Goal: Task Accomplishment & Management: Use online tool/utility

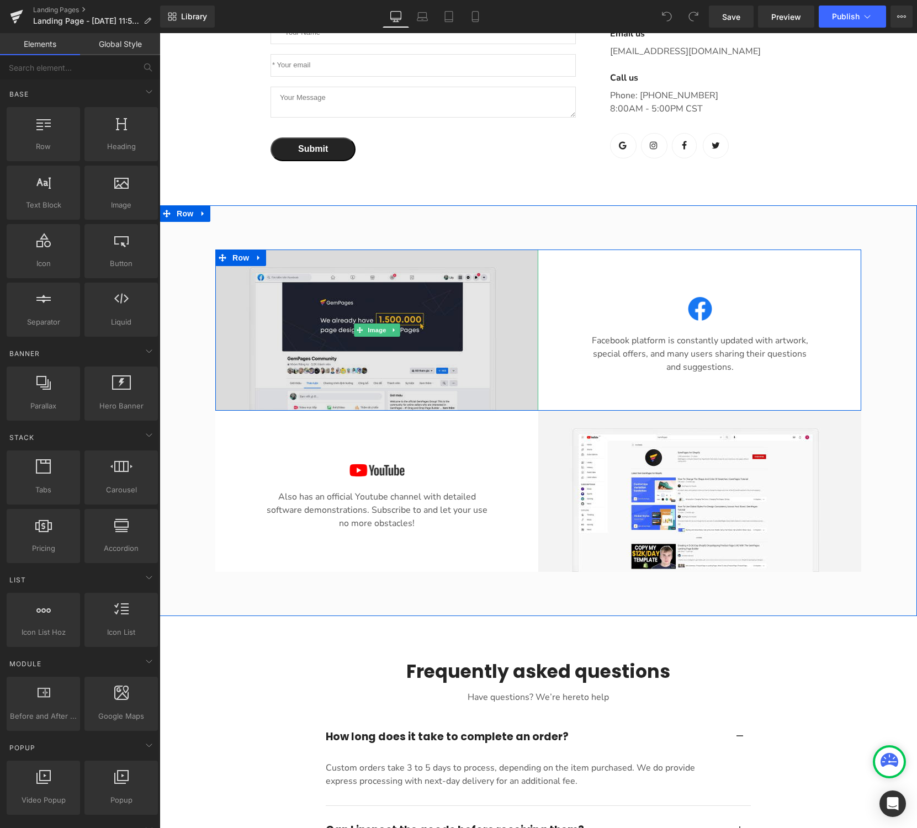
scroll to position [659, 0]
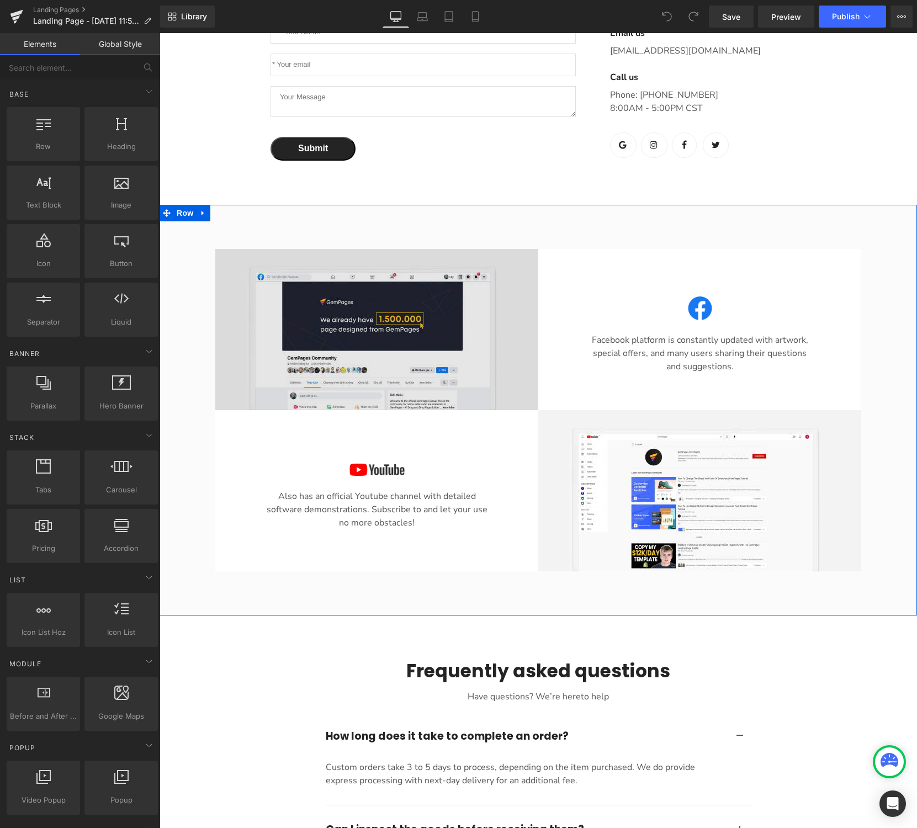
click at [492, 416] on div "Image Also has an official Youtube channel with detailed software demonstration…" at bounding box center [376, 490] width 323 height 161
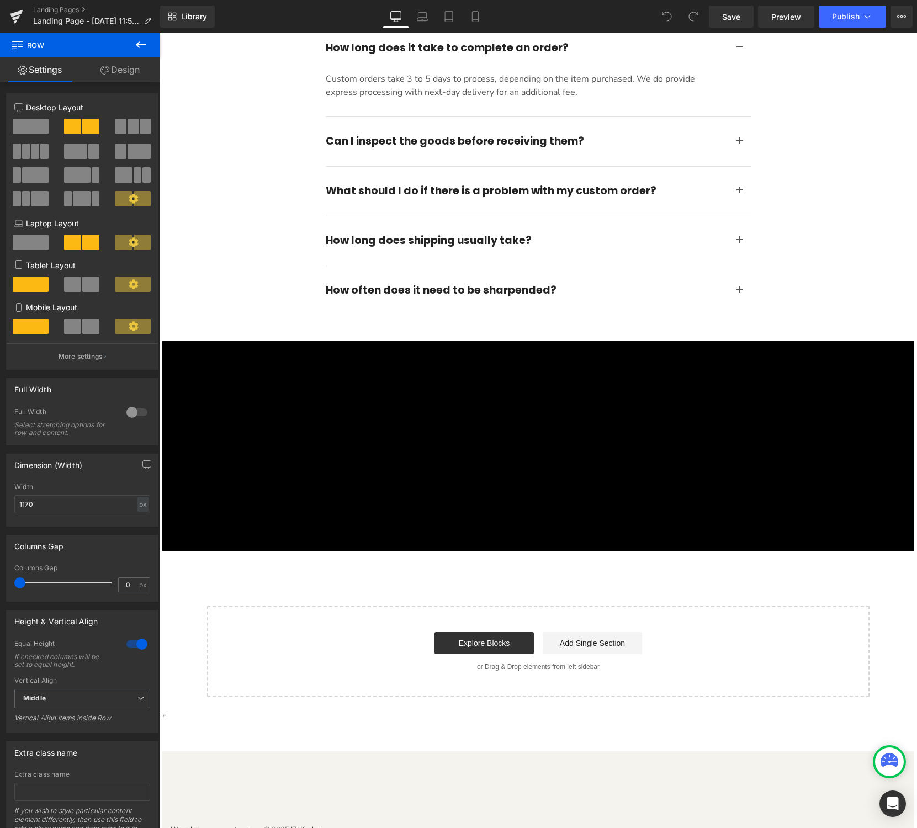
scroll to position [1370, 0]
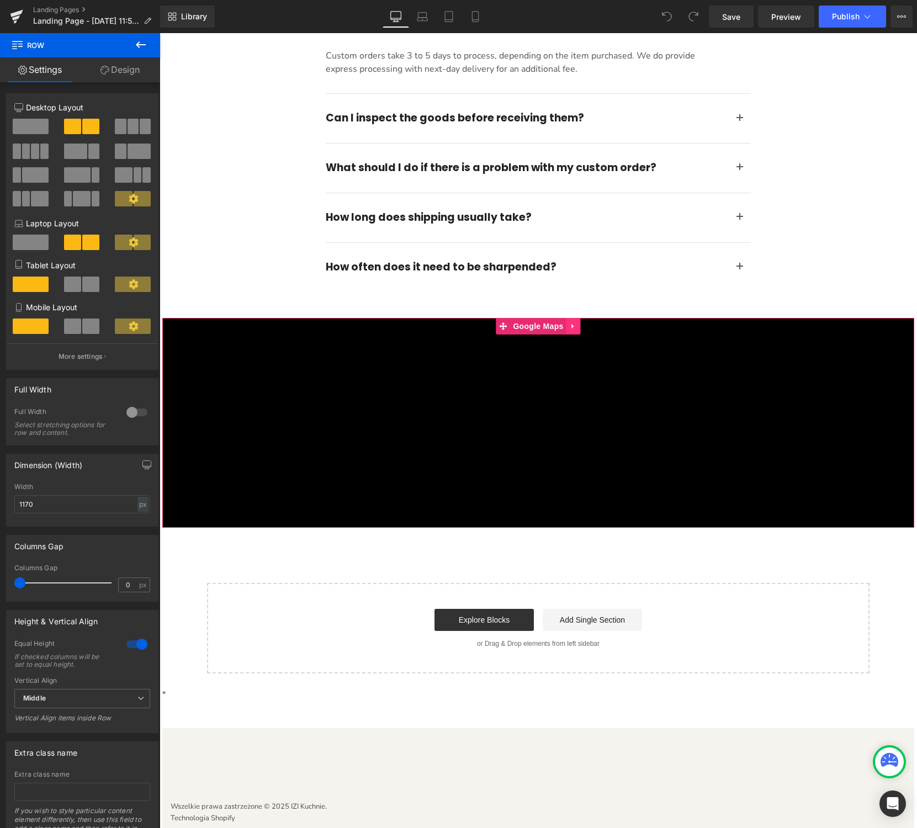
click at [575, 331] on link "Main content" at bounding box center [573, 326] width 14 height 17
click at [529, 329] on span "Google Maps" at bounding box center [538, 327] width 56 height 17
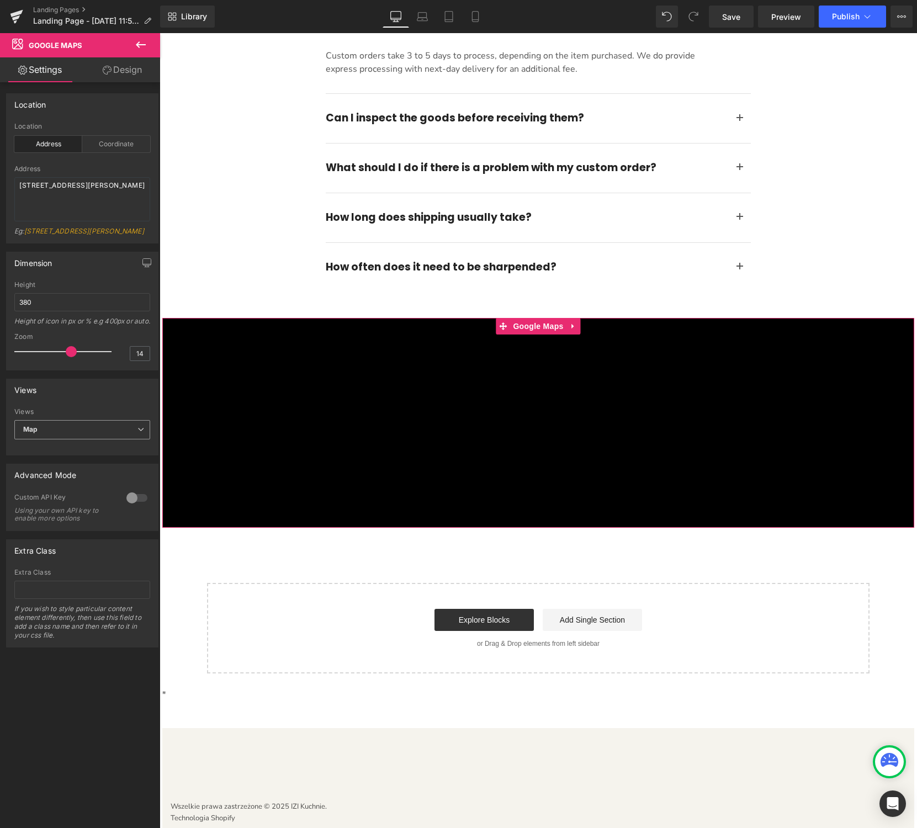
click at [115, 439] on span "Map" at bounding box center [82, 429] width 136 height 19
click at [116, 416] on div "Views" at bounding box center [82, 412] width 136 height 8
click at [131, 507] on div at bounding box center [137, 498] width 26 height 18
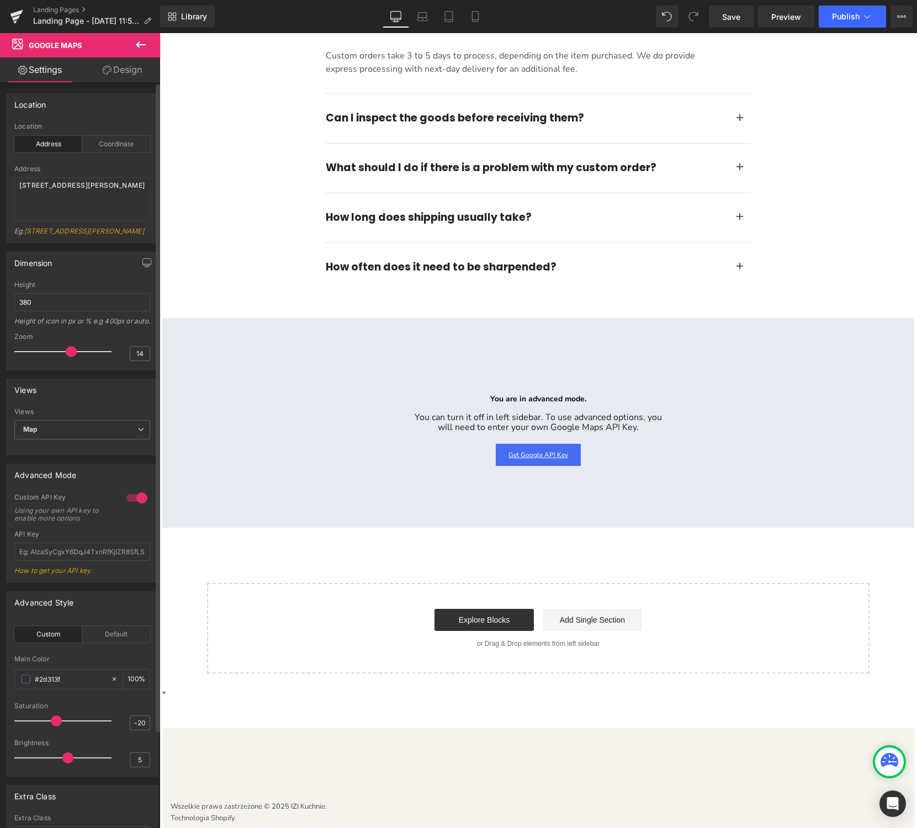
click at [134, 507] on div at bounding box center [137, 498] width 26 height 18
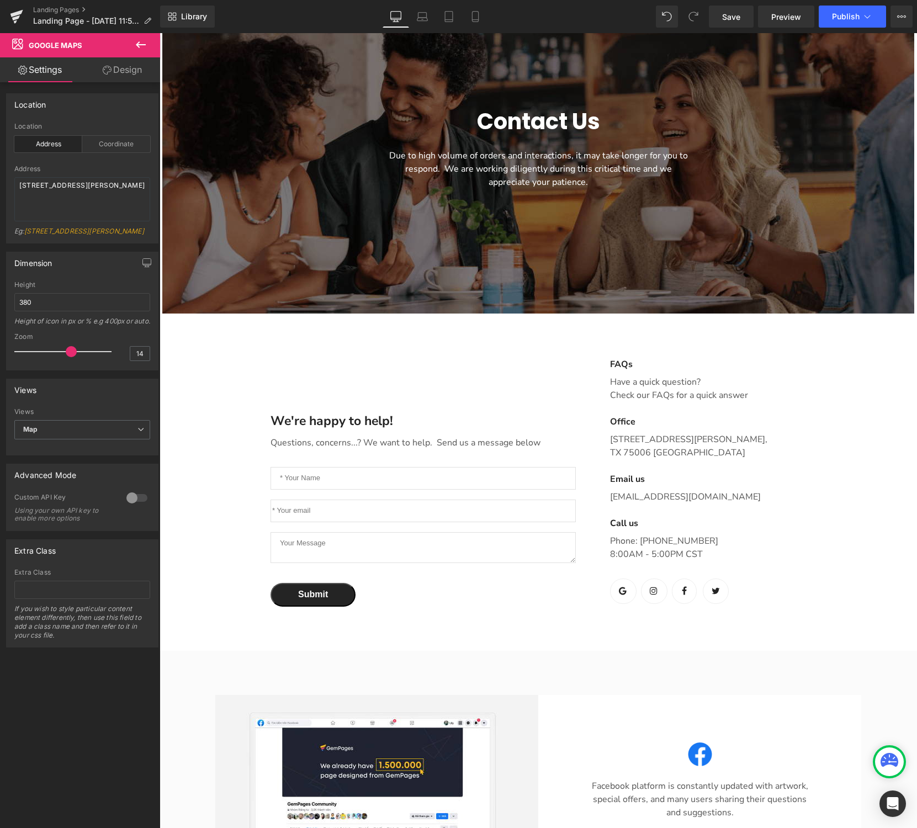
scroll to position [198, 0]
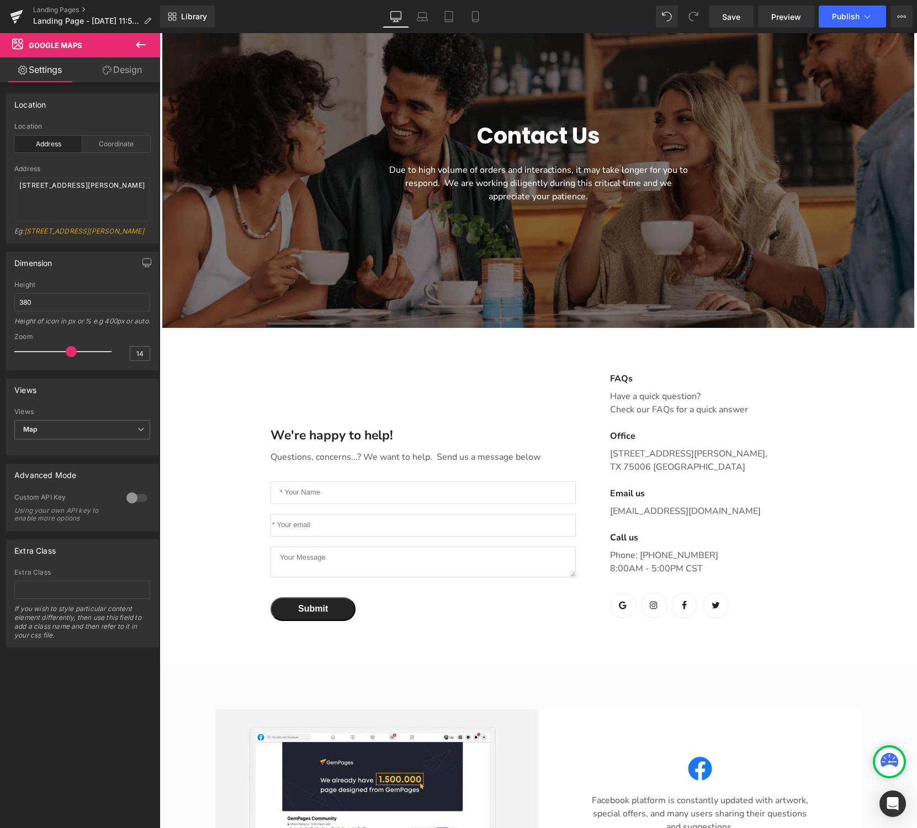
click at [147, 44] on icon at bounding box center [140, 44] width 13 height 13
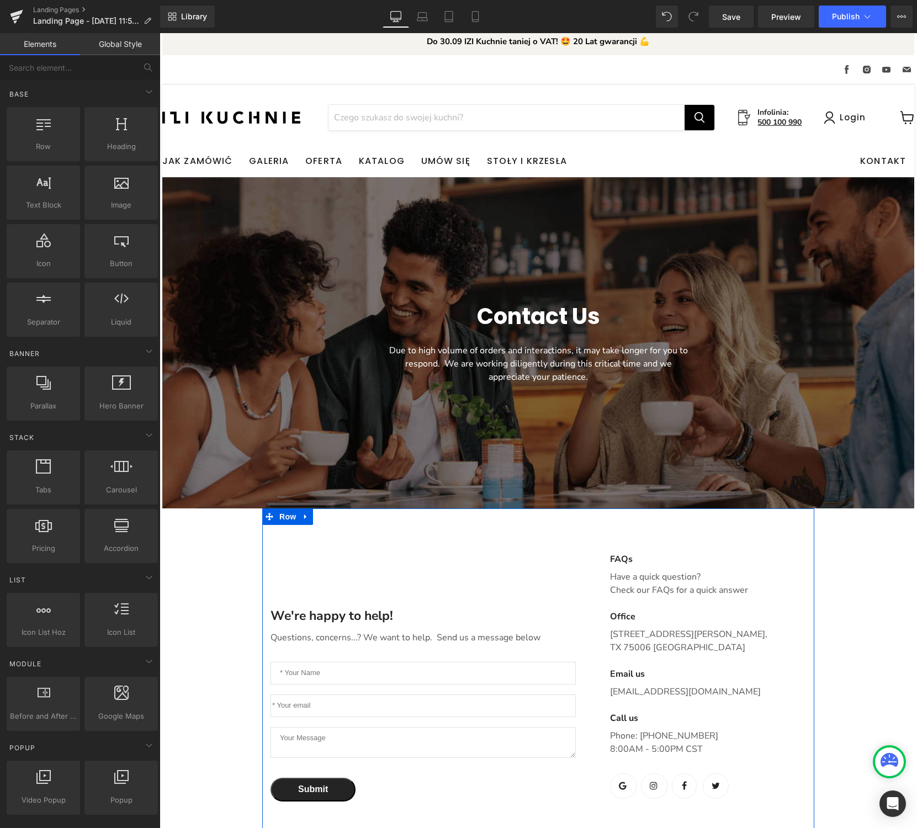
scroll to position [0, 0]
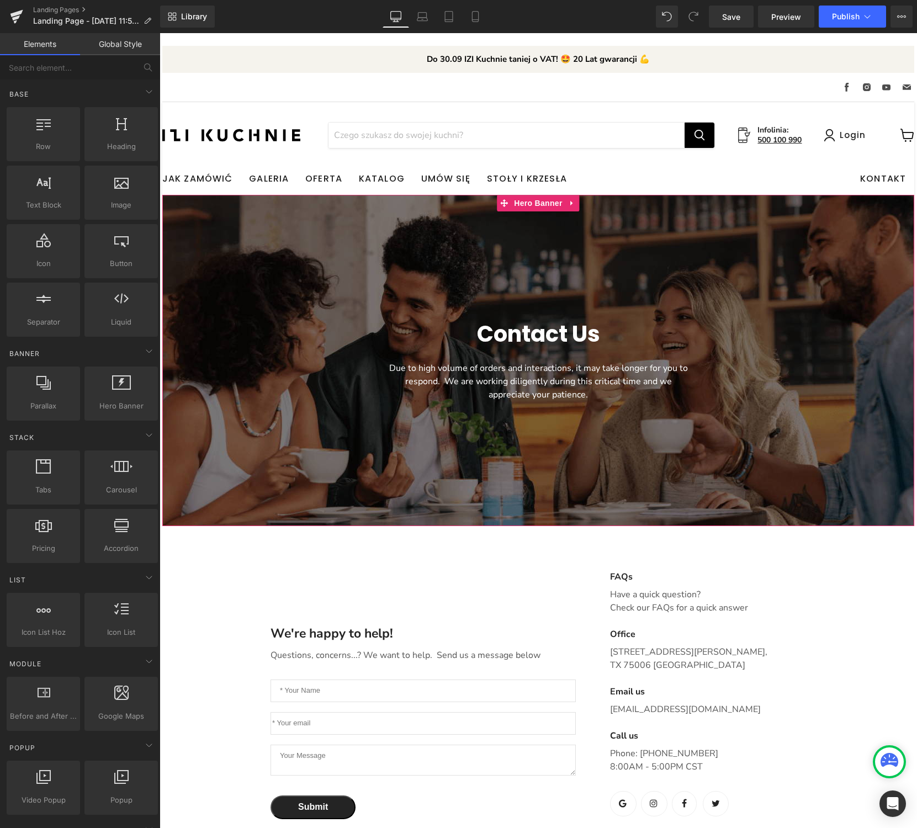
click at [587, 250] on div "Main content" at bounding box center [538, 360] width 752 height 331
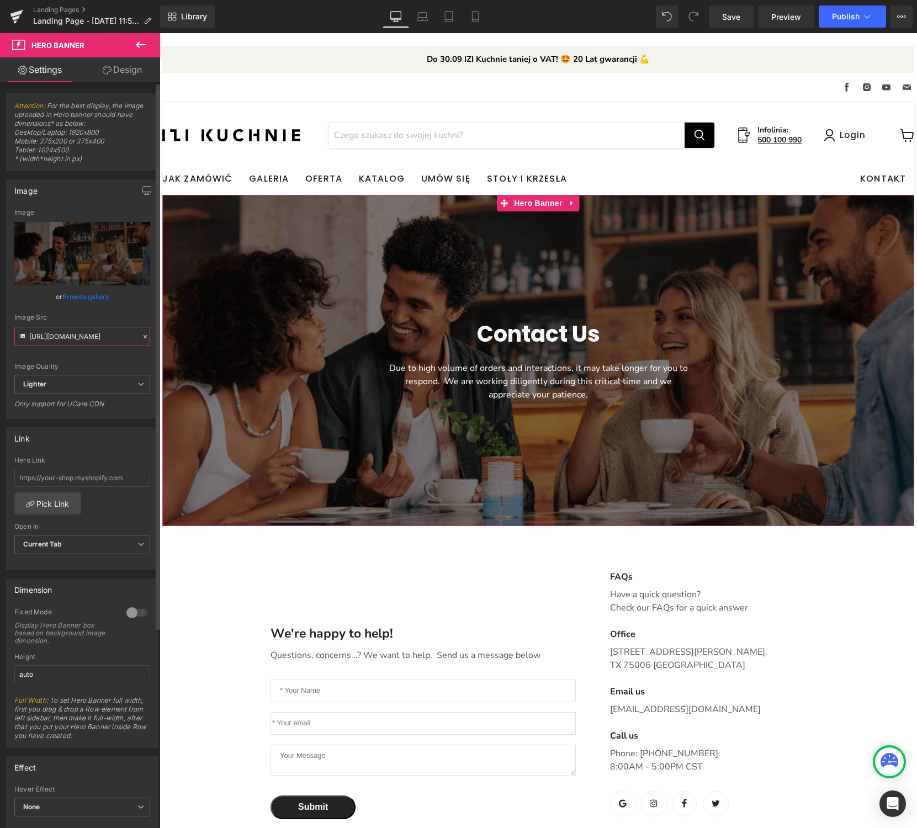
click at [123, 338] on input "https://ucarecdn.com/7390ae47-52f5-421a-ba9b-ff14b768471f/-/format/auto/-/previ…" at bounding box center [82, 336] width 136 height 19
click at [114, 437] on div "Link" at bounding box center [82, 438] width 151 height 21
click at [93, 297] on link "Browse gallery" at bounding box center [85, 296] width 47 height 19
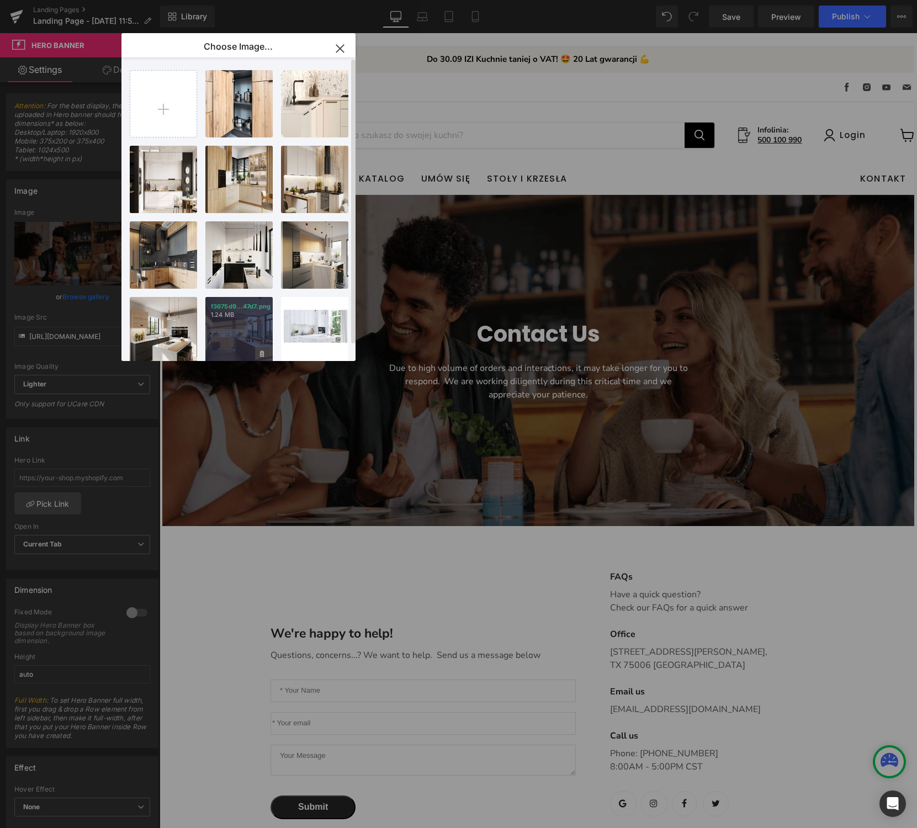
click at [253, 329] on div "f3675d9...47d7.png 1.24 MB" at bounding box center [238, 330] width 67 height 67
type input "[URL][DOMAIN_NAME]"
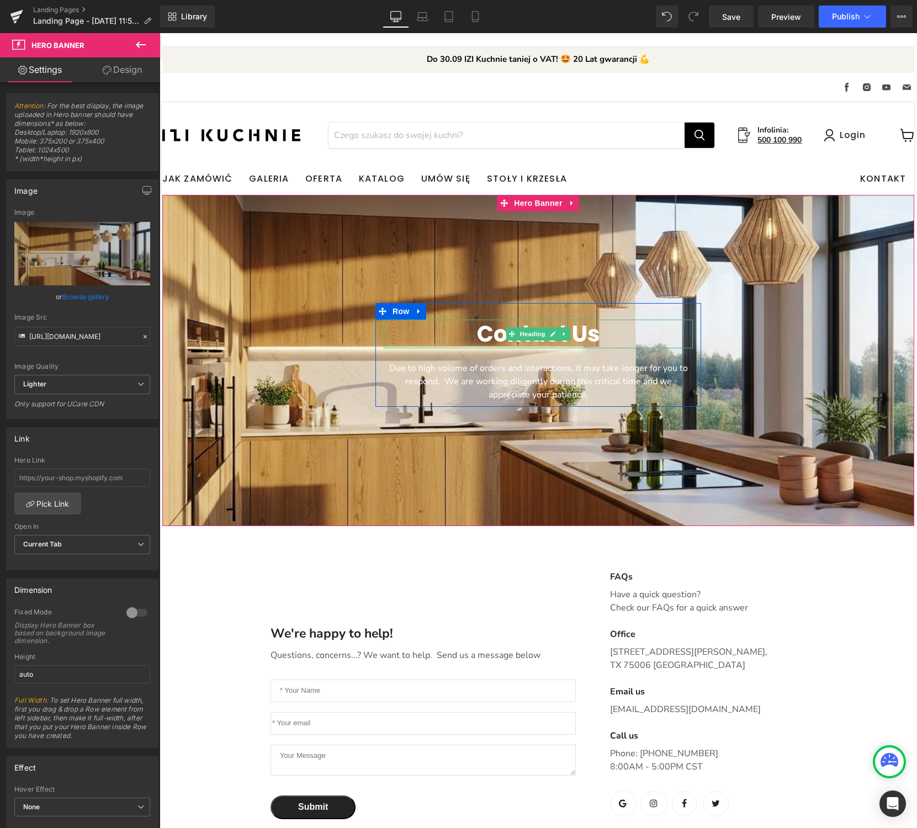
click at [587, 327] on h1 "Contact Us" at bounding box center [538, 334] width 309 height 29
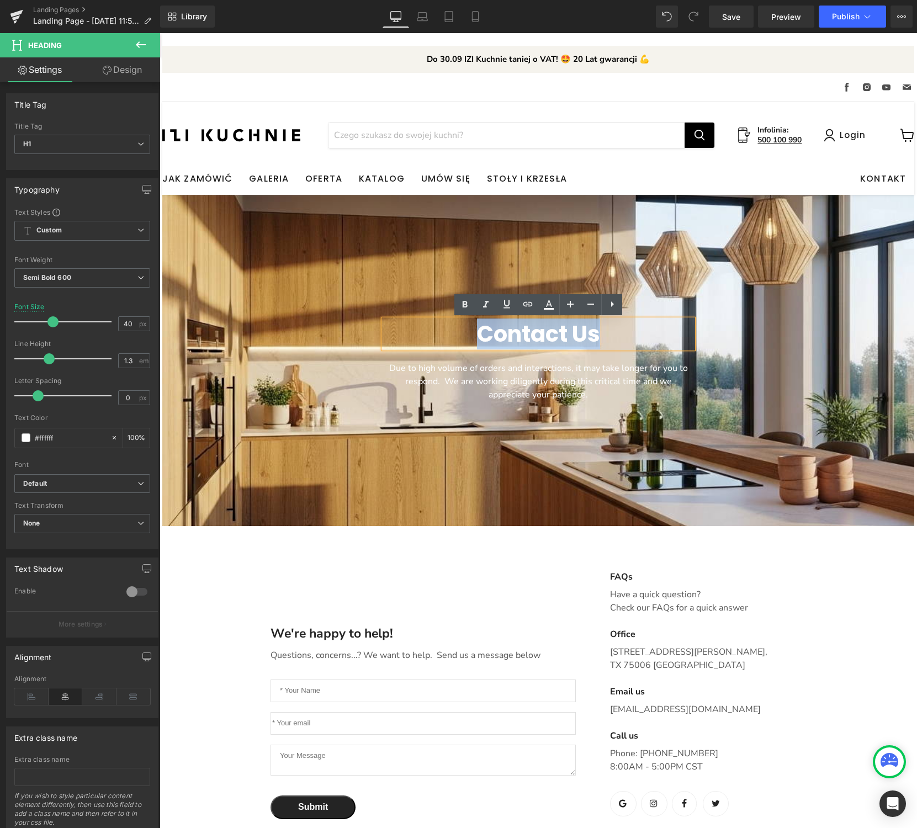
drag, startPoint x: 595, startPoint y: 332, endPoint x: 465, endPoint y: 347, distance: 131.2
click at [465, 347] on h1 "Contact Us" at bounding box center [538, 334] width 309 height 29
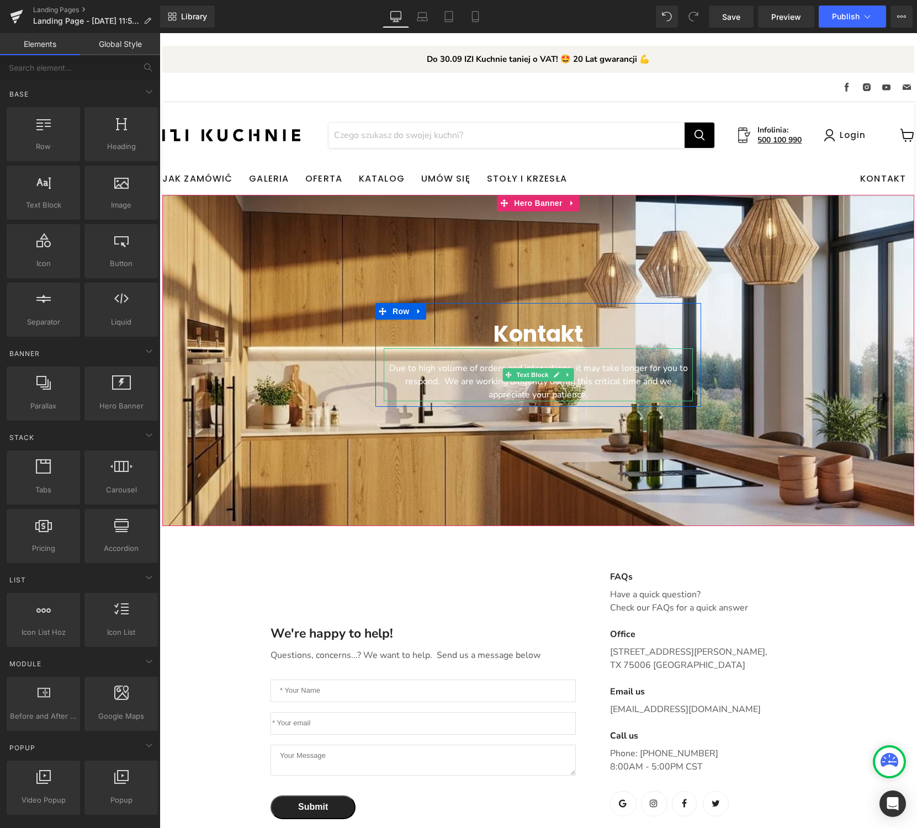
click at [633, 382] on p "Due to high volume of orders and interactions, it may take longer for you to re…" at bounding box center [538, 382] width 309 height 40
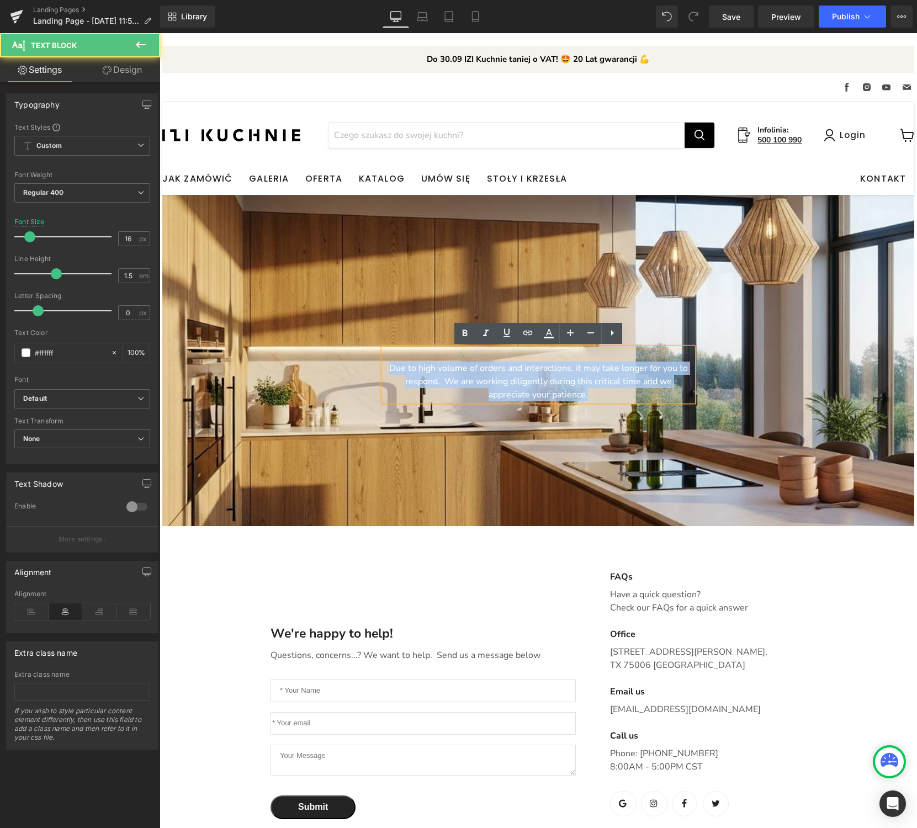
drag, startPoint x: 580, startPoint y: 395, endPoint x: 348, endPoint y: 370, distance: 233.2
click at [348, 370] on span "Kontakt Heading Due to high volume of orders and interactions, it may take long…" at bounding box center [538, 355] width 752 height 104
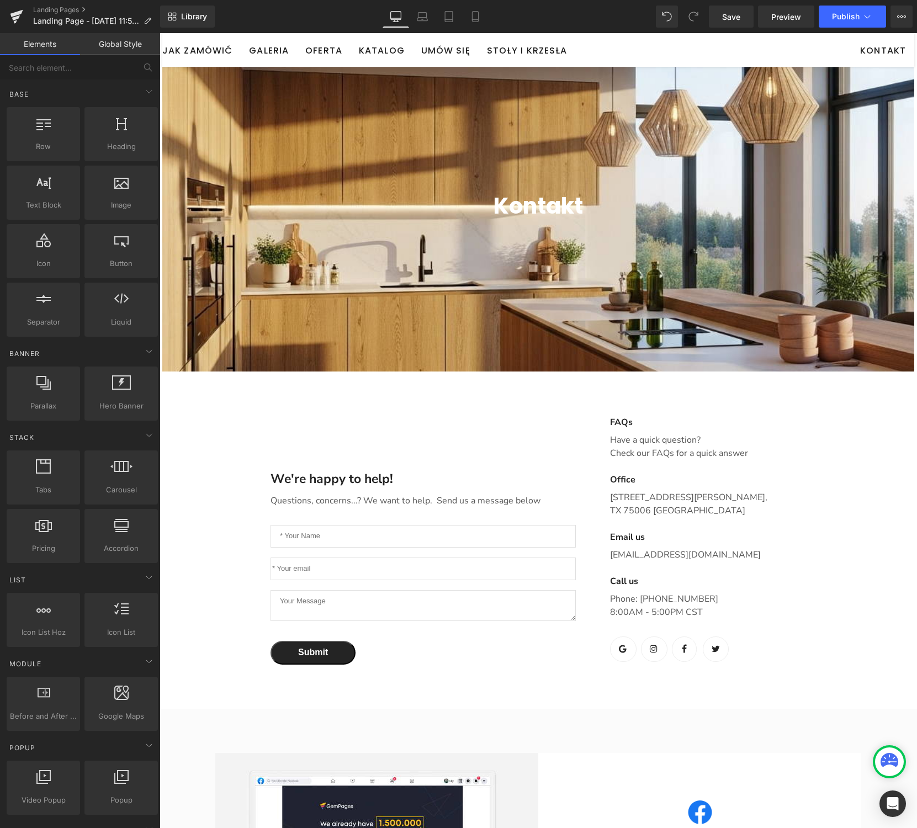
scroll to position [148, 0]
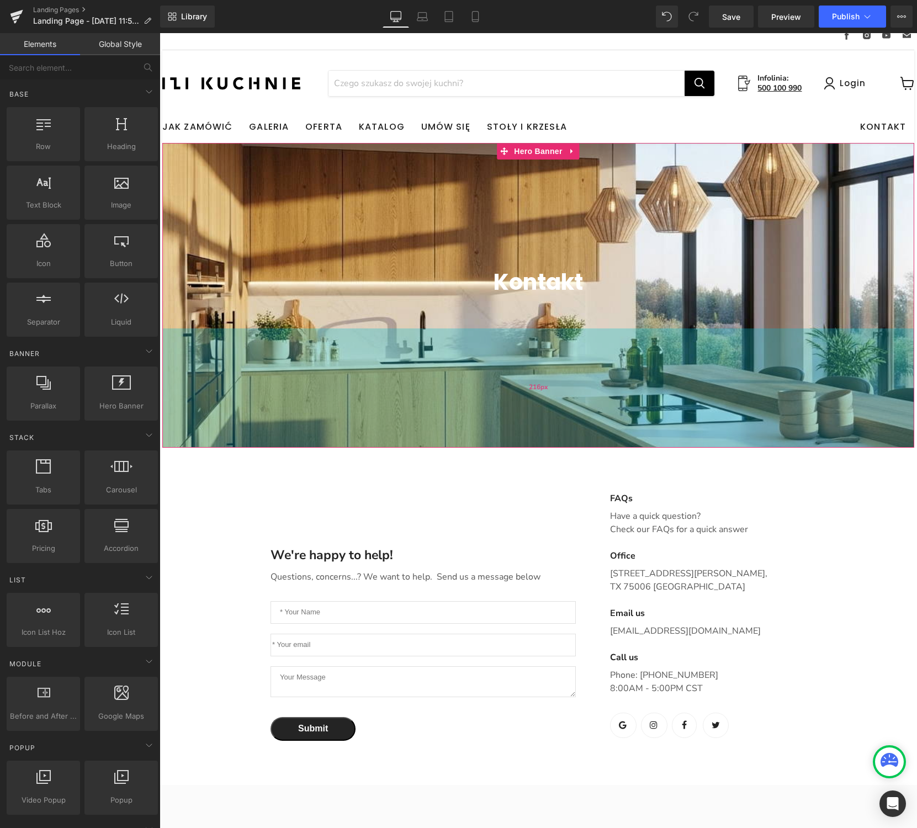
scroll to position [46, 0]
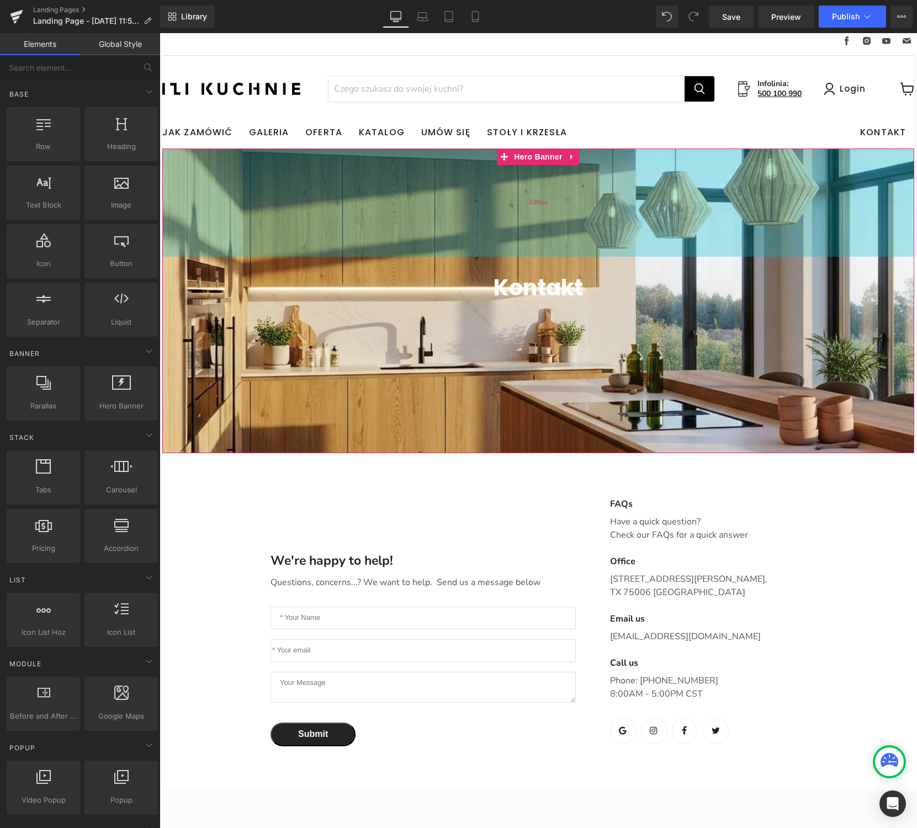
click at [214, 187] on div "196px" at bounding box center [538, 202] width 752 height 108
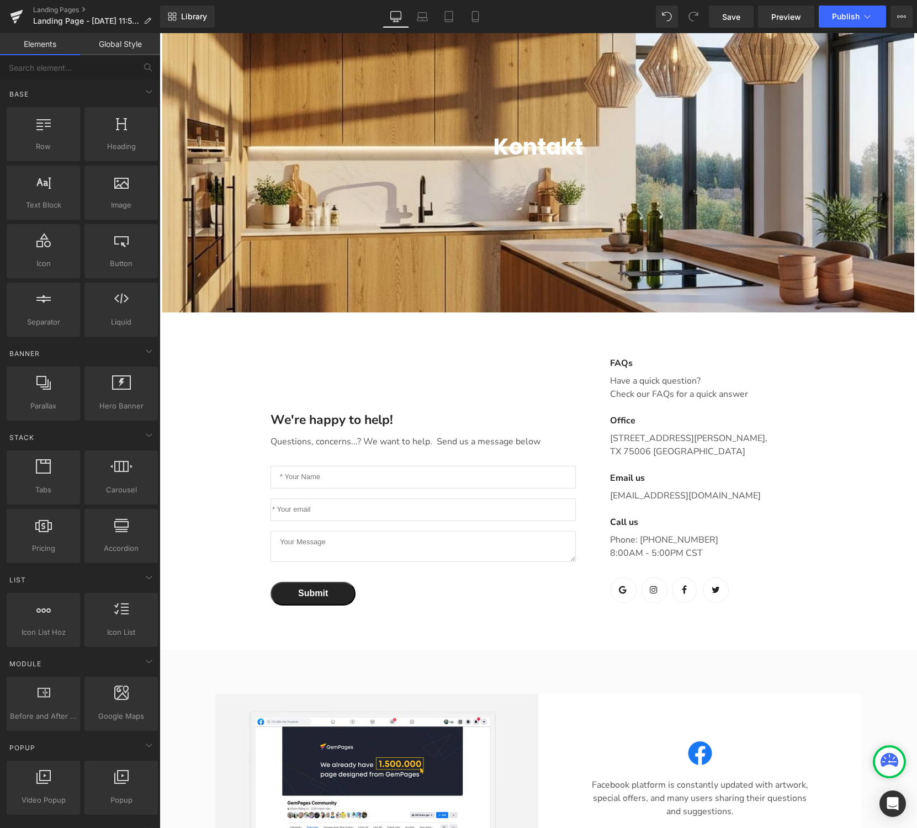
scroll to position [192, 0]
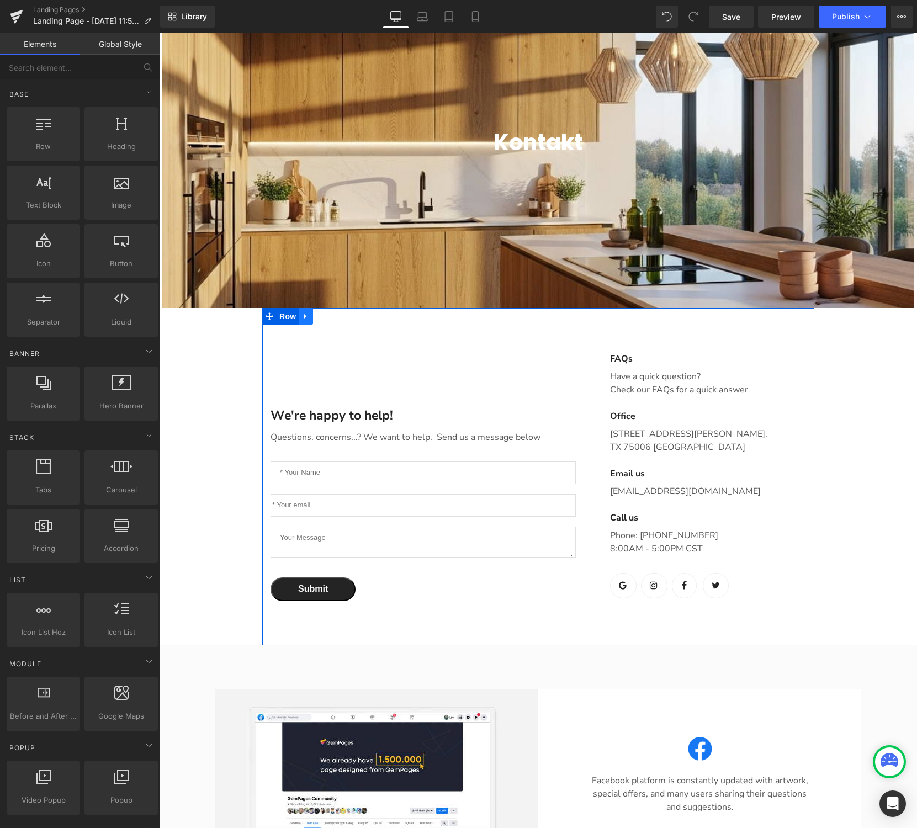
click at [309, 319] on icon "Main content" at bounding box center [306, 316] width 8 height 8
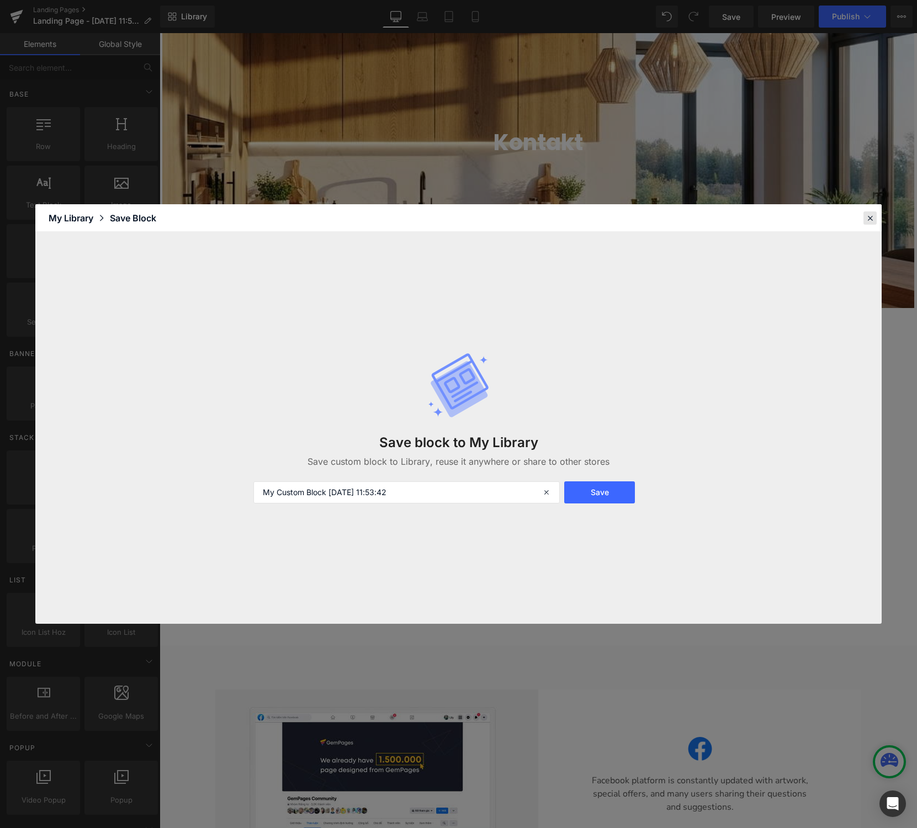
click at [870, 219] on icon at bounding box center [870, 218] width 10 height 10
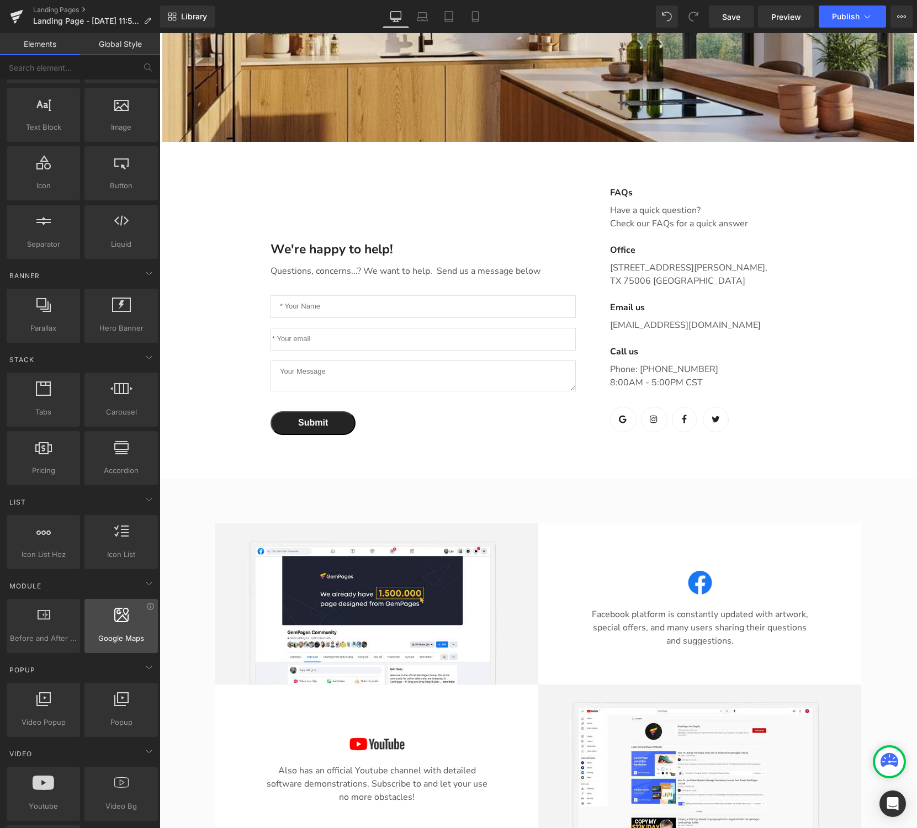
scroll to position [0, 0]
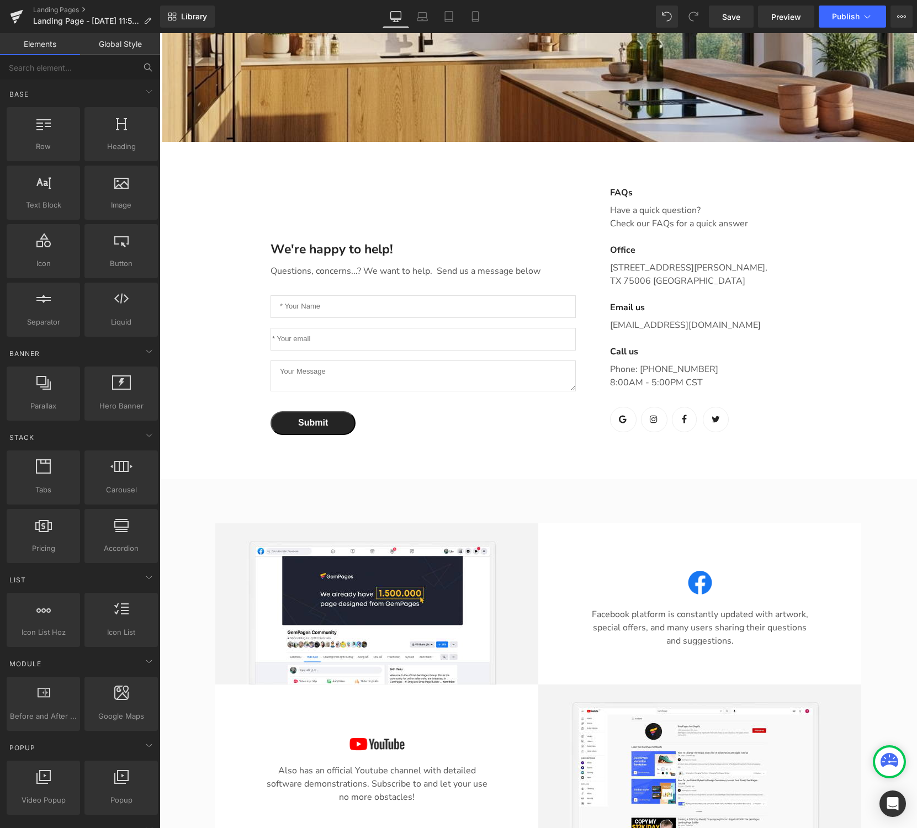
click at [147, 69] on icon at bounding box center [147, 66] width 6 height 6
click at [108, 68] on input "text" at bounding box center [68, 67] width 136 height 24
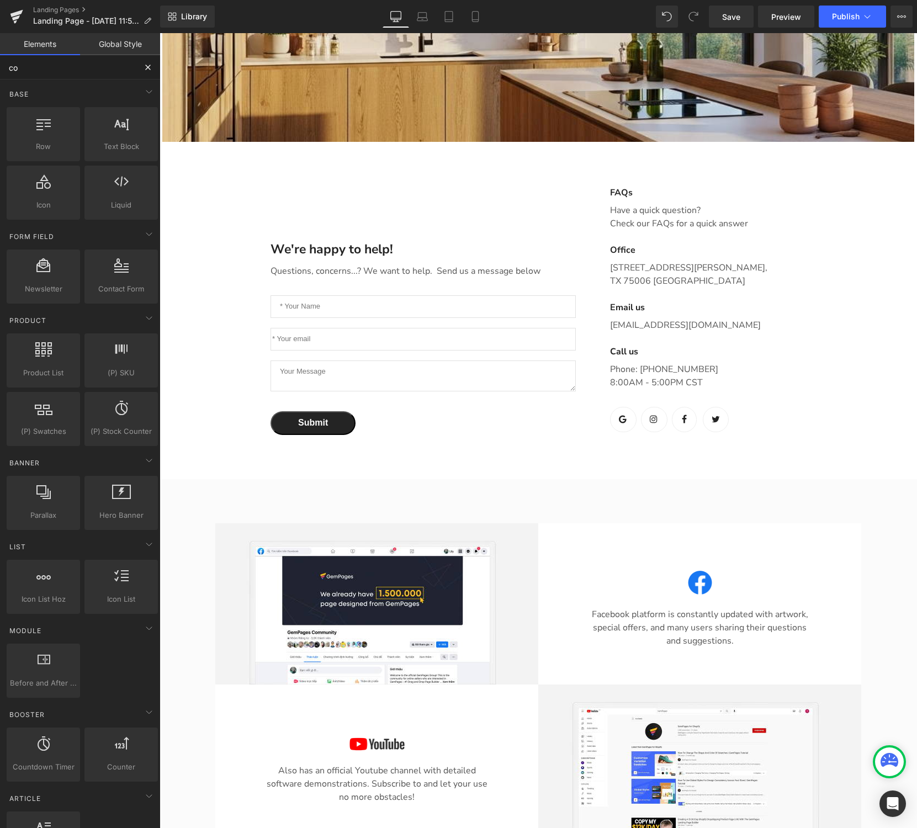
type input "c"
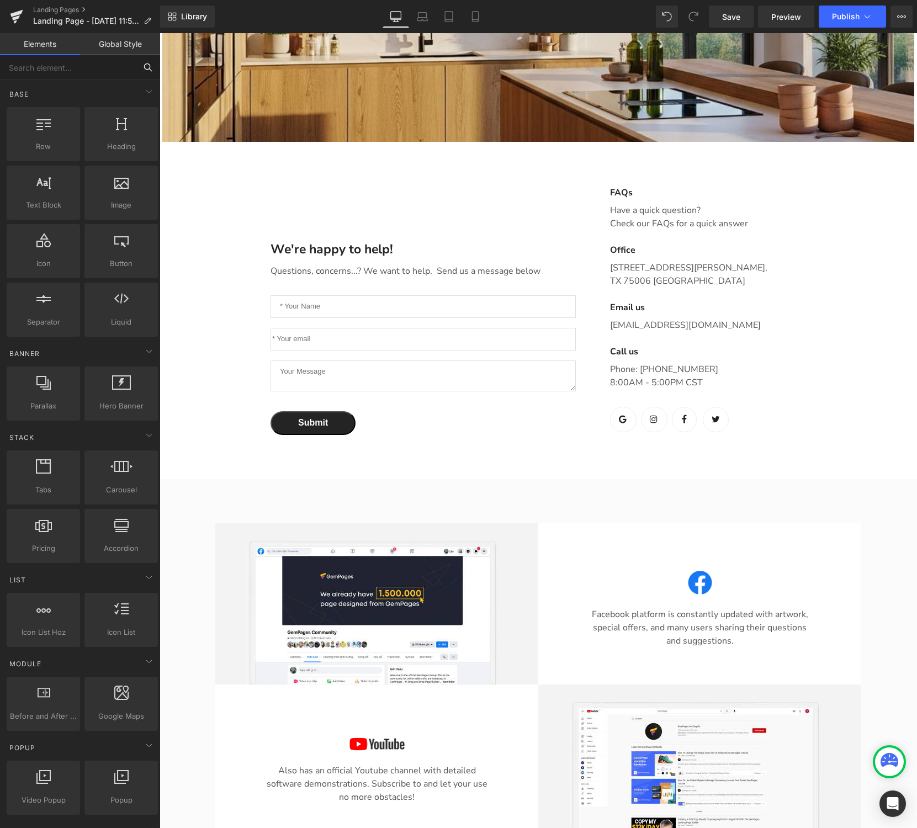
scroll to position [351, 0]
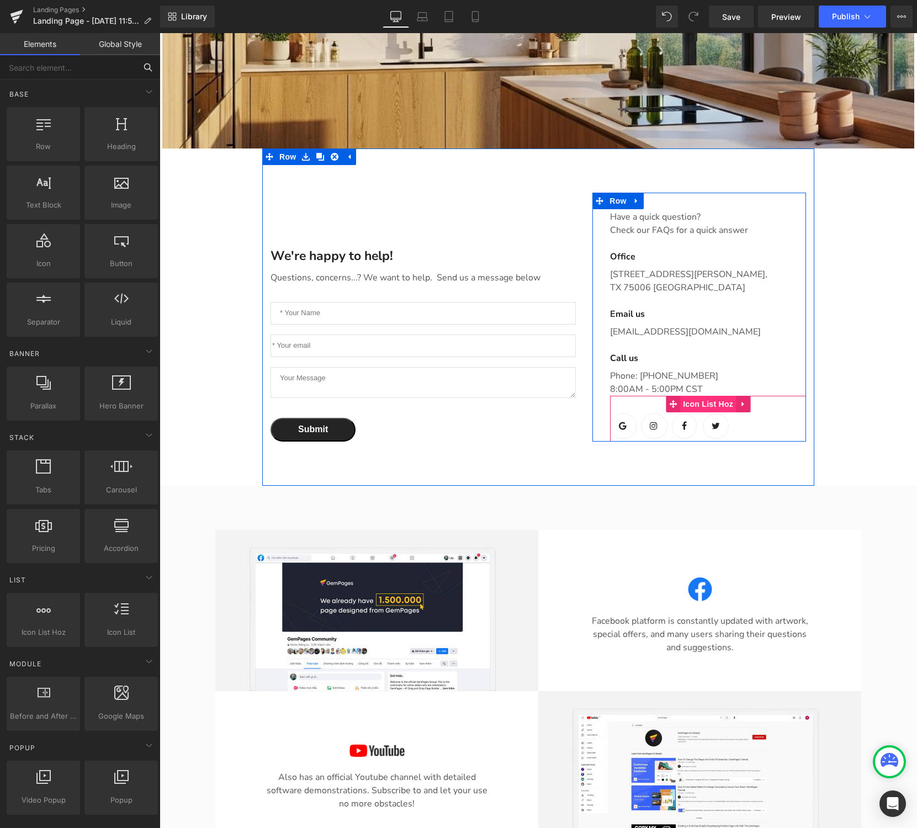
click at [689, 409] on span "Icon List Hoz" at bounding box center [708, 404] width 56 height 17
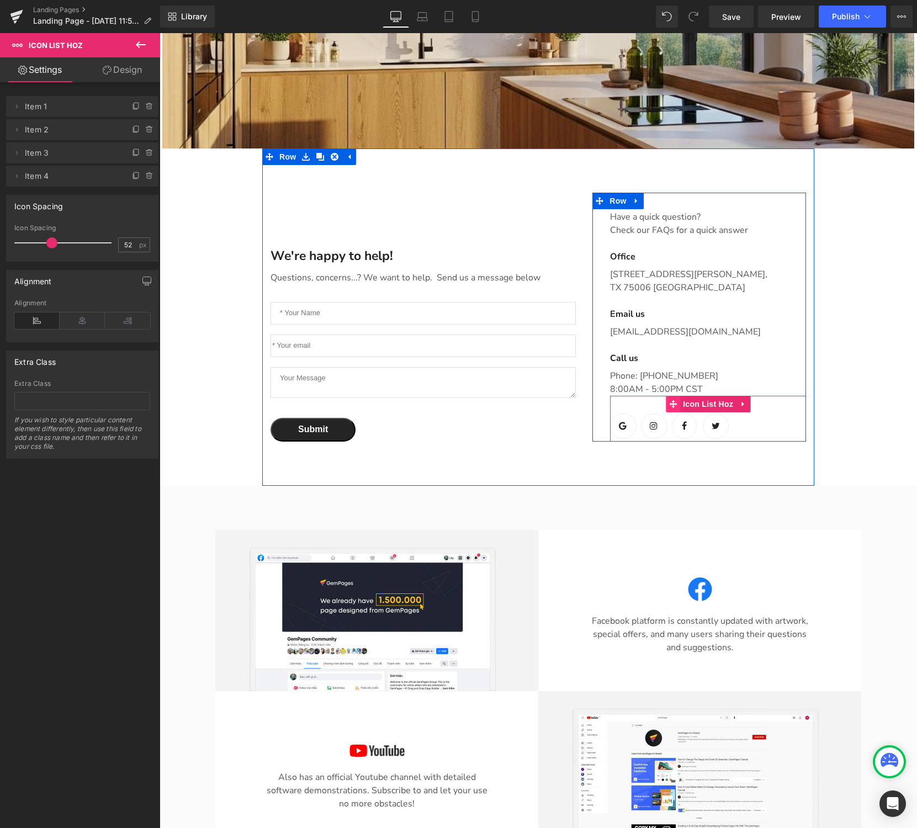
click at [669, 408] on icon "Main content" at bounding box center [673, 404] width 8 height 8
click at [741, 399] on link "Main content" at bounding box center [743, 404] width 14 height 17
click at [756, 402] on link "Main content" at bounding box center [750, 404] width 14 height 17
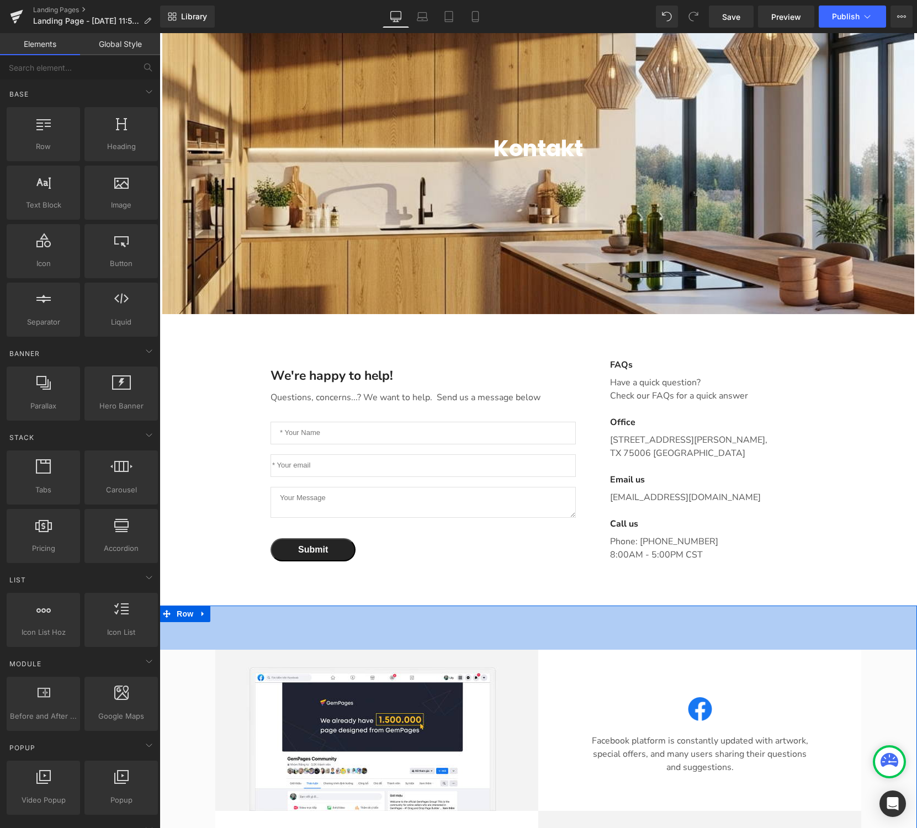
scroll to position [181, 0]
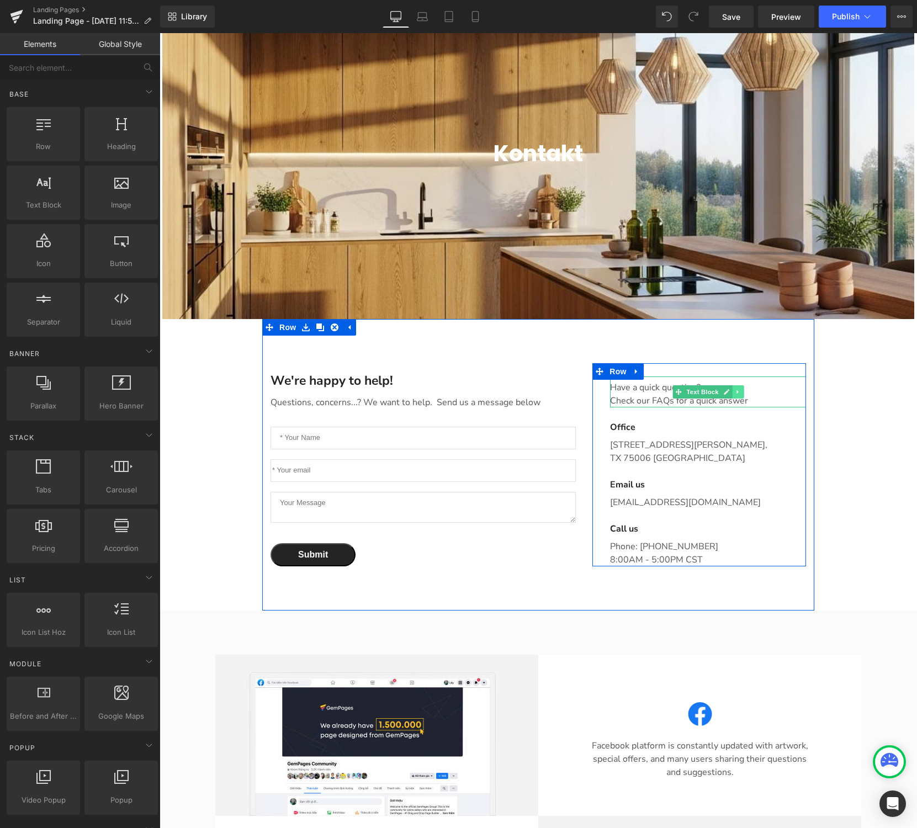
click at [740, 391] on icon "Main content" at bounding box center [738, 392] width 6 height 7
click at [641, 453] on p "1520 Luna Road Carrollton, TX 75006 United States" at bounding box center [708, 451] width 196 height 26
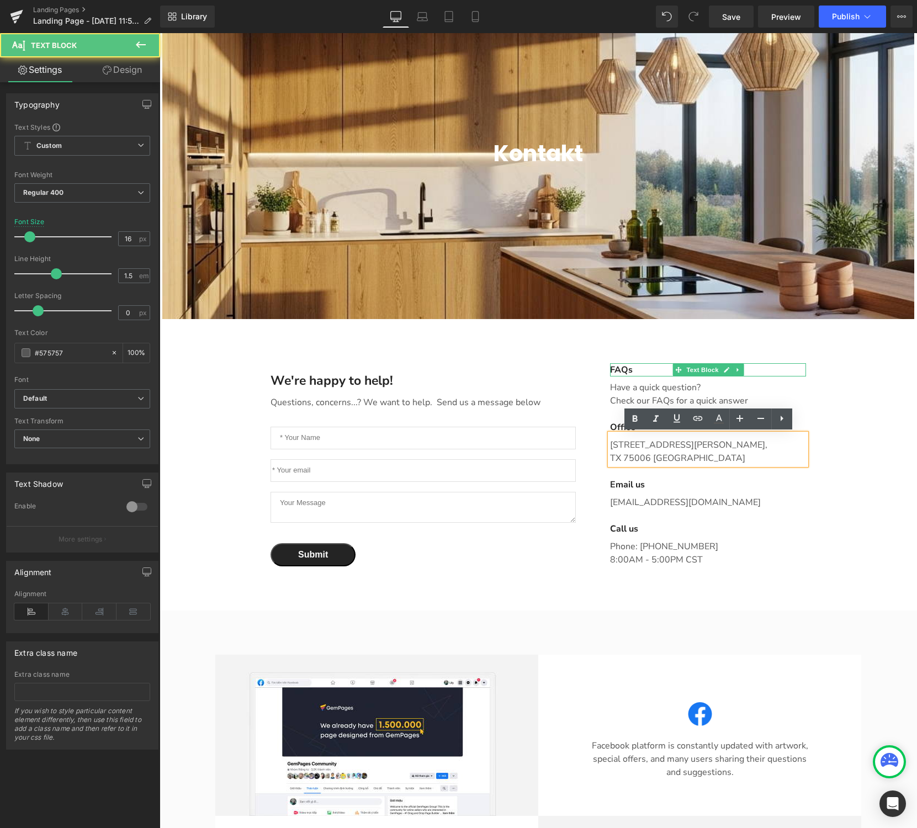
click at [623, 368] on p "FAQs" at bounding box center [708, 369] width 196 height 13
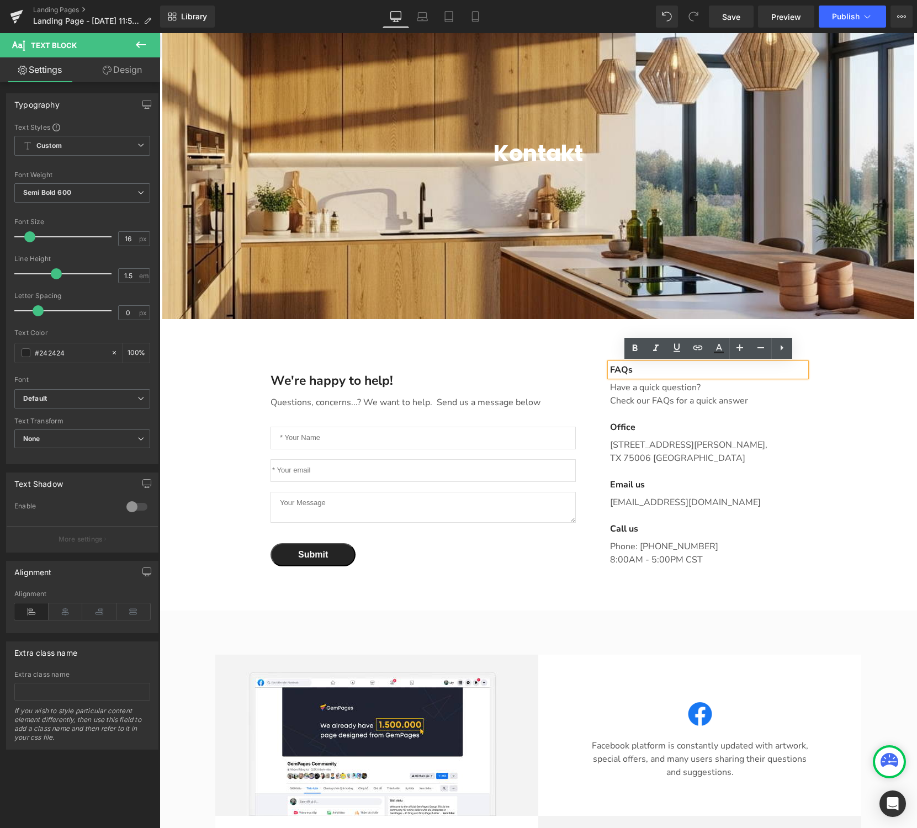
click at [644, 368] on p "FAQs" at bounding box center [708, 369] width 196 height 13
drag, startPoint x: 644, startPoint y: 368, endPoint x: 604, endPoint y: 368, distance: 39.7
click at [604, 368] on div "FAQs Text Block Have a quick question? Check our FAQs for a quick answer Text B…" at bounding box center [699, 464] width 214 height 203
click at [706, 375] on p "Warszawa" at bounding box center [708, 369] width 196 height 13
click at [768, 402] on p "Have a quick question? Check our FAQs for a quick answer" at bounding box center [708, 394] width 196 height 26
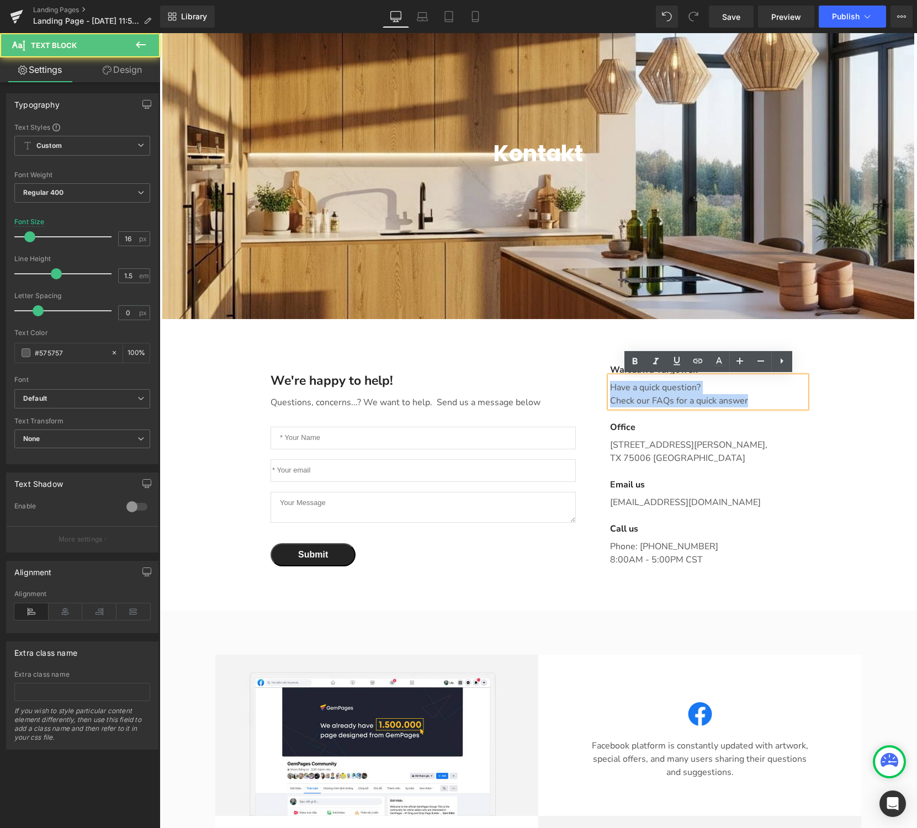
drag, startPoint x: 765, startPoint y: 402, endPoint x: 598, endPoint y: 390, distance: 167.1
click at [598, 390] on div "Warszawa Targówek Text Block Have a quick question? Check our FAQs for a quick …" at bounding box center [699, 464] width 214 height 203
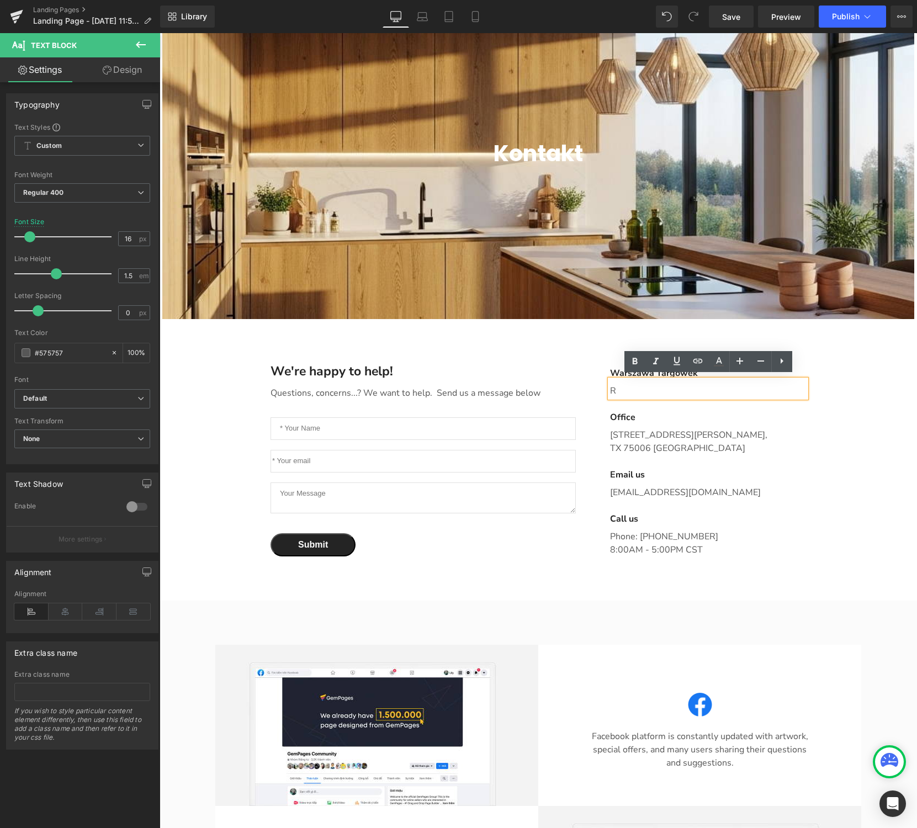
scroll to position [184, 0]
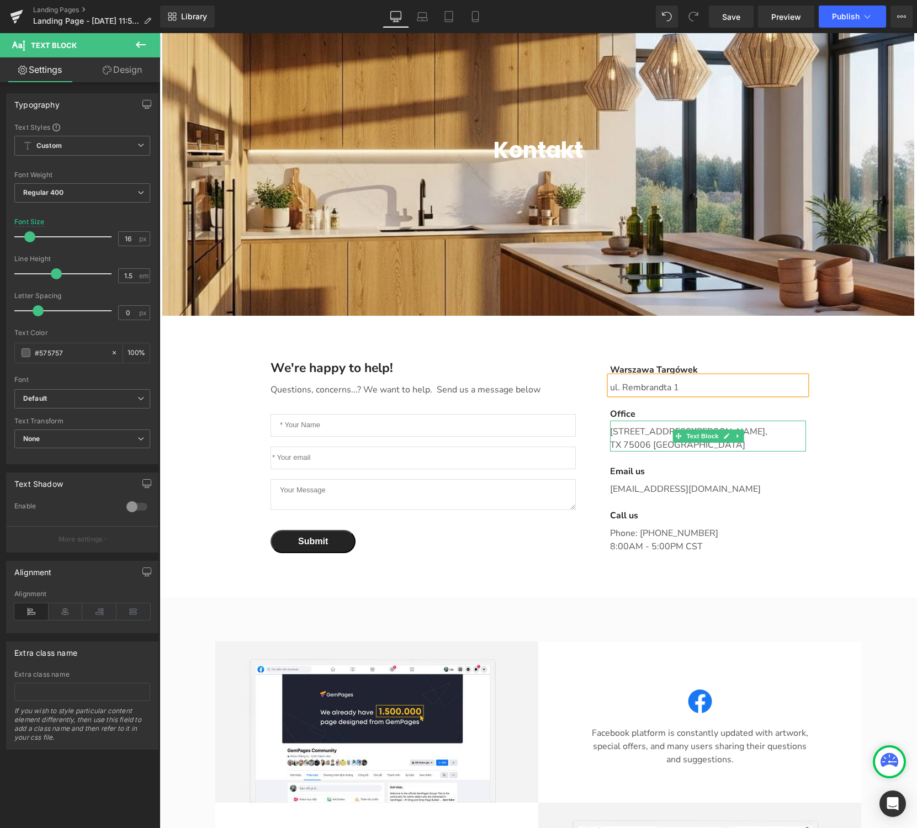
click at [650, 434] on p "1520 Luna Road Carrollton, TX 75006 United States" at bounding box center [708, 438] width 196 height 26
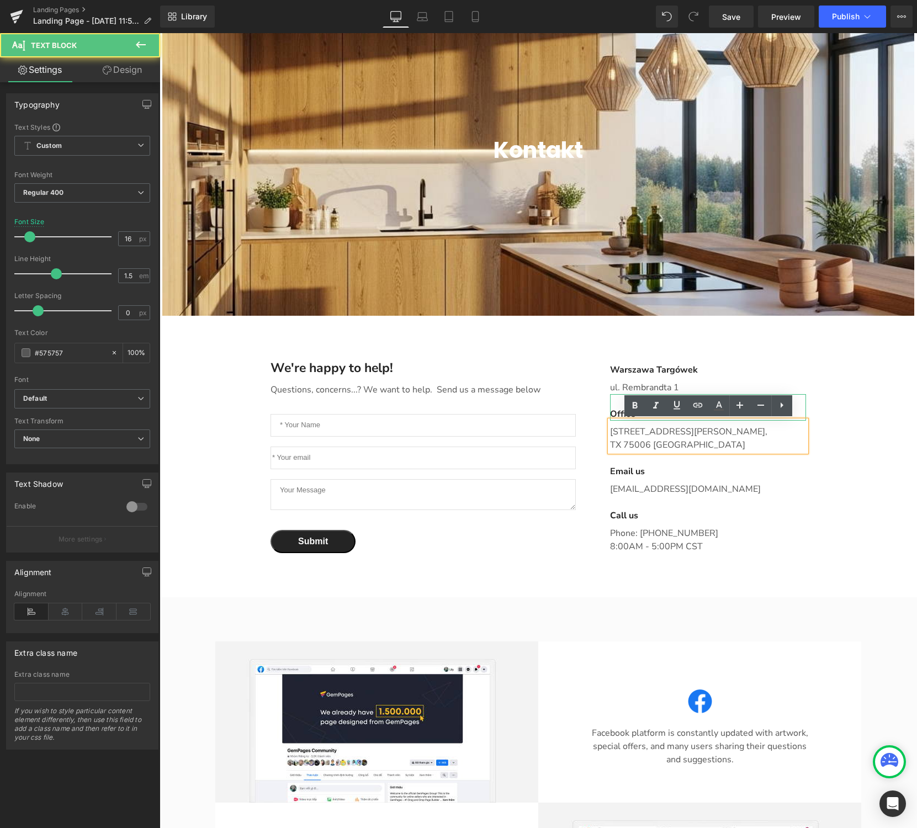
click at [616, 413] on p "Office" at bounding box center [708, 413] width 196 height 13
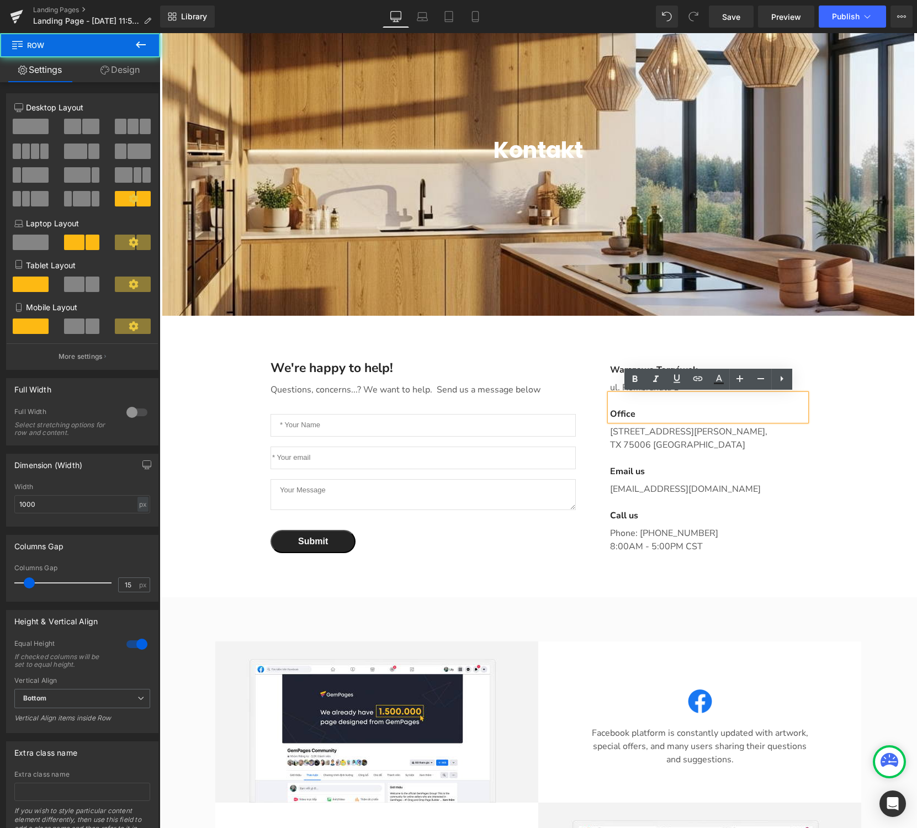
click at [783, 583] on div "We're happy to help! Text Block Questions, concerns...? We want to help. Send u…" at bounding box center [538, 457] width 552 height 282
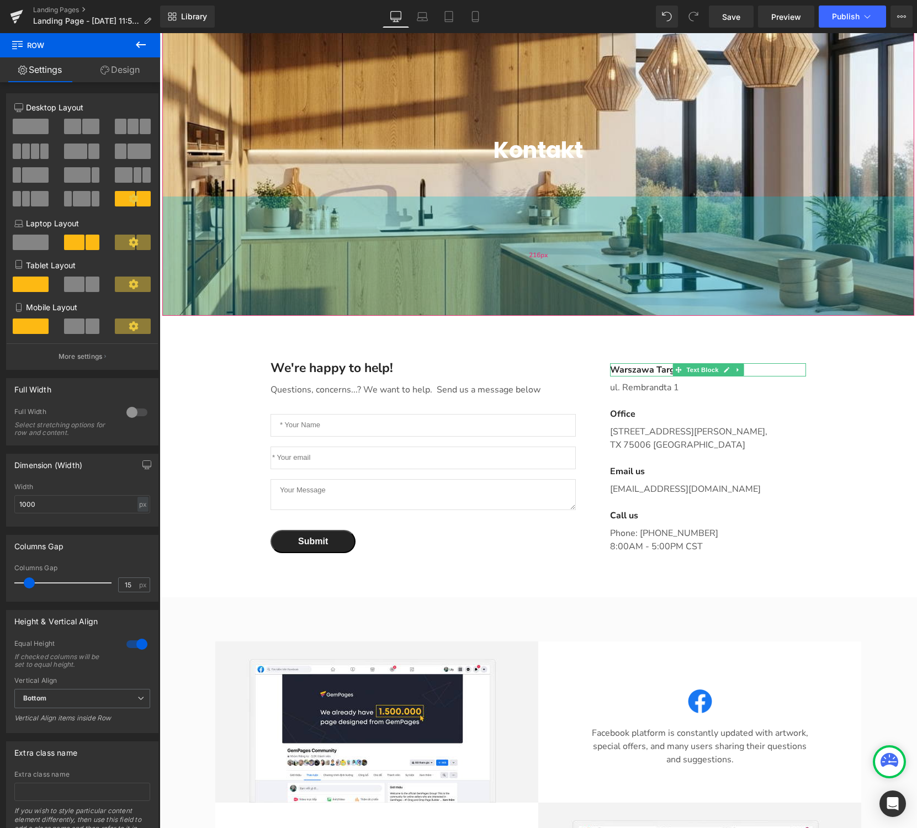
scroll to position [0, 0]
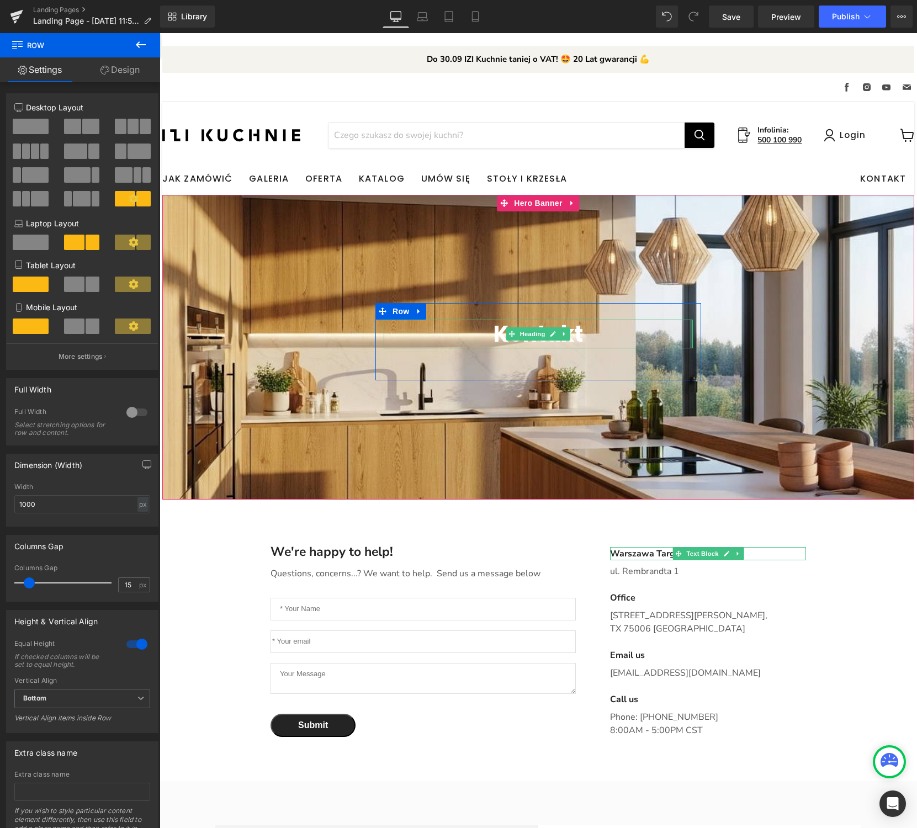
click at [691, 337] on div "Main content" at bounding box center [691, 334] width 3 height 29
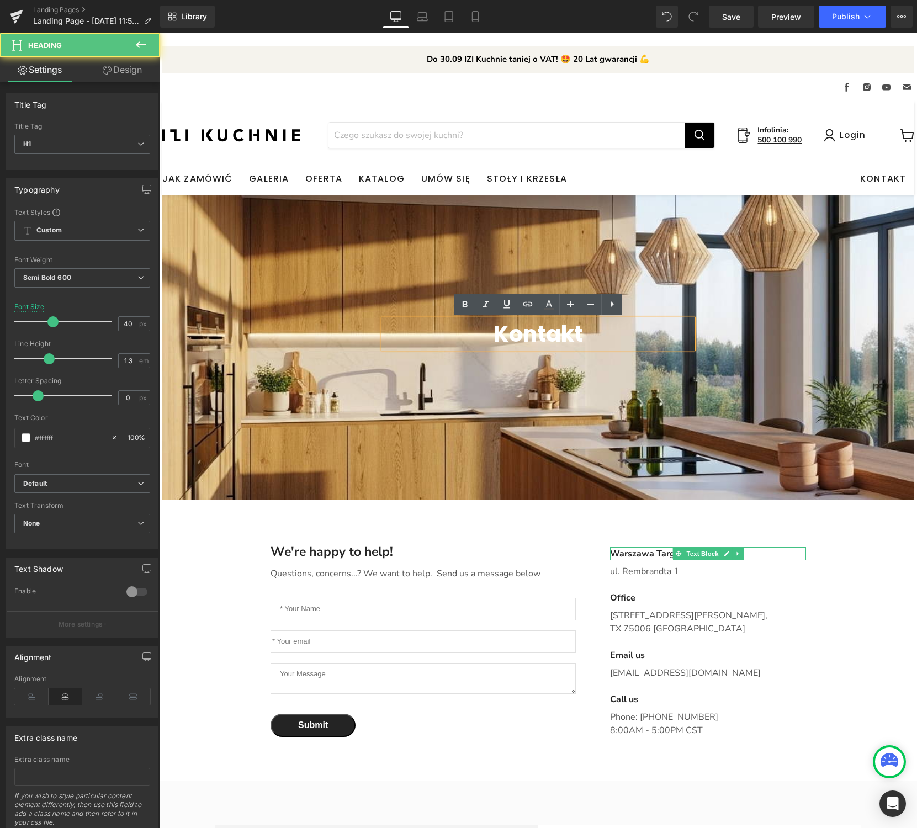
click at [799, 325] on span "Kontakt Heading Text Block Row" at bounding box center [538, 341] width 752 height 77
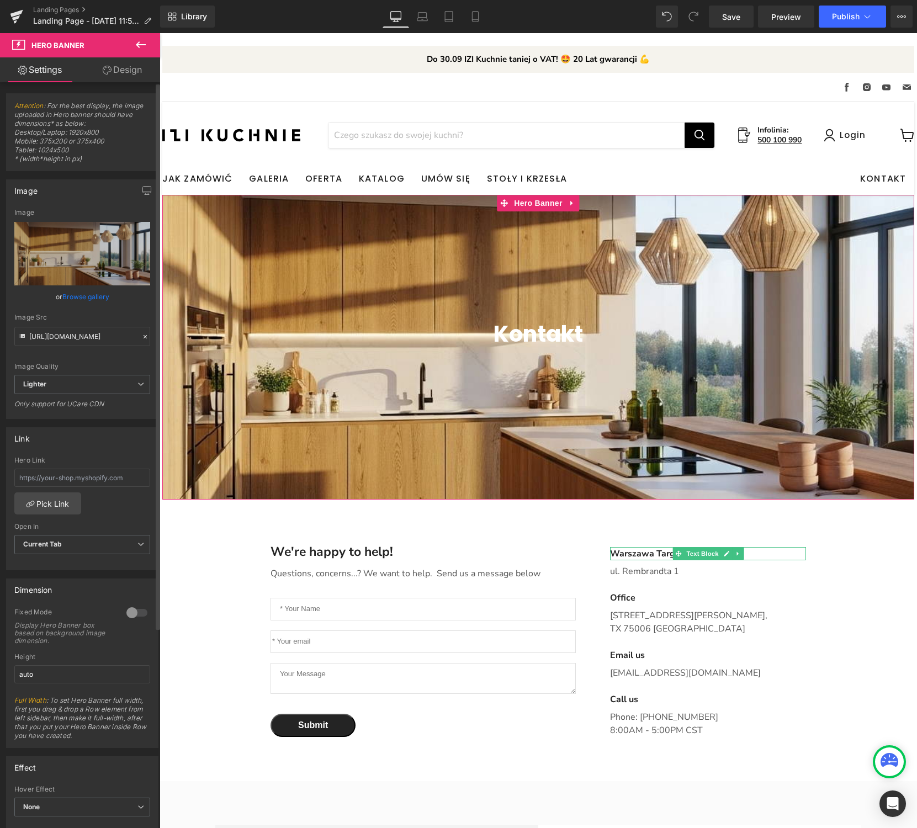
click at [88, 297] on link "Browse gallery" at bounding box center [85, 296] width 47 height 19
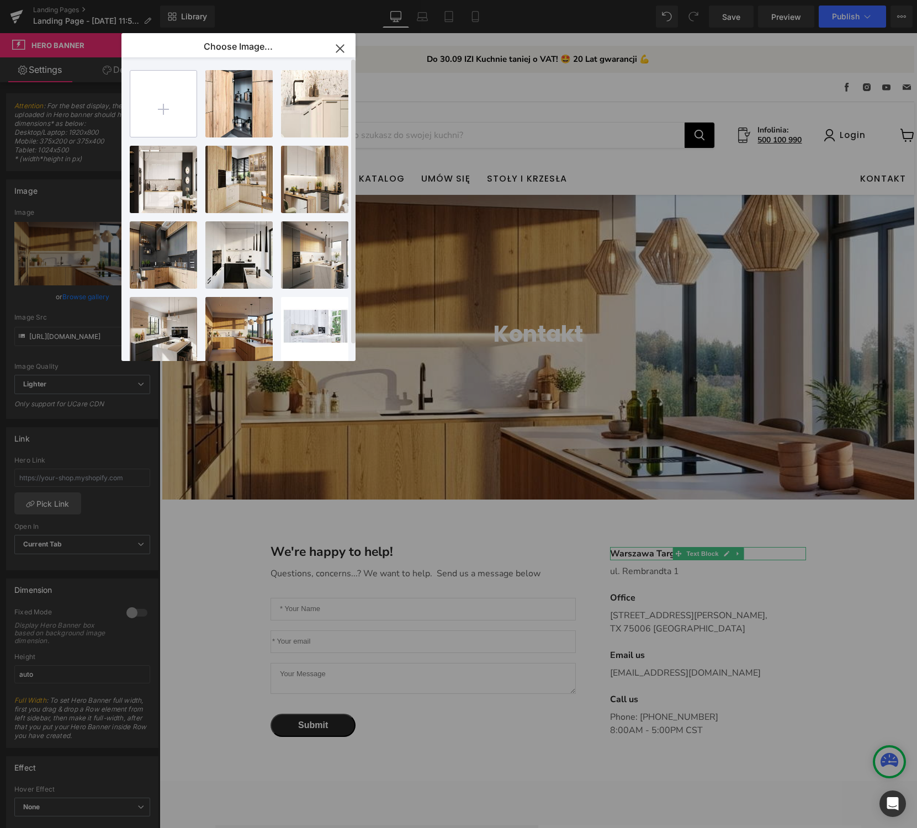
click at [159, 108] on input "file" at bounding box center [163, 104] width 66 height 66
click at [171, 99] on input "file" at bounding box center [163, 104] width 66 height 66
type input "C:\fakepath\polandshowrooms.webp"
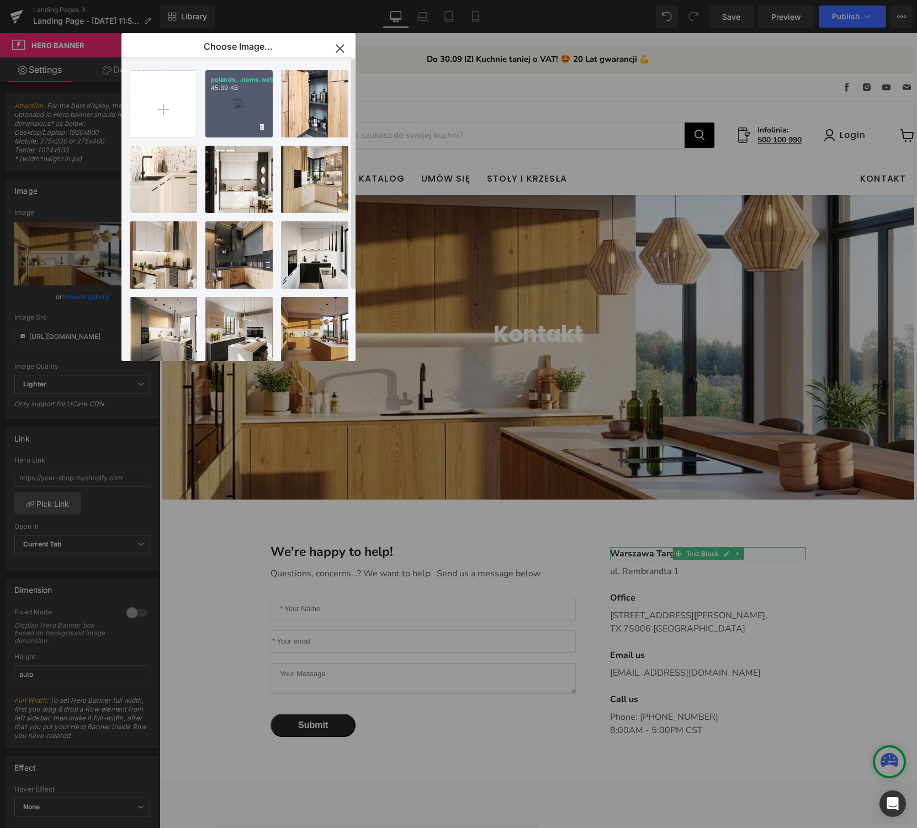
click at [250, 113] on div "polands...ooms.webp 45.39 KB" at bounding box center [238, 103] width 67 height 67
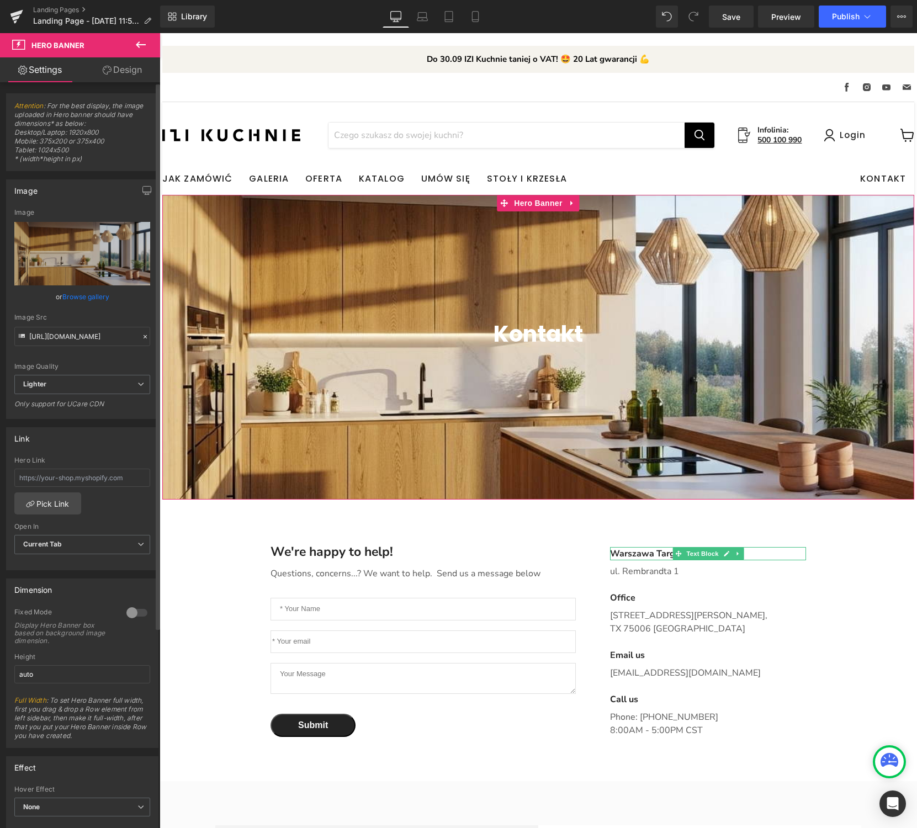
click at [92, 299] on link "Browse gallery" at bounding box center [85, 296] width 47 height 19
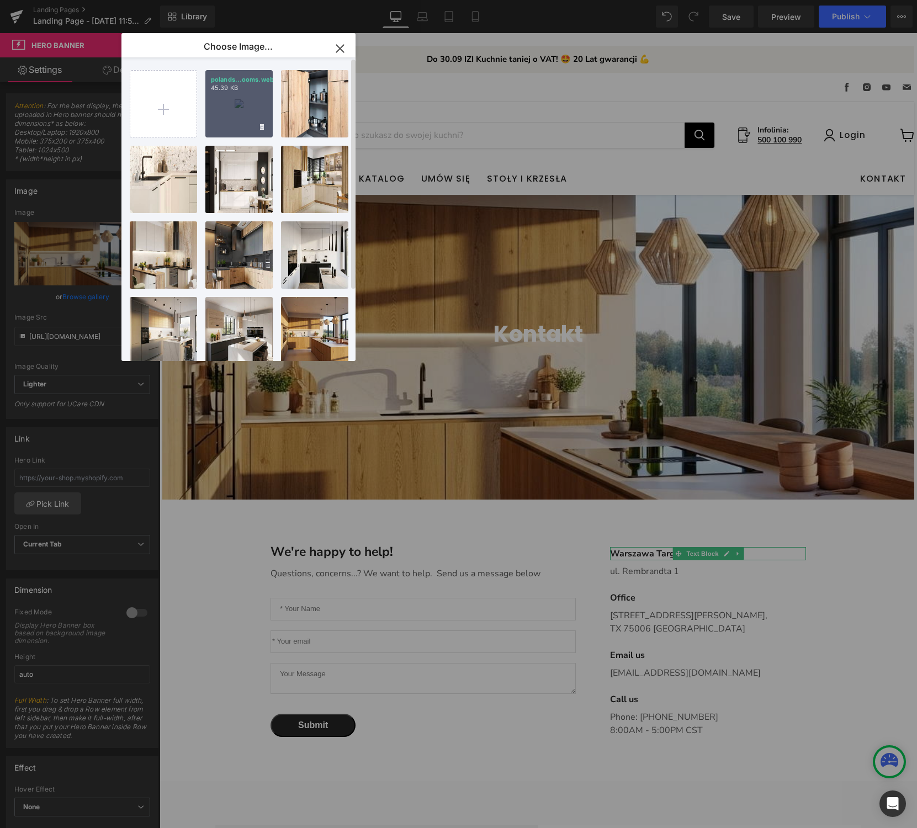
click at [227, 89] on p "45.39 KB" at bounding box center [239, 88] width 56 height 8
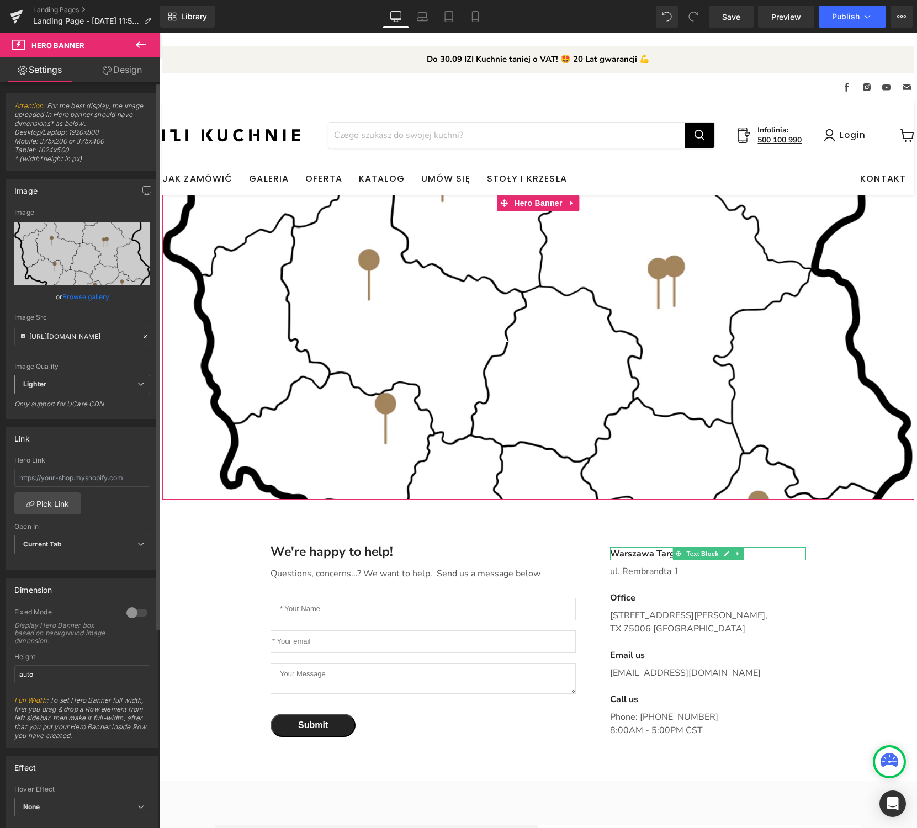
click at [97, 383] on span "Lighter" at bounding box center [82, 384] width 136 height 19
click at [93, 421] on li "Lightest" at bounding box center [79, 420] width 131 height 17
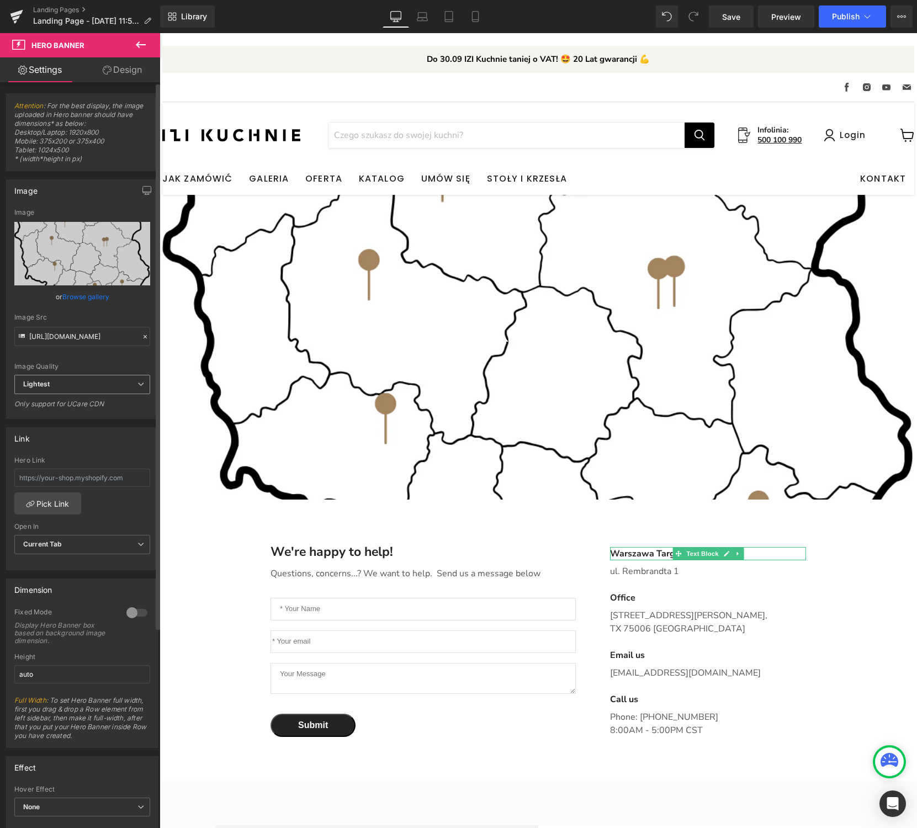
click at [137, 382] on icon at bounding box center [140, 384] width 7 height 7
click at [121, 405] on li "Lighter" at bounding box center [79, 404] width 131 height 17
type input "https://ucarecdn.com/ee957dee-bee5-4362-83a0-f3dab6ed27cd/-/format/auto/-/previ…"
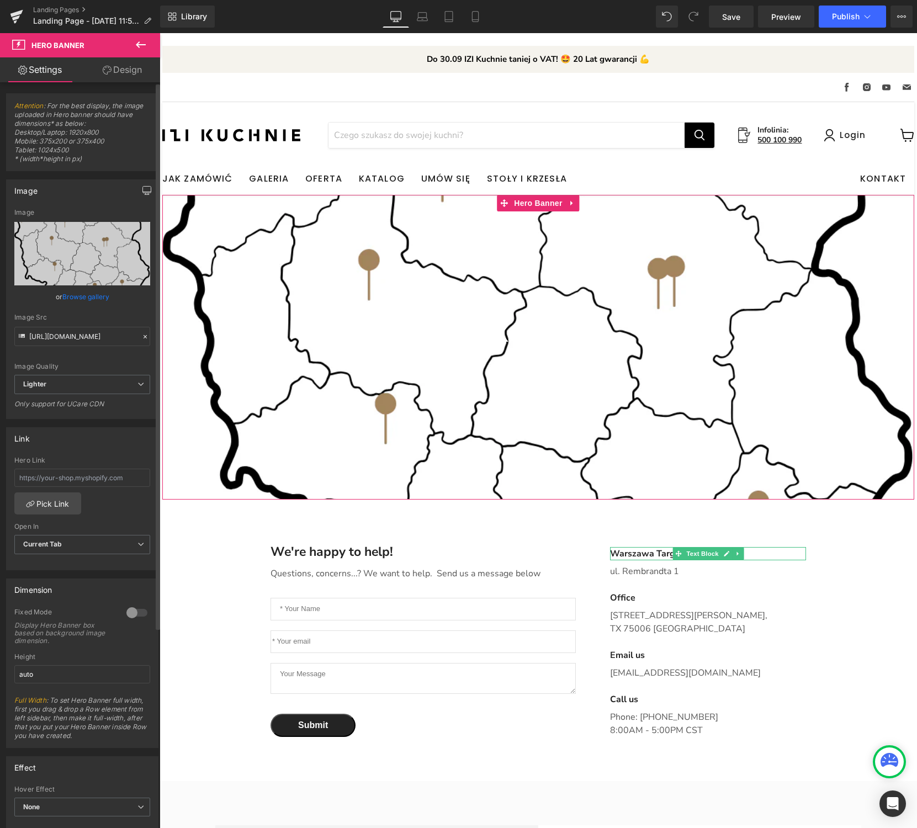
click at [144, 193] on icon "button" at bounding box center [147, 190] width 8 height 7
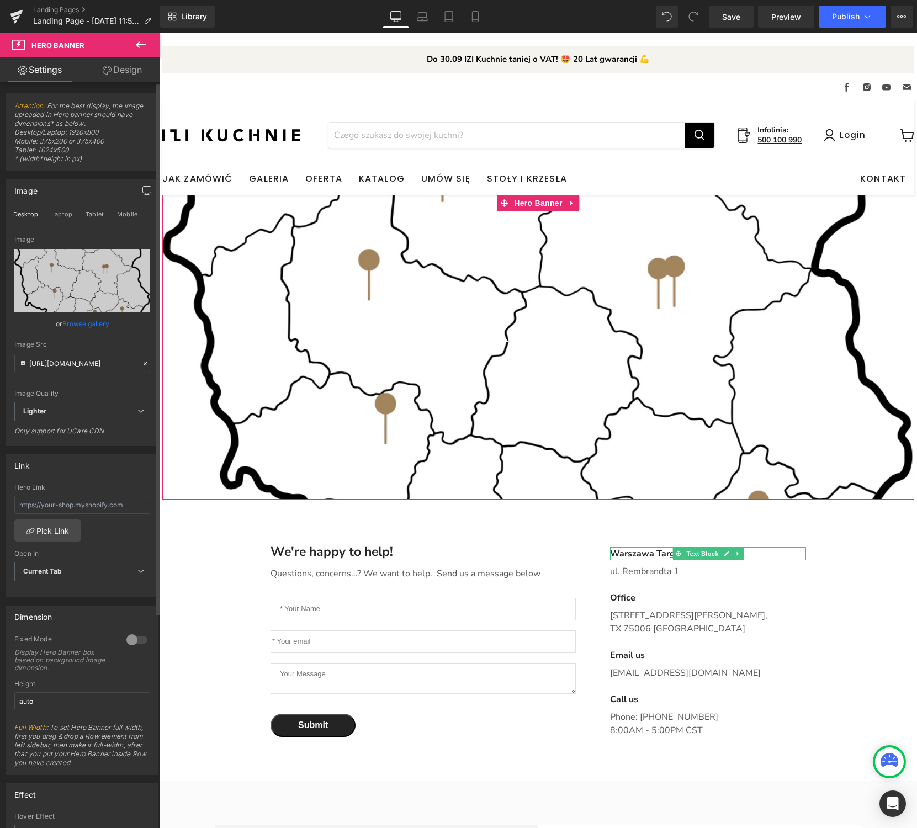
click at [143, 189] on icon "button" at bounding box center [147, 190] width 8 height 7
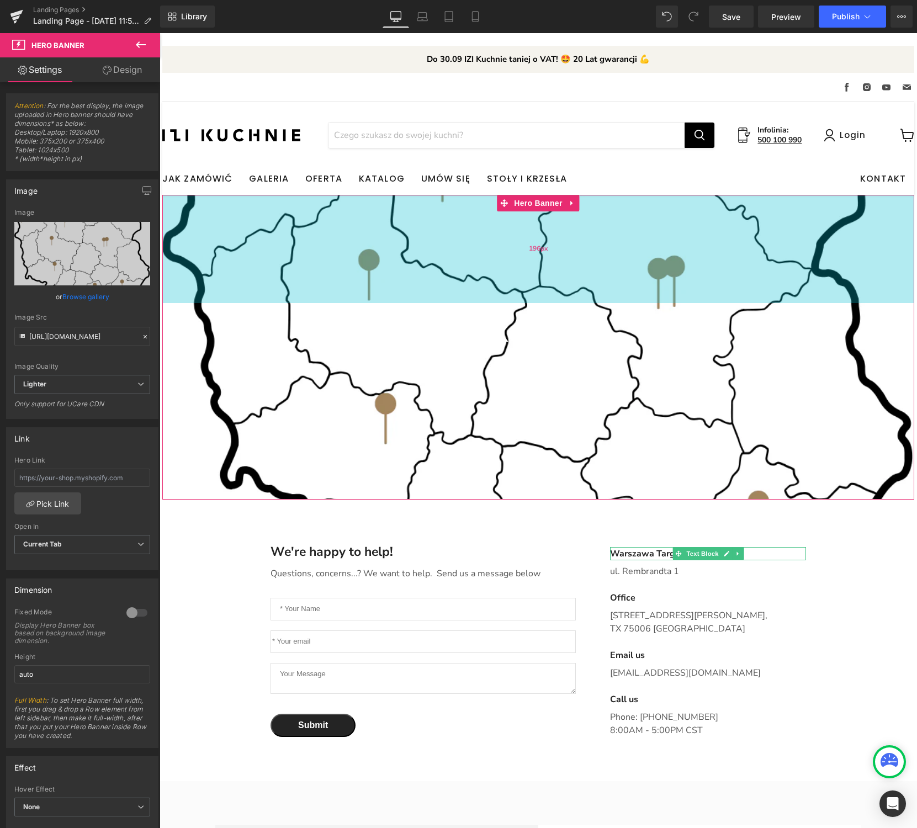
click at [523, 280] on div "196px" at bounding box center [538, 249] width 752 height 108
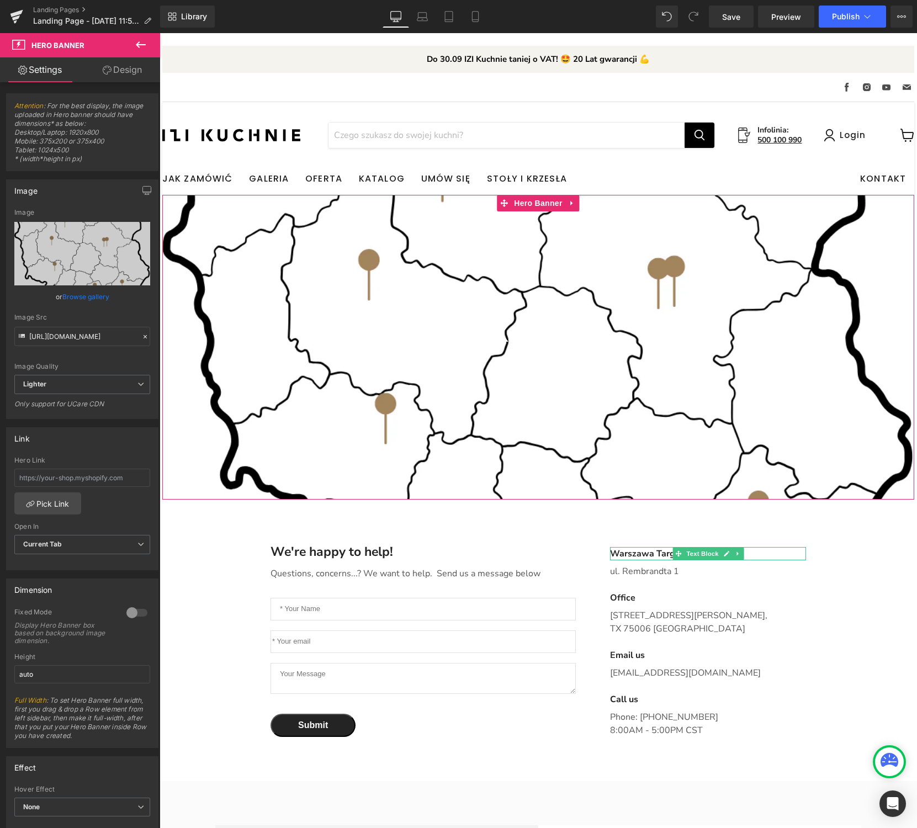
click at [160, 33] on div "Main content" at bounding box center [160, 33] width 0 height 0
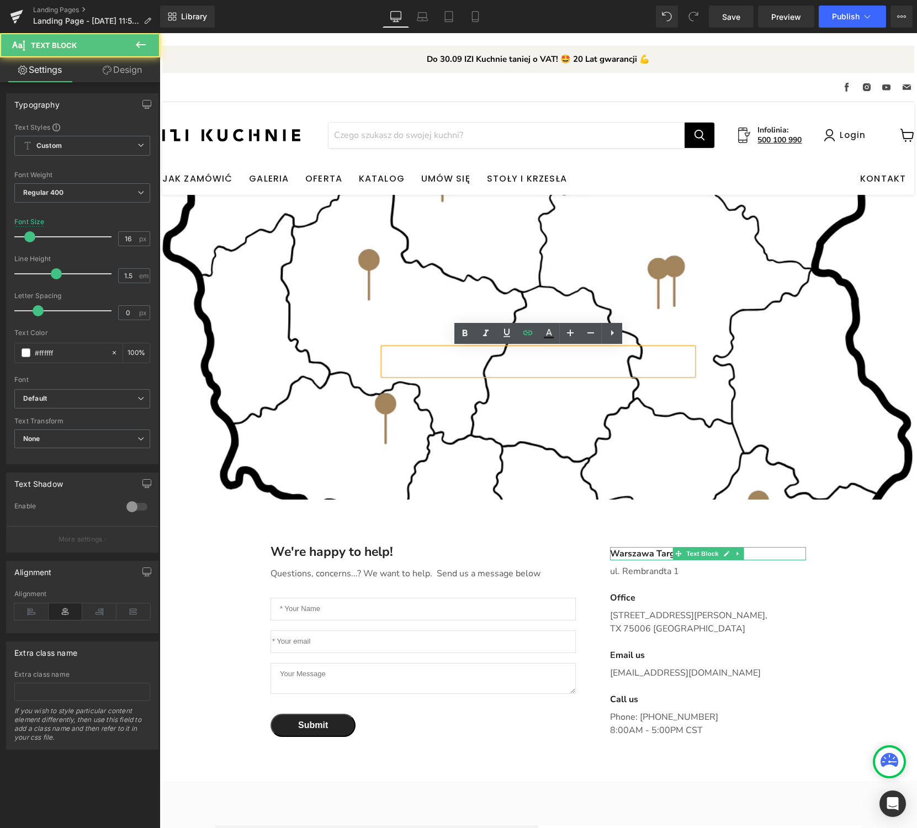
click at [315, 346] on span "Kontakt Heading Text Block Row" at bounding box center [538, 341] width 752 height 77
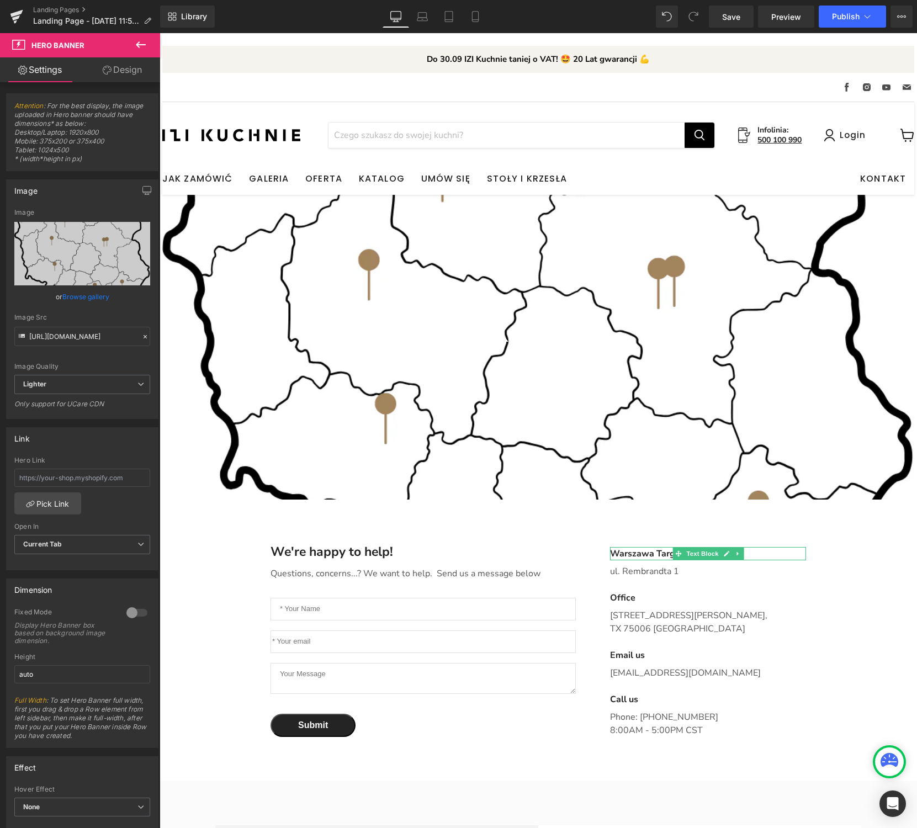
click at [160, 33] on div "196px" at bounding box center [160, 33] width 0 height 0
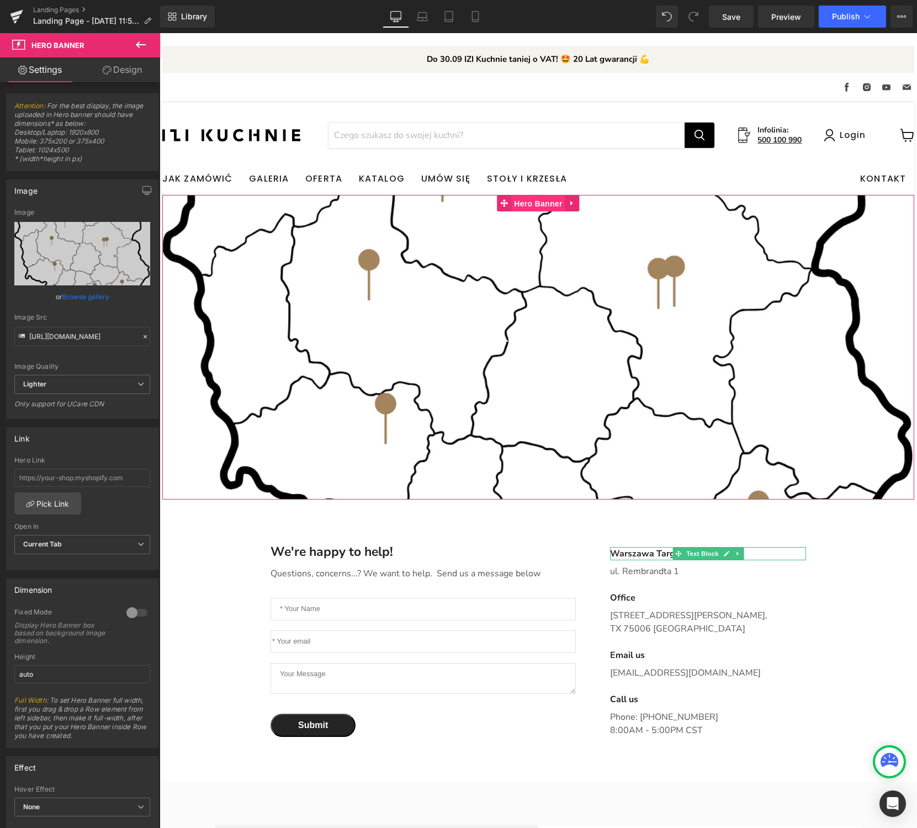
click at [556, 206] on span "Hero Banner" at bounding box center [538, 203] width 54 height 17
click at [574, 202] on icon "Main content" at bounding box center [573, 203] width 8 height 8
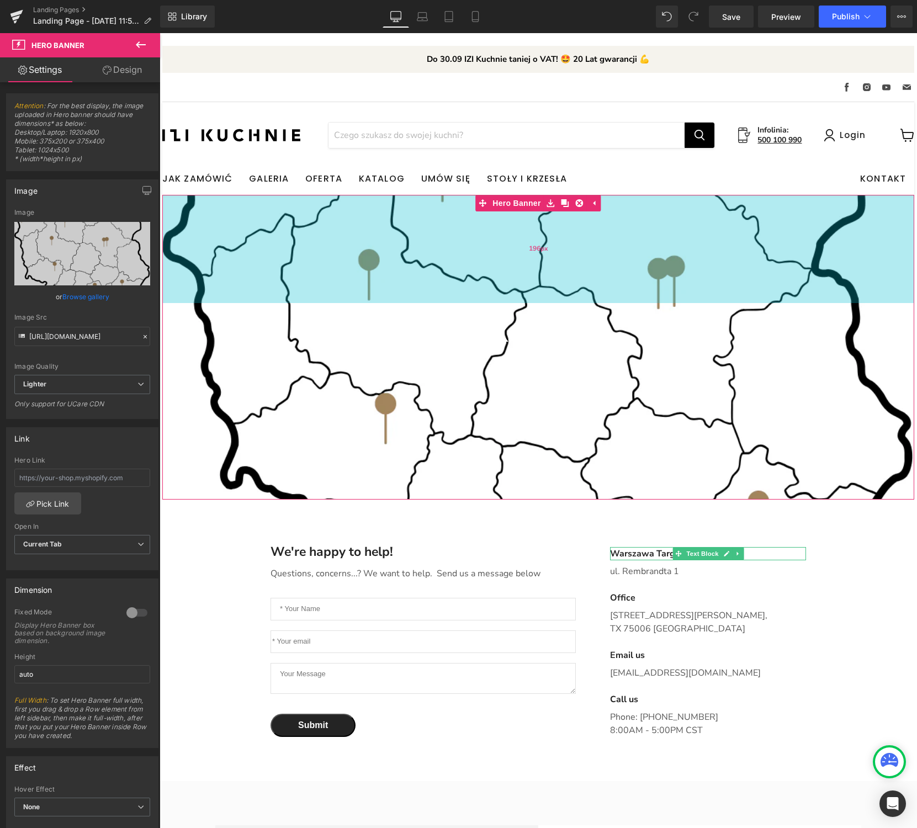
click at [458, 239] on div "196px" at bounding box center [538, 249] width 752 height 108
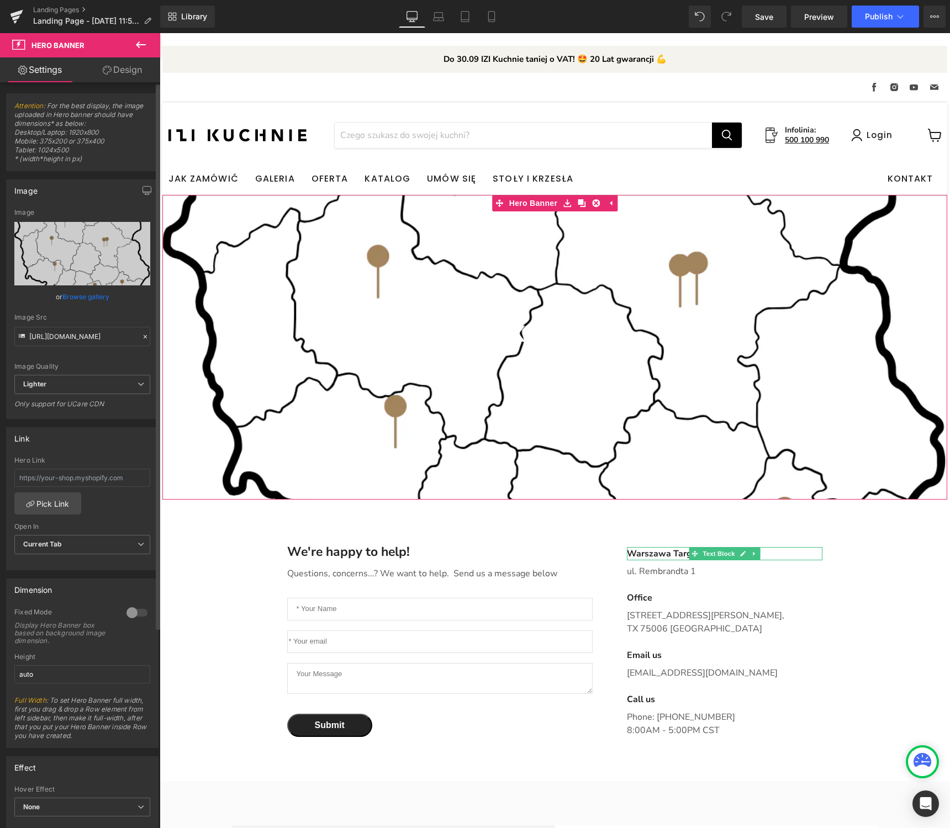
click at [87, 294] on link "Browse gallery" at bounding box center [85, 296] width 47 height 19
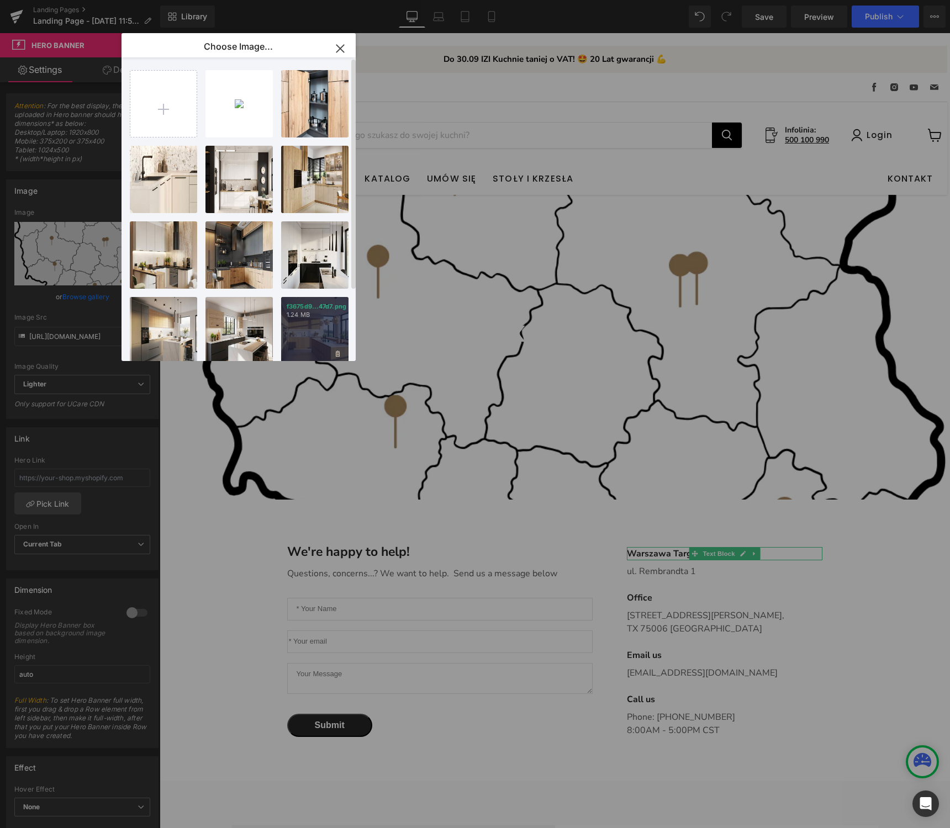
click at [312, 334] on div "f3675d9...47d7.png 1.24 MB" at bounding box center [314, 330] width 67 height 67
type input "[URL][DOMAIN_NAME]"
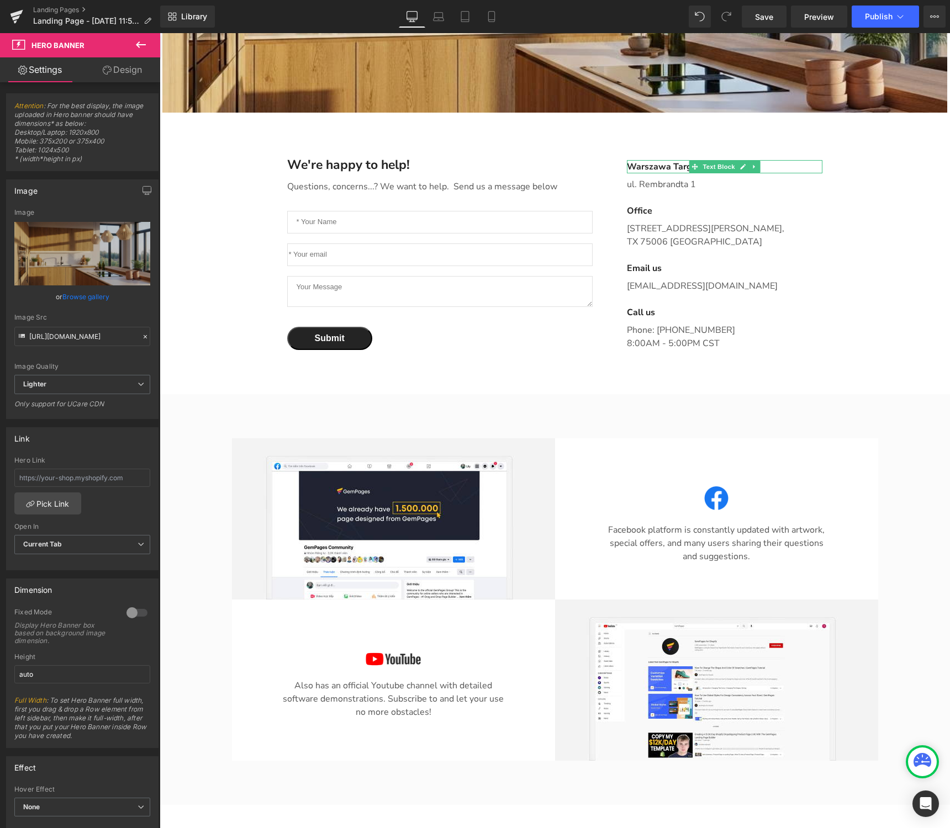
scroll to position [439, 0]
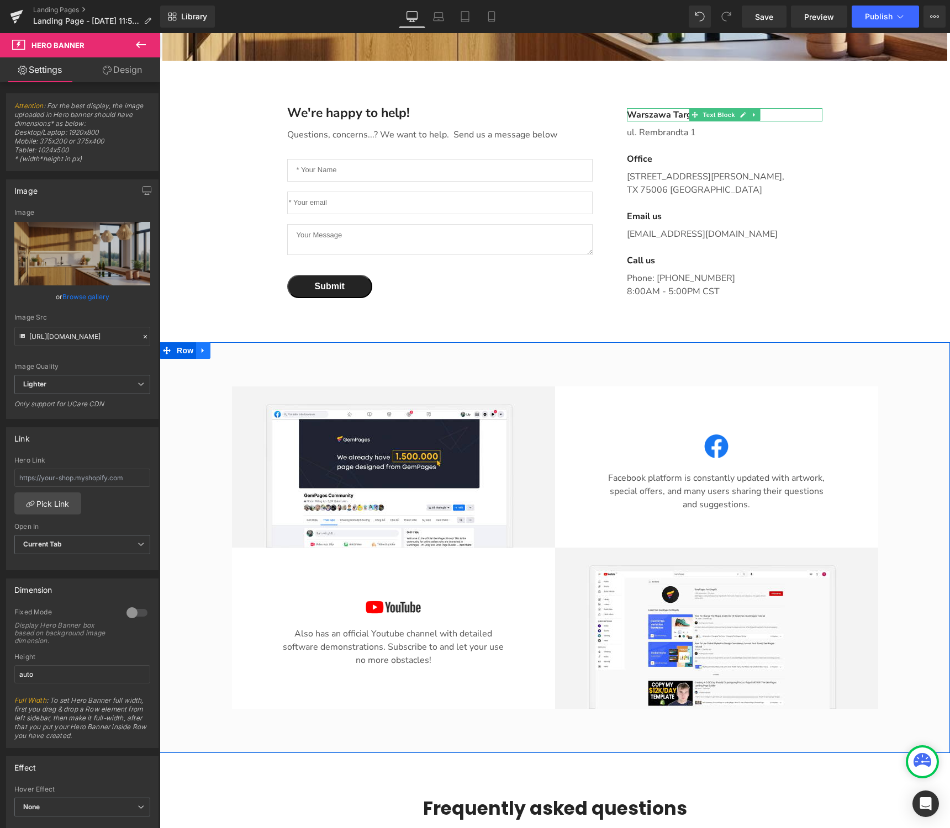
click at [204, 347] on icon "Main content" at bounding box center [203, 351] width 8 height 8
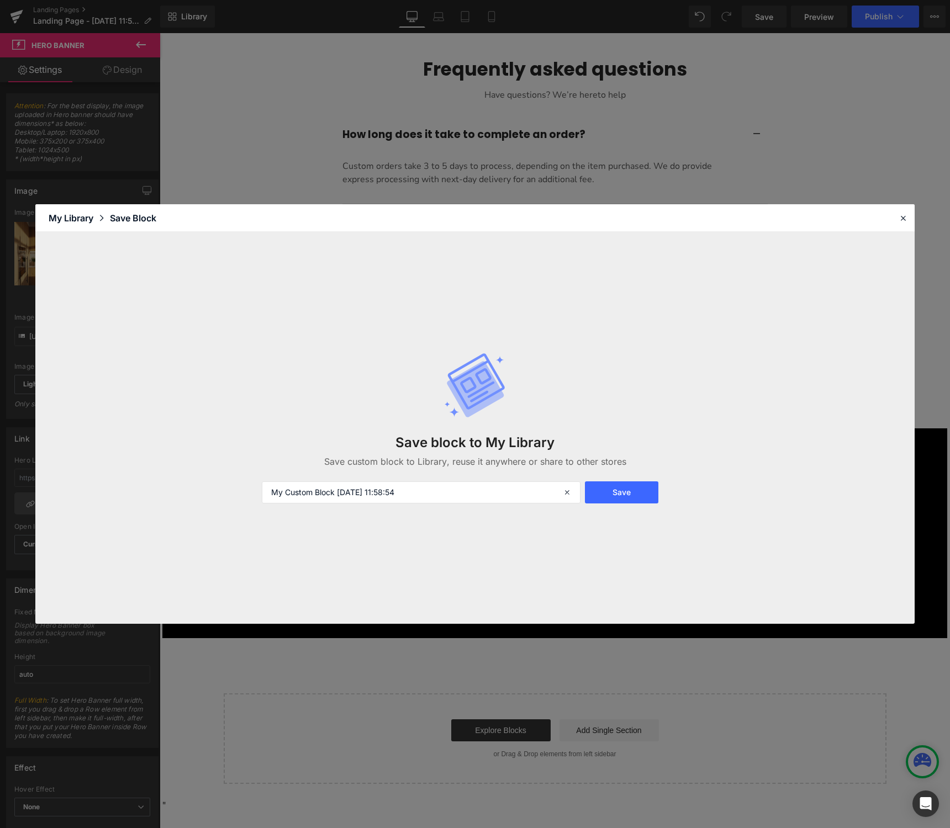
scroll to position [1313, 0]
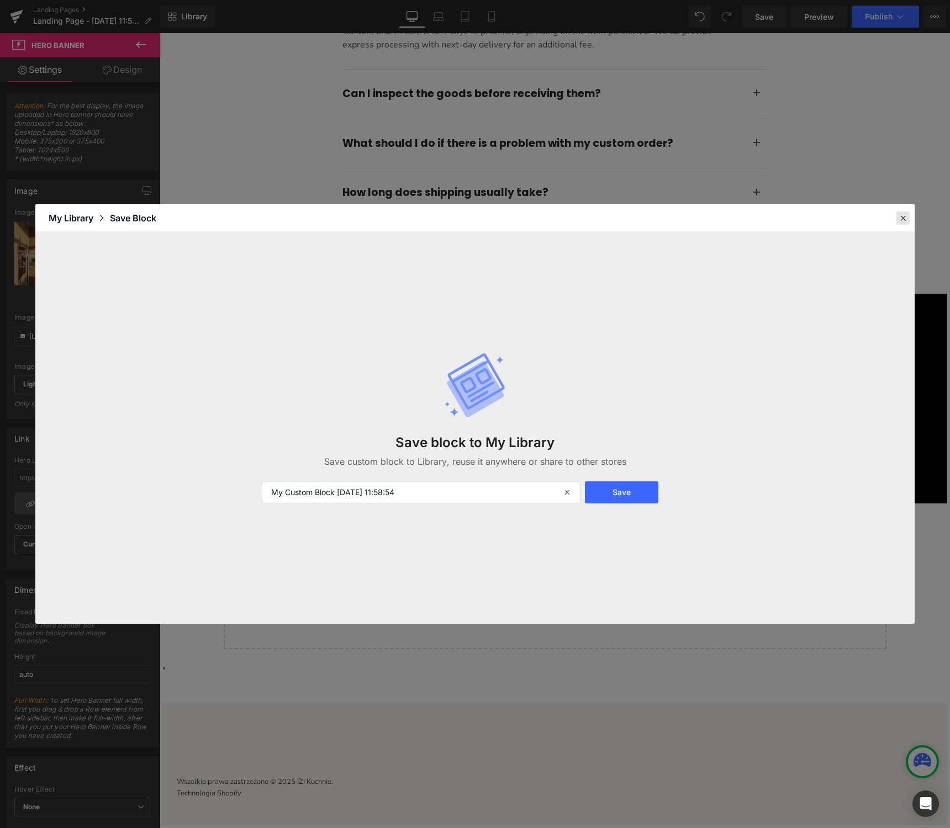
drag, startPoint x: 901, startPoint y: 220, endPoint x: 729, endPoint y: 262, distance: 177.4
click at [901, 220] on icon at bounding box center [903, 218] width 10 height 10
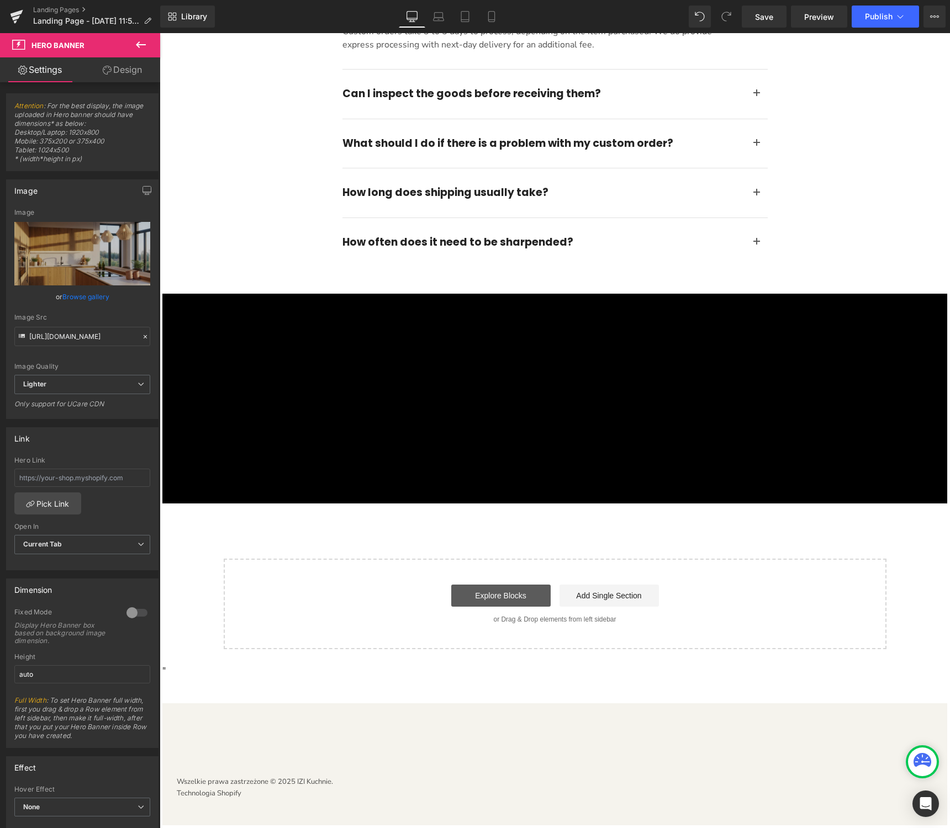
click at [521, 600] on link "Explore Blocks" at bounding box center [500, 596] width 99 height 22
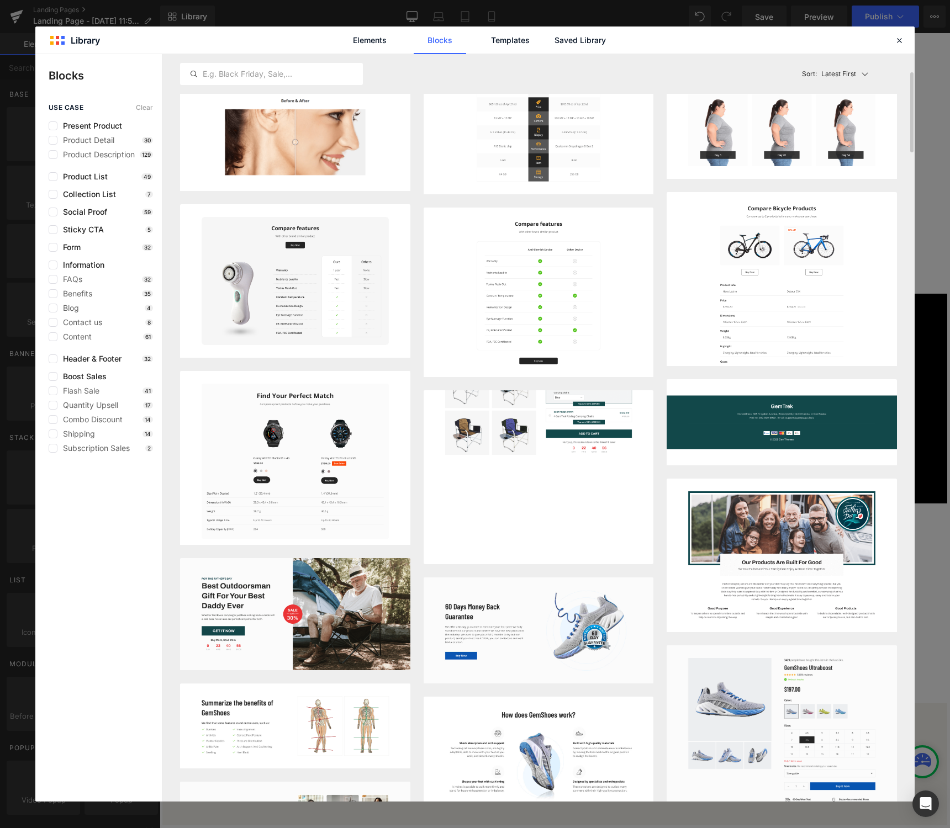
scroll to position [0, 0]
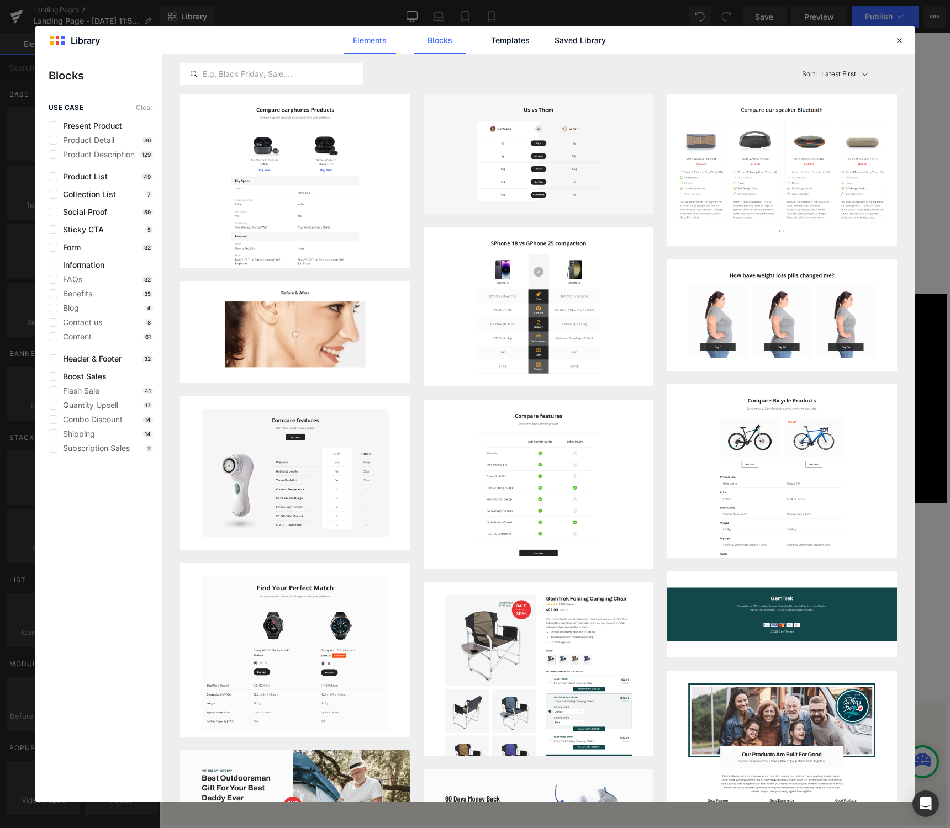
click at [375, 41] on link "Elements" at bounding box center [369, 40] width 52 height 28
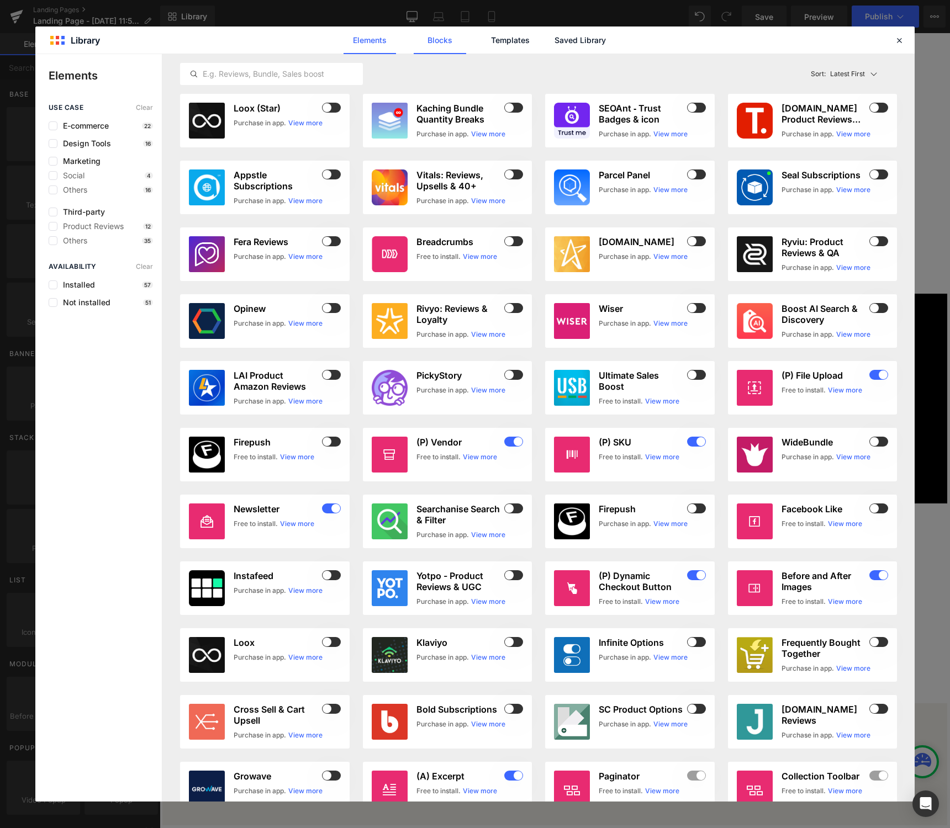
click at [445, 40] on link "Blocks" at bounding box center [439, 40] width 52 height 28
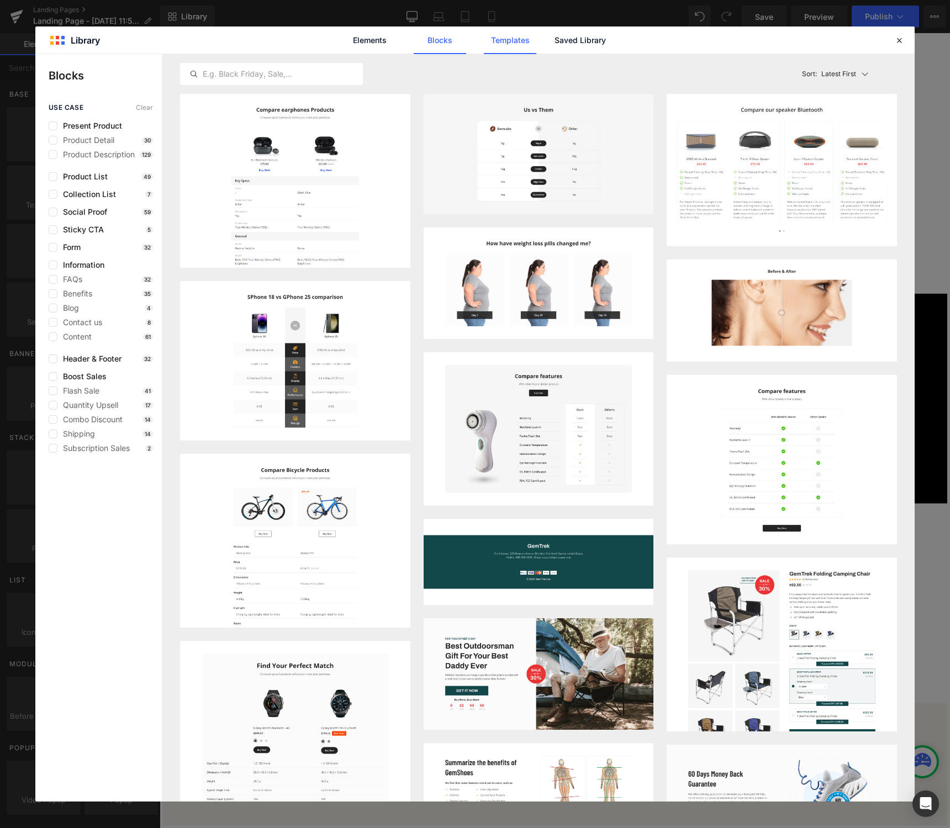
click at [527, 38] on link "Templates" at bounding box center [510, 40] width 52 height 28
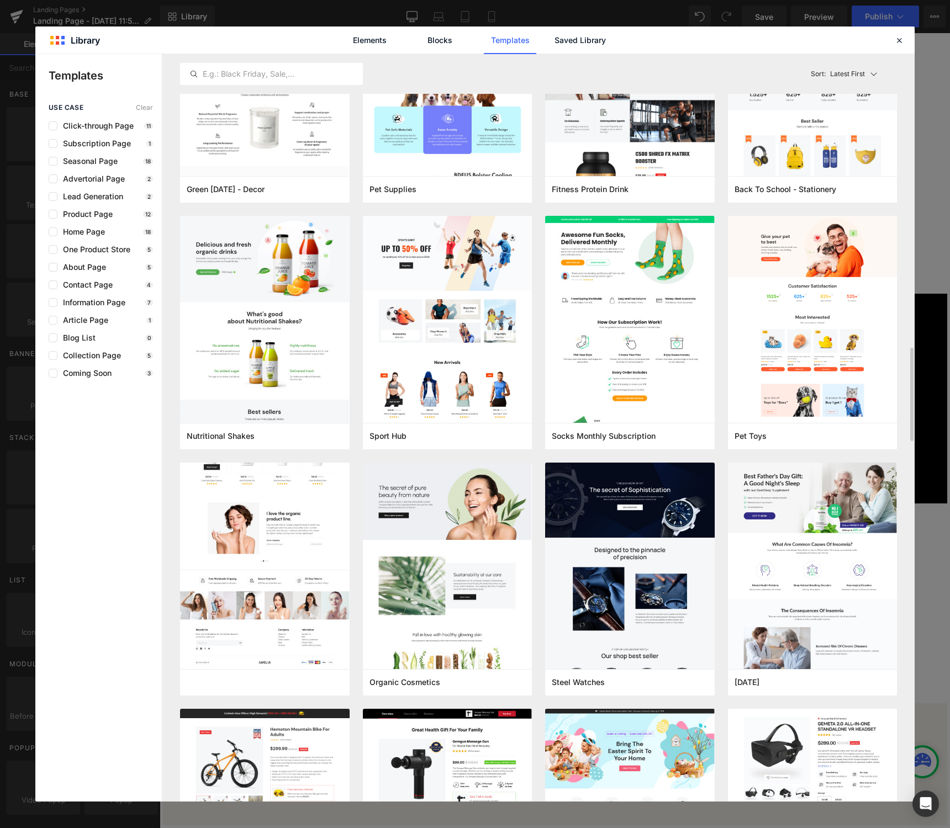
scroll to position [2341, 0]
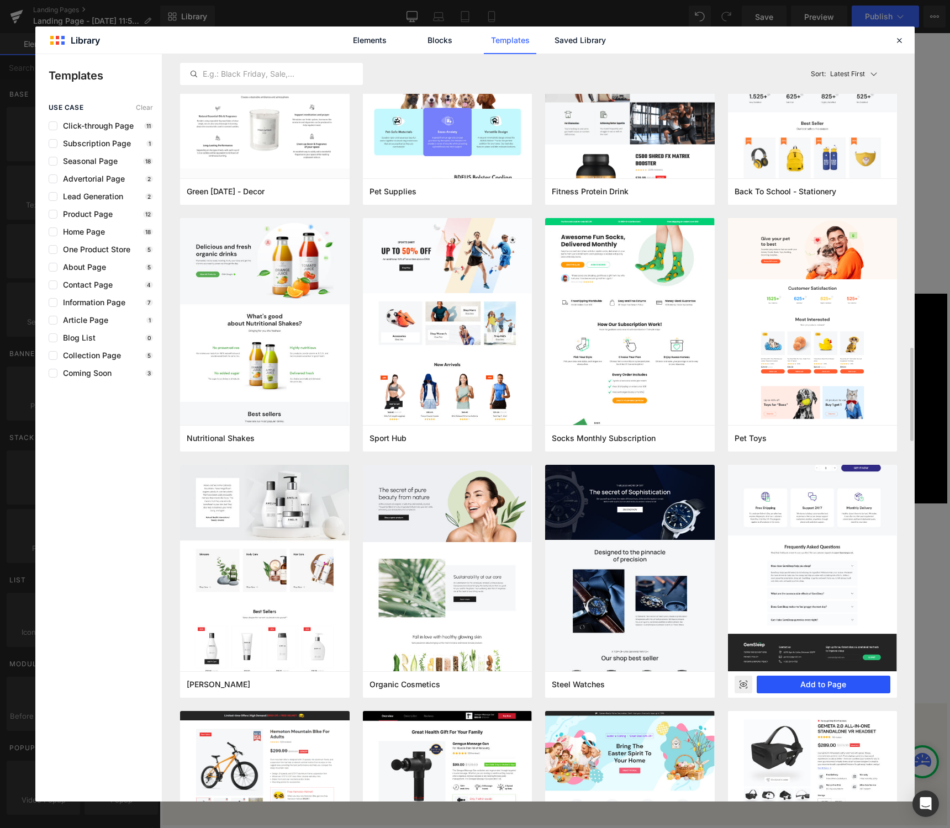
click at [858, 688] on button "Add to Page" at bounding box center [823, 685] width 134 height 18
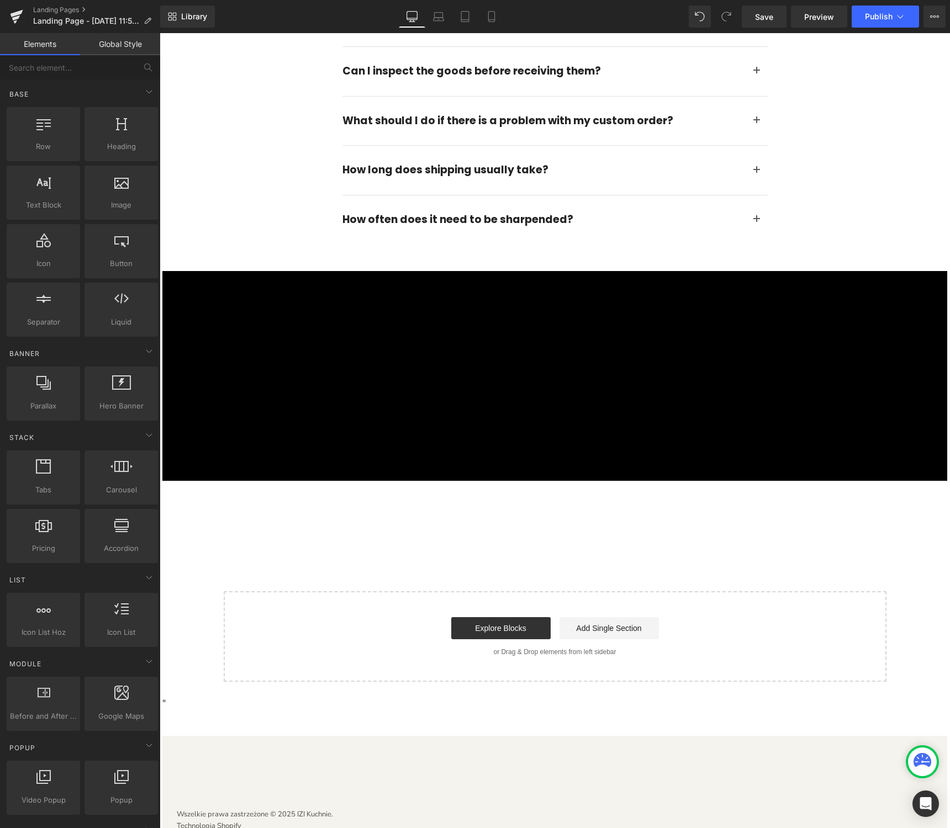
scroll to position [1368, 0]
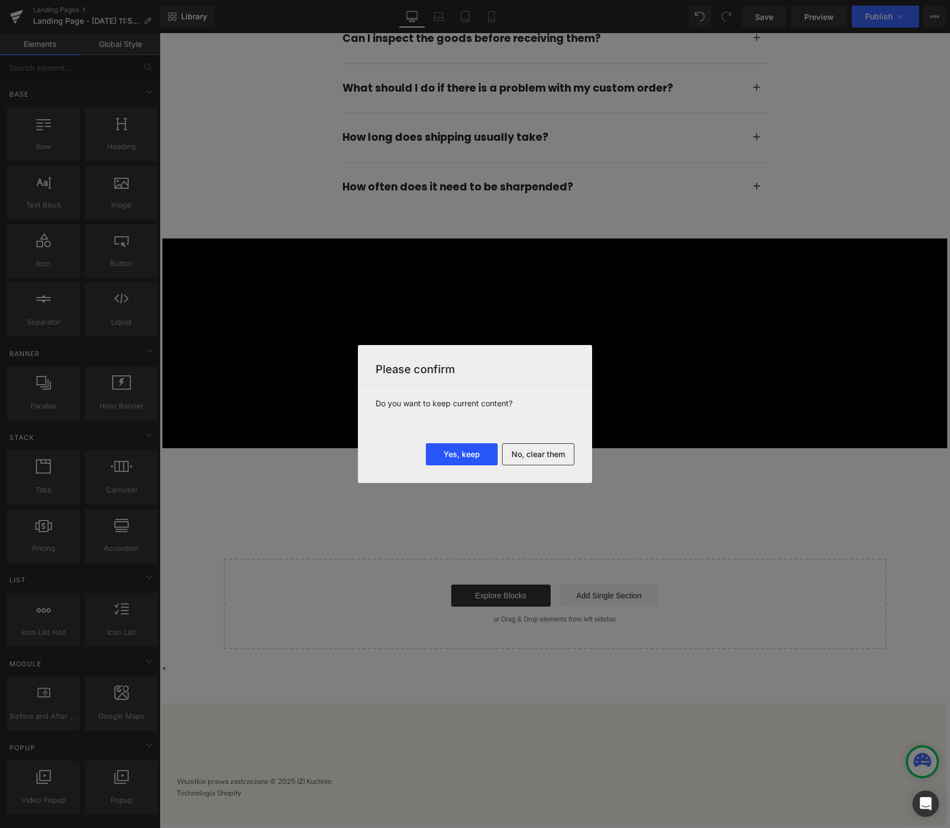
click at [476, 459] on button "Yes, keep" at bounding box center [462, 454] width 72 height 22
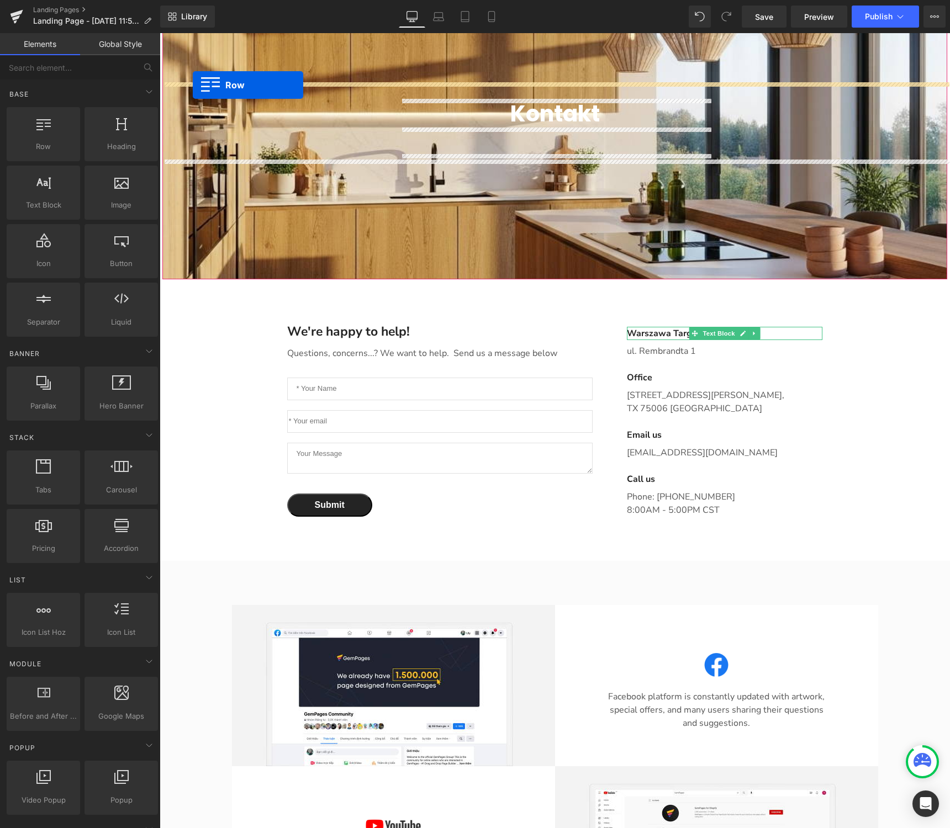
scroll to position [143, 0]
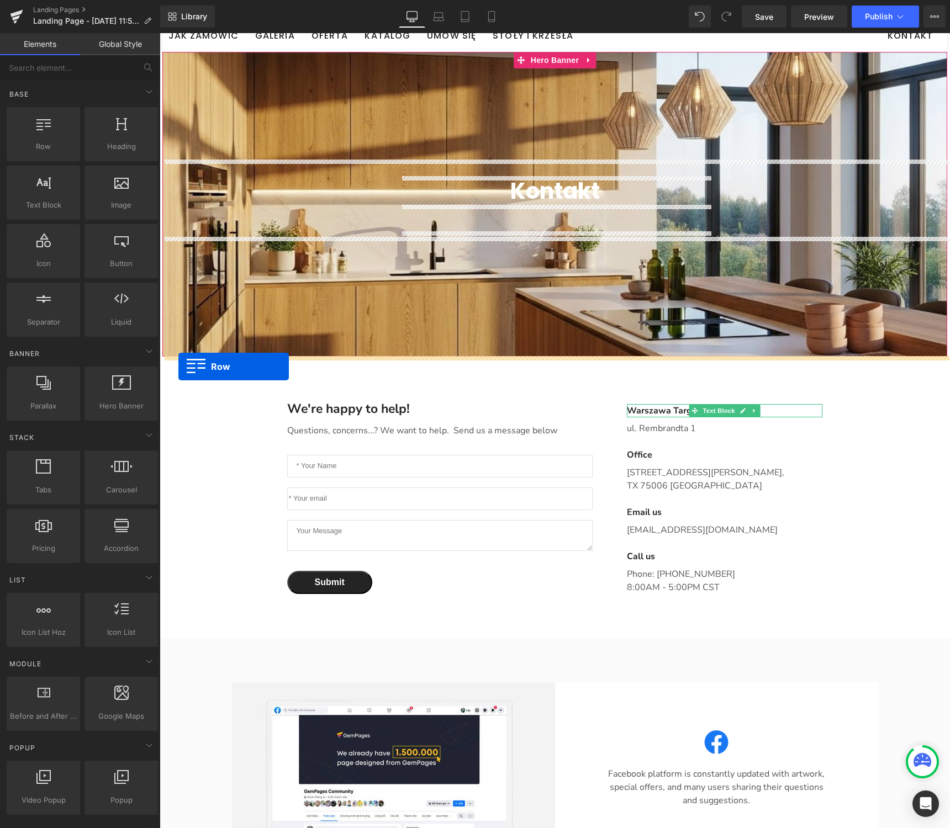
drag, startPoint x: 167, startPoint y: 190, endPoint x: 178, endPoint y: 367, distance: 177.0
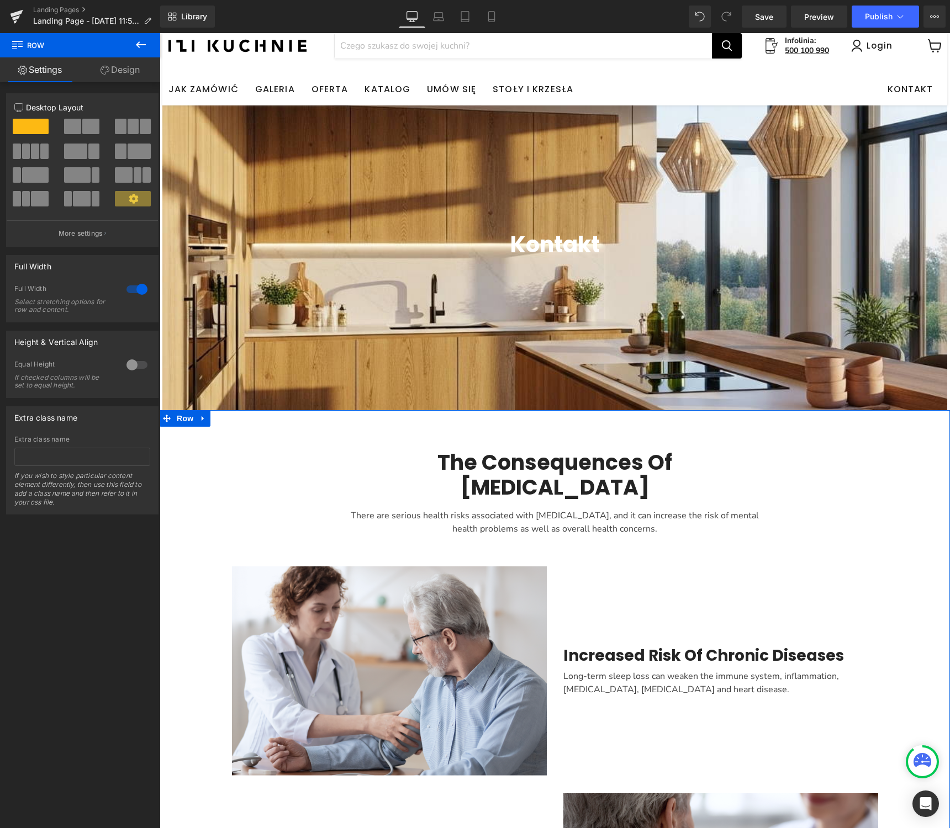
scroll to position [86, 0]
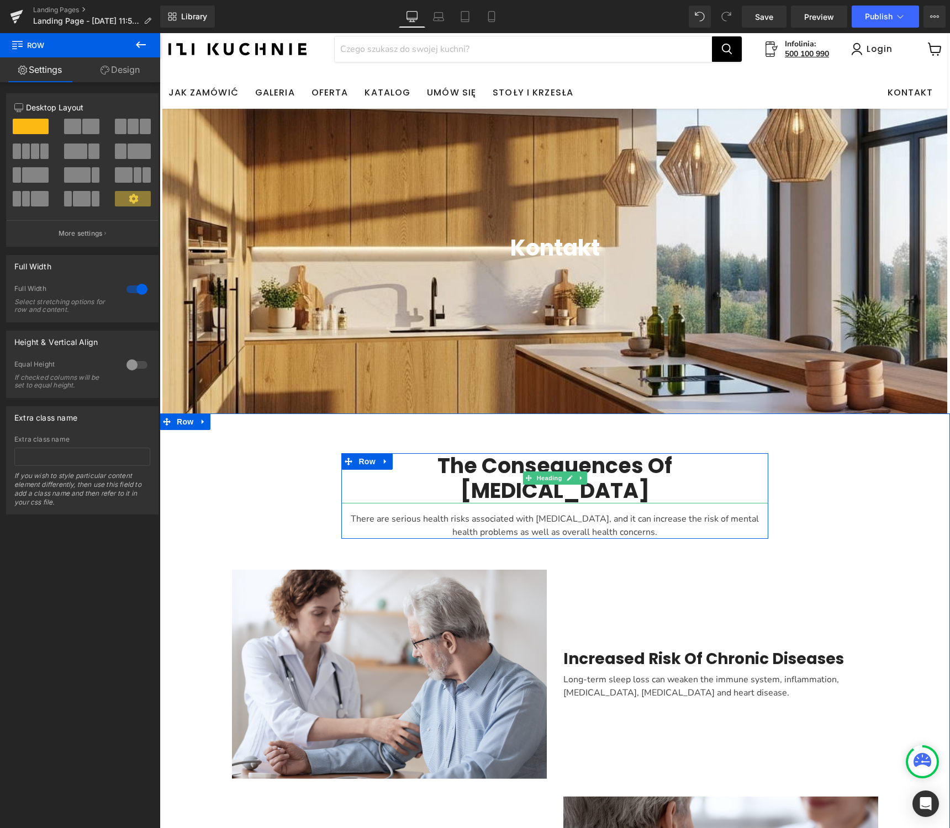
click at [669, 469] on h2 "The Consequences Of Insomnia" at bounding box center [554, 478] width 426 height 50
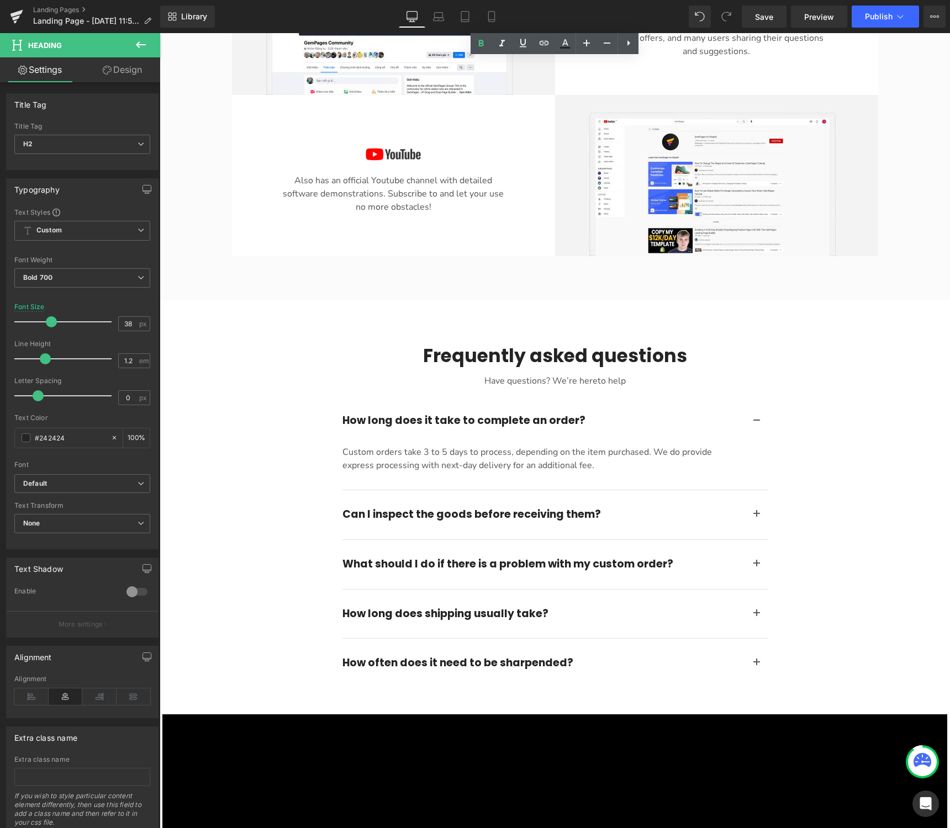
scroll to position [1622, 0]
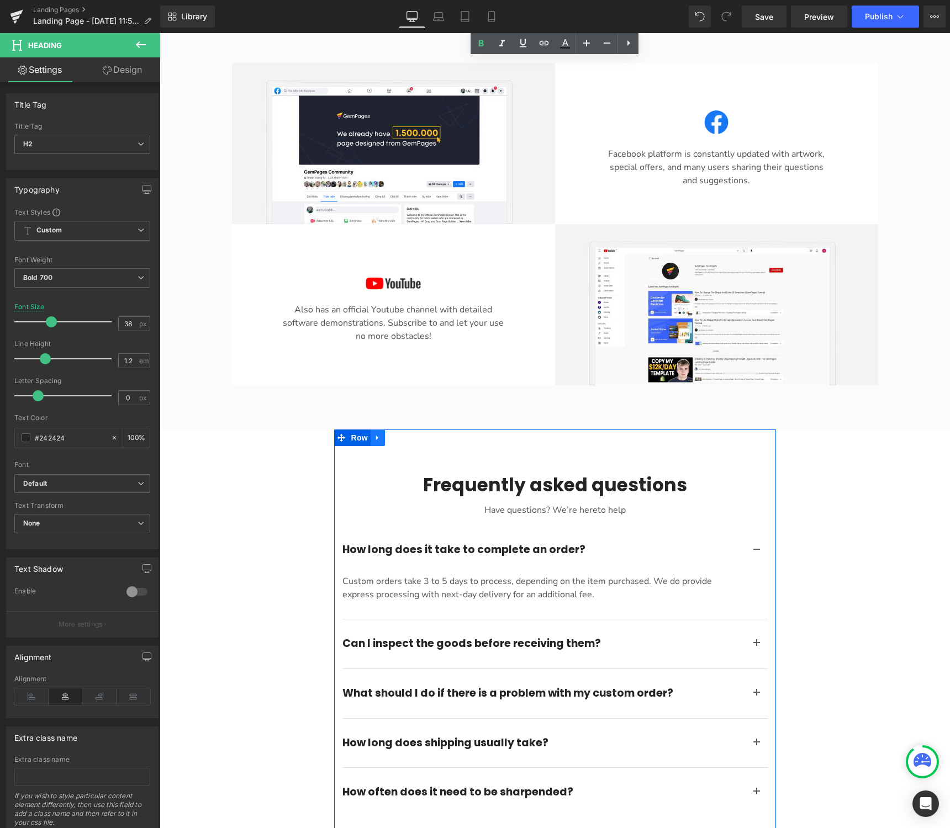
click at [379, 433] on icon "Main content" at bounding box center [378, 437] width 8 height 8
click at [405, 434] on icon "Main content" at bounding box center [406, 438] width 8 height 8
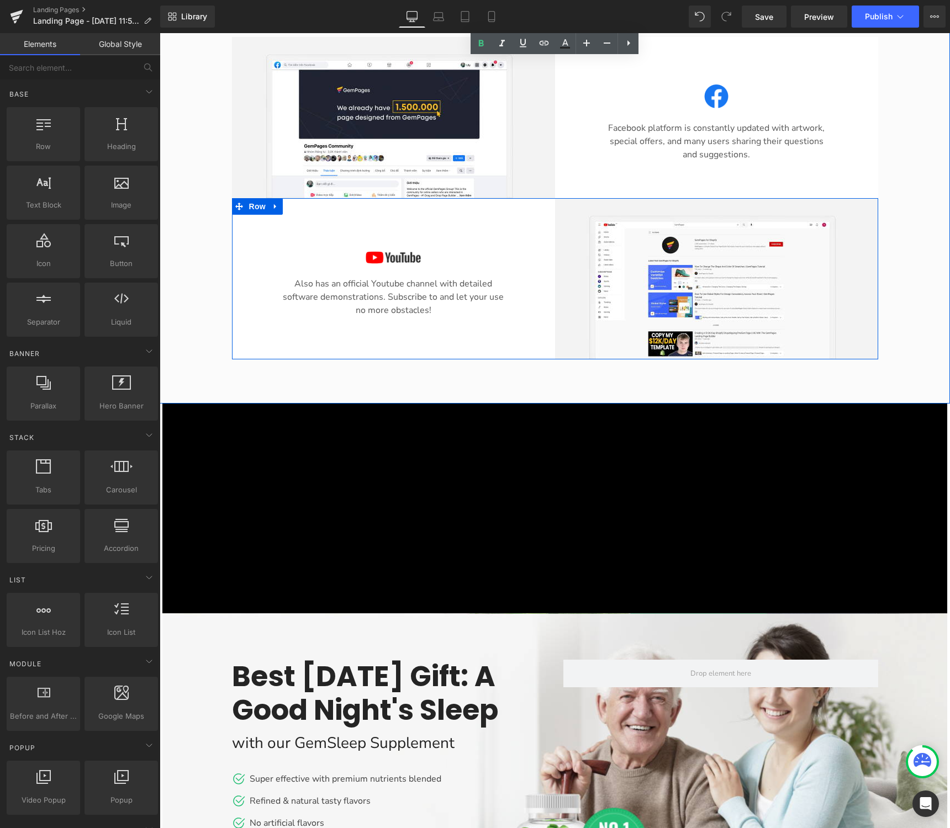
scroll to position [1657, 0]
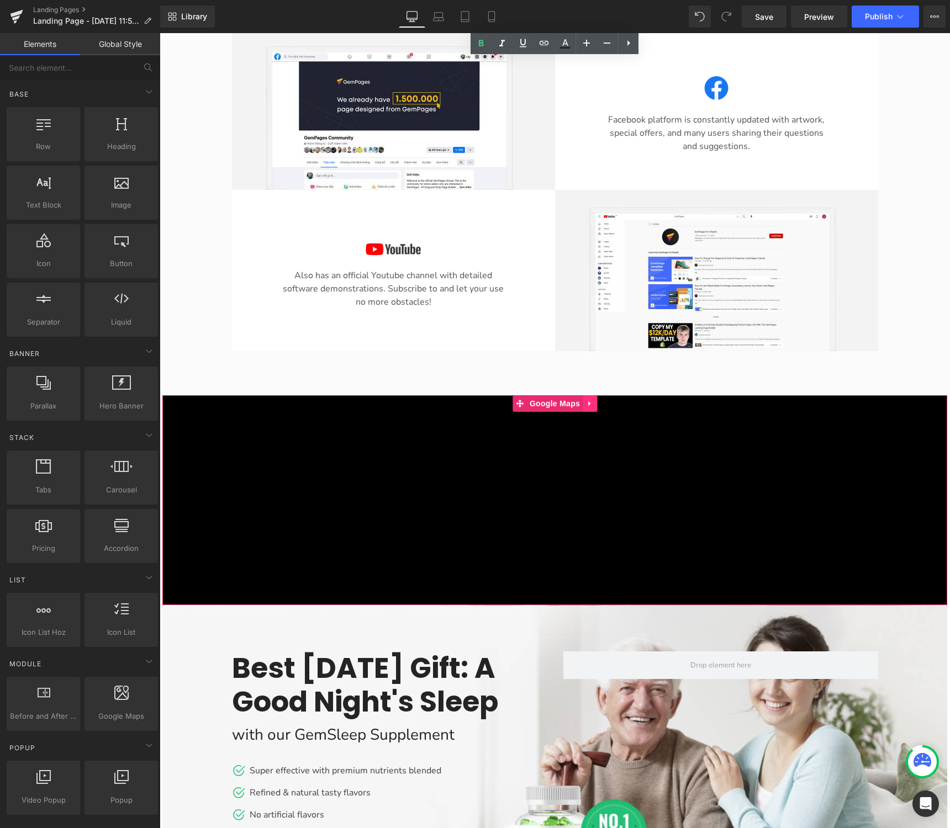
click at [590, 399] on icon "Main content" at bounding box center [590, 403] width 8 height 8
click at [598, 399] on icon "Main content" at bounding box center [597, 403] width 8 height 8
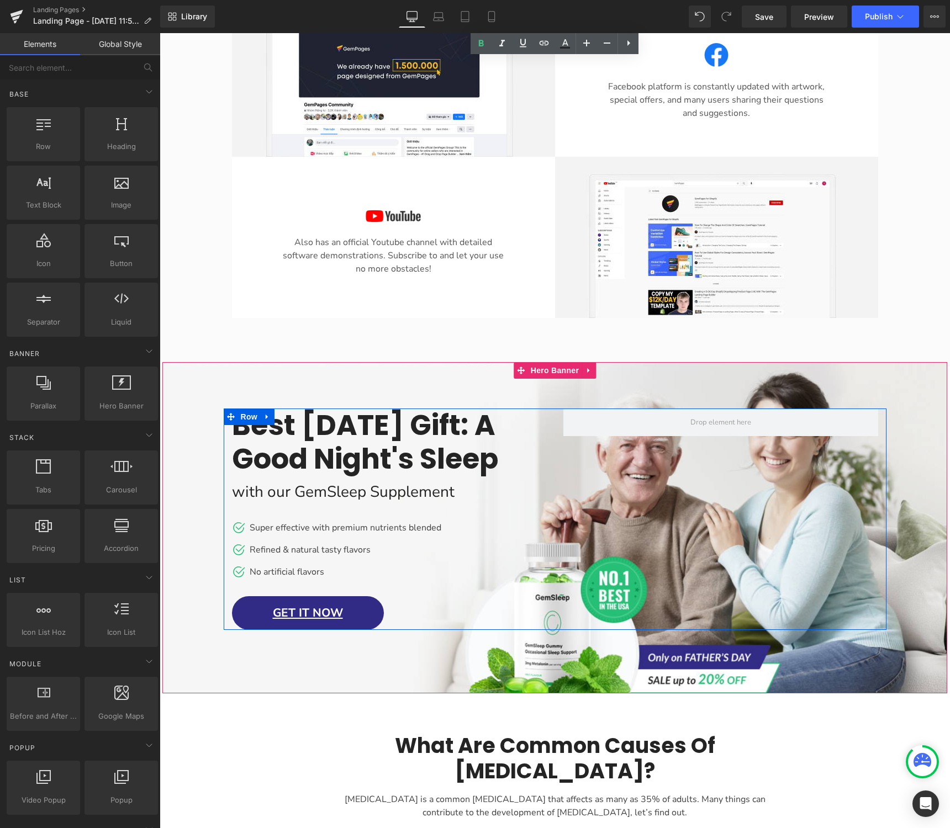
scroll to position [1691, 0]
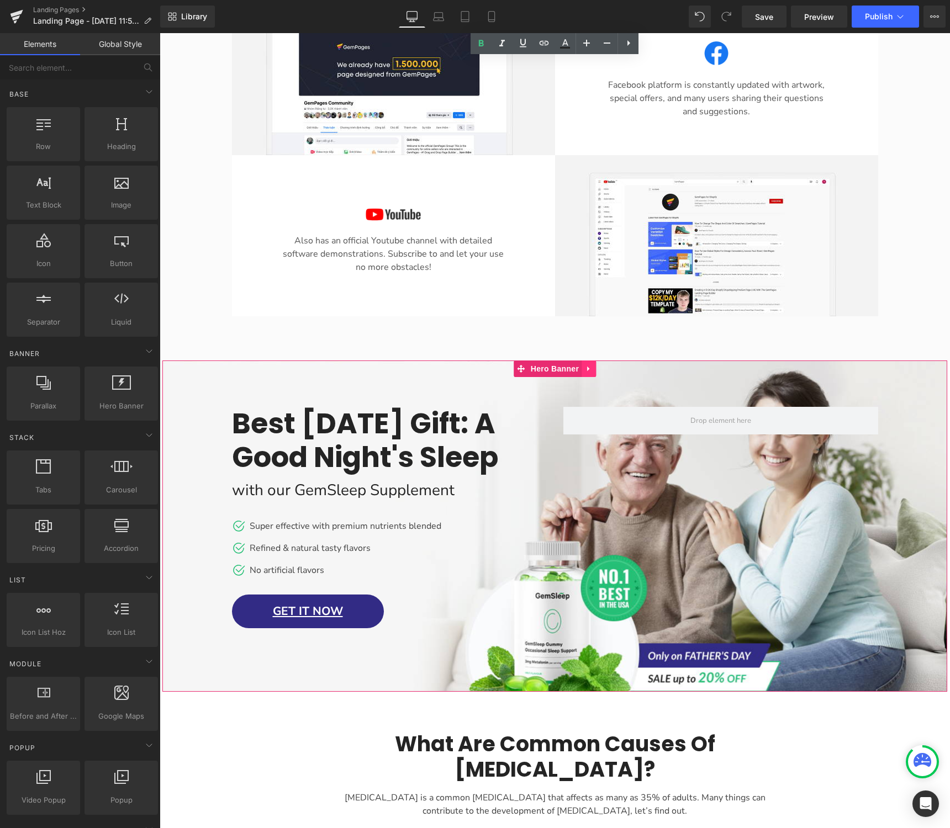
click at [591, 364] on icon "Main content" at bounding box center [589, 368] width 8 height 8
click at [598, 365] on icon "Main content" at bounding box center [596, 369] width 8 height 8
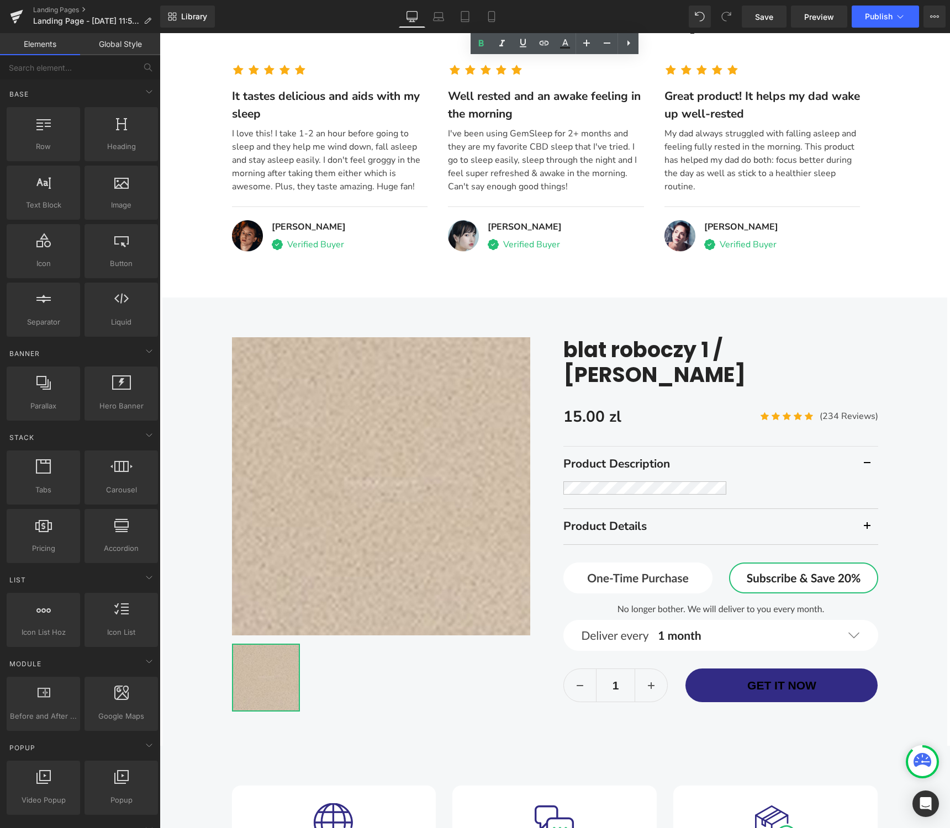
scroll to position [3622, 0]
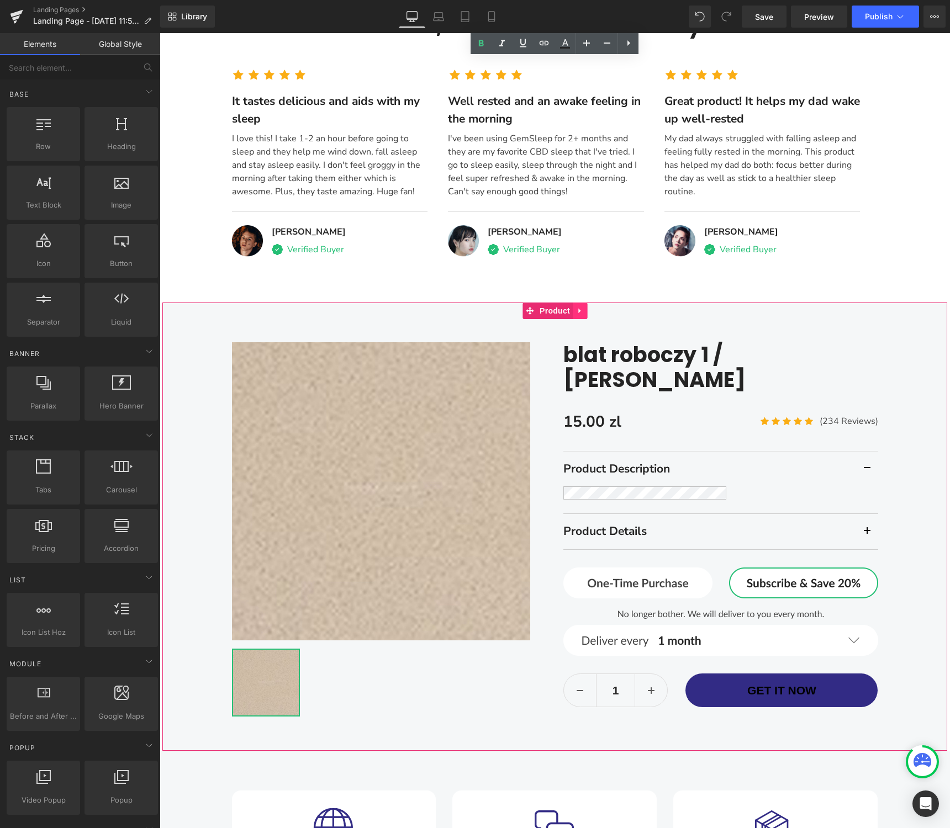
click at [584, 303] on link "Main content" at bounding box center [579, 311] width 14 height 17
click at [585, 307] on icon "Main content" at bounding box center [587, 311] width 8 height 8
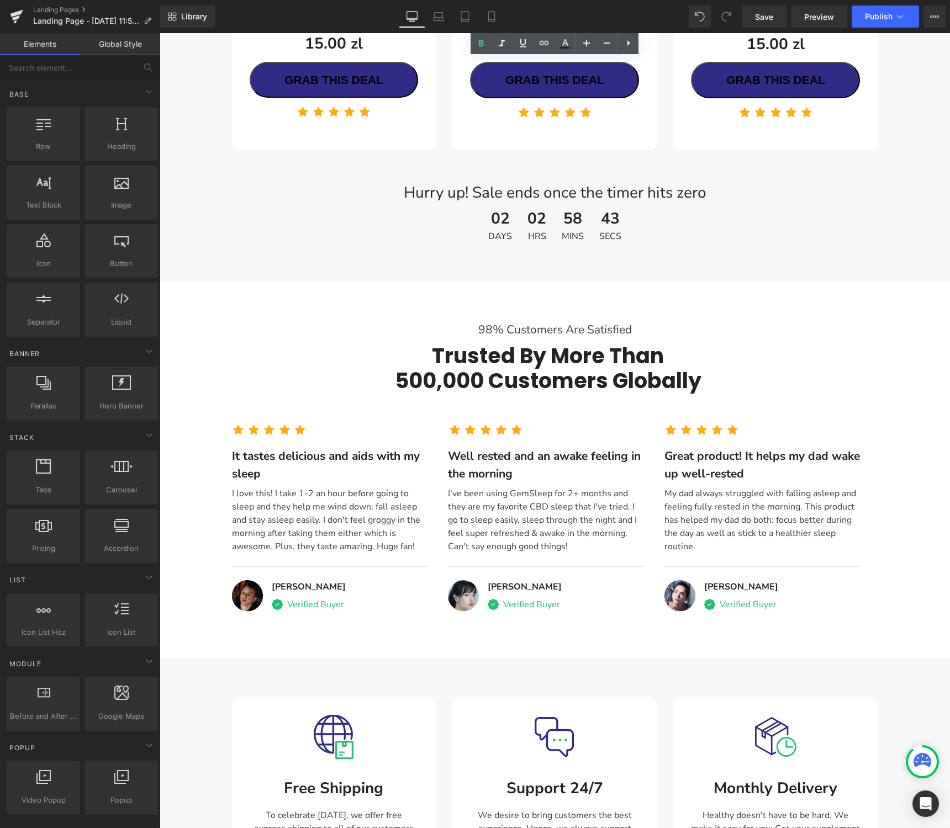
scroll to position [3262, 0]
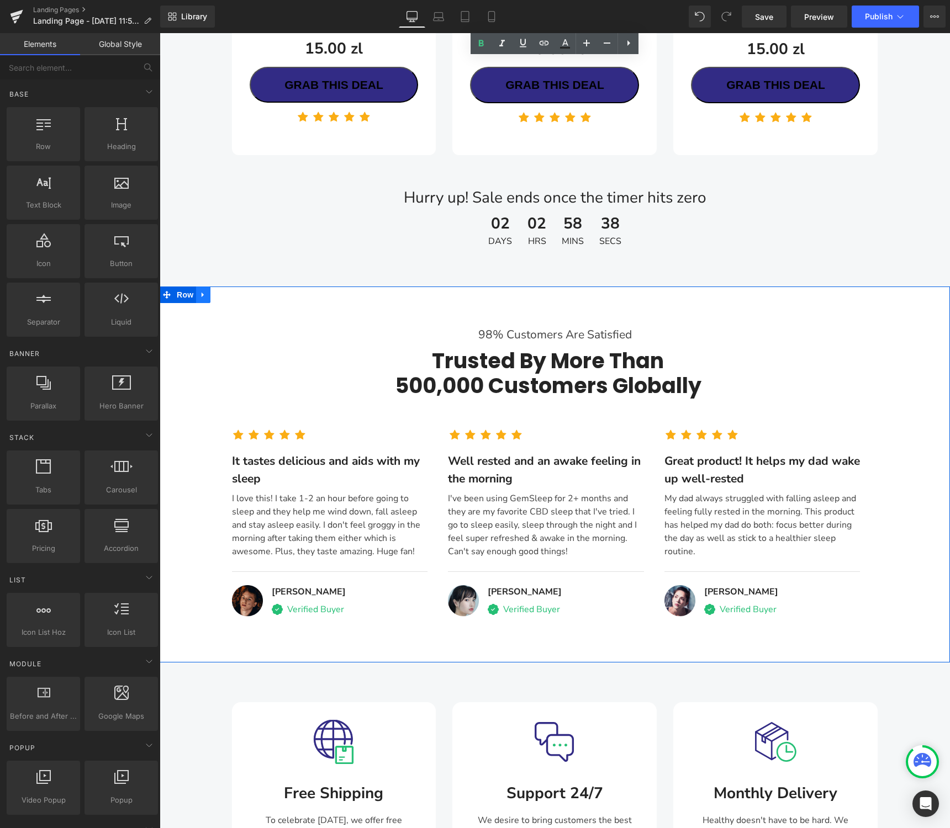
click at [205, 287] on link "Main content" at bounding box center [203, 295] width 14 height 17
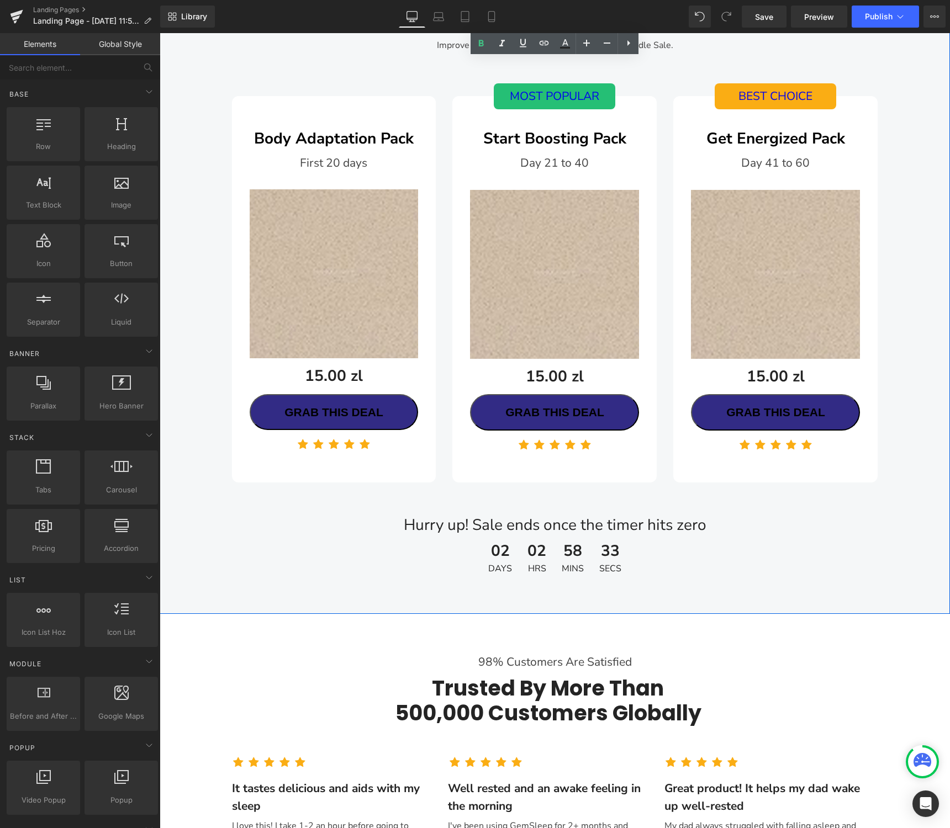
scroll to position [2803, 0]
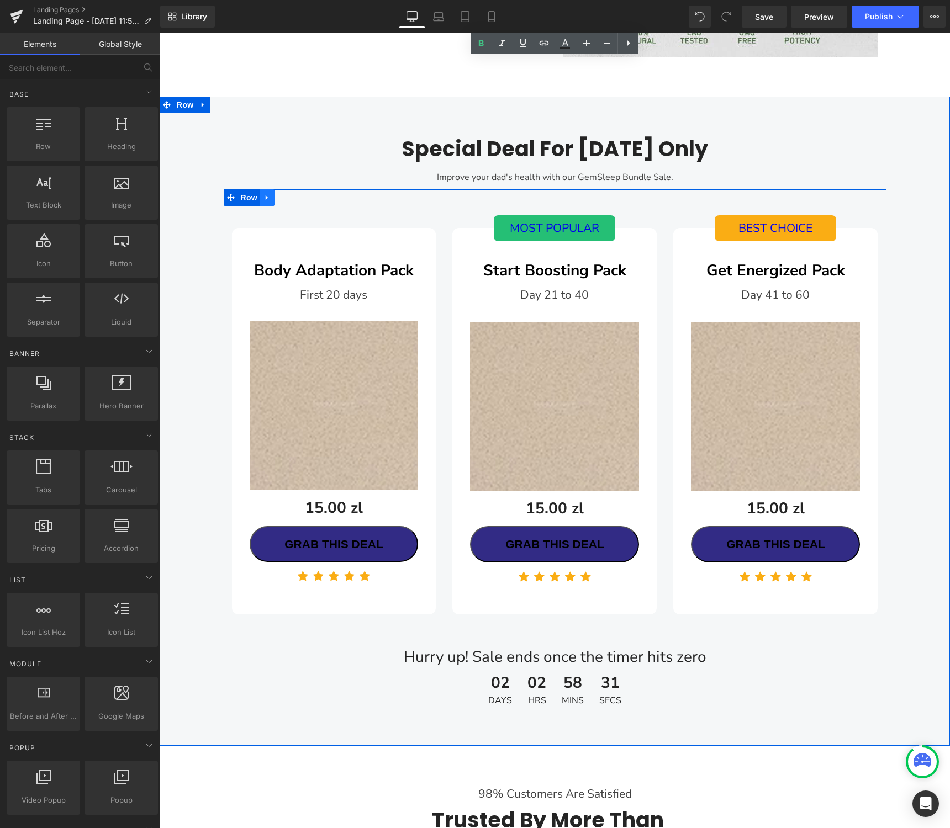
click at [268, 193] on icon "Main content" at bounding box center [267, 197] width 8 height 8
click at [293, 194] on icon "Main content" at bounding box center [296, 198] width 8 height 8
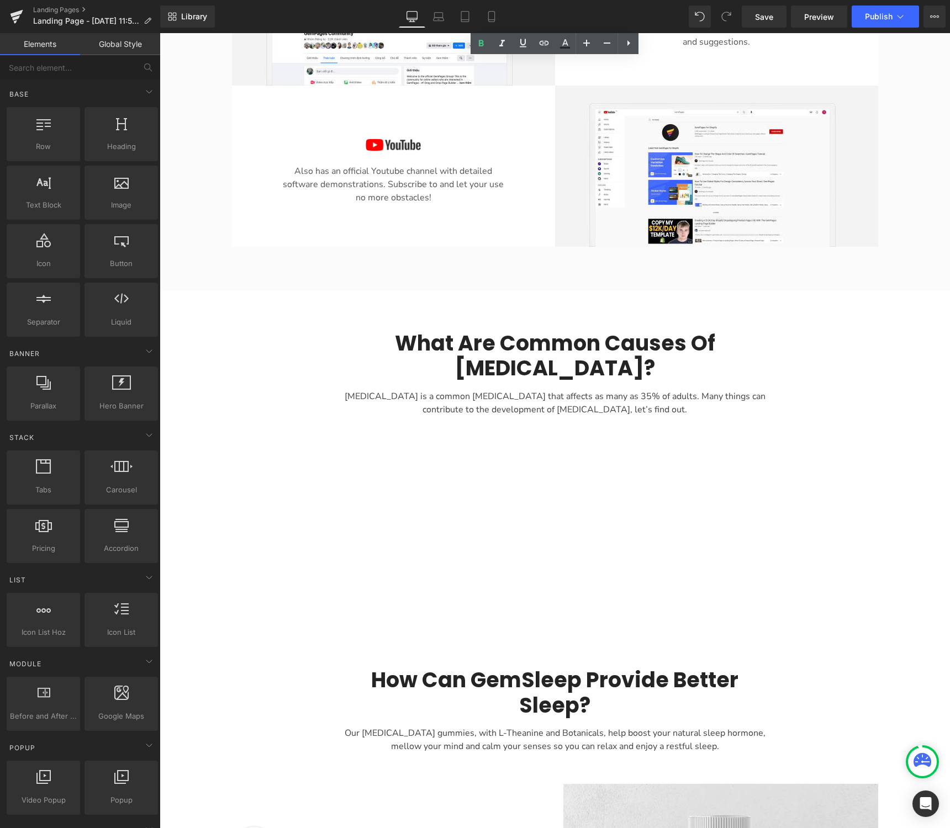
scroll to position [1760, 0]
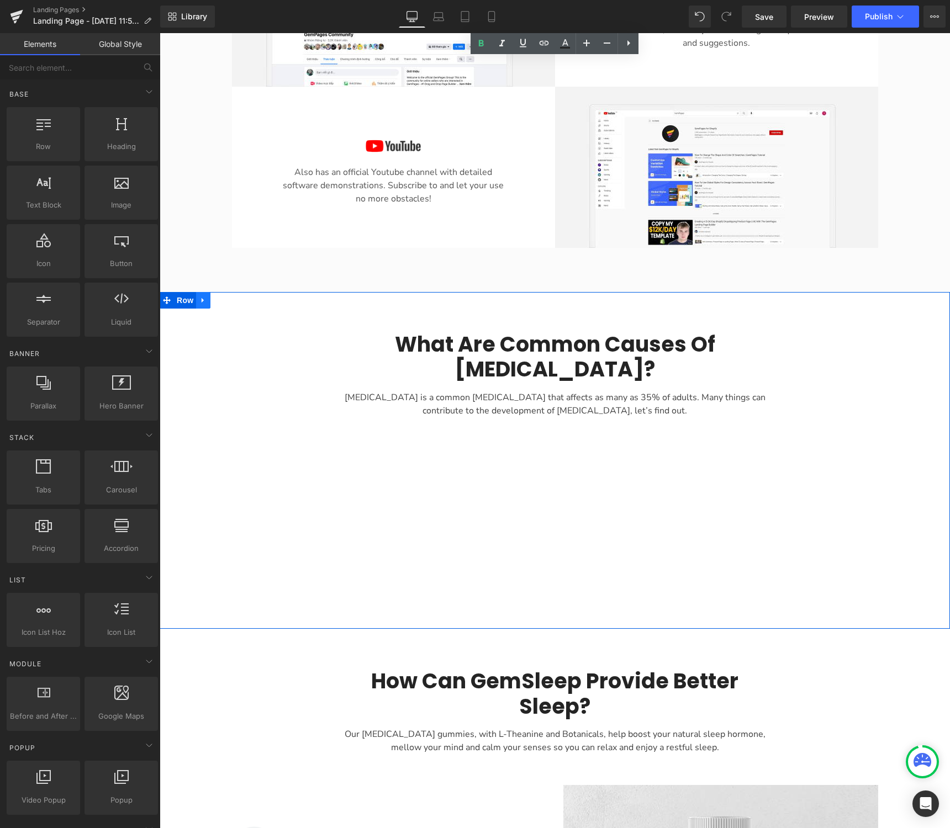
click at [204, 296] on icon "Main content" at bounding box center [203, 300] width 8 height 8
click at [232, 292] on link "Main content" at bounding box center [232, 300] width 14 height 17
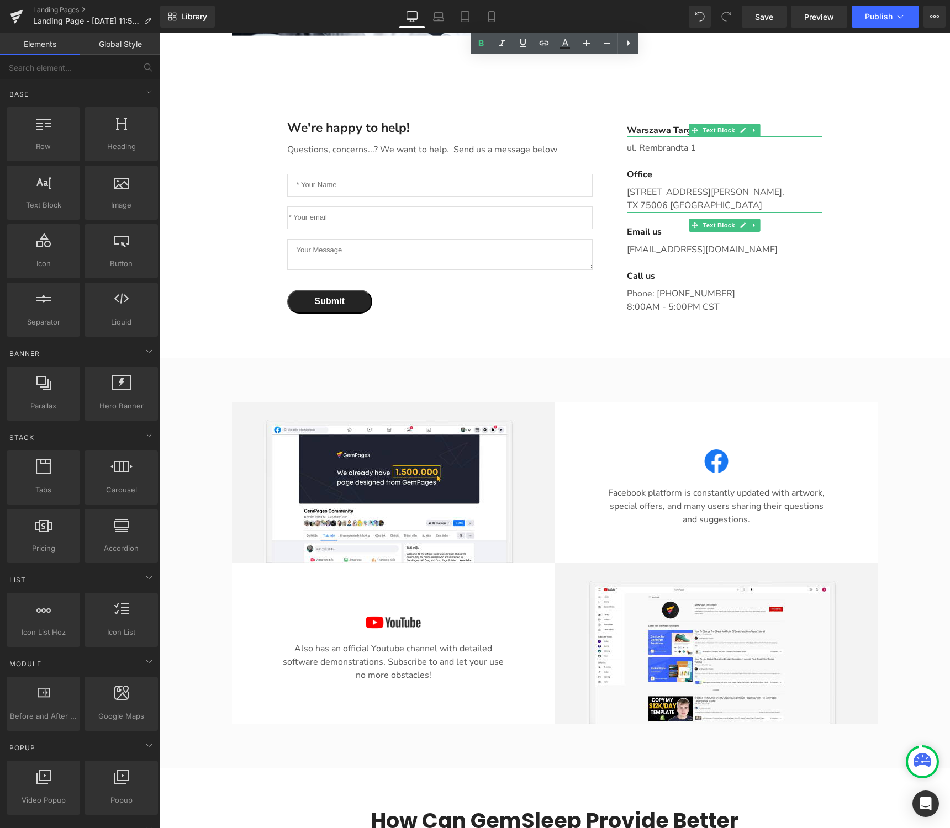
scroll to position [1202, 0]
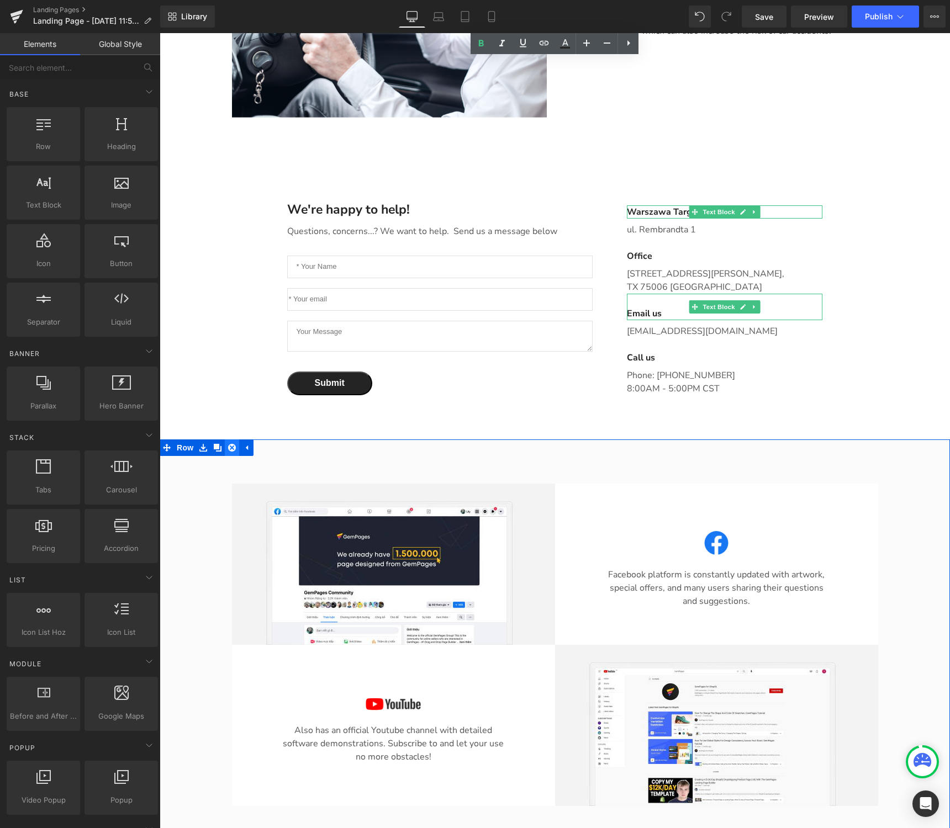
click at [230, 444] on icon "Main content" at bounding box center [232, 448] width 8 height 8
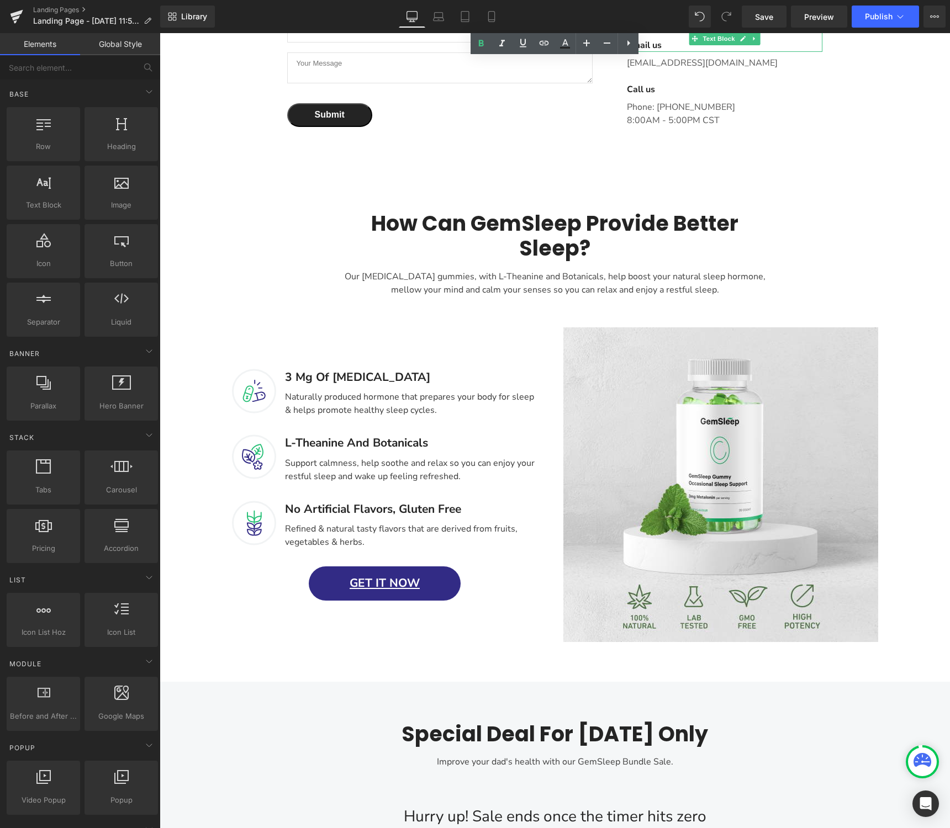
scroll to position [1471, 0]
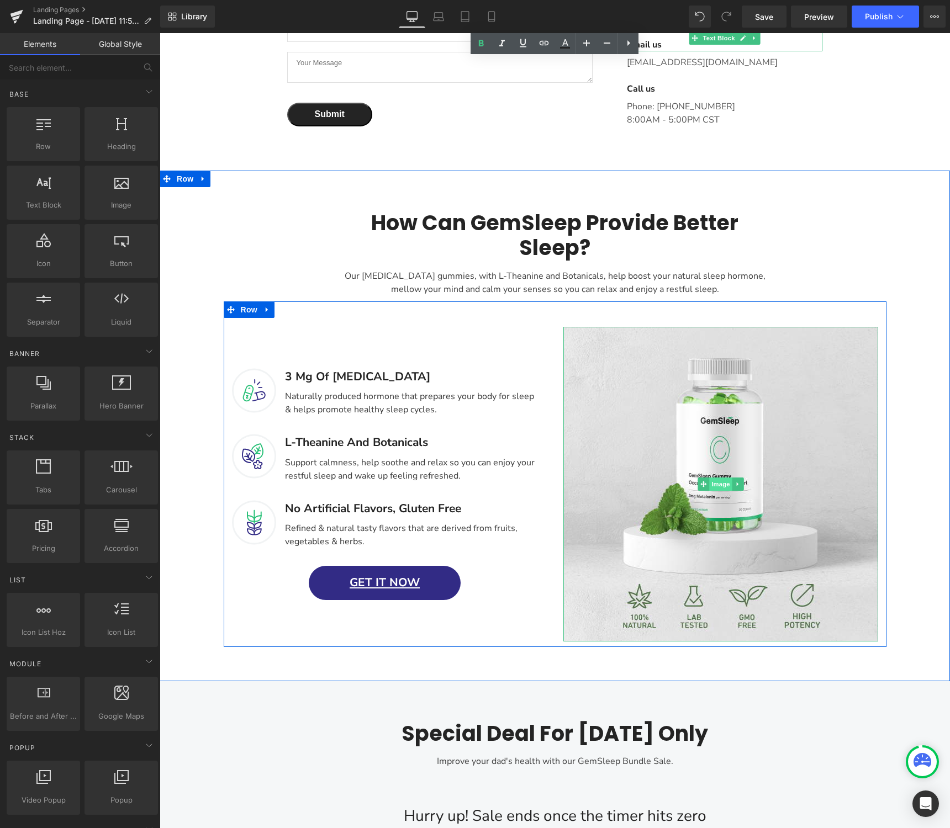
click at [718, 478] on span "Image" at bounding box center [720, 484] width 23 height 13
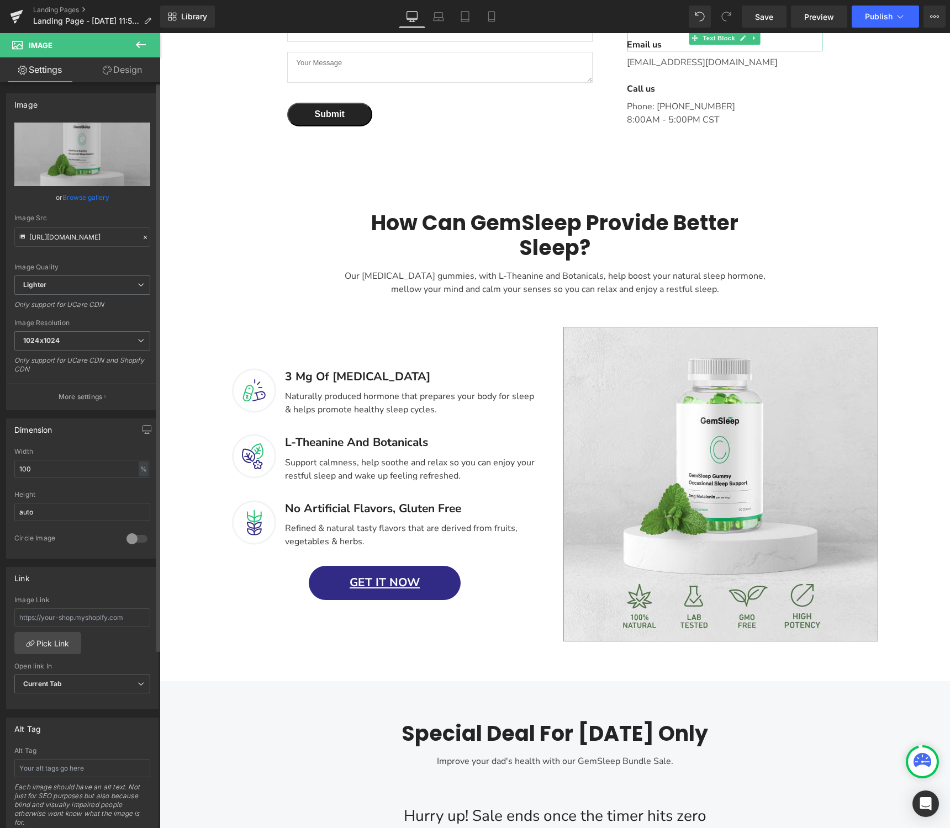
click at [96, 198] on link "Browse gallery" at bounding box center [85, 197] width 47 height 19
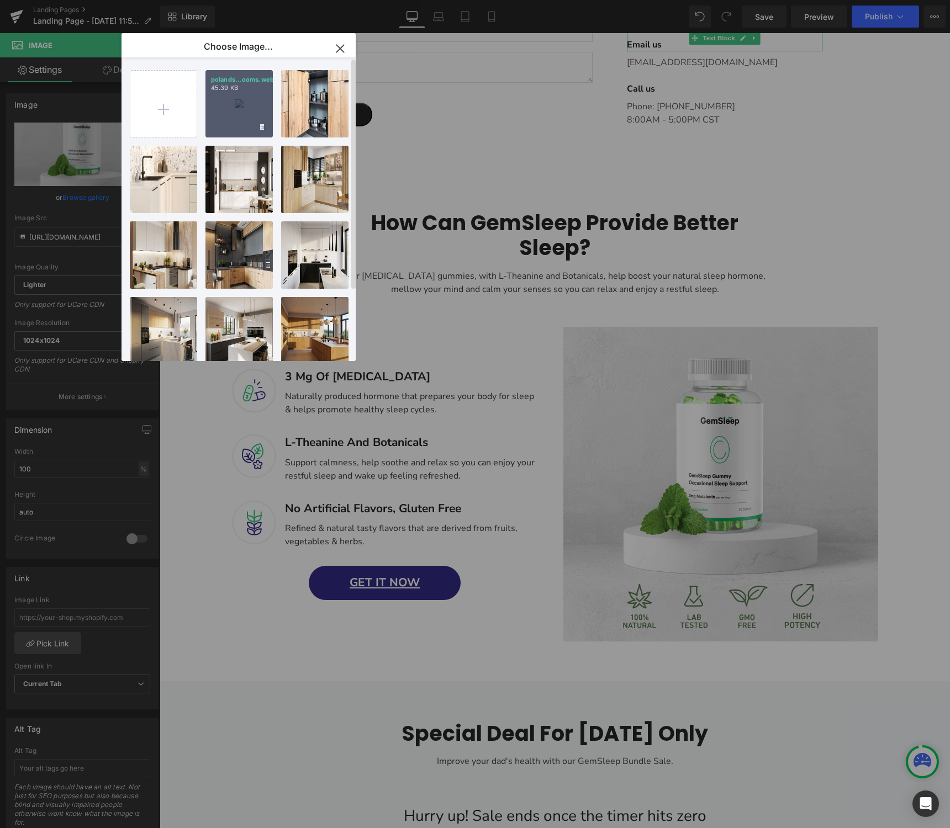
click at [233, 92] on p "45.39 KB" at bounding box center [239, 88] width 56 height 8
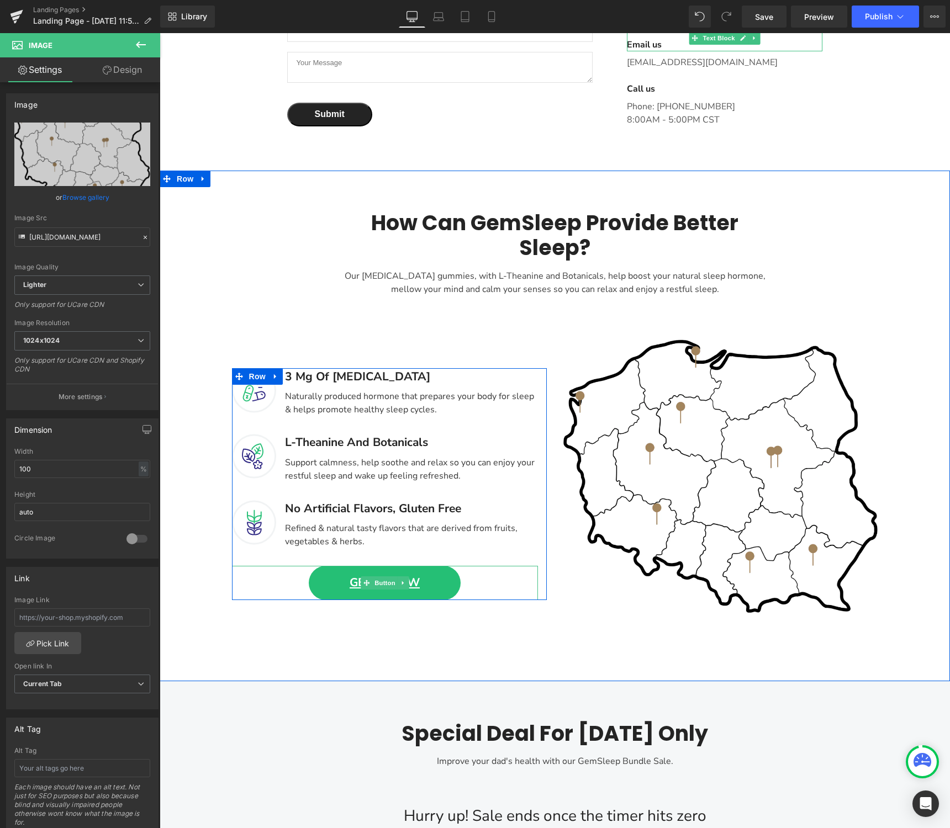
click at [443, 566] on link "GET IT NOW" at bounding box center [385, 583] width 152 height 34
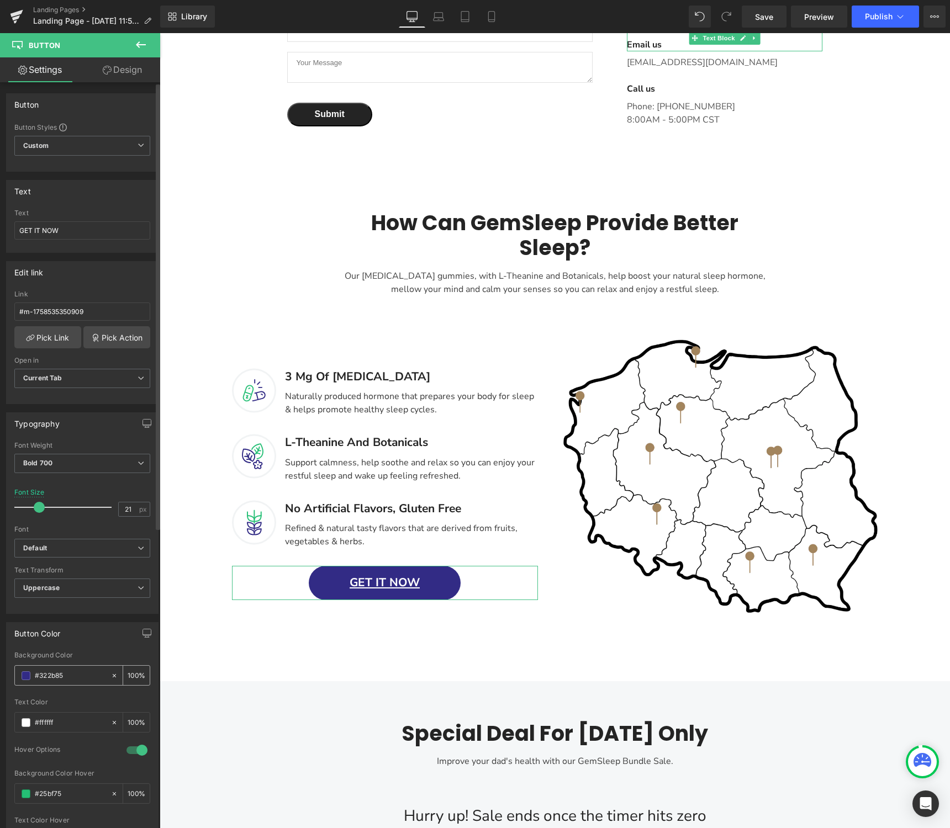
click at [28, 678] on span at bounding box center [26, 675] width 9 height 9
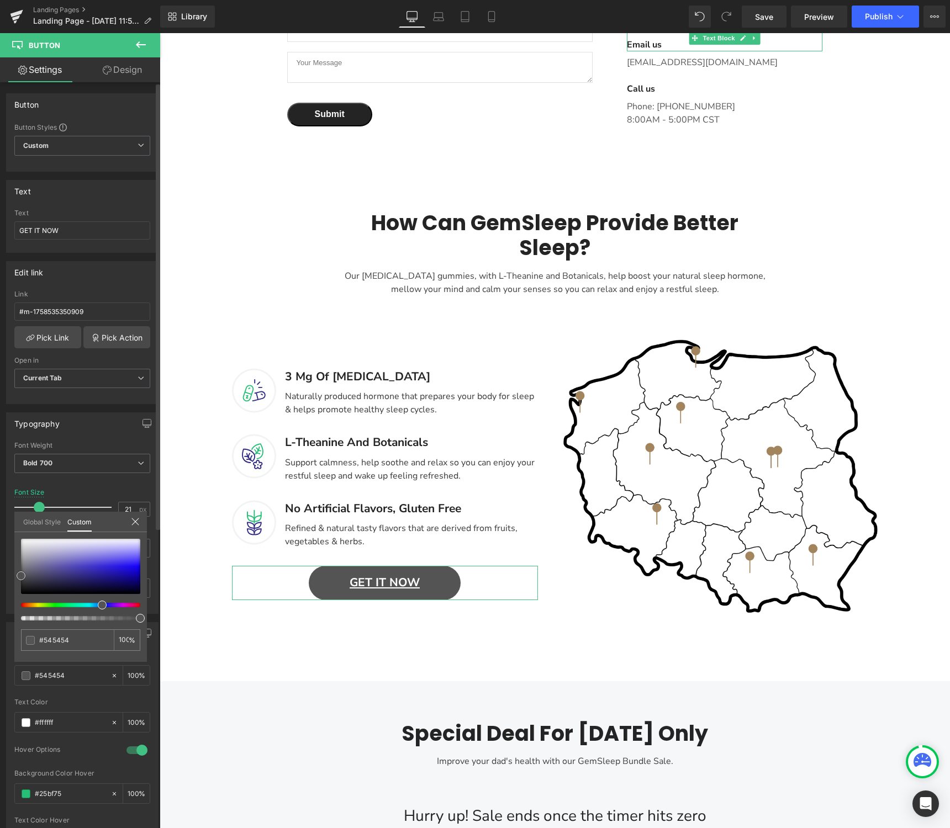
drag, startPoint x: 30, startPoint y: 568, endPoint x: 0, endPoint y: 576, distance: 30.8
click at [0, 614] on div "Button Color #322B85 Background Color #322b85 100 % #ffffff Text Color #ffffff …" at bounding box center [82, 739] width 165 height 250
click at [488, 624] on body "Przejdź do treści Do 30.09 IZI Kuchnie taniej o VAT! 🤩 20 Lat gwarancji 💪 Do 30…" at bounding box center [555, 499] width 790 height 3875
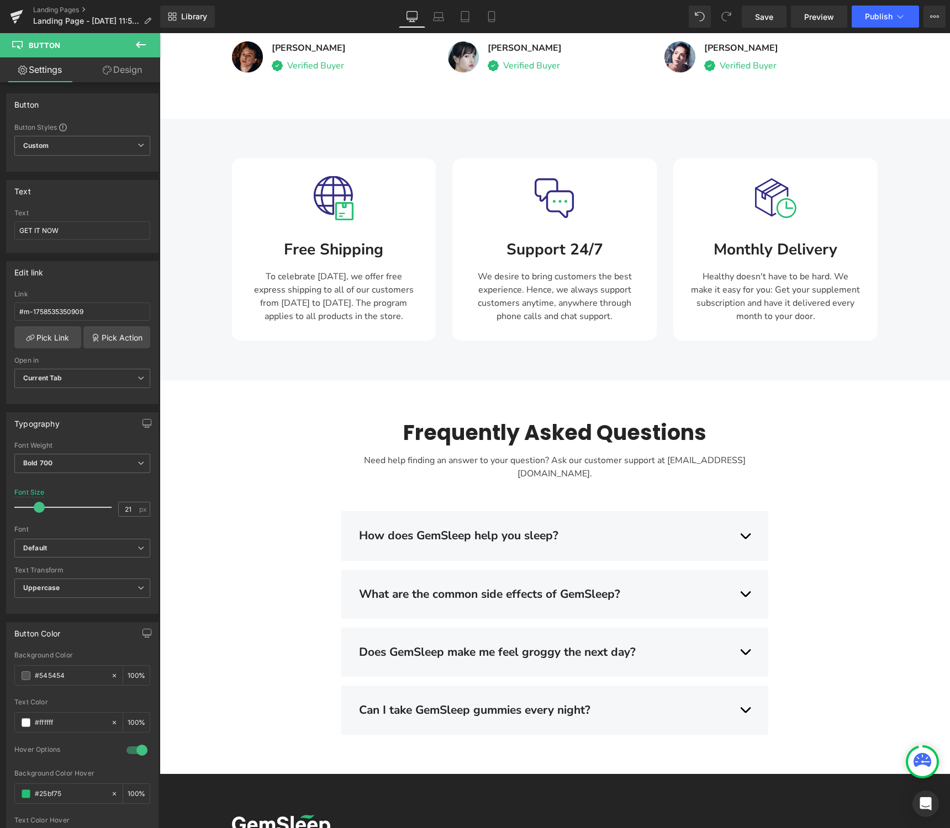
scroll to position [2639, 0]
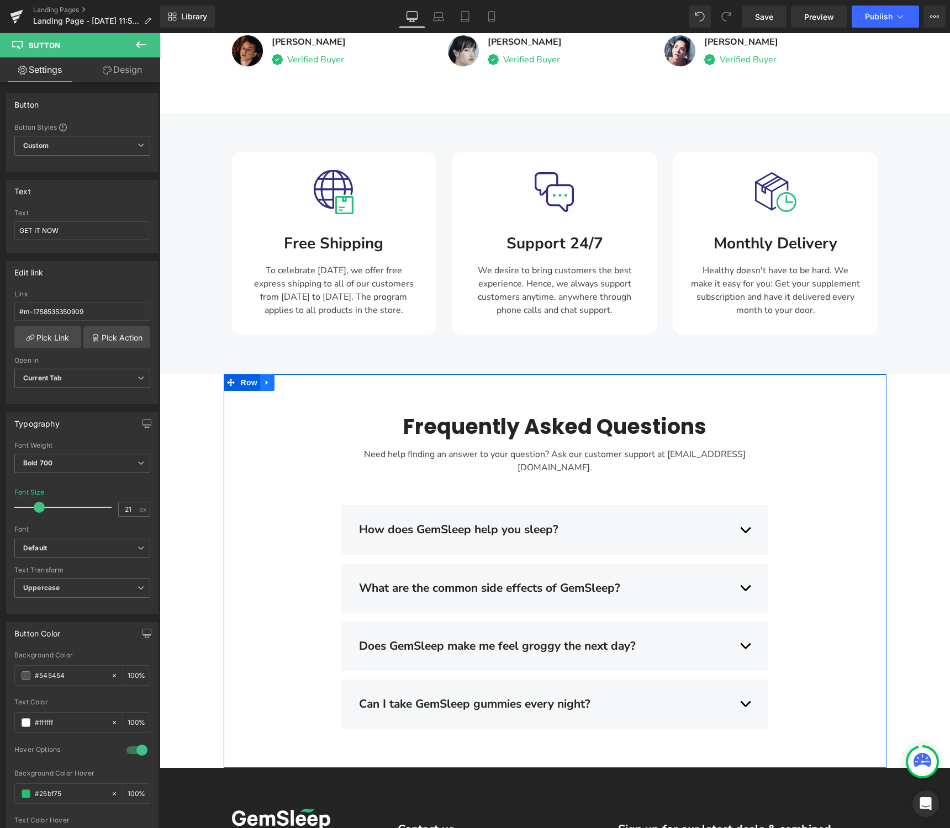
click at [270, 378] on icon "Main content" at bounding box center [267, 382] width 8 height 8
click at [295, 379] on icon "Main content" at bounding box center [296, 383] width 8 height 8
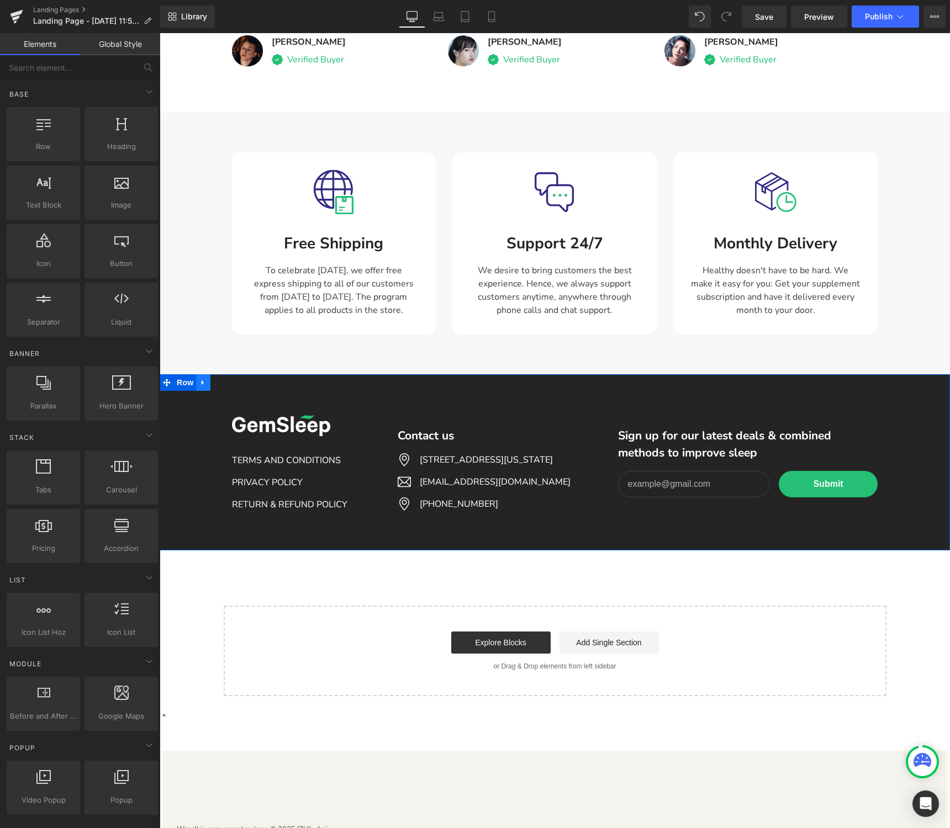
click at [203, 378] on icon "Main content" at bounding box center [203, 382] width 8 height 8
click at [230, 379] on icon "Main content" at bounding box center [232, 383] width 8 height 8
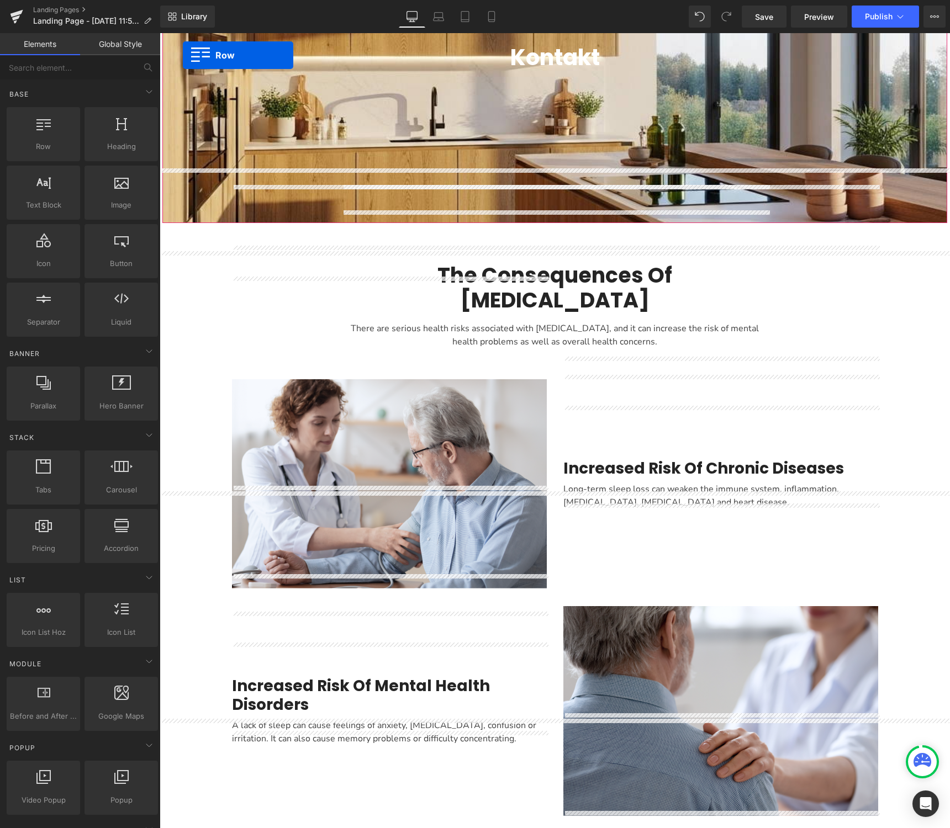
scroll to position [155, 0]
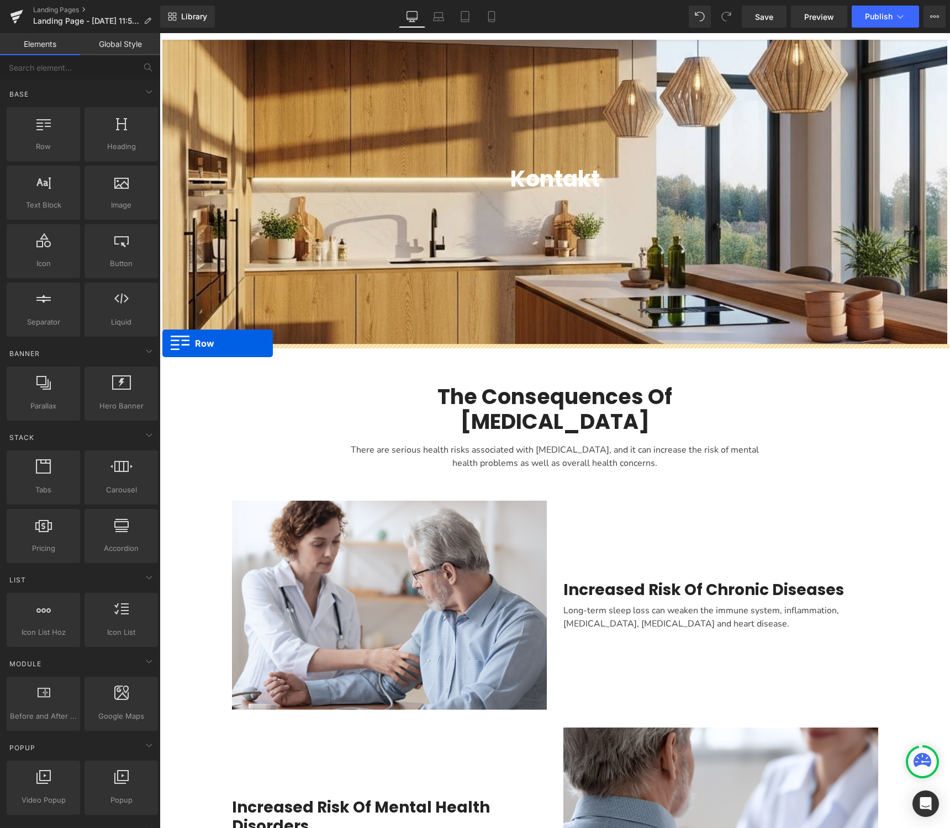
drag, startPoint x: 166, startPoint y: 244, endPoint x: 162, endPoint y: 343, distance: 99.4
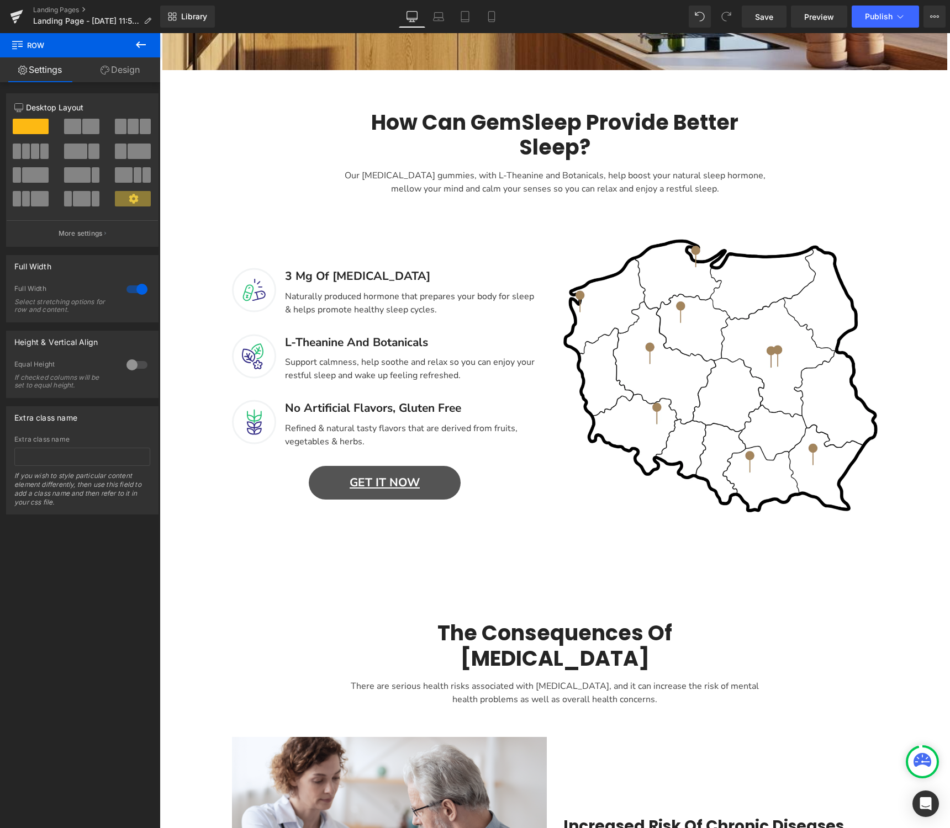
scroll to position [343, 0]
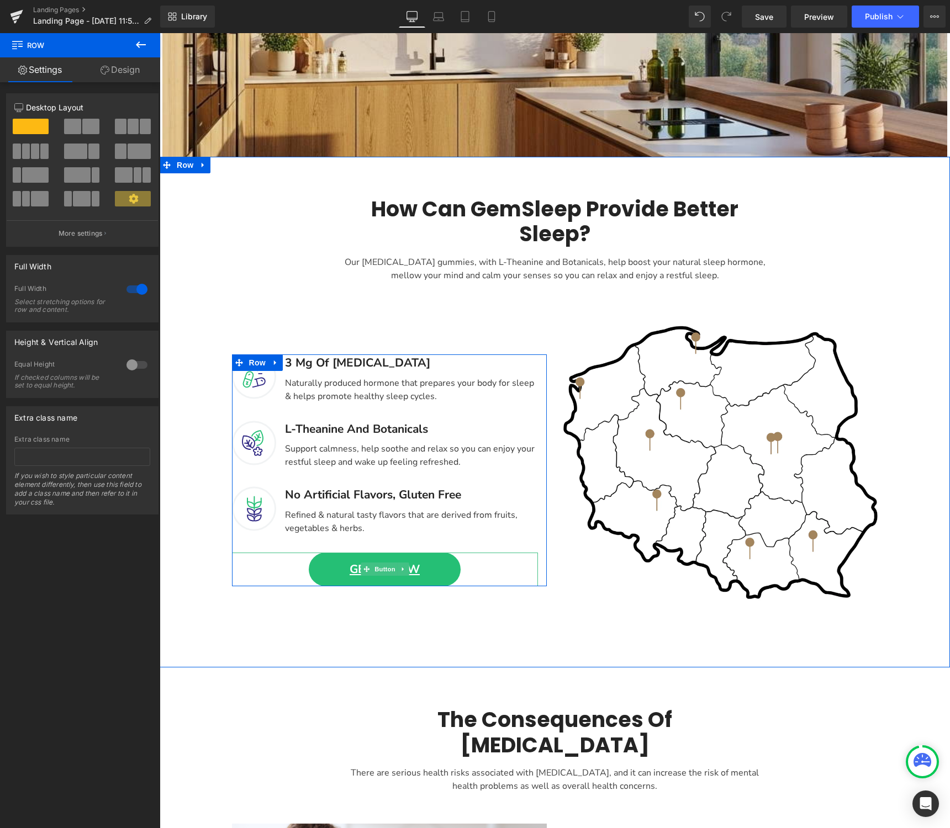
click at [439, 575] on link "GET IT NOW" at bounding box center [385, 570] width 152 height 34
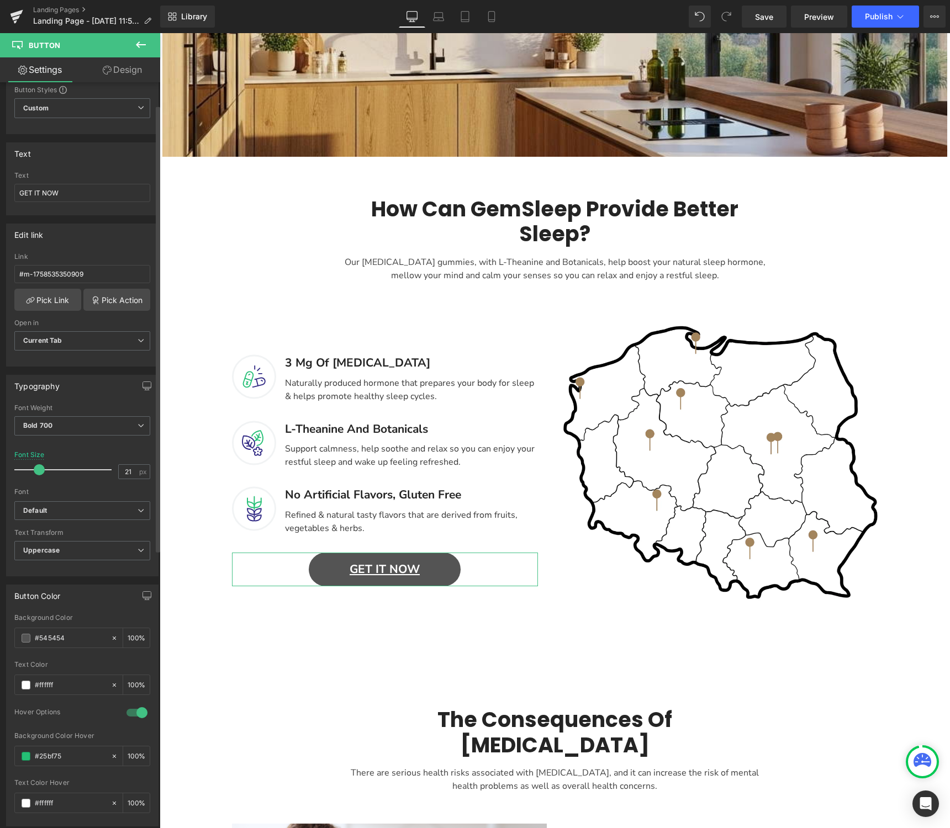
scroll to position [0, 0]
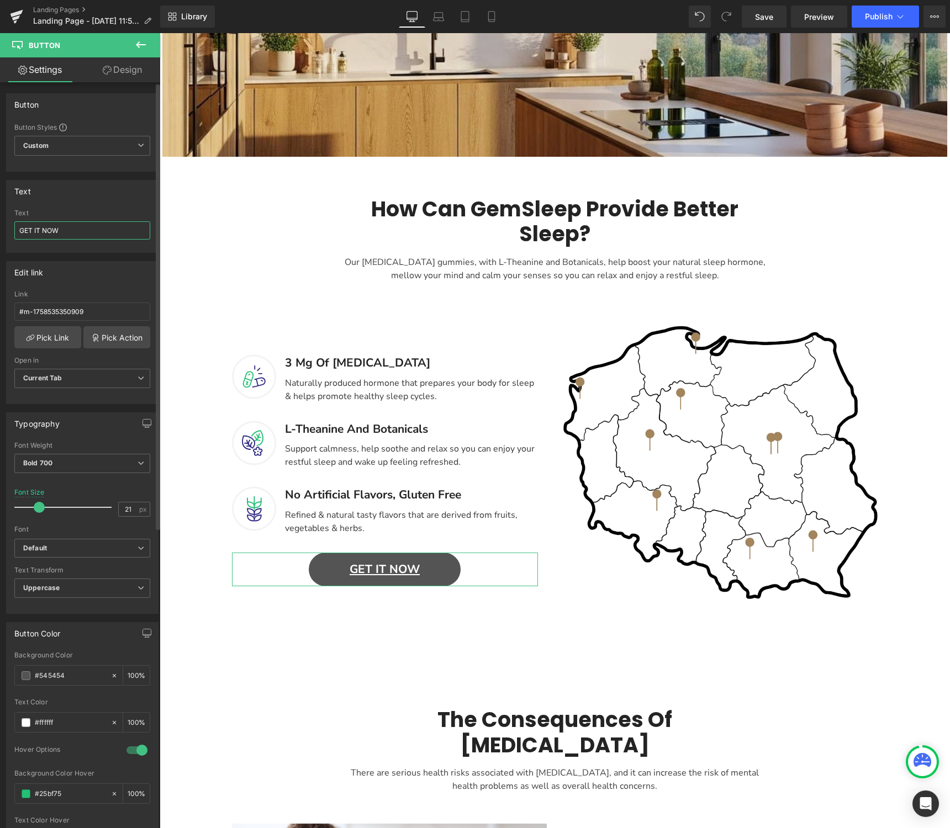
click at [78, 231] on input "GET IT NOW" at bounding box center [82, 230] width 136 height 18
type input "BEZPŁATNY PROJEKT"
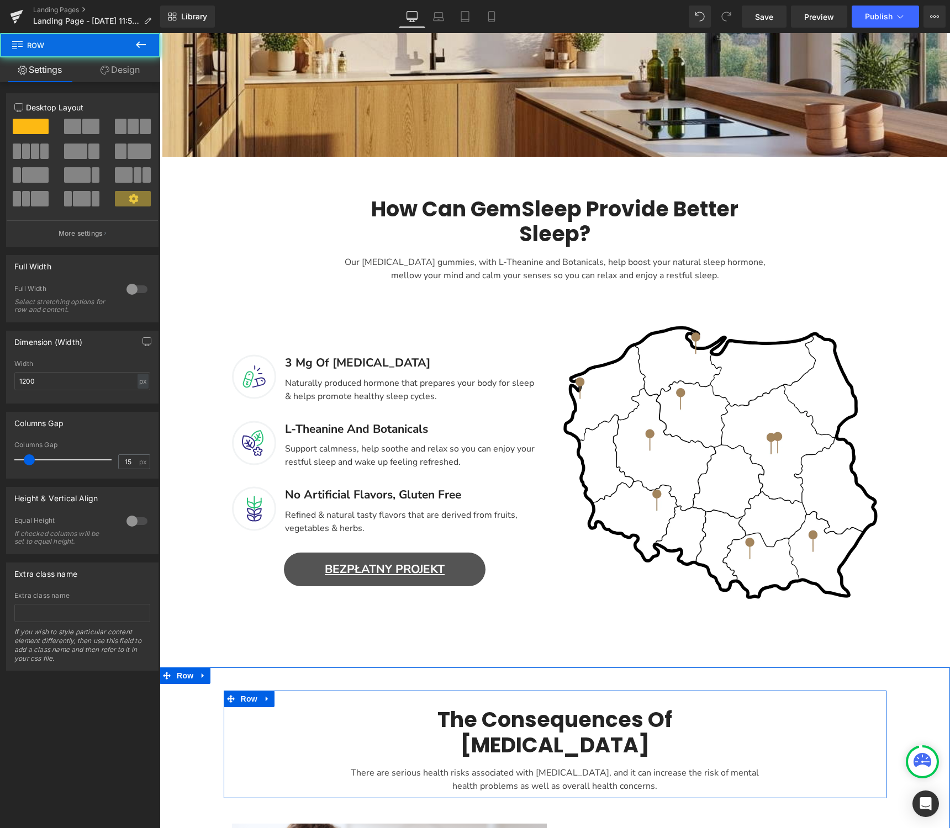
click at [816, 742] on div "The Consequences Of Insomnia Heading There are serious health risks associated …" at bounding box center [555, 750] width 662 height 86
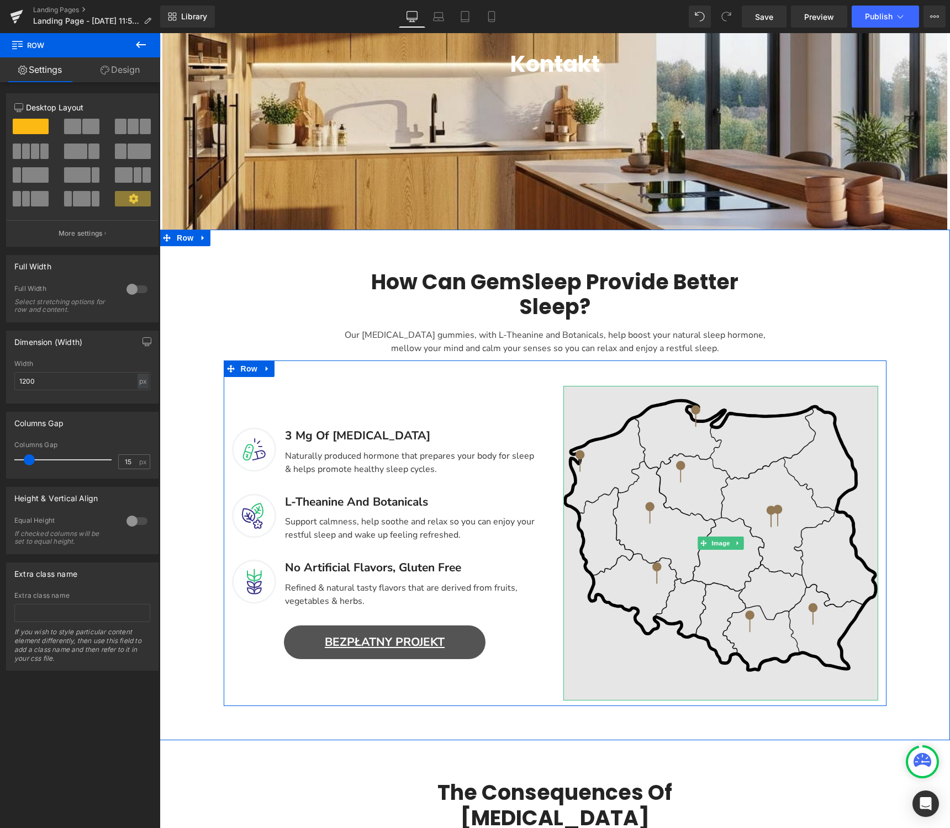
scroll to position [274, 0]
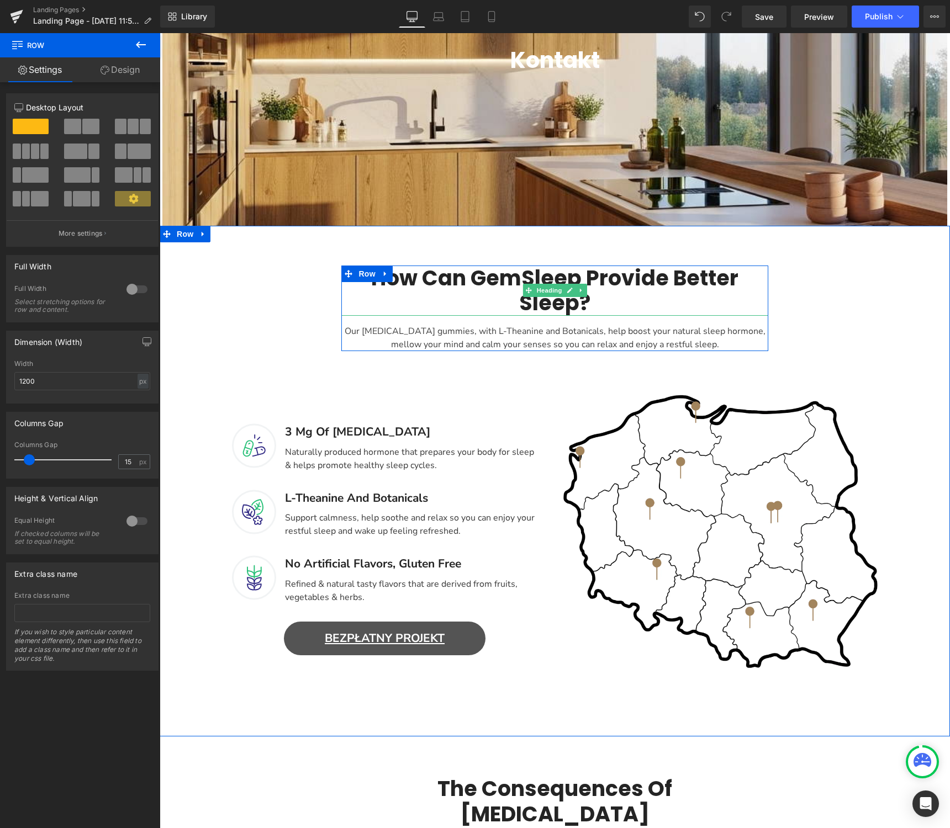
click at [551, 273] on h2 "How Can GemSleep Provide Better Sleep?" at bounding box center [554, 291] width 426 height 50
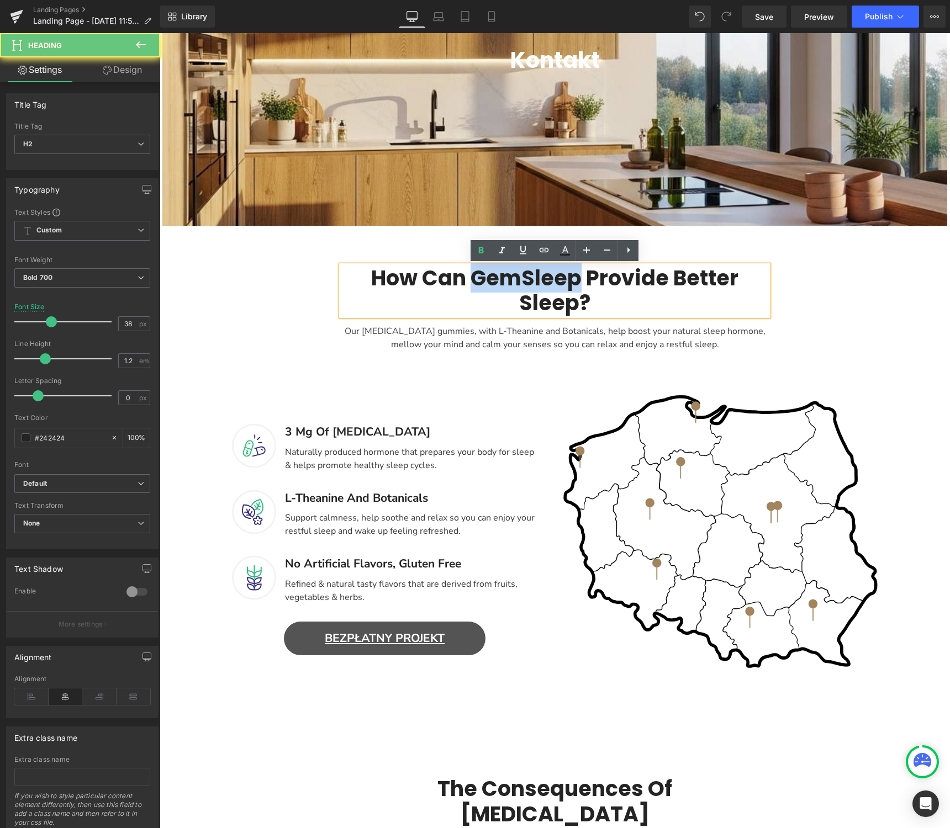
click at [551, 273] on h2 "How Can GemSleep Provide Better Sleep?" at bounding box center [554, 291] width 426 height 50
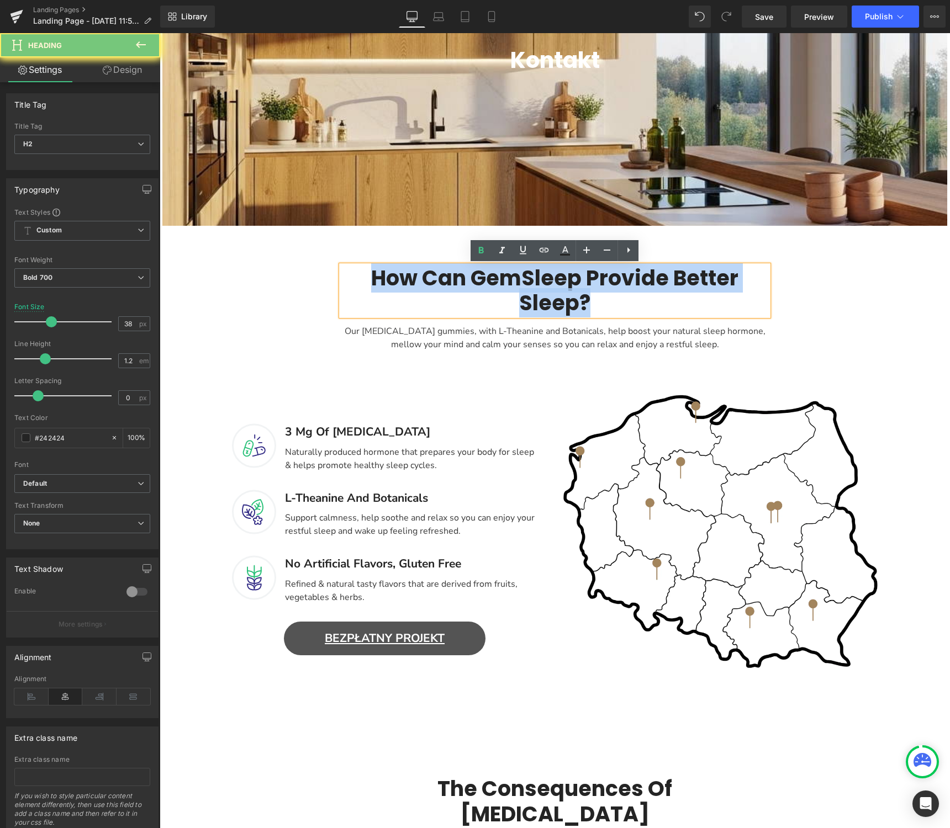
click at [551, 273] on h2 "How Can GemSleep Provide Better Sleep?" at bounding box center [554, 291] width 426 height 50
paste div "Main content"
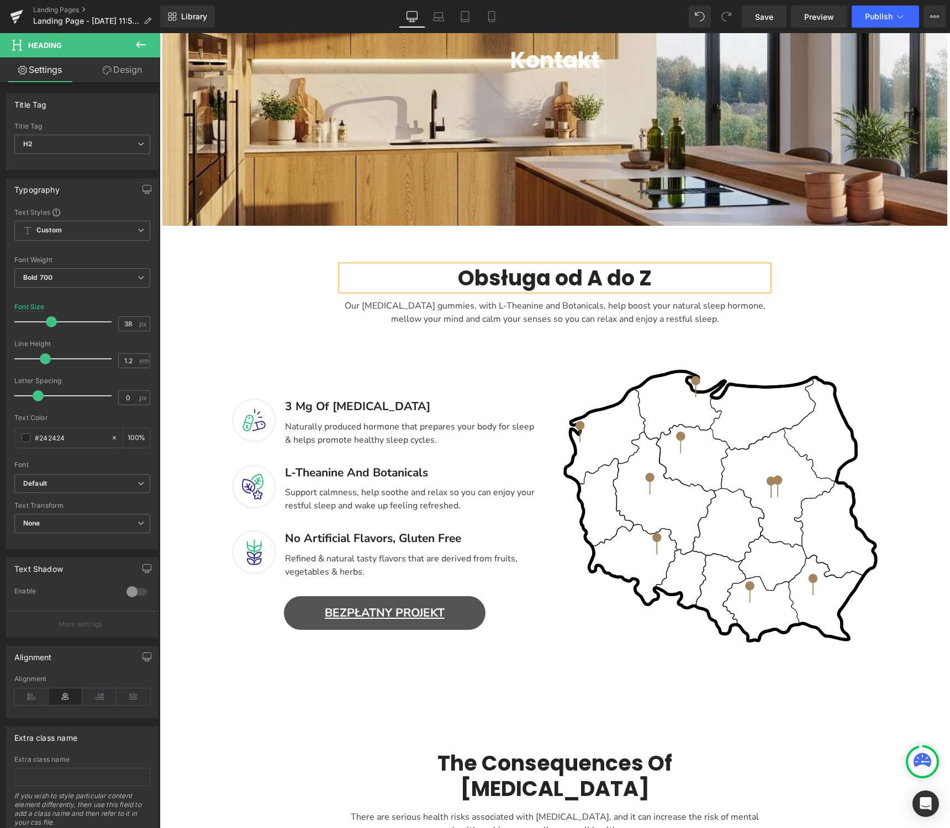
click at [909, 273] on div "Obsługa od A do Z Heading Our melatonin gummies, with L-Theanine and Botanicals…" at bounding box center [555, 463] width 790 height 428
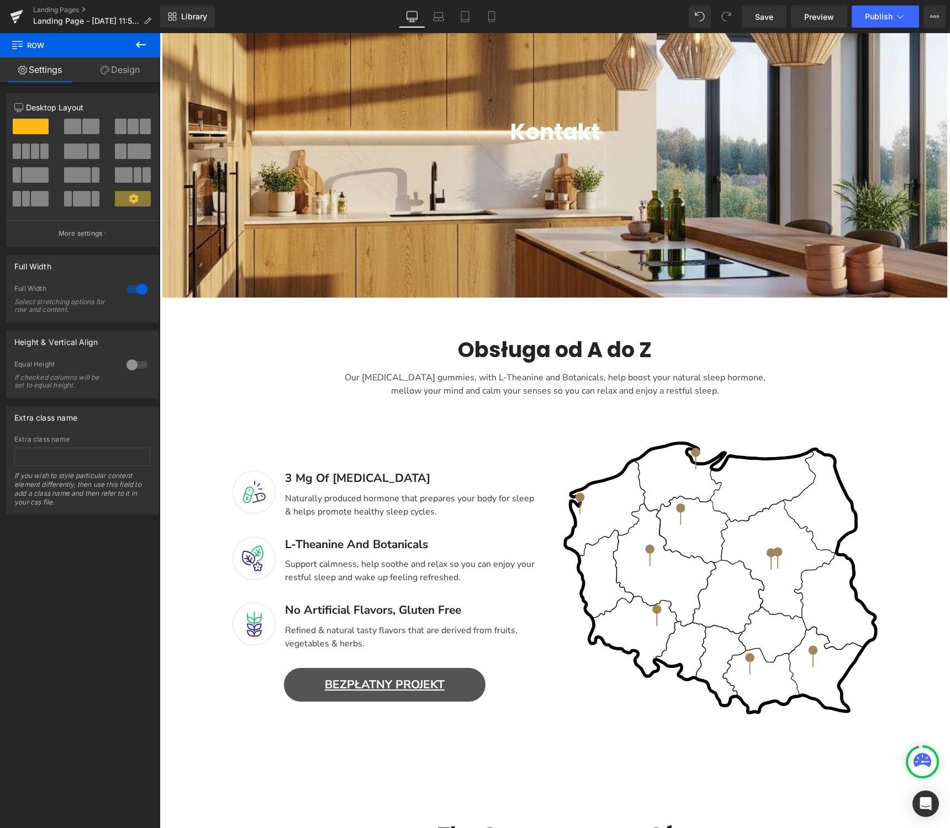
scroll to position [203, 0]
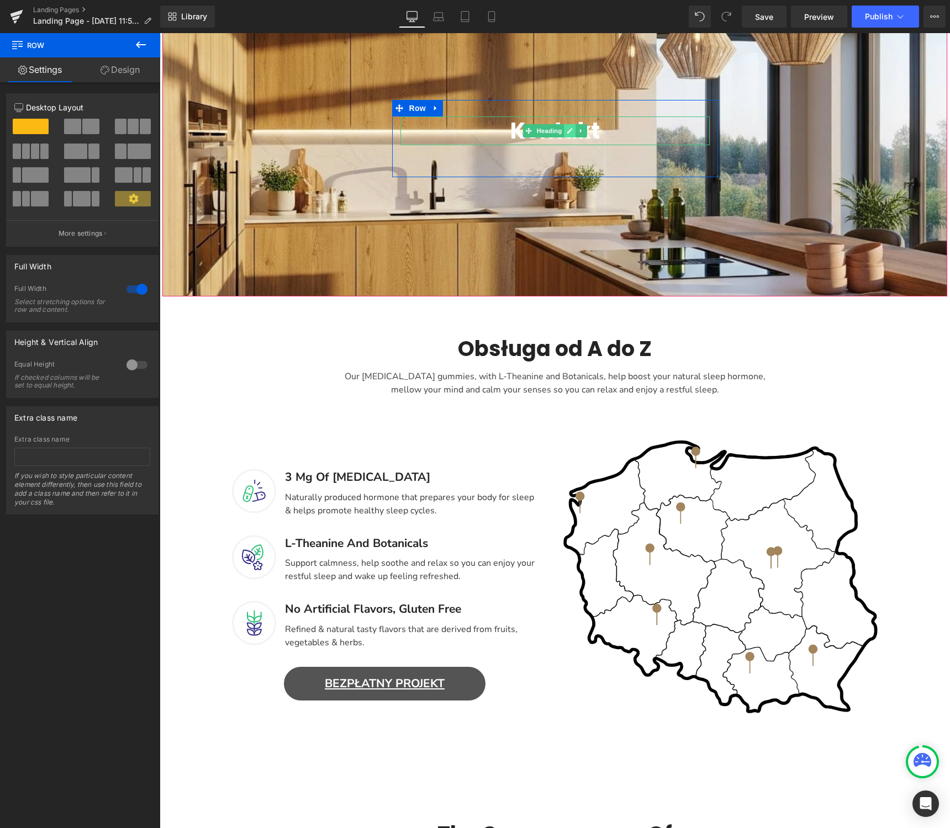
click at [571, 131] on icon "Main content" at bounding box center [569, 131] width 6 height 7
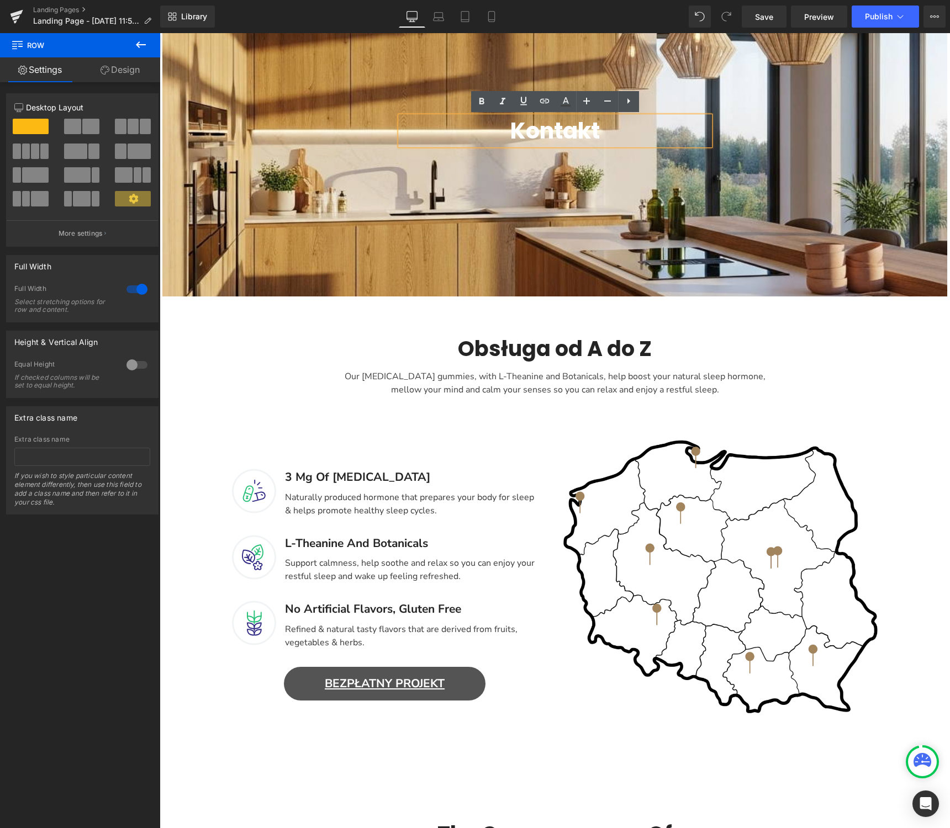
click at [588, 129] on h1 "Kontakt" at bounding box center [554, 130] width 309 height 29
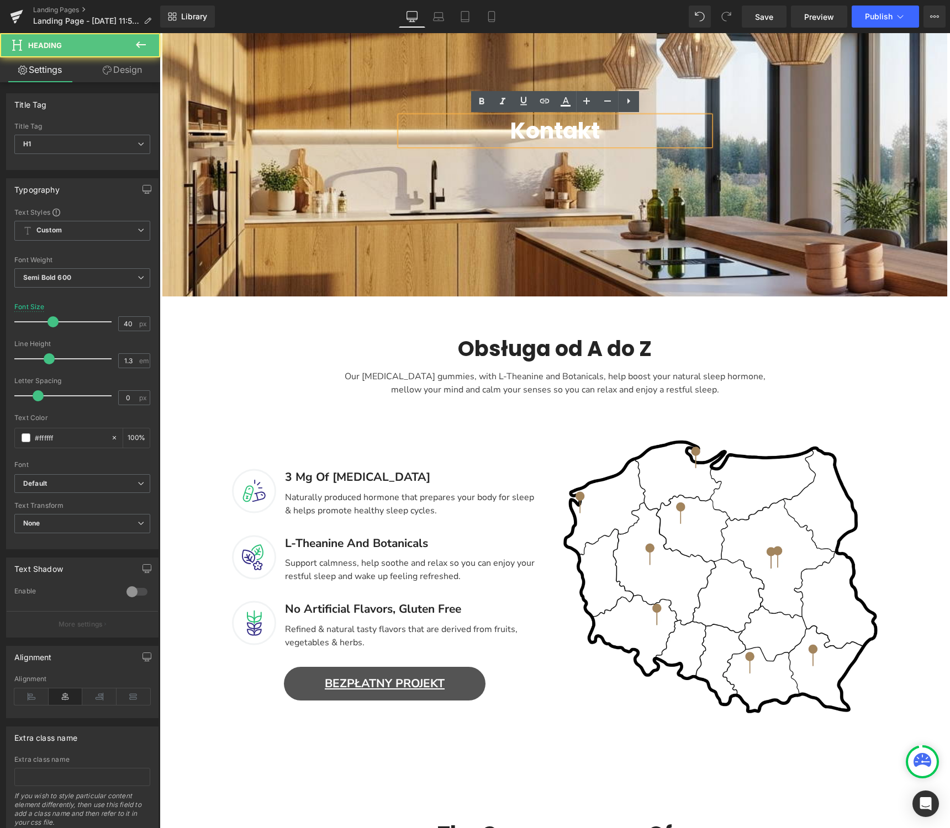
click at [604, 130] on h1 "Kontakt" at bounding box center [554, 130] width 309 height 29
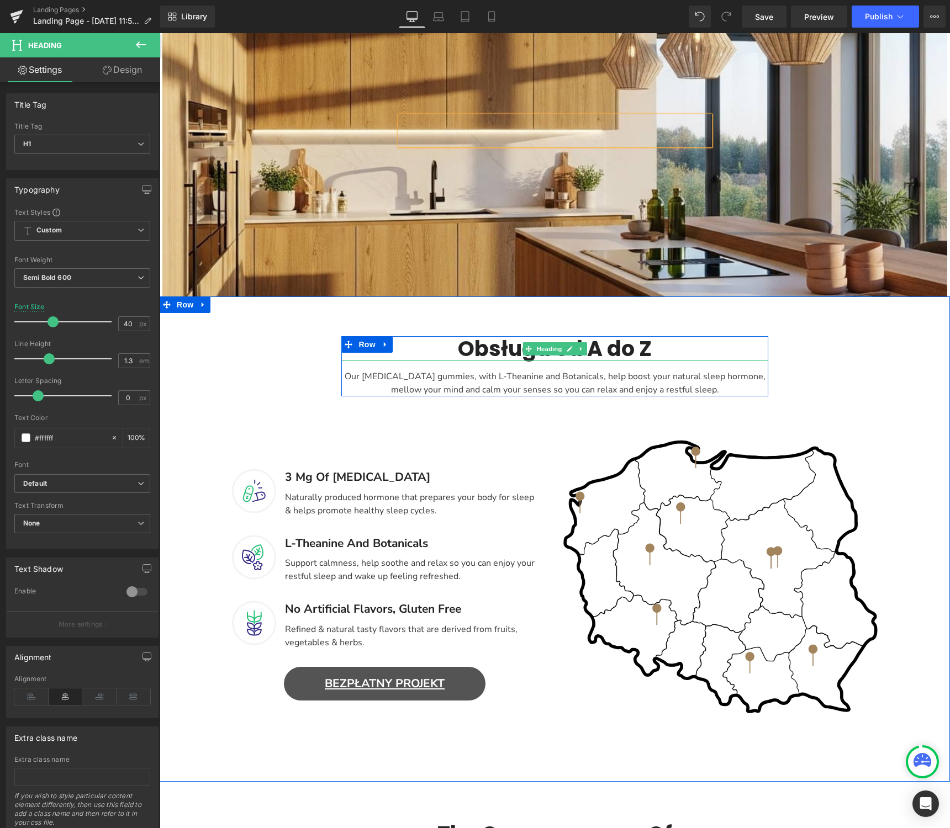
click at [624, 346] on h2 "Obsługa od A do Z" at bounding box center [554, 348] width 426 height 25
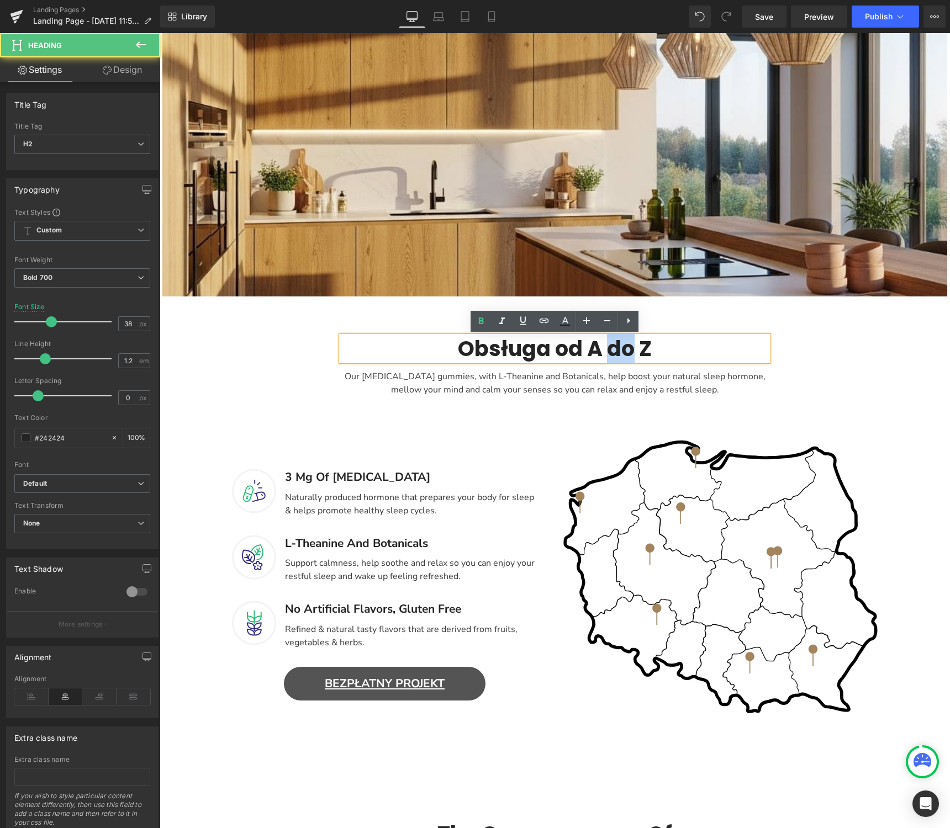
click at [624, 346] on h2 "Obsługa od A do Z" at bounding box center [554, 348] width 426 height 25
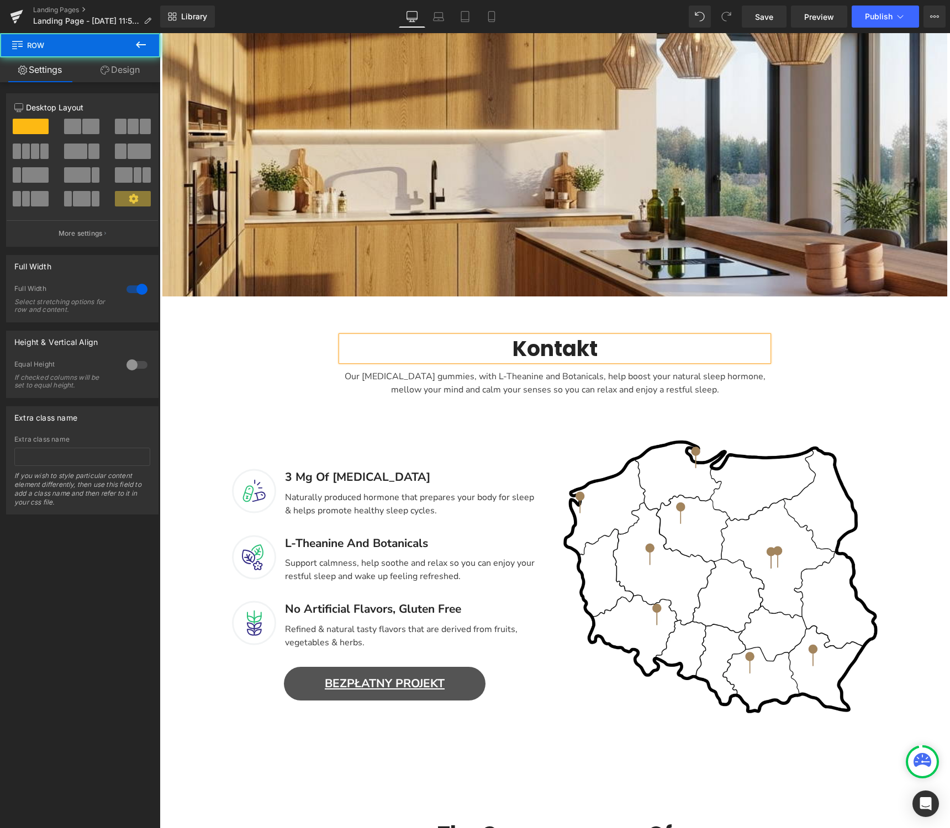
click at [916, 392] on div "Kontakt Heading Our melatonin gummies, with L-Theanine and Botanicals, help boo…" at bounding box center [555, 534] width 790 height 428
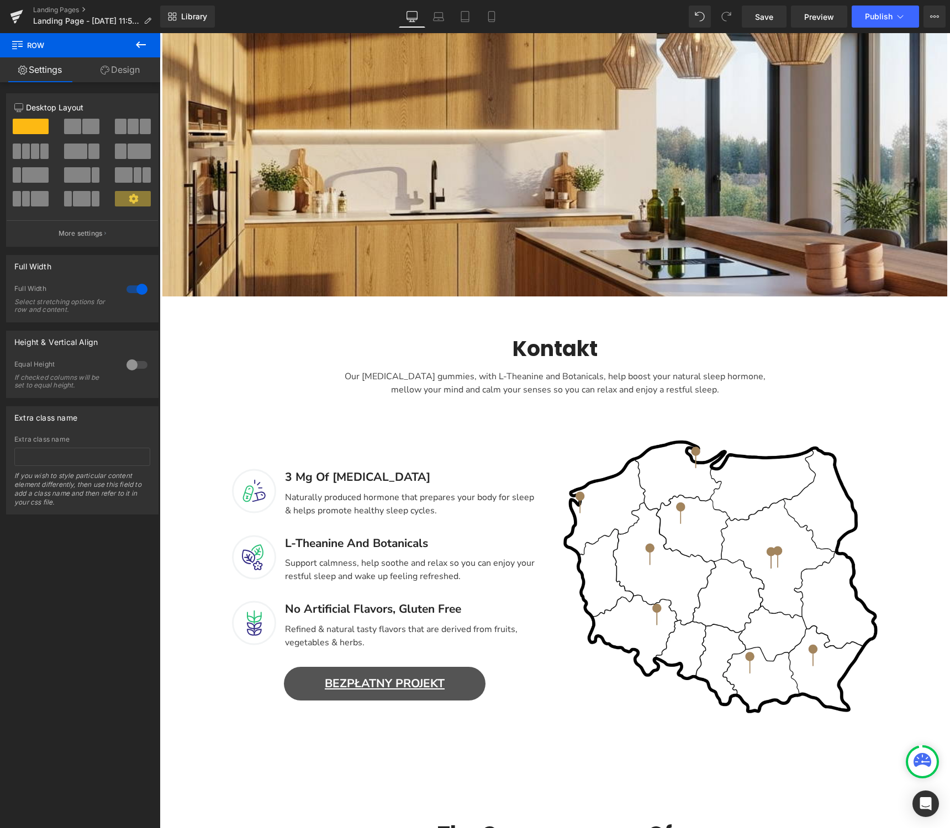
click at [678, 389] on div "Our melatonin gummies, with L-Theanine and Botanicals, help boost your natural …" at bounding box center [554, 378] width 426 height 35
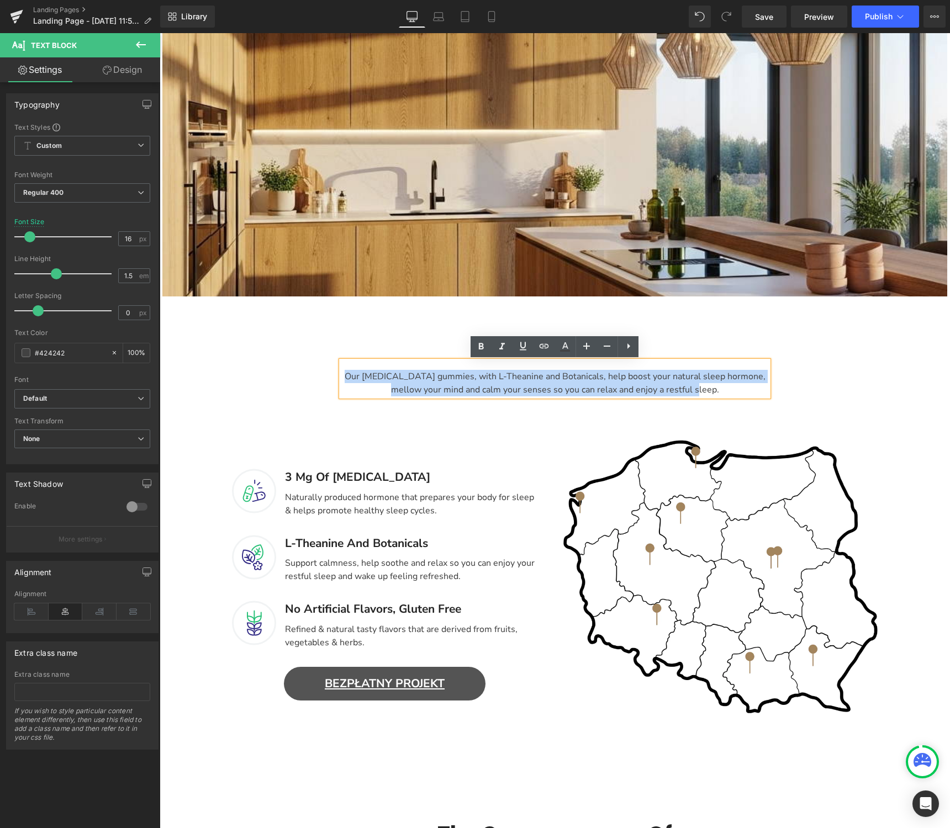
drag, startPoint x: 708, startPoint y: 392, endPoint x: 333, endPoint y: 367, distance: 375.1
click at [333, 367] on div "Kontakt Heading Our melatonin gummies, with L-Theanine and Botanicals, help boo…" at bounding box center [555, 366] width 662 height 61
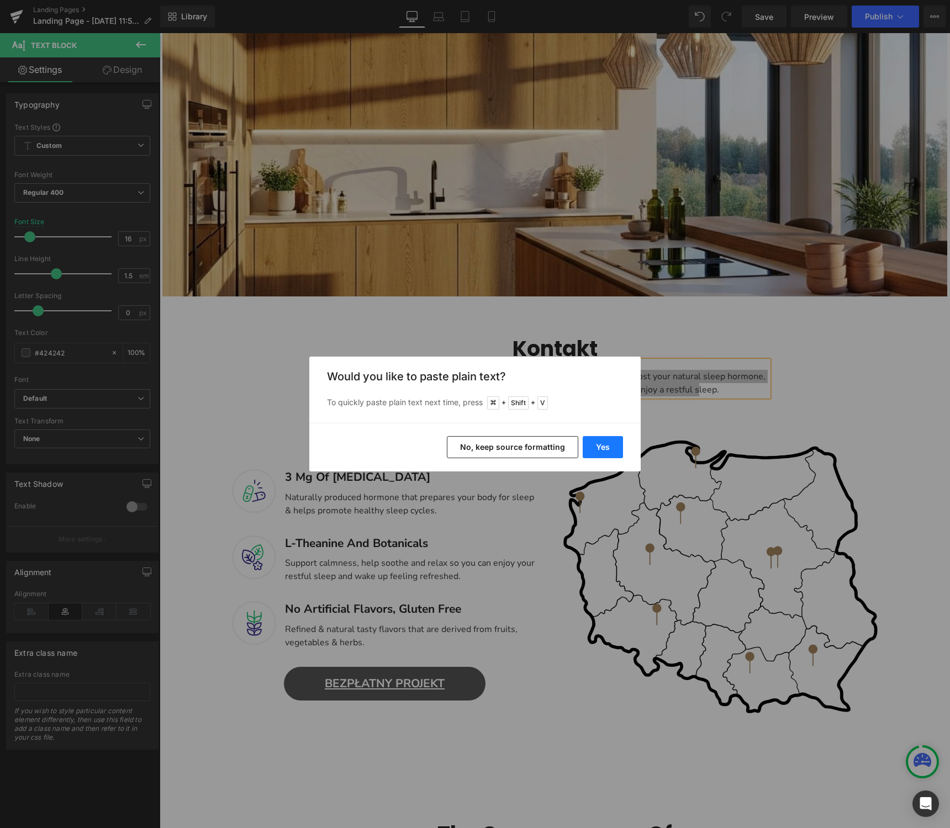
click at [612, 454] on button "Yes" at bounding box center [602, 447] width 40 height 22
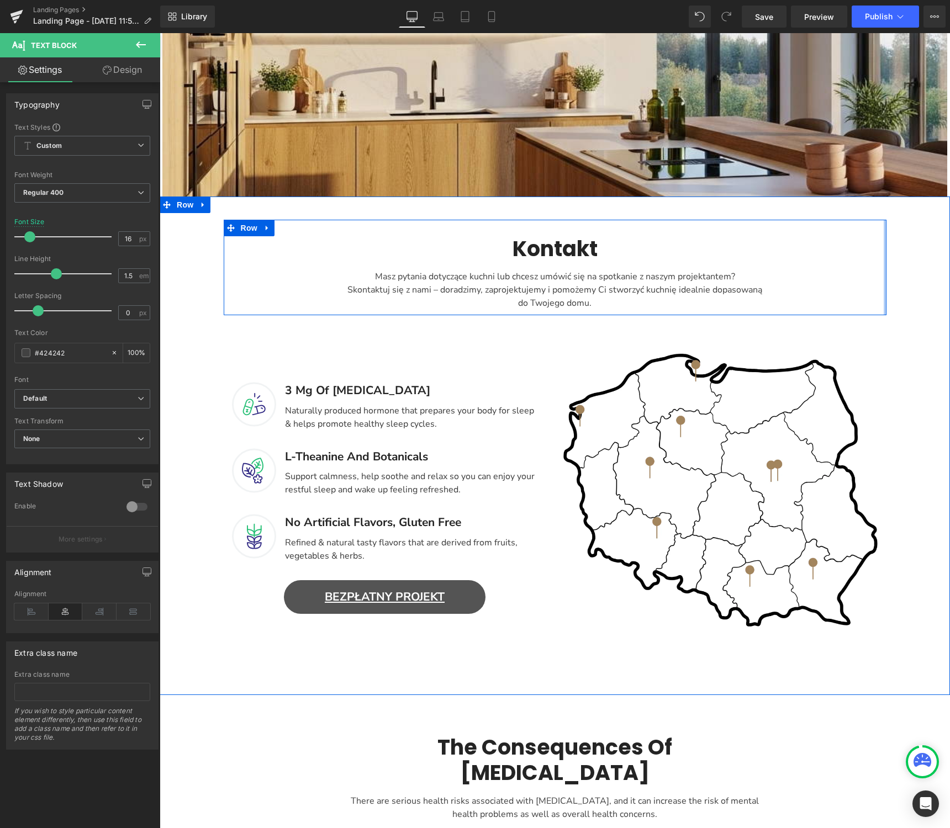
scroll to position [304, 0]
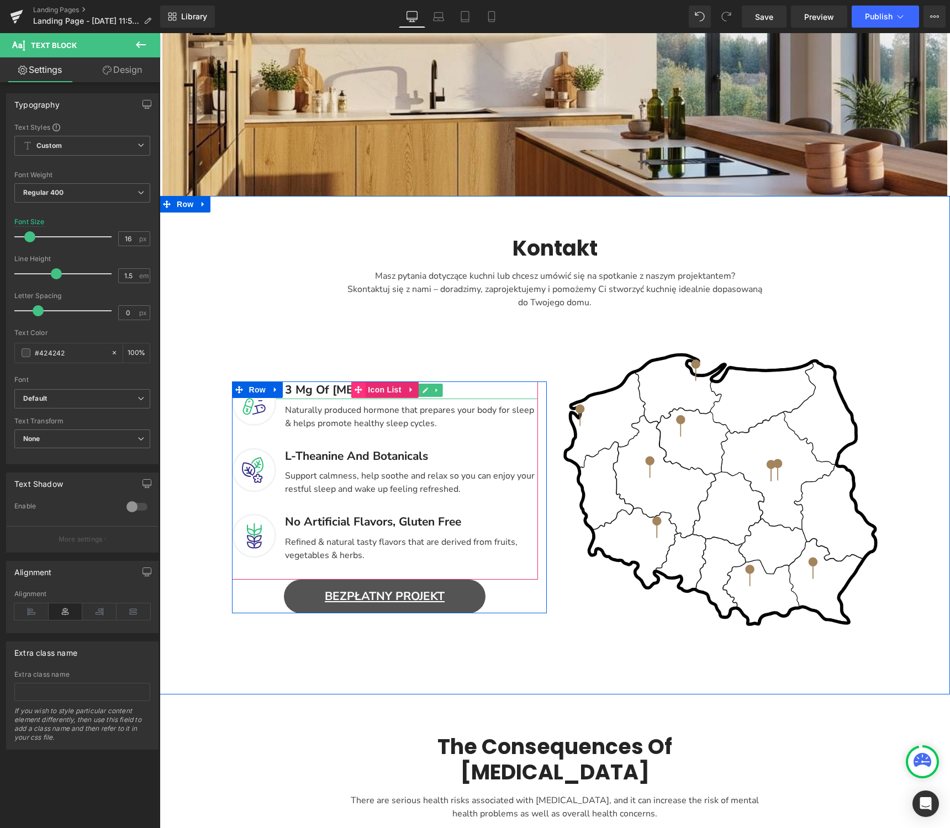
click at [363, 391] on span "Main content" at bounding box center [358, 389] width 14 height 17
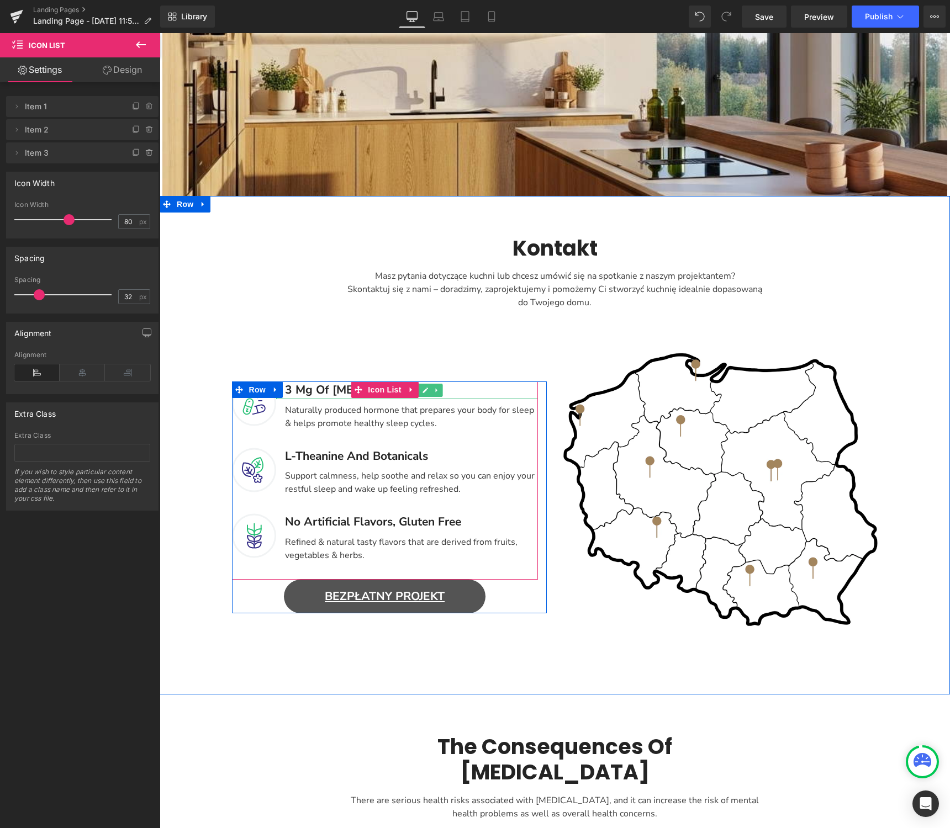
click at [310, 395] on div "3 Mg Of Melatonin" at bounding box center [407, 390] width 262 height 18
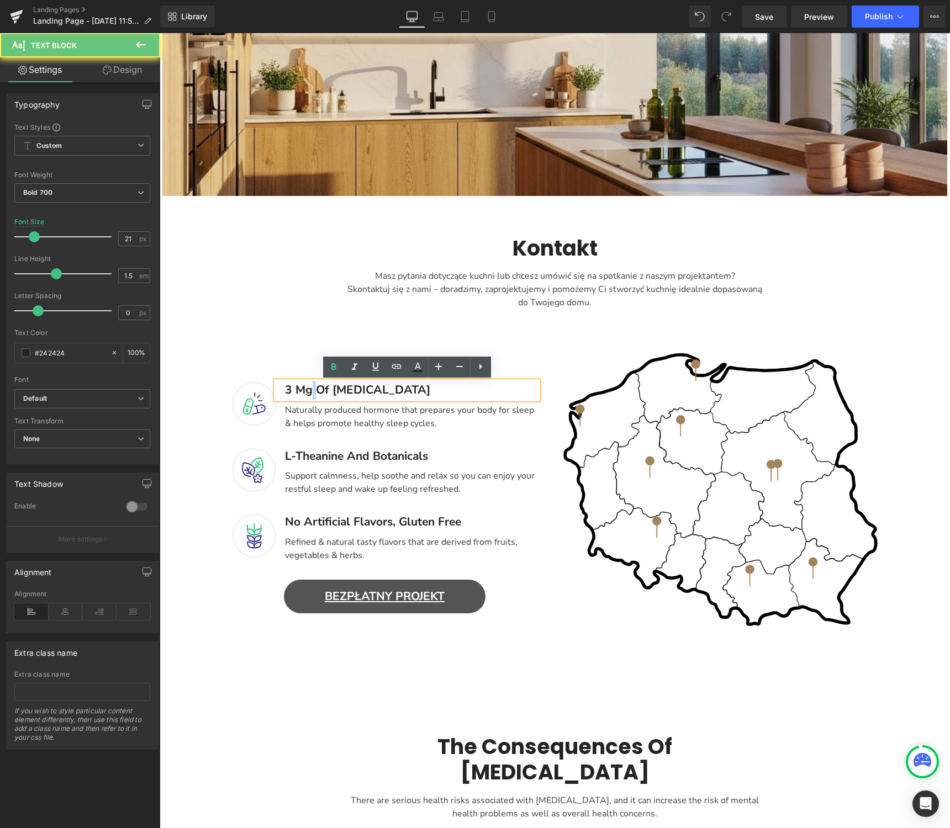
click at [310, 395] on div "3 Mg Of Melatonin" at bounding box center [407, 390] width 262 height 18
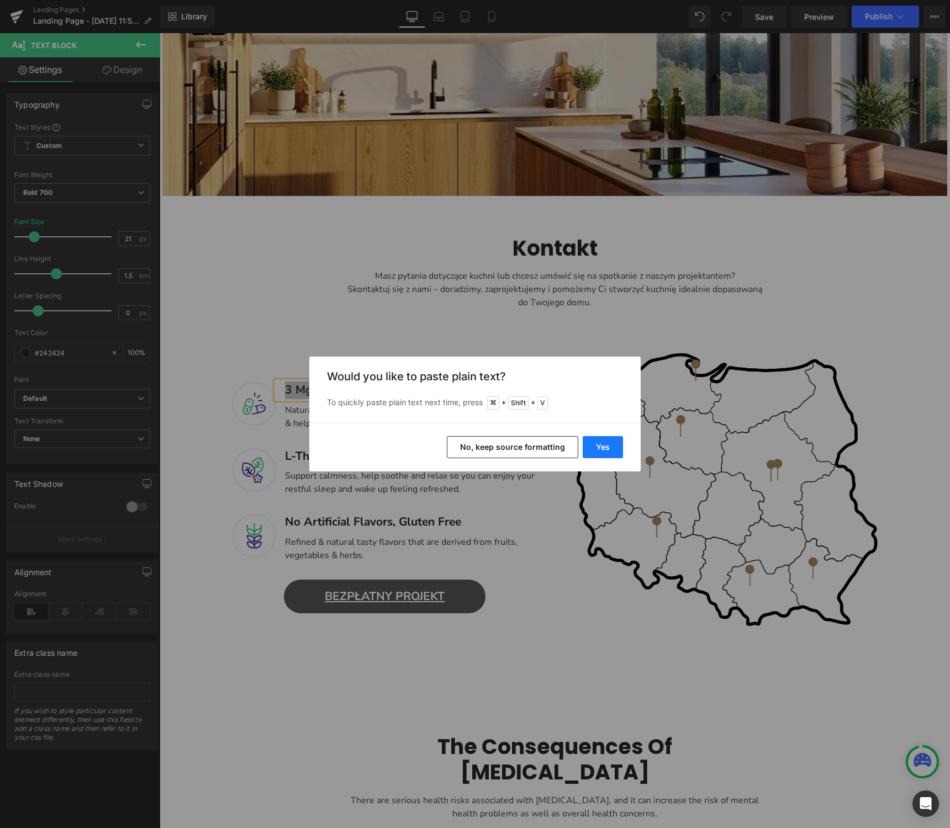
click at [615, 444] on button "Yes" at bounding box center [602, 447] width 40 height 22
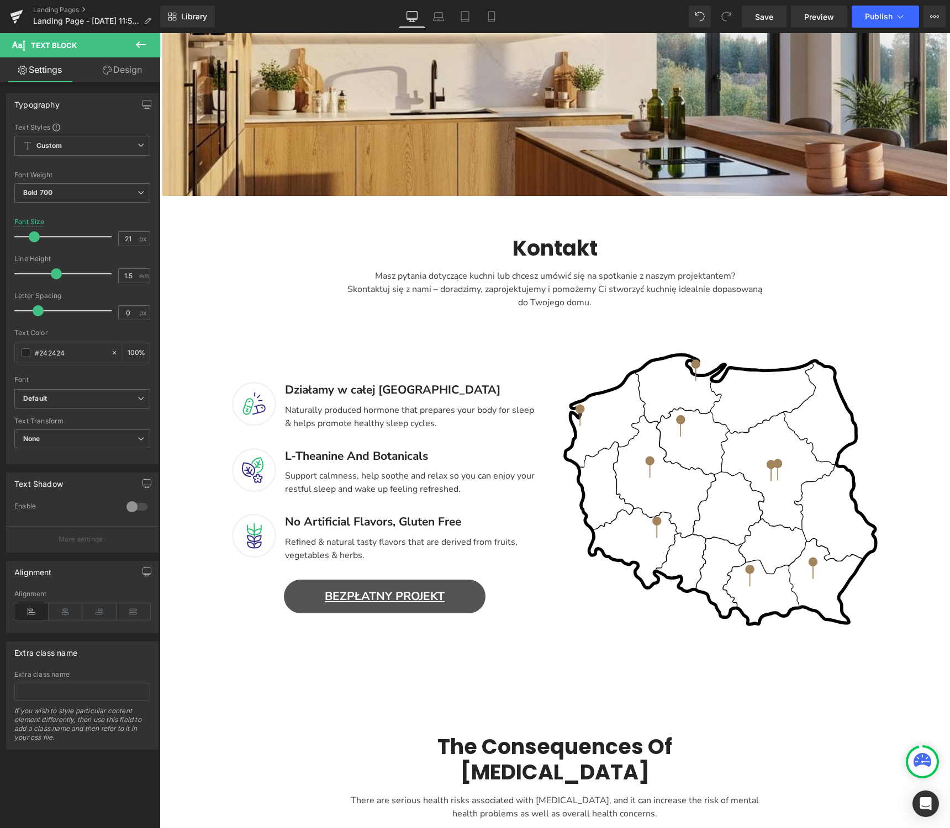
click at [392, 454] on div "L-Theanine And Botanicals Text Block" at bounding box center [407, 457] width 262 height 18
click at [392, 454] on div "L-Theanine And Botanicals" at bounding box center [407, 457] width 262 height 18
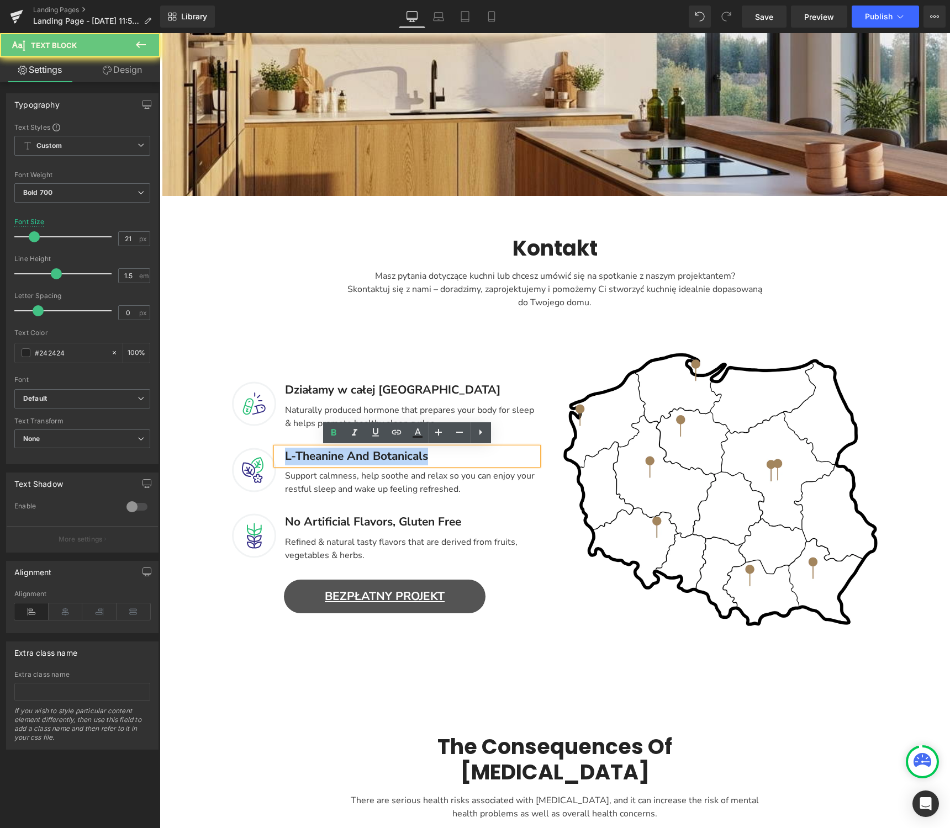
click at [392, 454] on div "L-Theanine And Botanicals" at bounding box center [407, 457] width 262 height 18
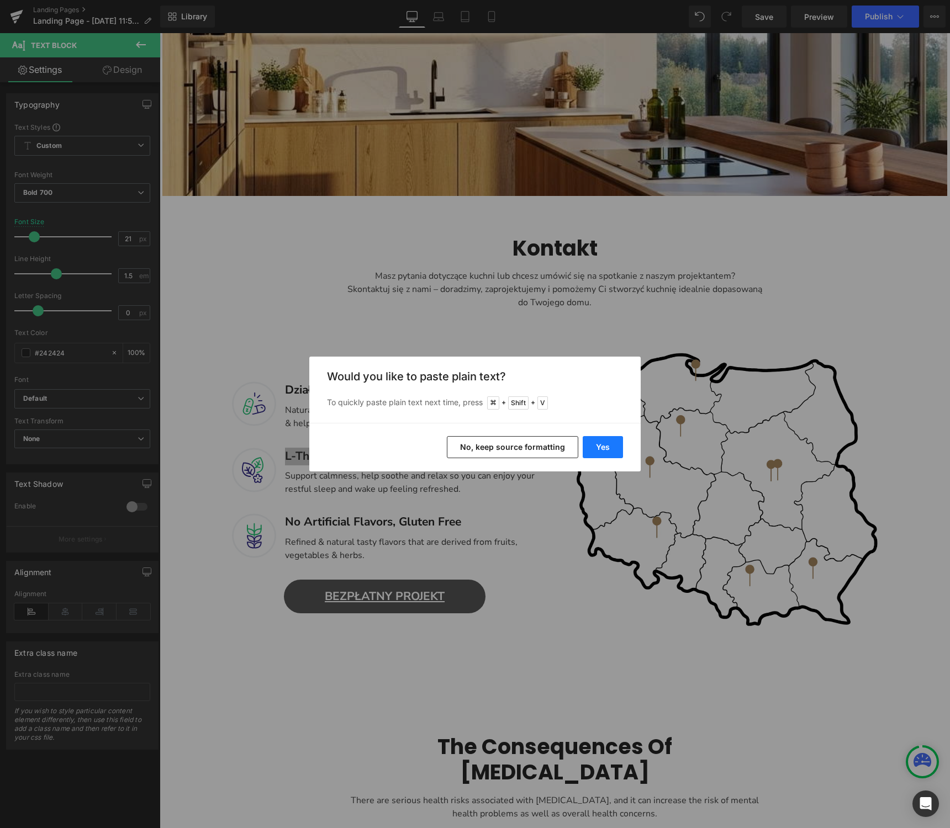
click at [601, 449] on button "Yes" at bounding box center [602, 447] width 40 height 22
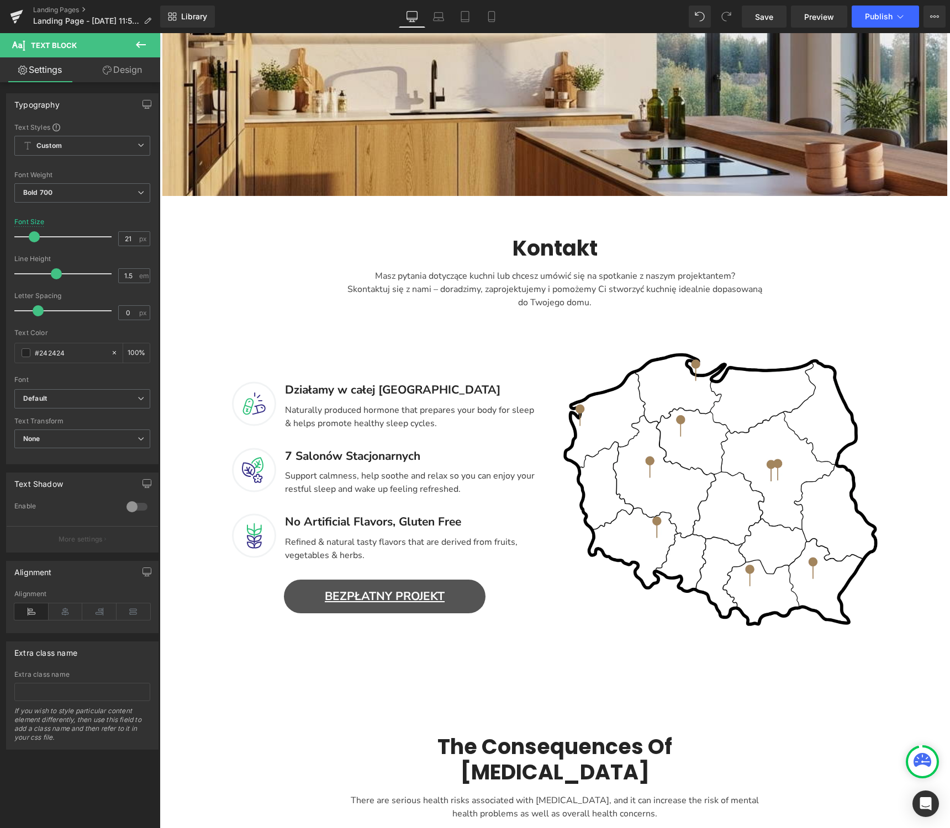
click at [374, 521] on div "No Artificial Flavors, Gluten Free Text Block" at bounding box center [407, 522] width 262 height 18
click at [374, 521] on div "No Artificial Flavors, Gluten Free" at bounding box center [407, 522] width 262 height 18
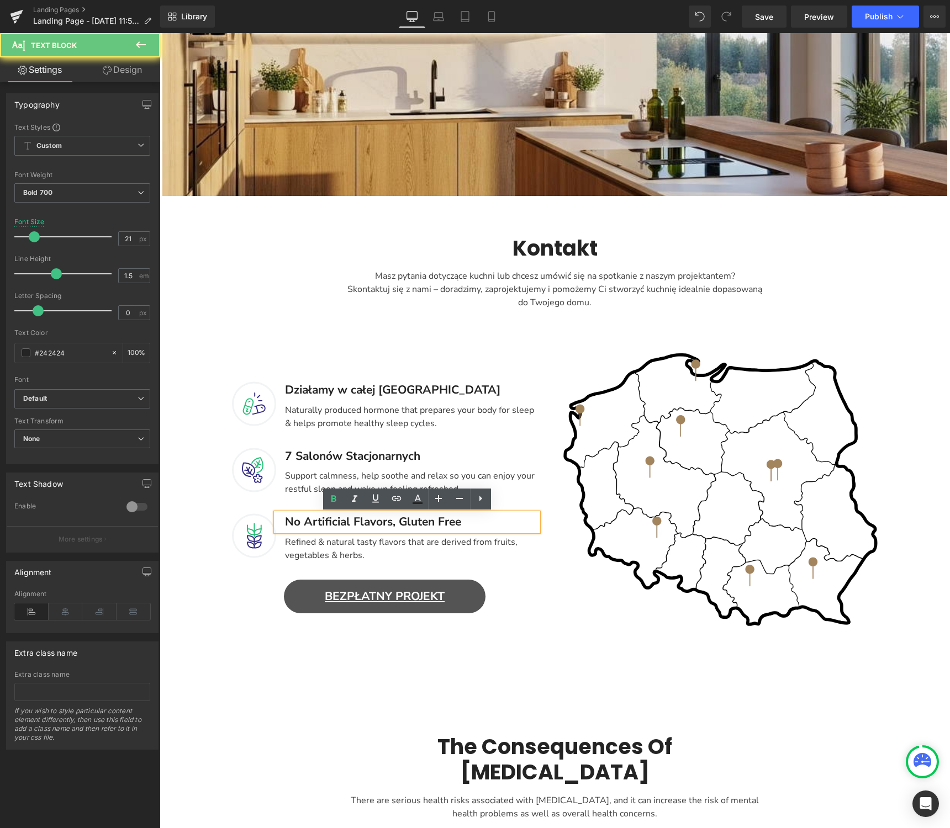
click at [379, 521] on div "No Artificial Flavors, Gluten Free" at bounding box center [407, 522] width 262 height 18
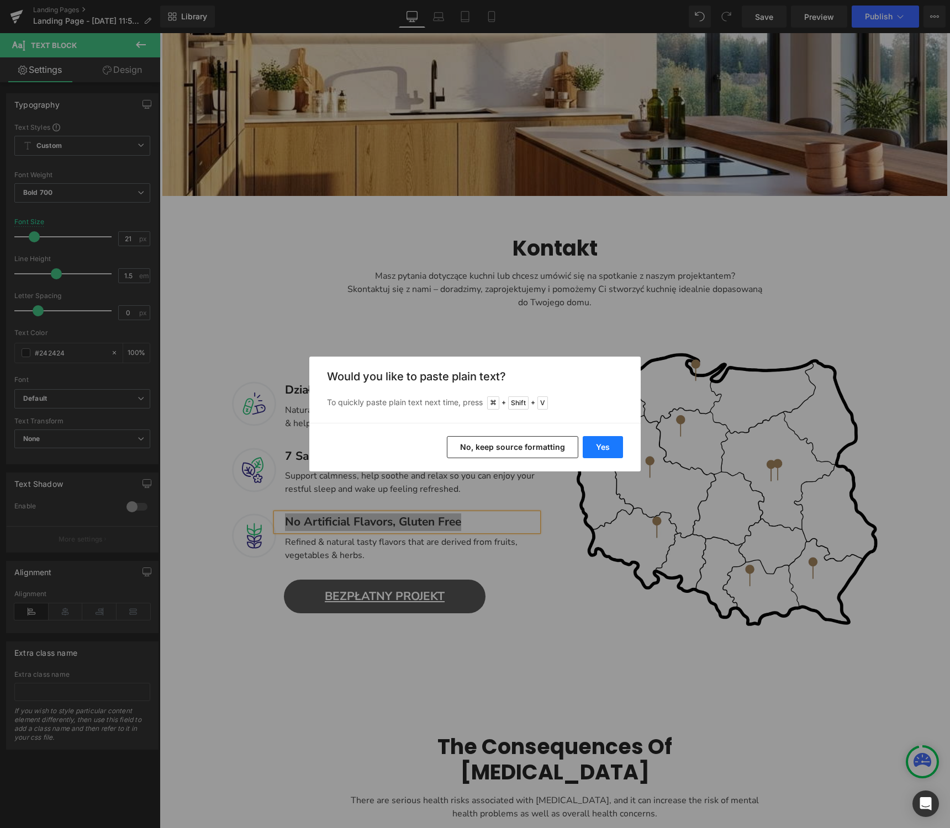
click at [606, 445] on button "Yes" at bounding box center [602, 447] width 40 height 22
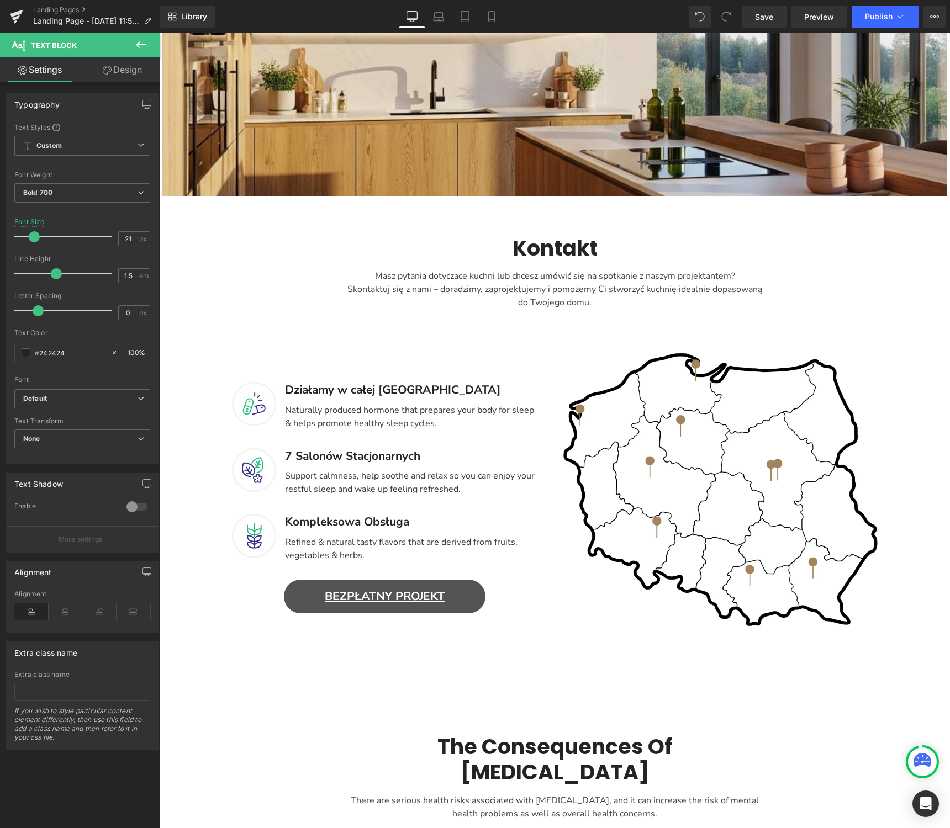
click at [336, 546] on div "Refined & natural tasty flavors that are derived from fruits, vegetables & herb…" at bounding box center [407, 546] width 262 height 31
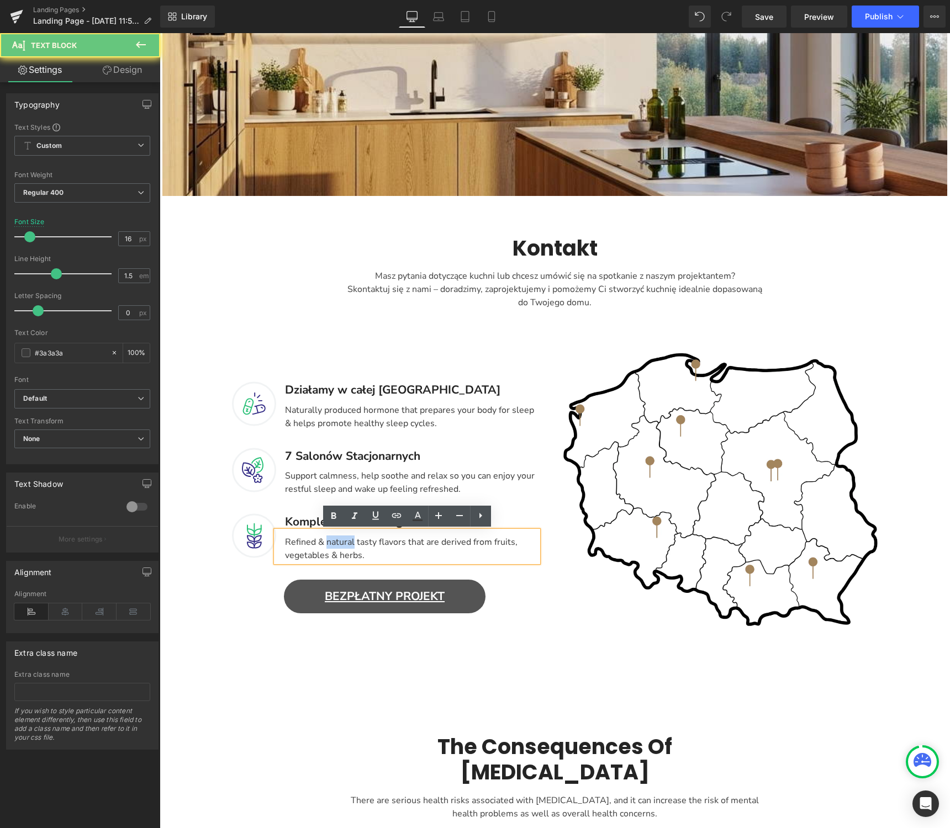
click at [336, 546] on div "Refined & natural tasty flavors that are derived from fruits, vegetables & herb…" at bounding box center [407, 546] width 262 height 31
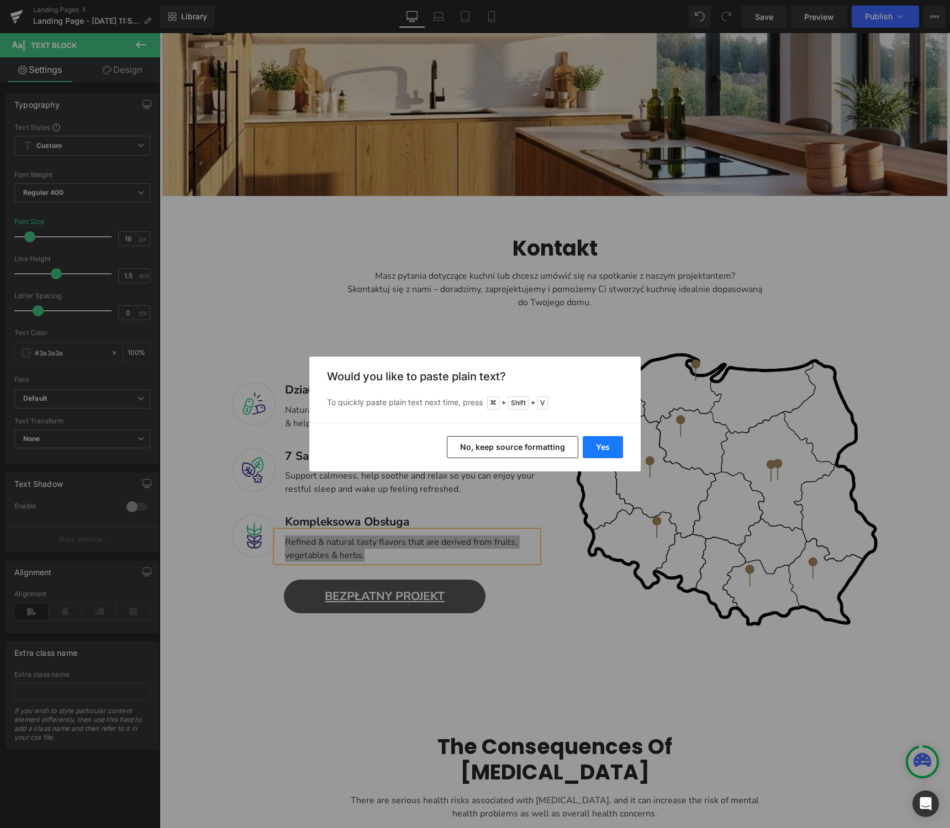
click at [609, 447] on button "Yes" at bounding box center [602, 447] width 40 height 22
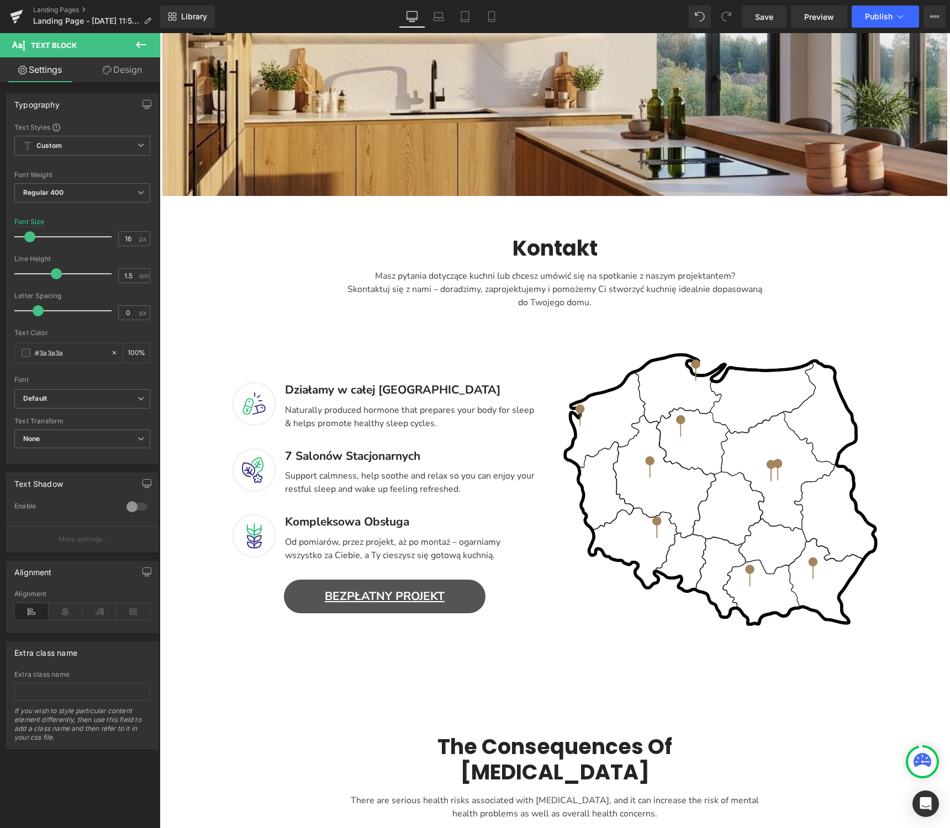
click at [316, 479] on div "Support calmness, help soothe and relax so you can enjoy your restful sleep and…" at bounding box center [407, 480] width 262 height 31
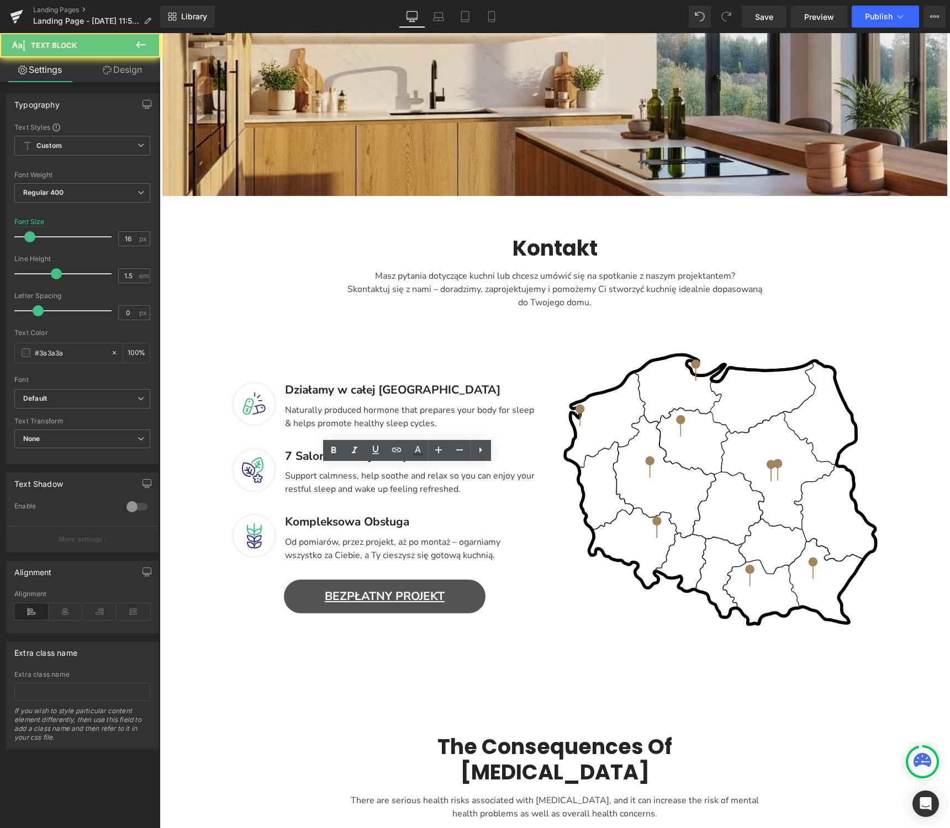
click at [316, 479] on div "Support calmness, help soothe and relax so you can enjoy your restful sleep and…" at bounding box center [407, 480] width 262 height 31
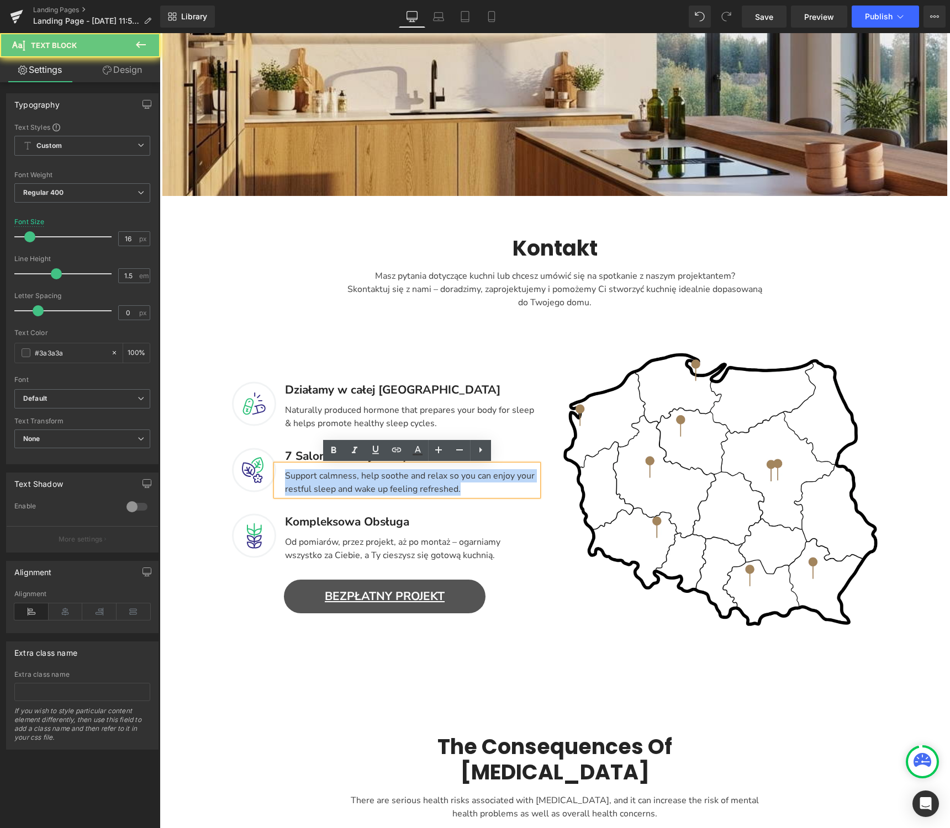
click at [316, 479] on div "Support calmness, help soothe and relax so you can enjoy your restful sleep and…" at bounding box center [407, 480] width 262 height 31
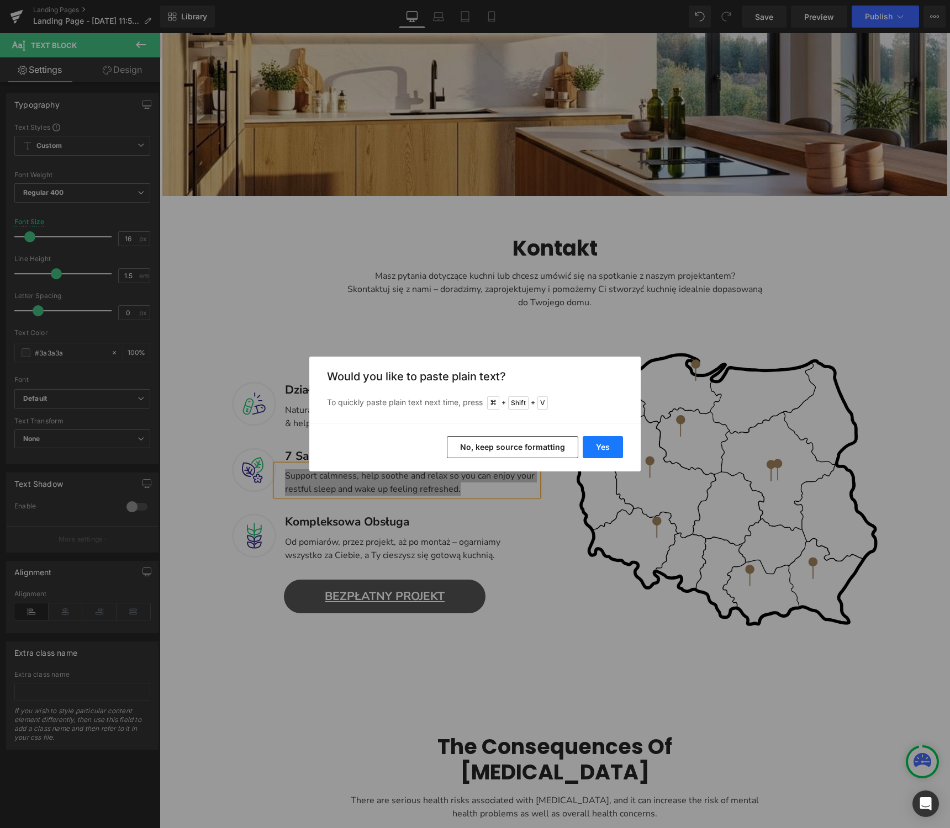
click at [603, 447] on button "Yes" at bounding box center [602, 447] width 40 height 22
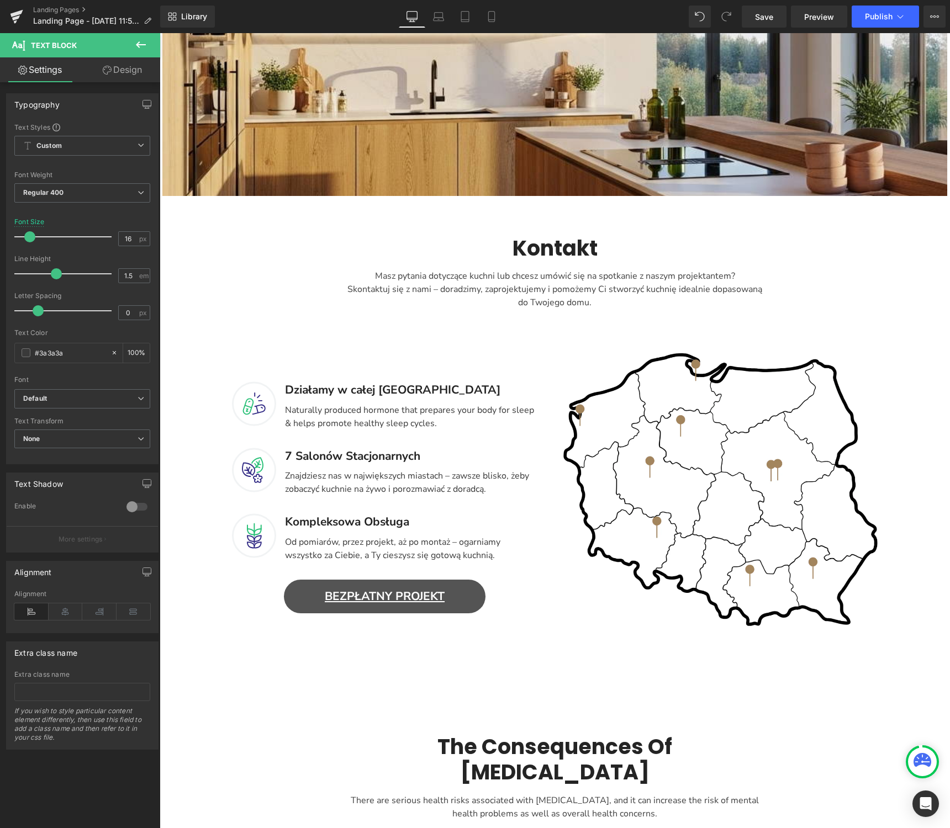
click at [316, 417] on div "Naturally produced hormone that prepares your body for sleep & helps promote he…" at bounding box center [407, 414] width 262 height 31
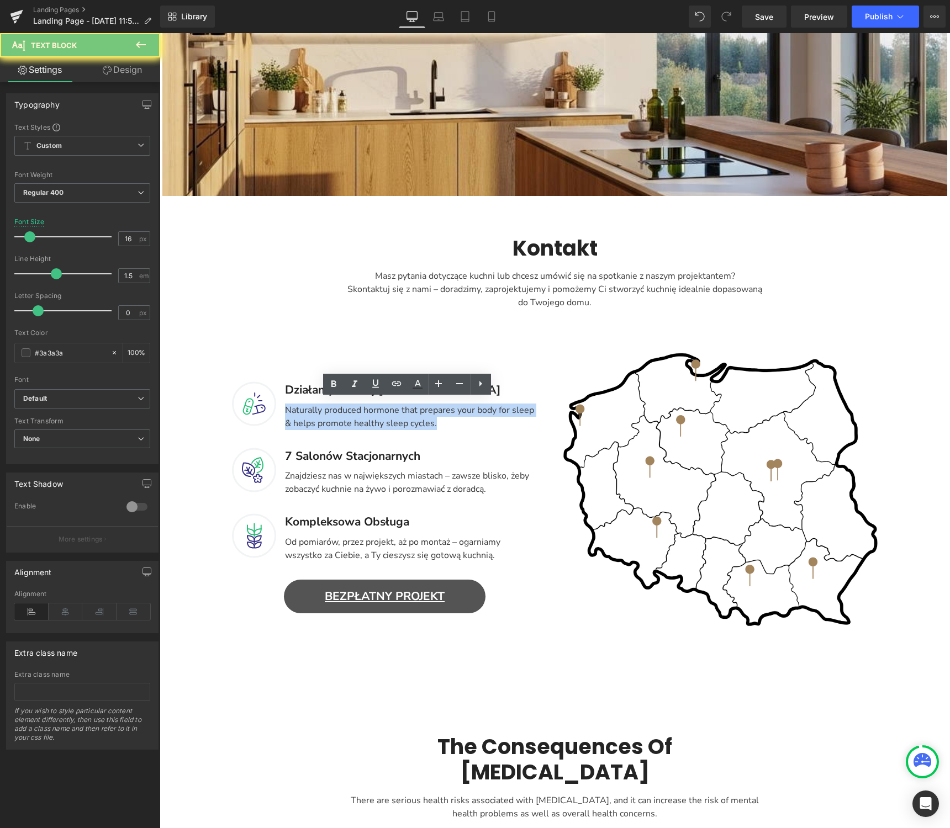
click at [316, 417] on div "Naturally produced hormone that prepares your body for sleep & helps promote he…" at bounding box center [407, 414] width 262 height 31
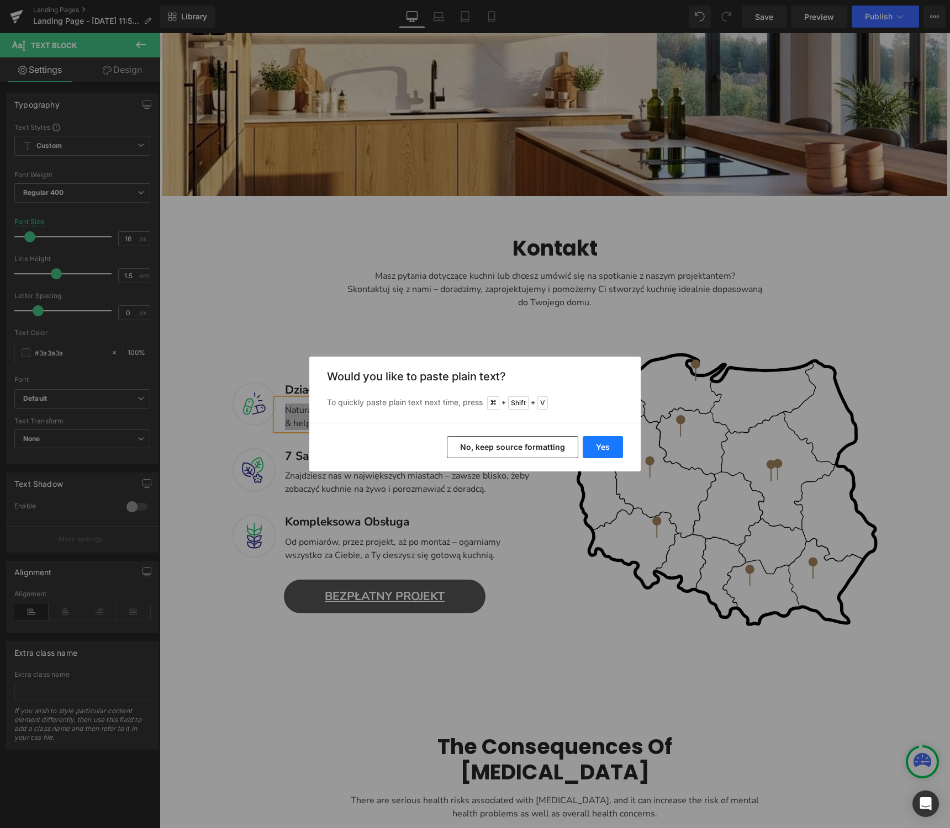
click at [607, 446] on button "Yes" at bounding box center [602, 447] width 40 height 22
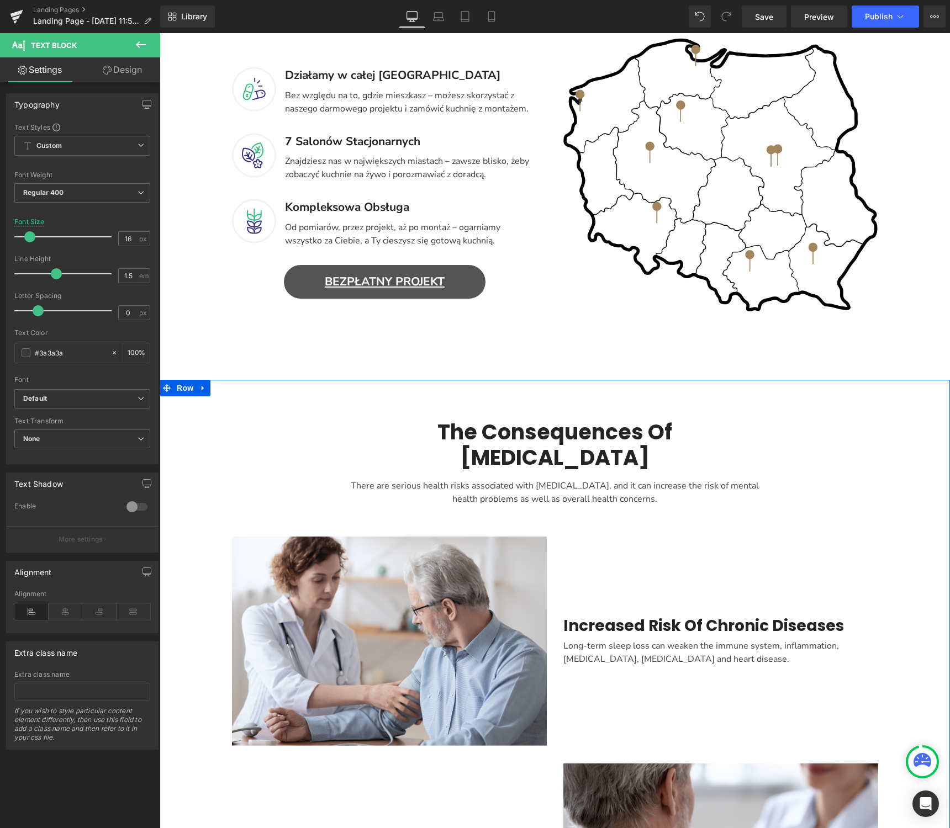
scroll to position [623, 0]
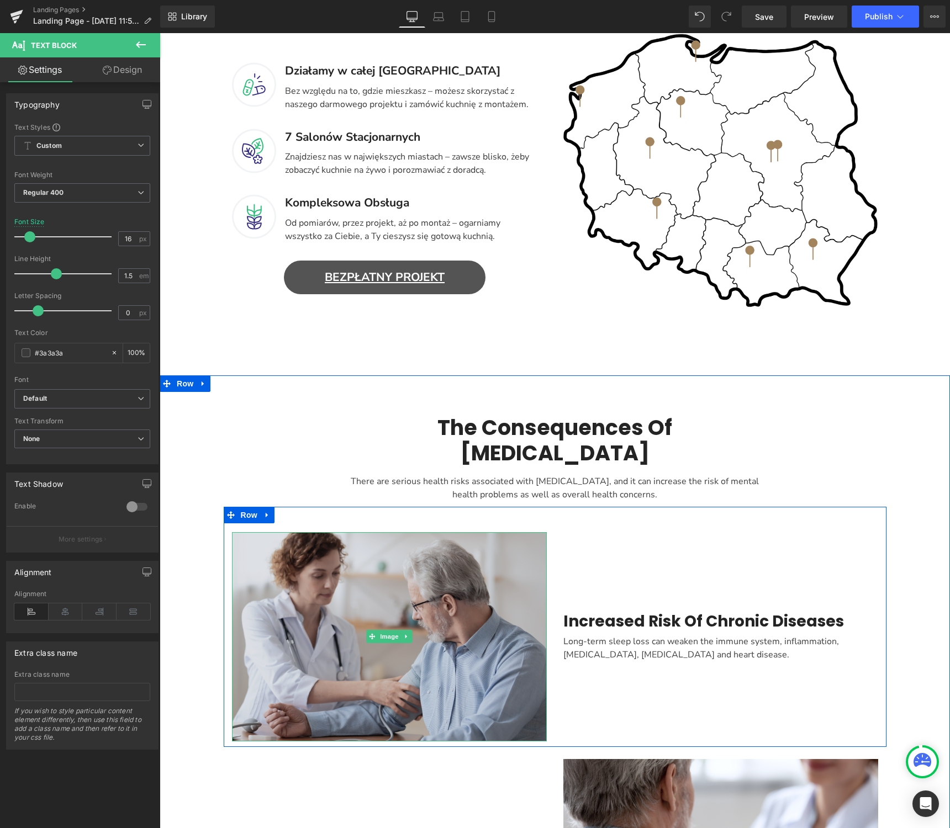
click at [443, 595] on img "Main content" at bounding box center [389, 636] width 315 height 209
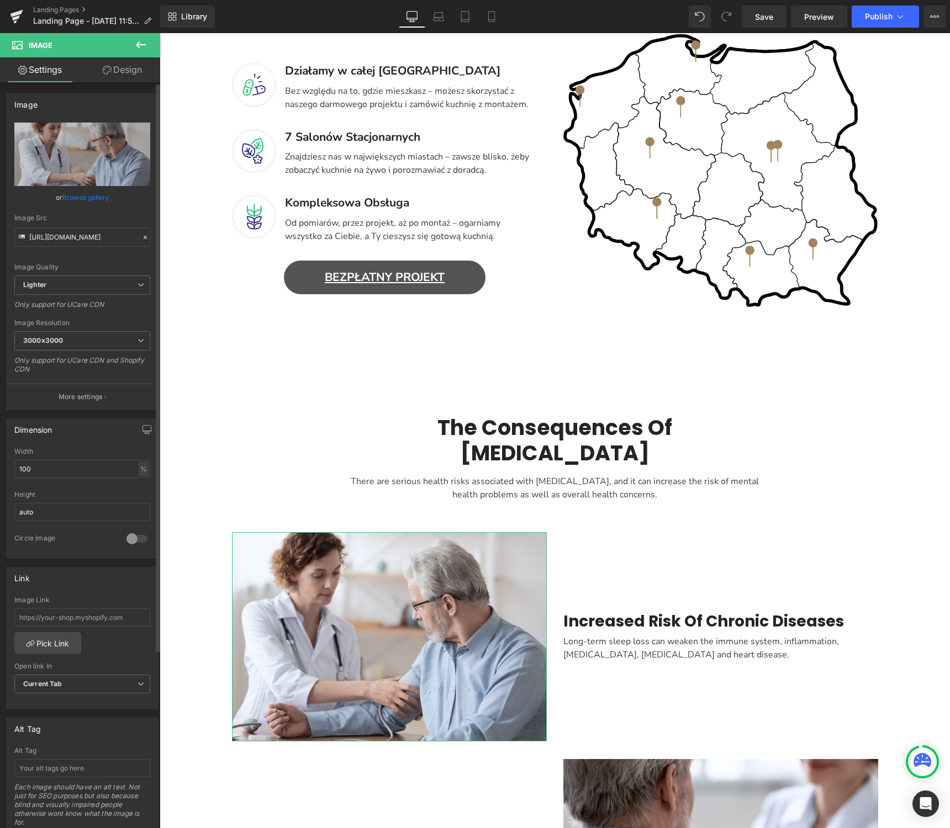
click at [82, 199] on link "Browse gallery" at bounding box center [85, 197] width 47 height 19
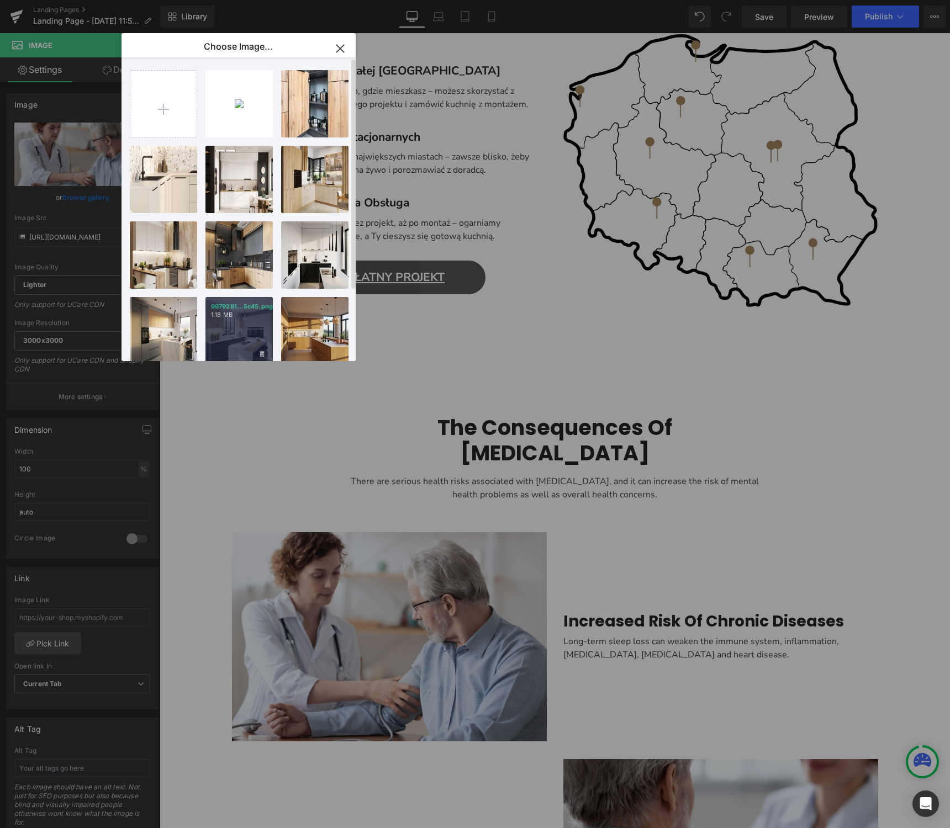
click at [232, 319] on div "9979281...5c45.png 1.18 MB" at bounding box center [238, 330] width 67 height 67
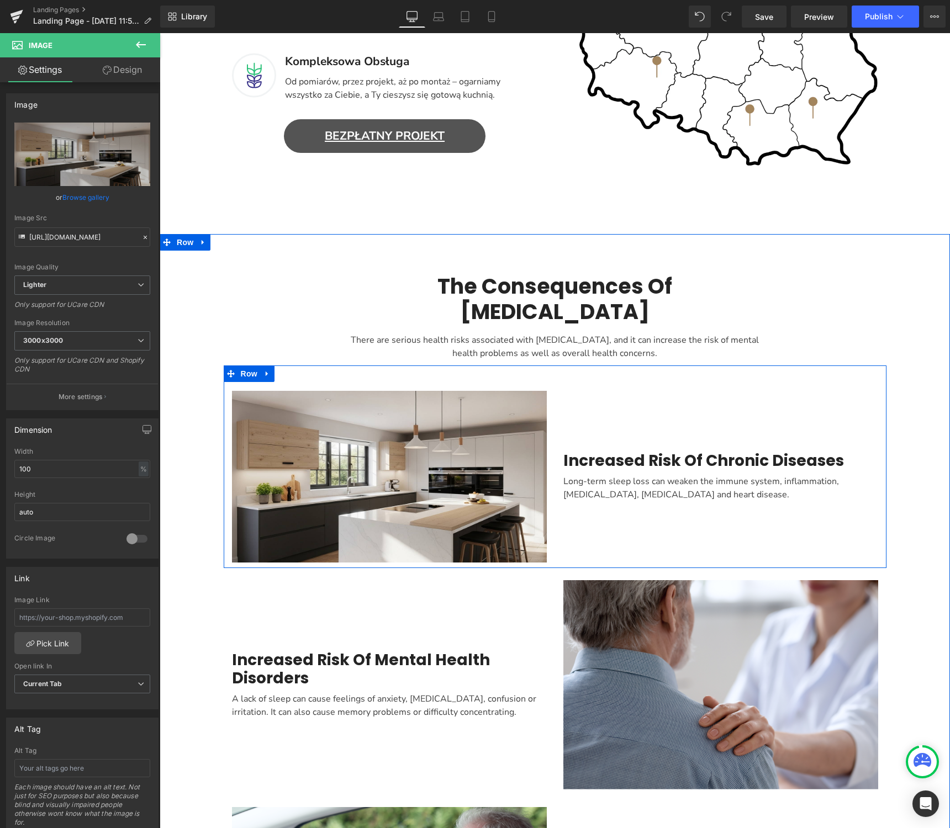
scroll to position [767, 0]
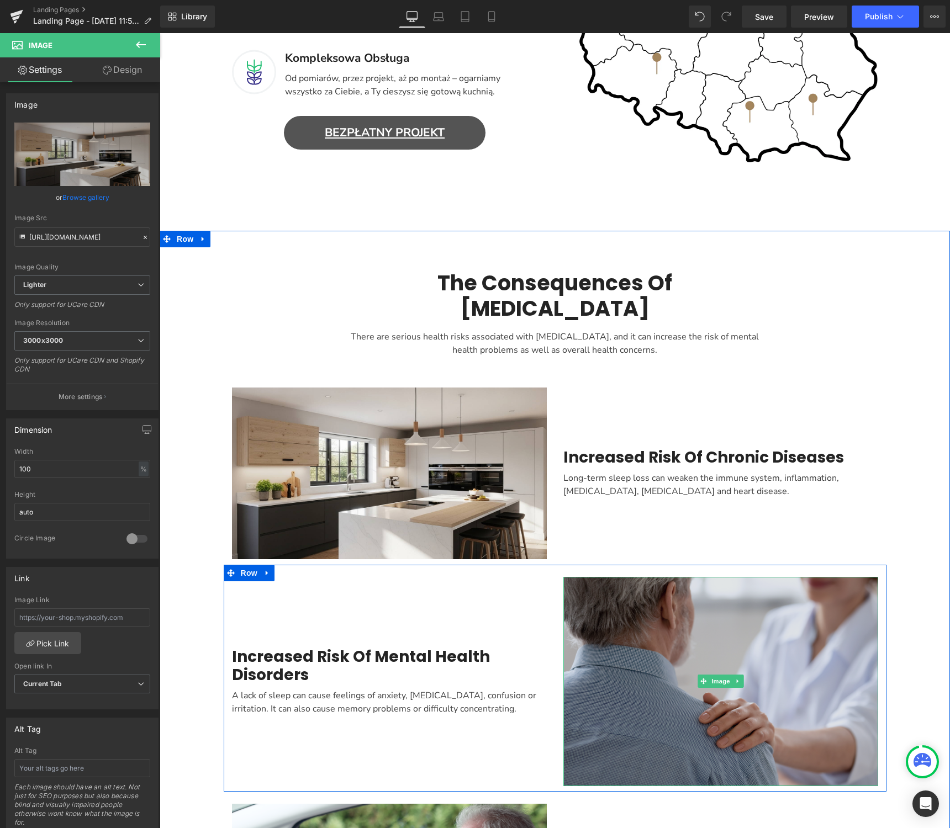
click at [688, 611] on img "Main content" at bounding box center [720, 681] width 315 height 209
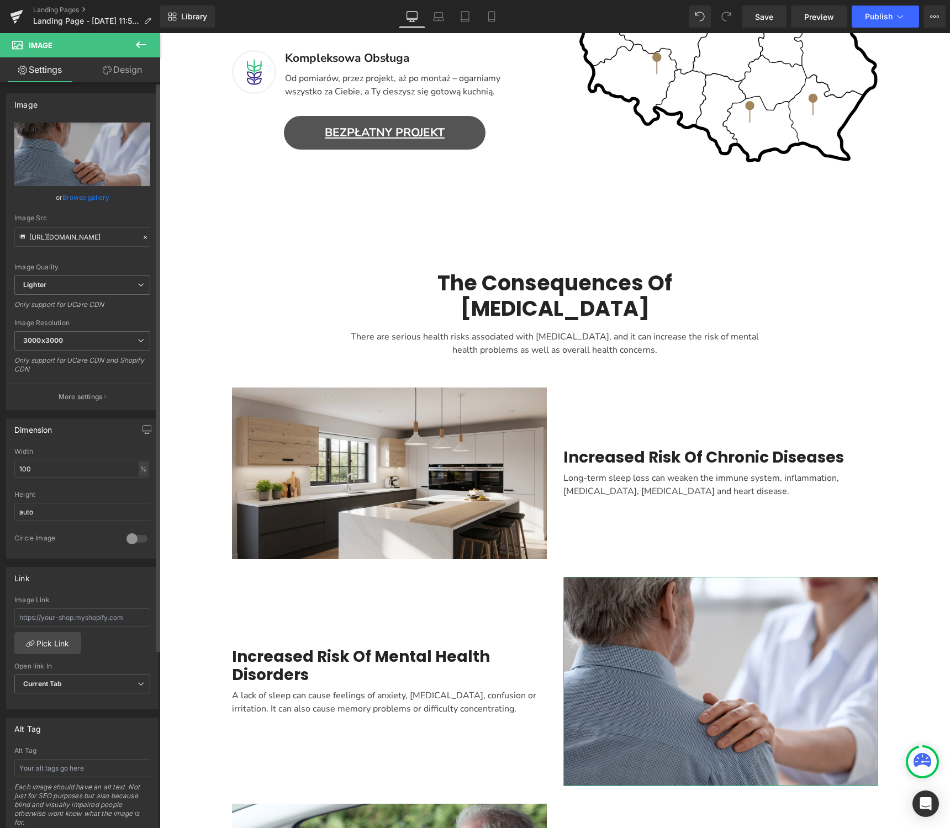
click at [87, 197] on link "Browse gallery" at bounding box center [85, 197] width 47 height 19
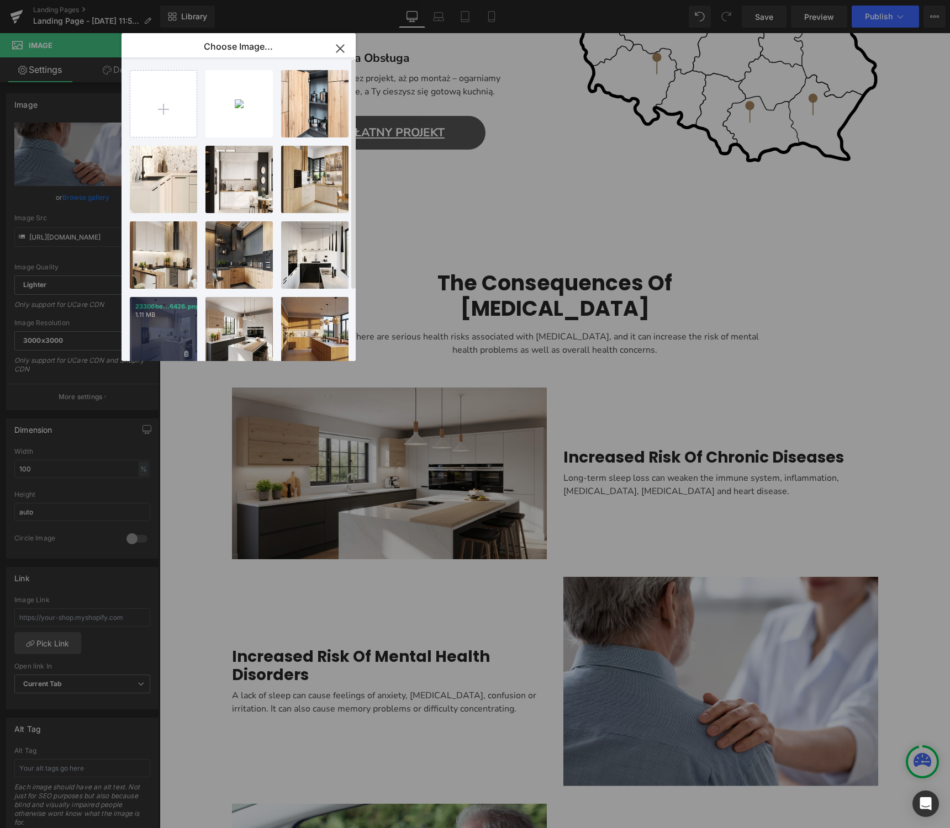
click at [178, 328] on div "23306be...6426.png 1.11 MB" at bounding box center [163, 330] width 67 height 67
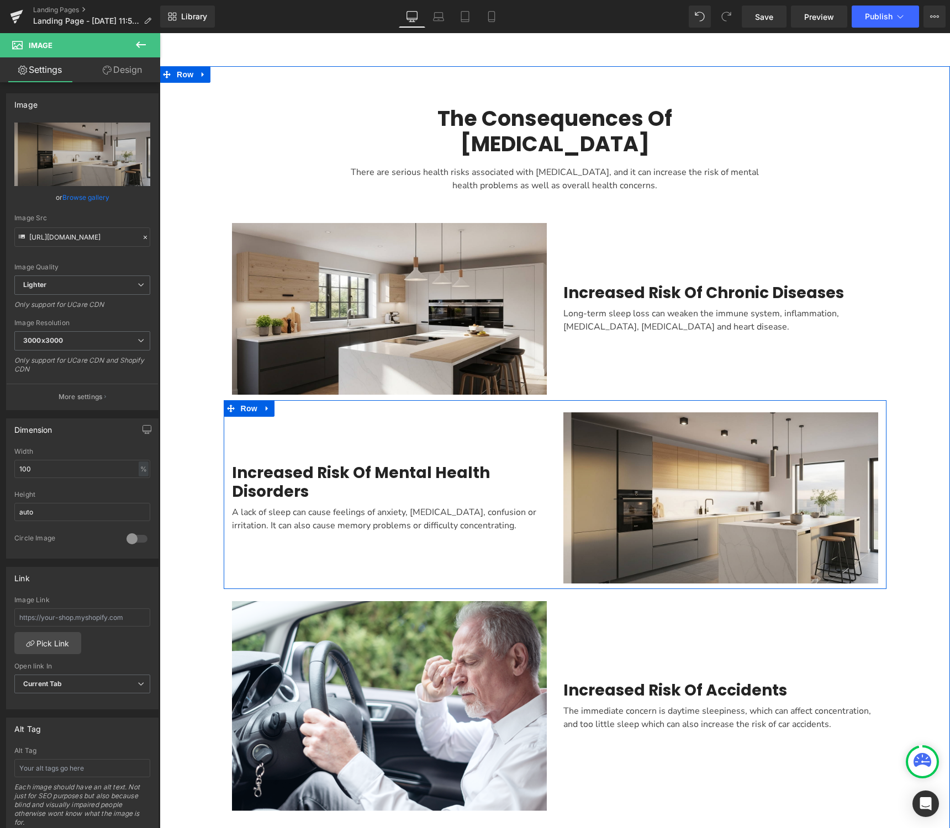
scroll to position [932, 0]
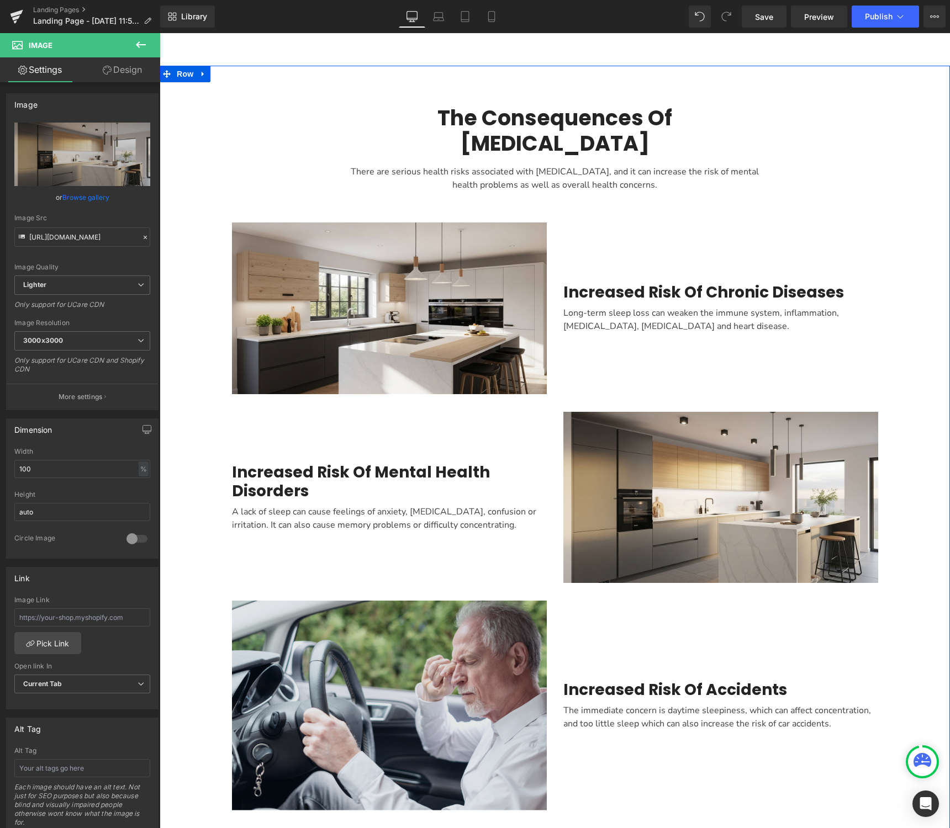
click at [436, 623] on img "Main content" at bounding box center [389, 705] width 315 height 209
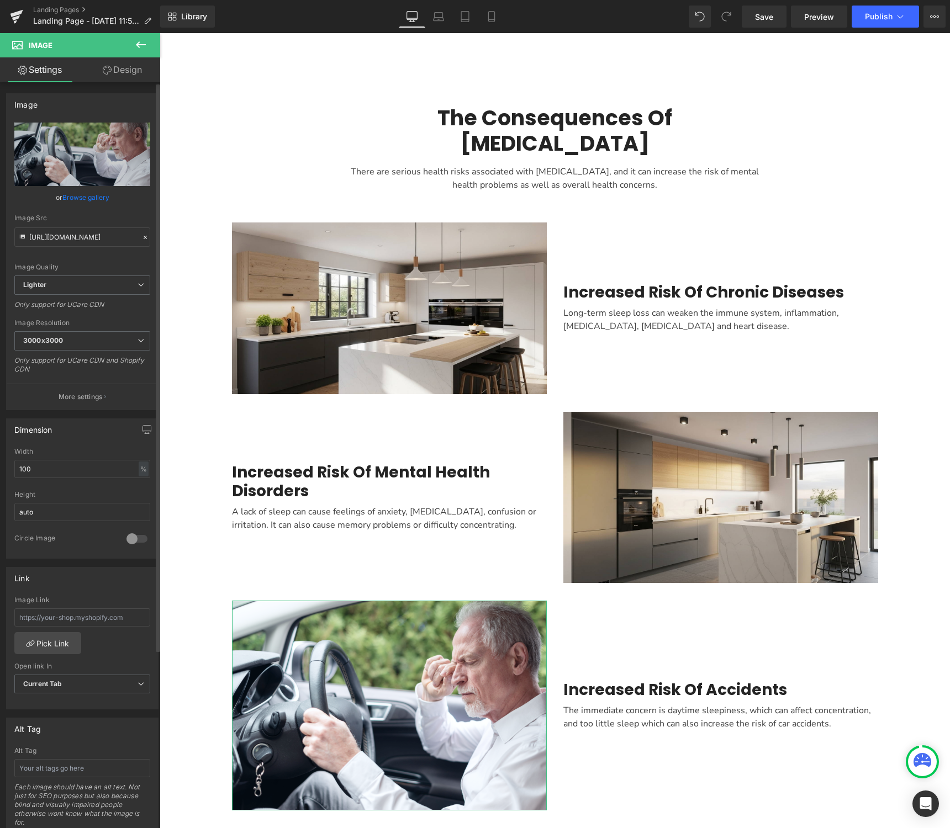
click at [81, 198] on link "Browse gallery" at bounding box center [85, 197] width 47 height 19
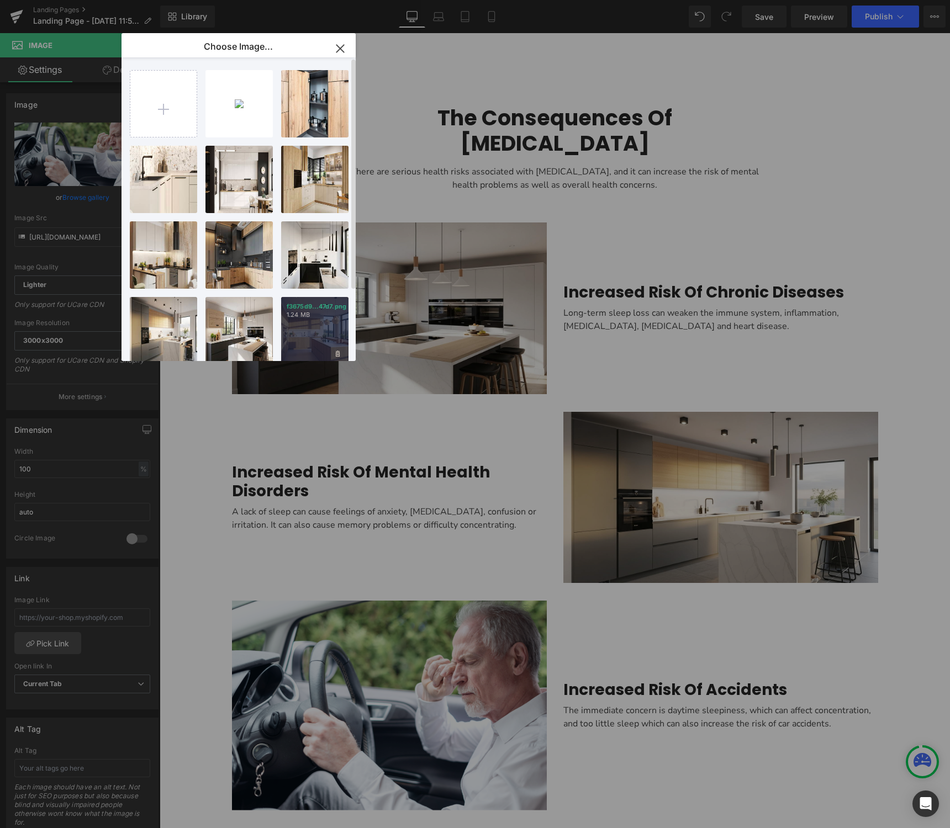
click at [314, 341] on div "f3675d9...47d7.png 1.24 MB" at bounding box center [314, 330] width 67 height 67
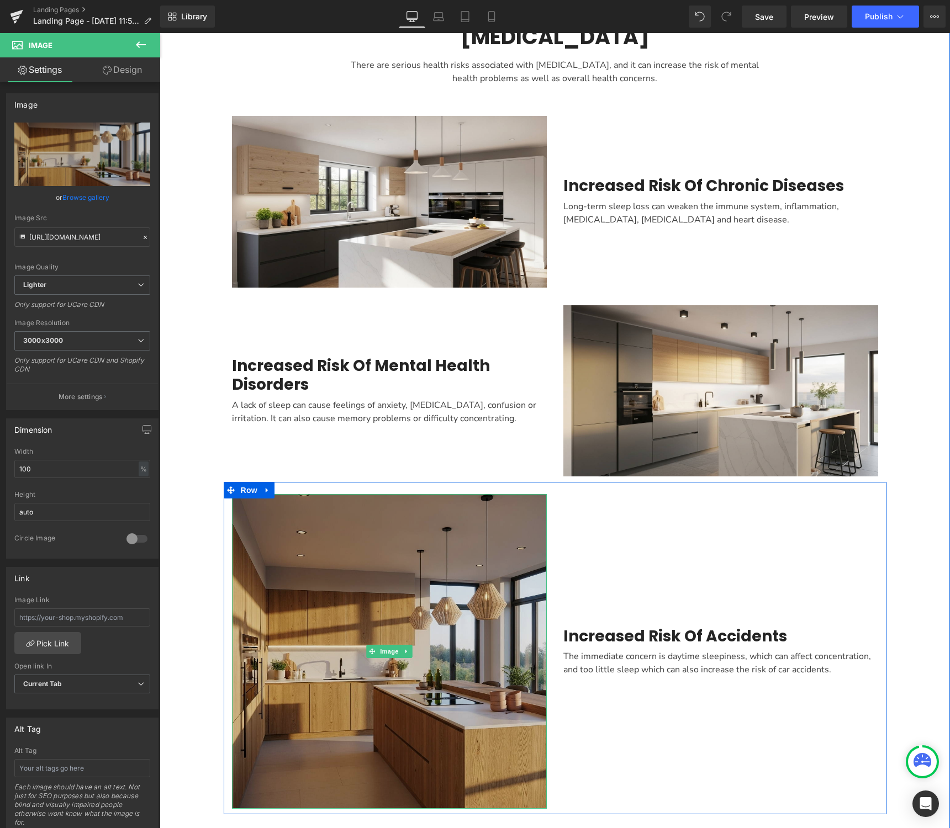
scroll to position [1050, 0]
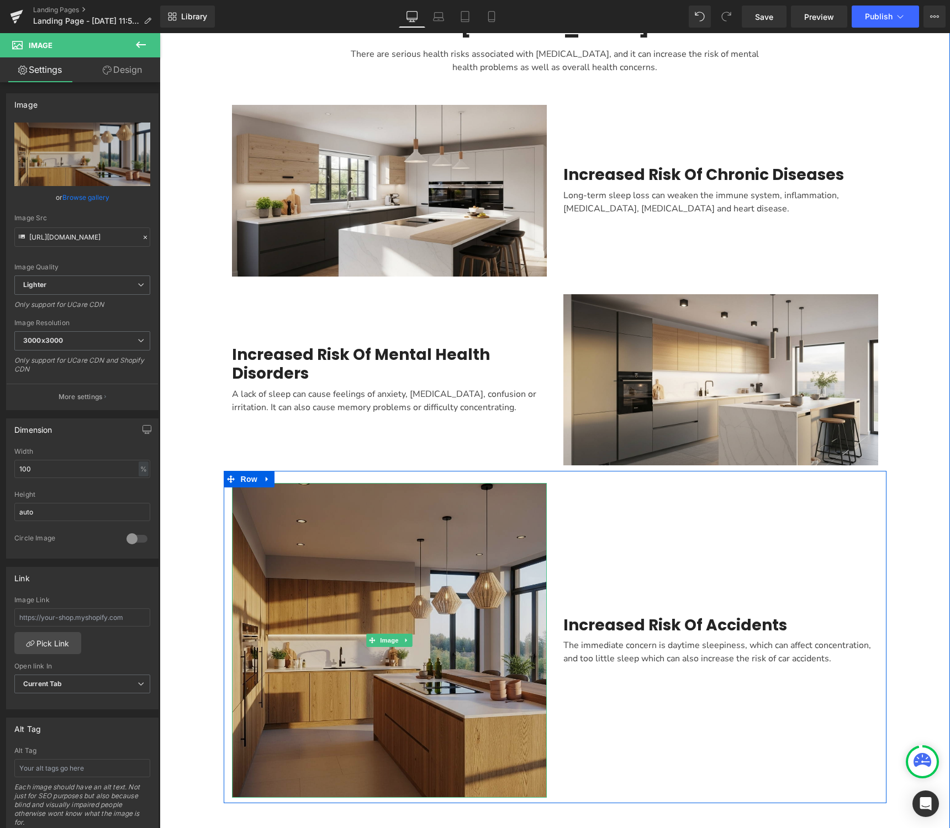
click at [473, 586] on img "Main content" at bounding box center [389, 640] width 315 height 315
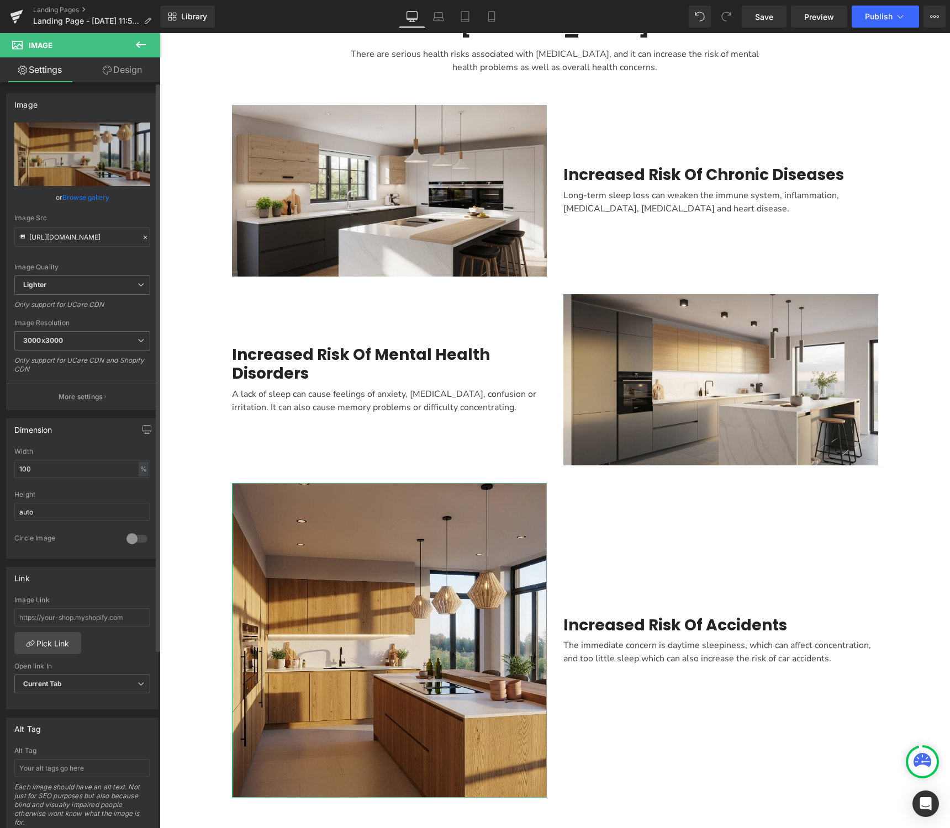
click at [82, 195] on link "Browse gallery" at bounding box center [85, 197] width 47 height 19
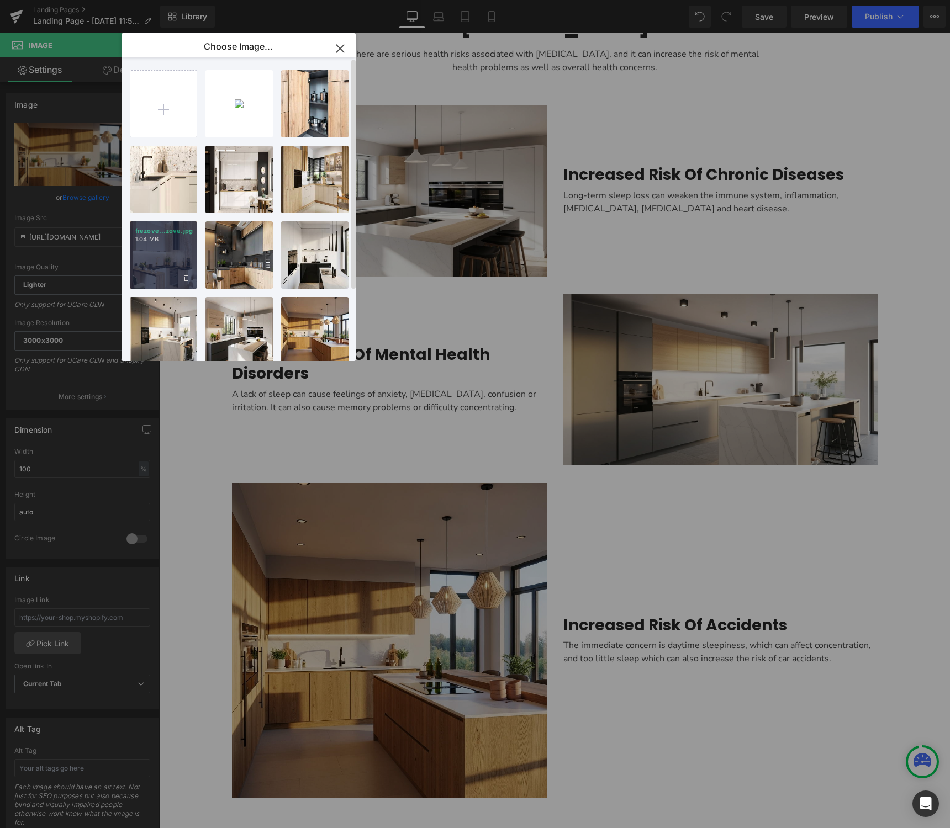
click at [152, 262] on div "frezove...zove.jpg 1.04 MB" at bounding box center [163, 254] width 67 height 67
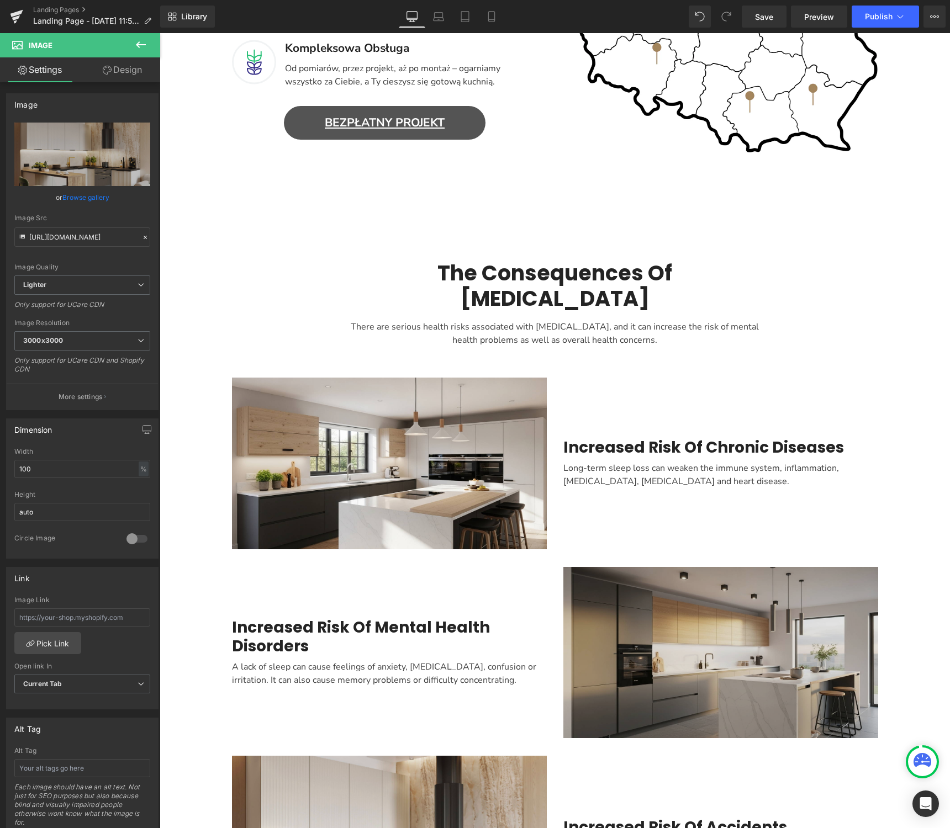
scroll to position [784, 0]
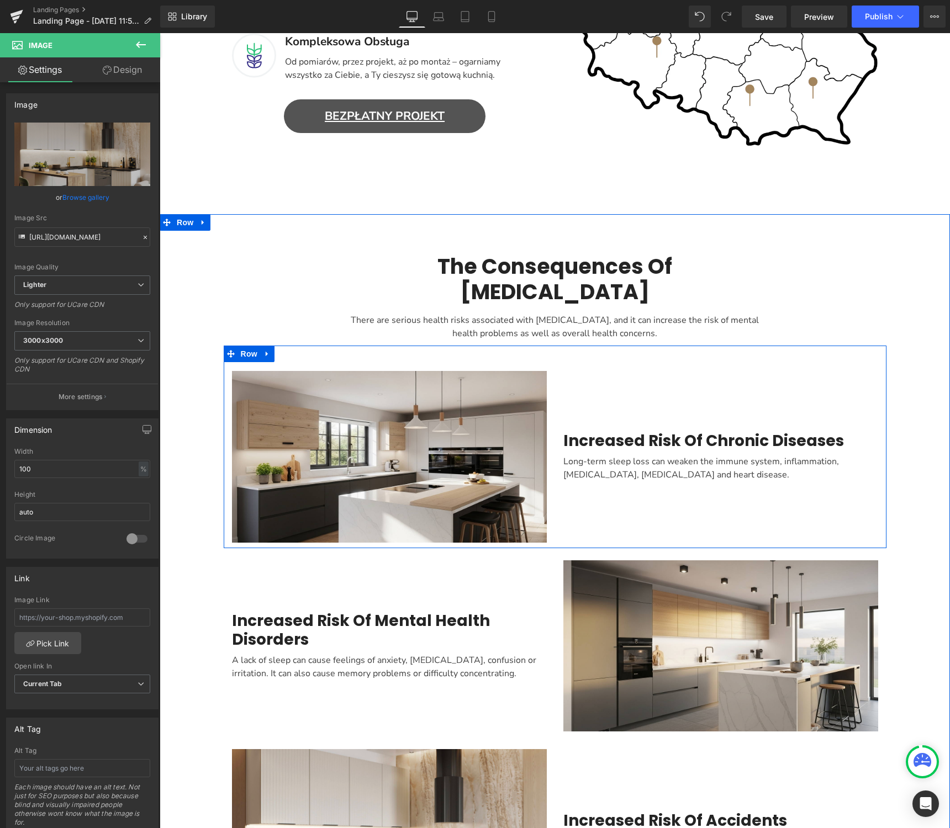
click at [720, 452] on div "Long-term sleep loss can weaken the immune system, inflammation, diabetes, high…" at bounding box center [720, 465] width 315 height 31
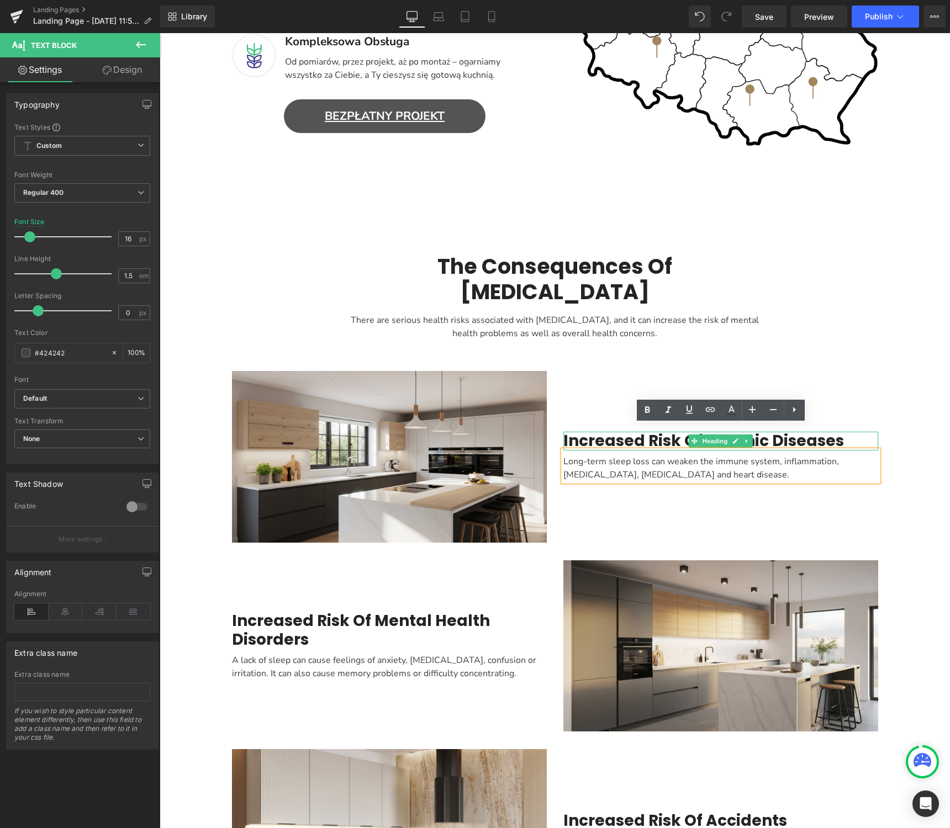
click at [842, 432] on h2 "Increased Risk Of Chronic Diseases" at bounding box center [720, 441] width 315 height 19
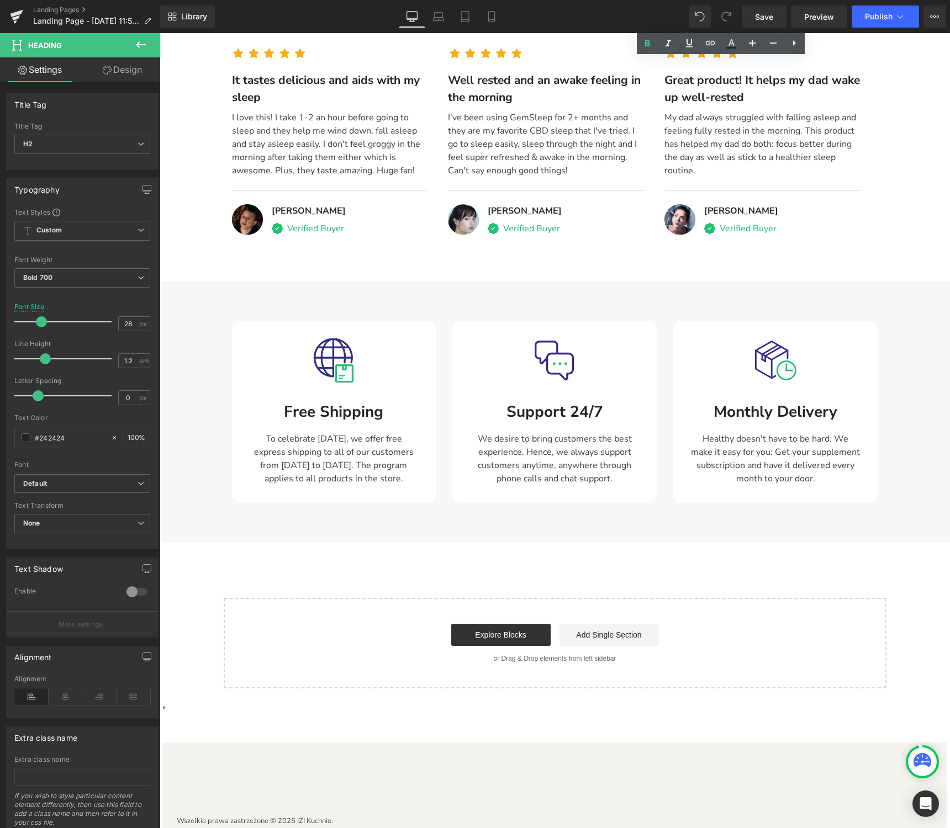
scroll to position [2361, 0]
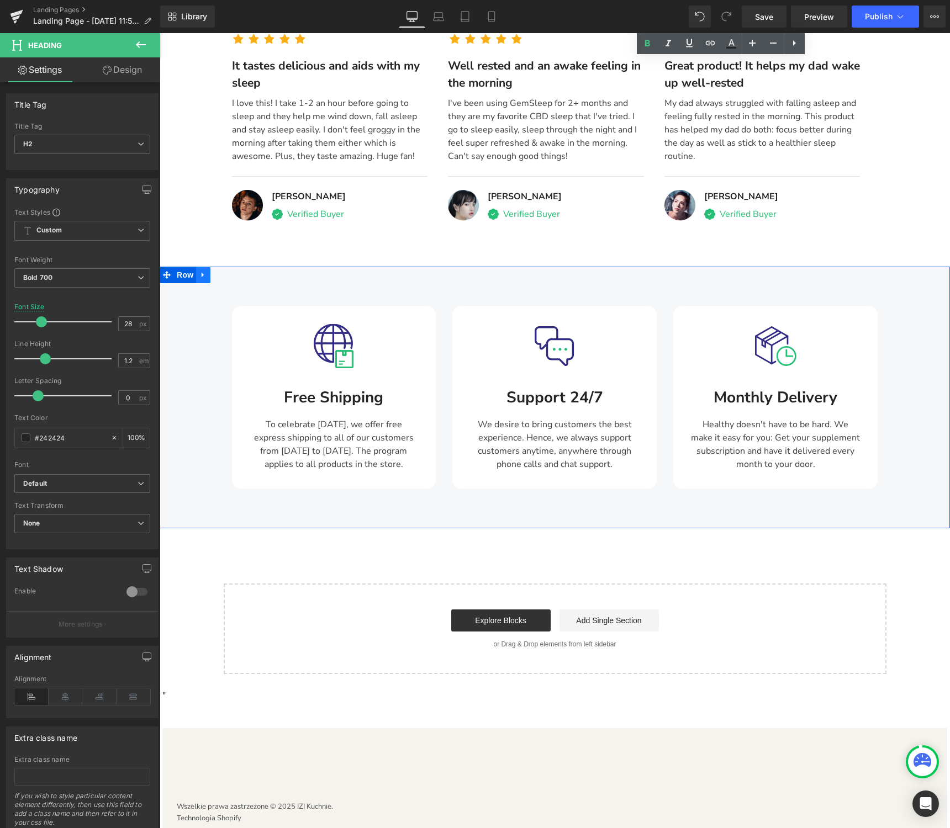
click at [203, 273] on icon "Main content" at bounding box center [202, 275] width 2 height 5
click at [233, 271] on icon "Main content" at bounding box center [232, 275] width 8 height 8
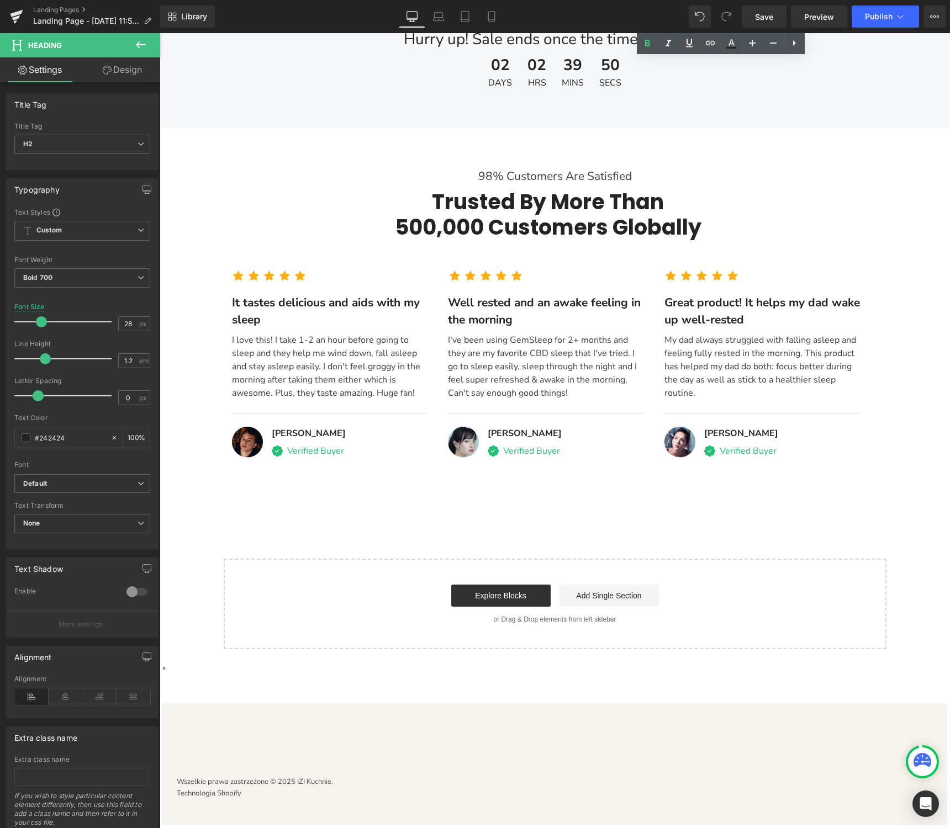
scroll to position [2094, 0]
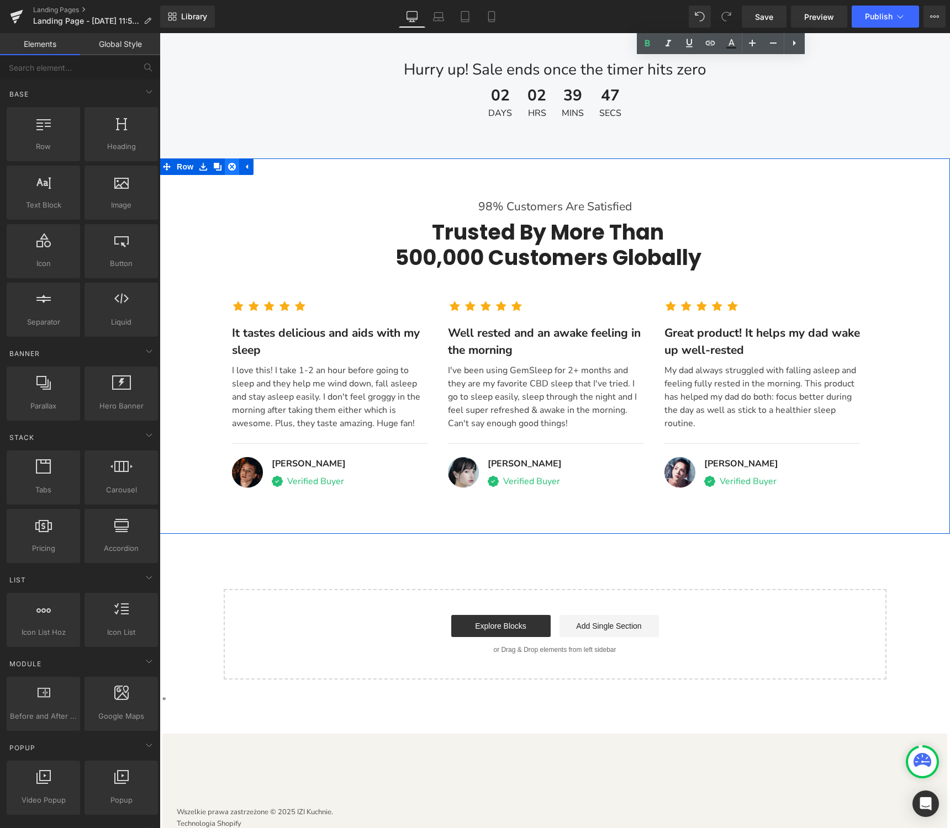
click at [233, 162] on icon "Main content" at bounding box center [232, 166] width 8 height 8
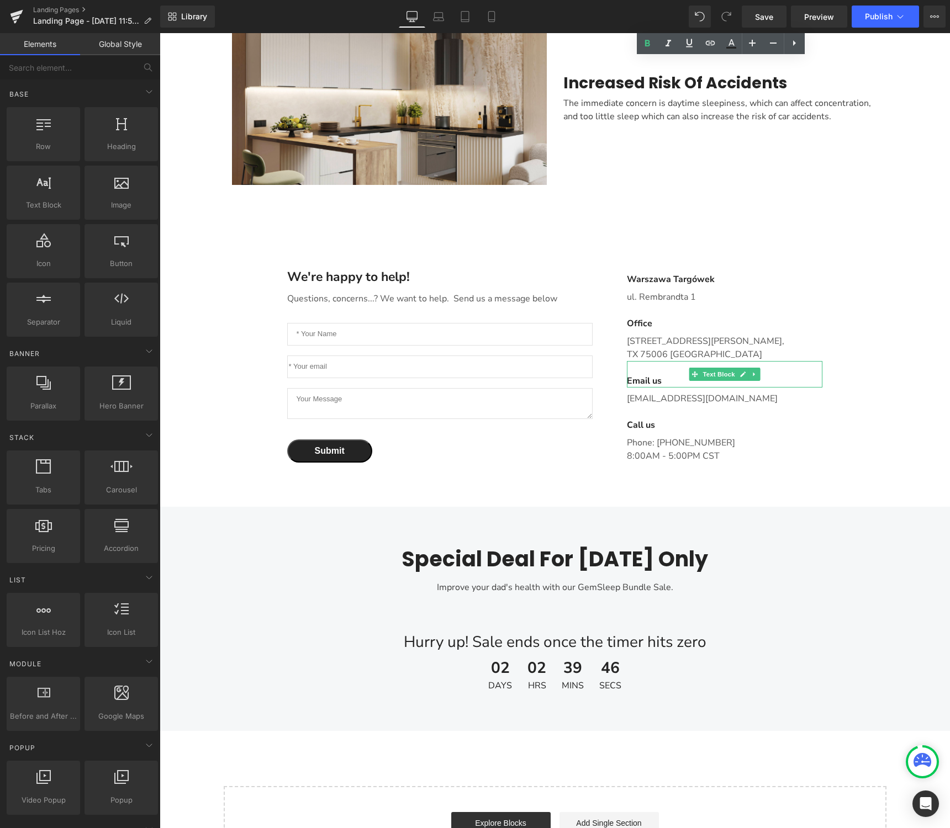
scroll to position [1522, 0]
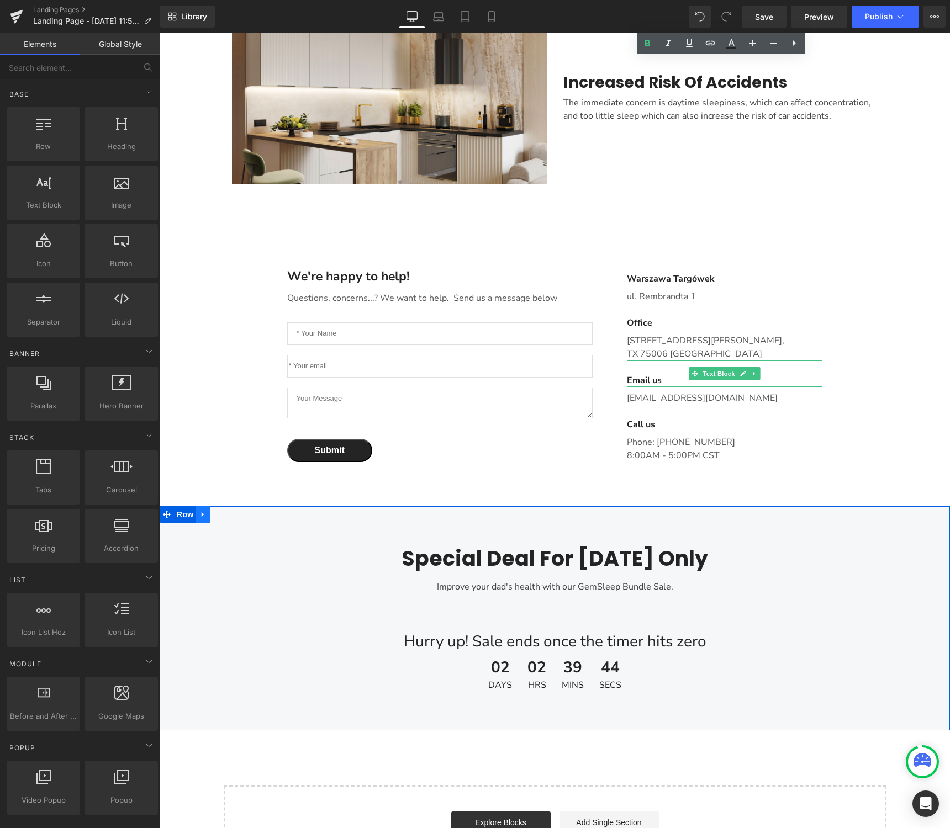
click at [204, 510] on icon "Main content" at bounding box center [203, 514] width 8 height 8
click at [230, 510] on icon "Main content" at bounding box center [232, 514] width 8 height 8
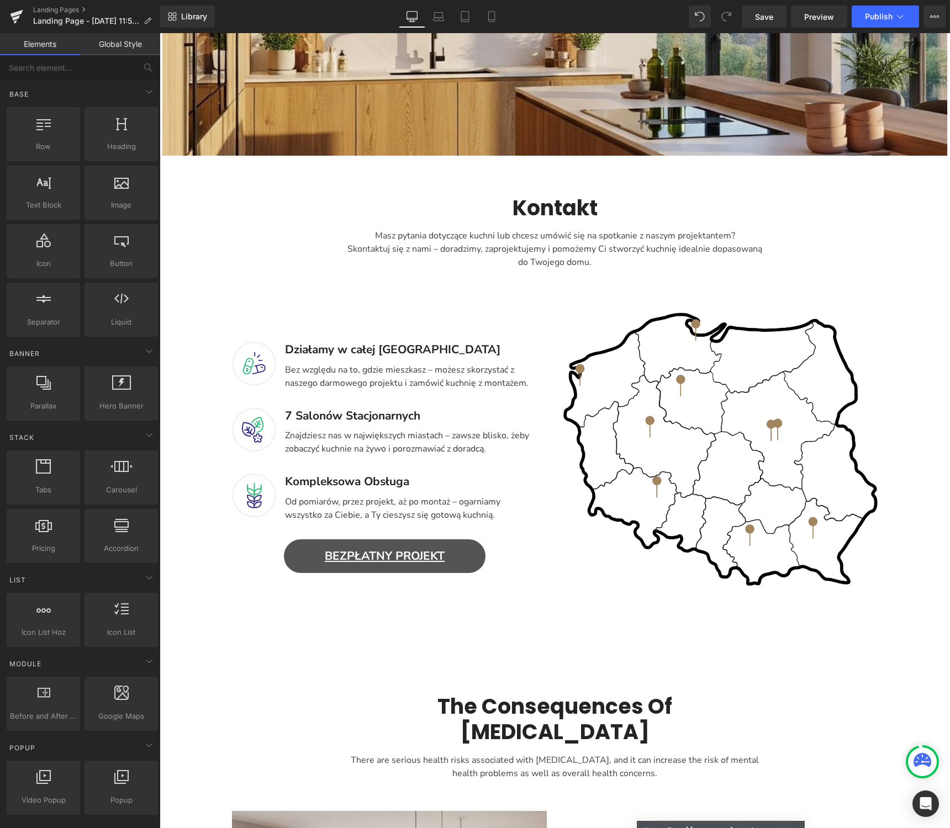
scroll to position [316, 0]
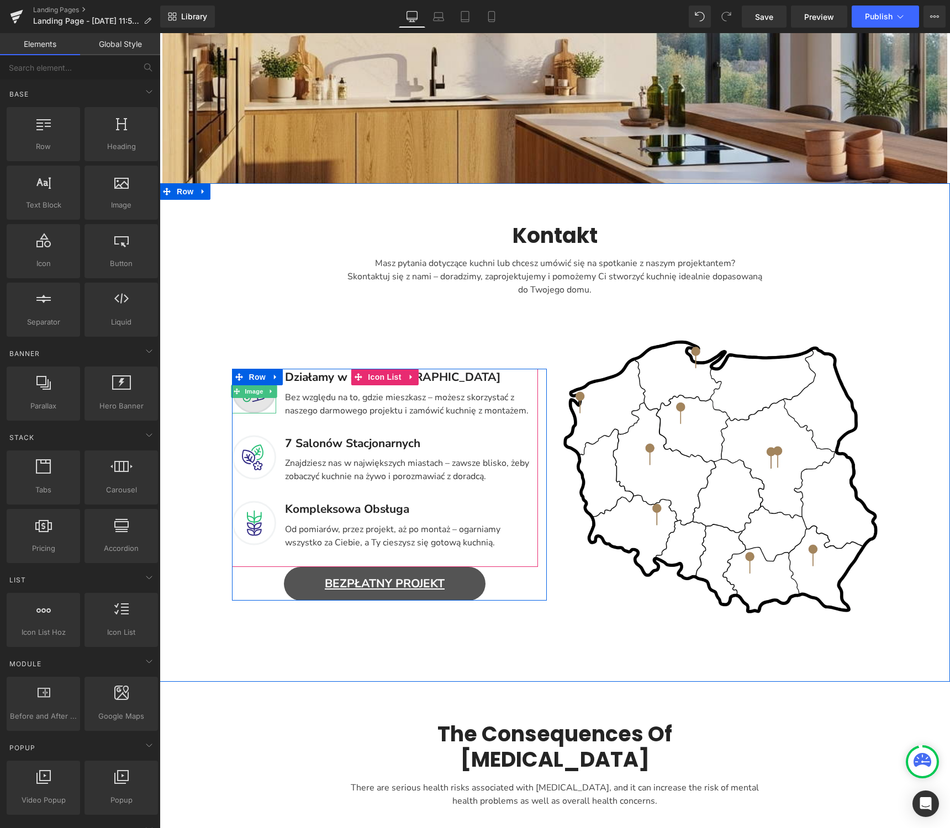
click at [263, 391] on span "Image" at bounding box center [253, 391] width 23 height 13
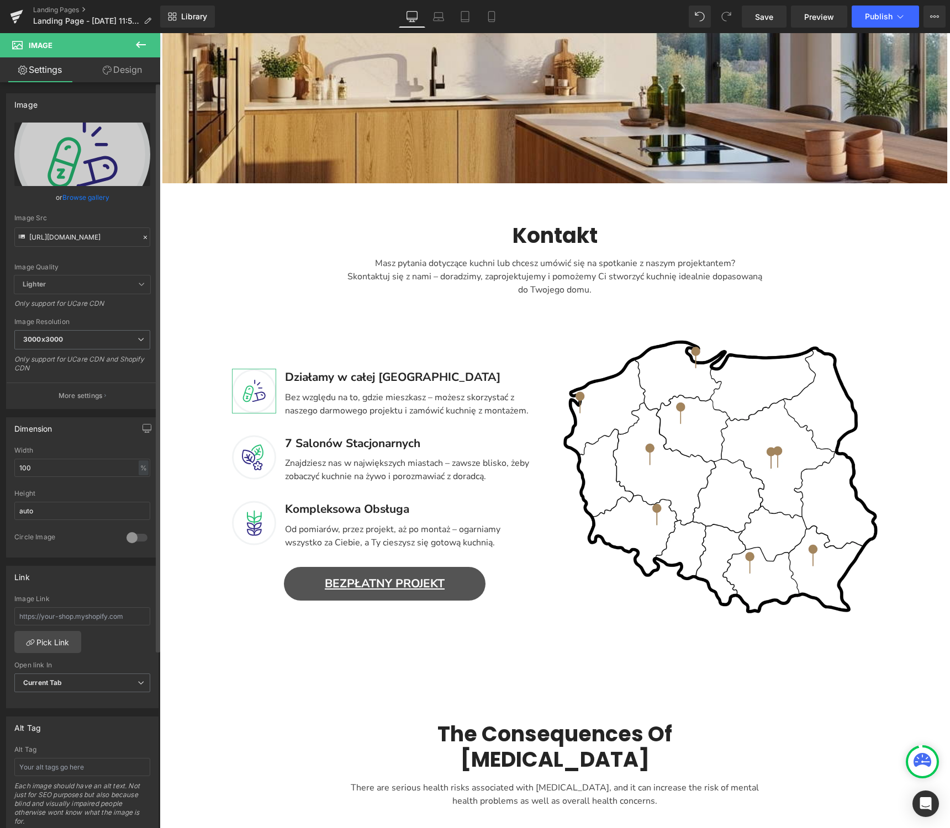
click at [88, 197] on link "Browse gallery" at bounding box center [85, 197] width 47 height 19
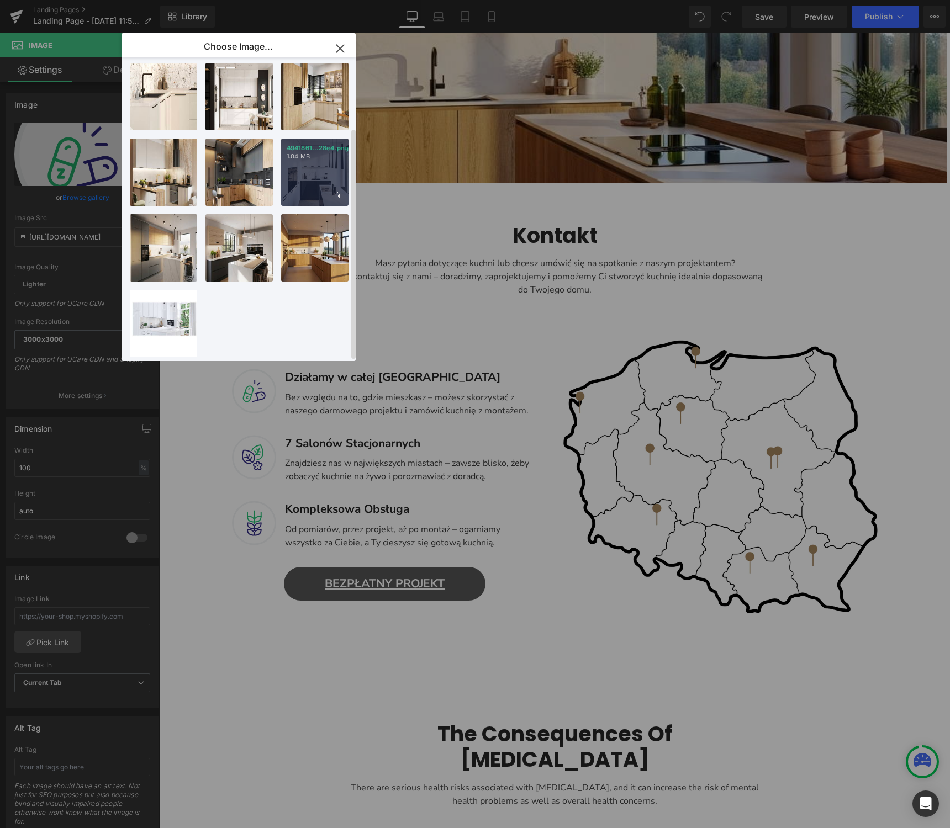
scroll to position [0, 0]
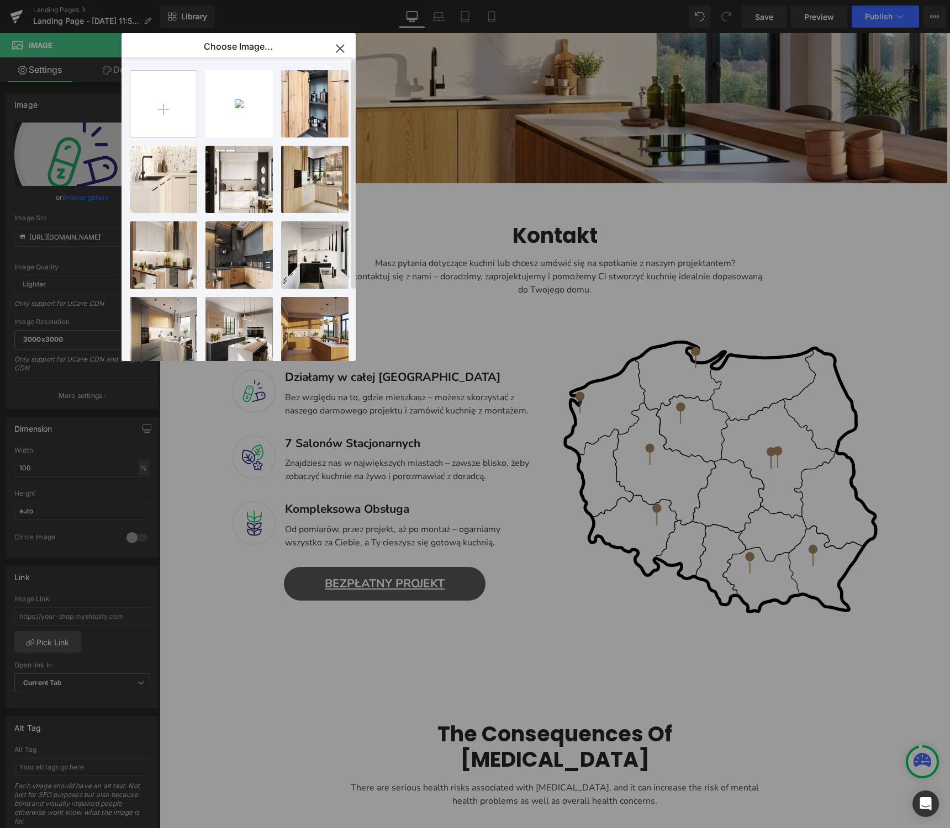
click at [168, 109] on input "file" at bounding box center [163, 104] width 66 height 66
click at [342, 47] on icon "button" at bounding box center [340, 49] width 18 height 18
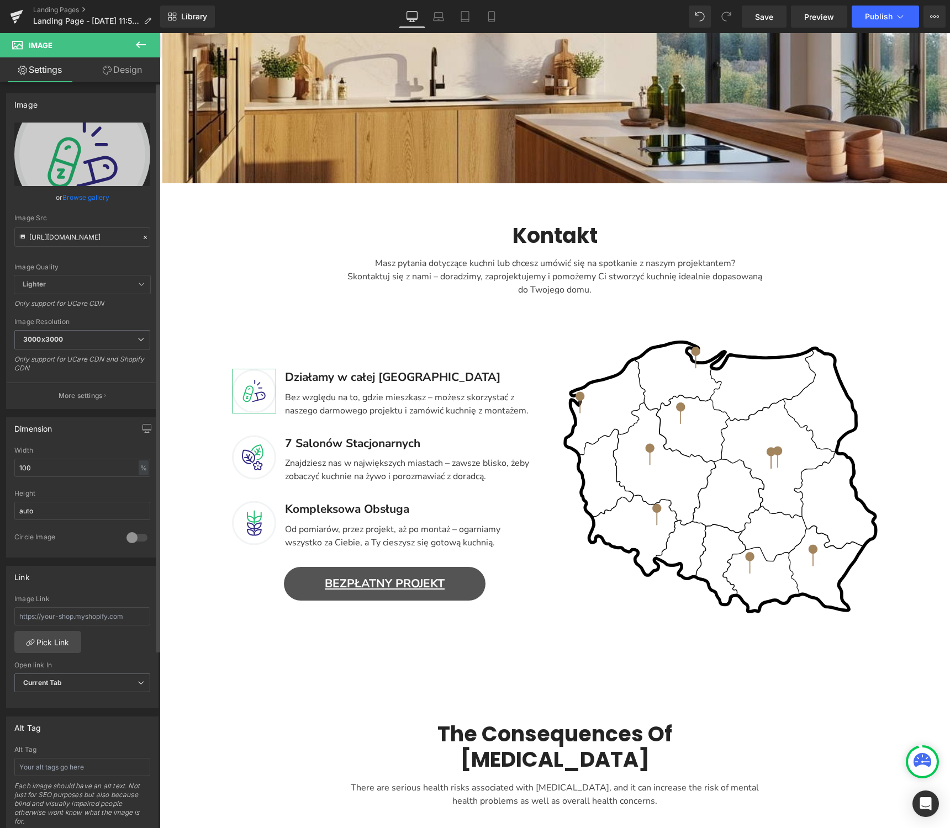
click at [97, 200] on link "Browse gallery" at bounding box center [85, 197] width 47 height 19
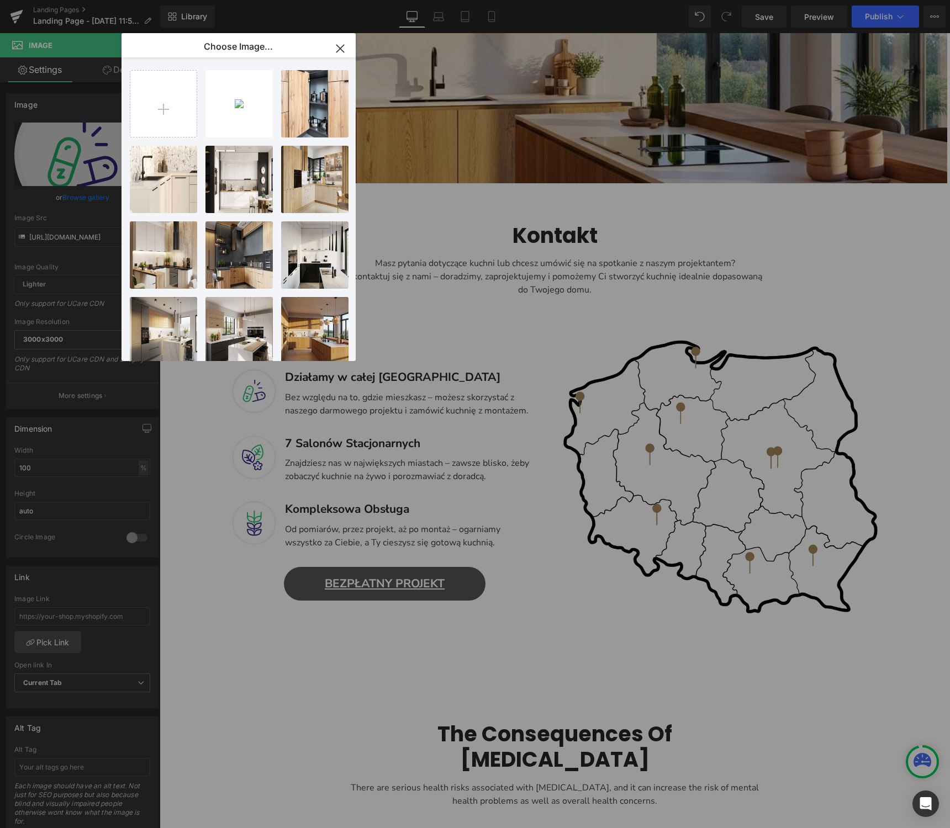
click at [342, 48] on icon "button" at bounding box center [340, 49] width 18 height 18
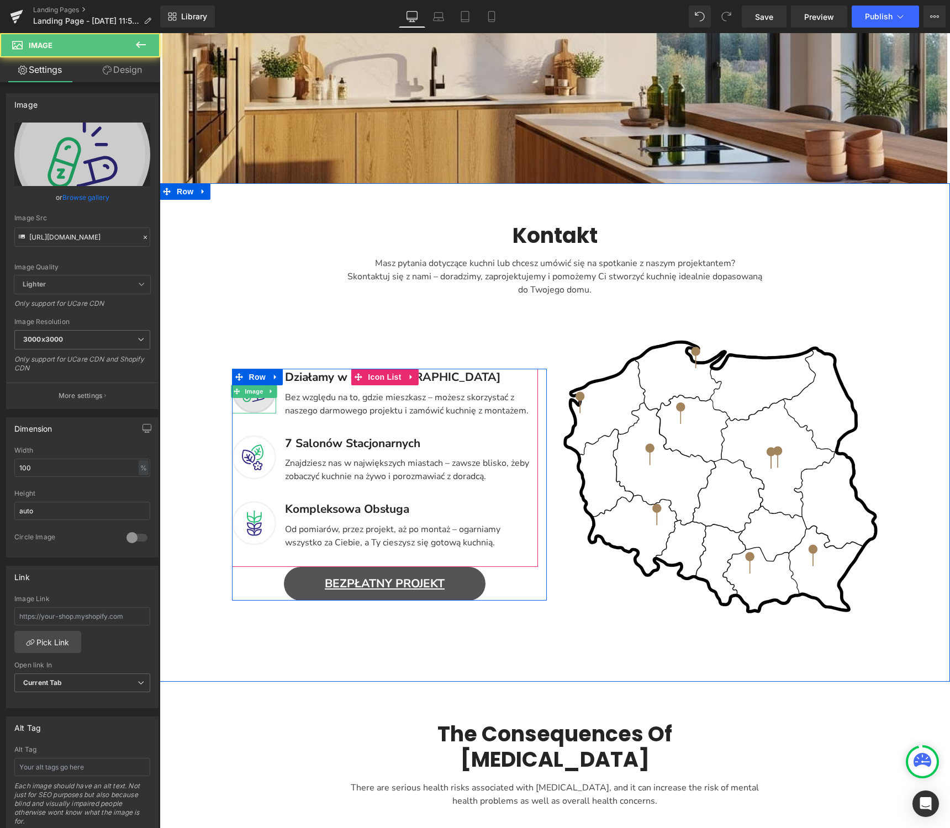
click at [249, 402] on img "Main content" at bounding box center [254, 391] width 44 height 45
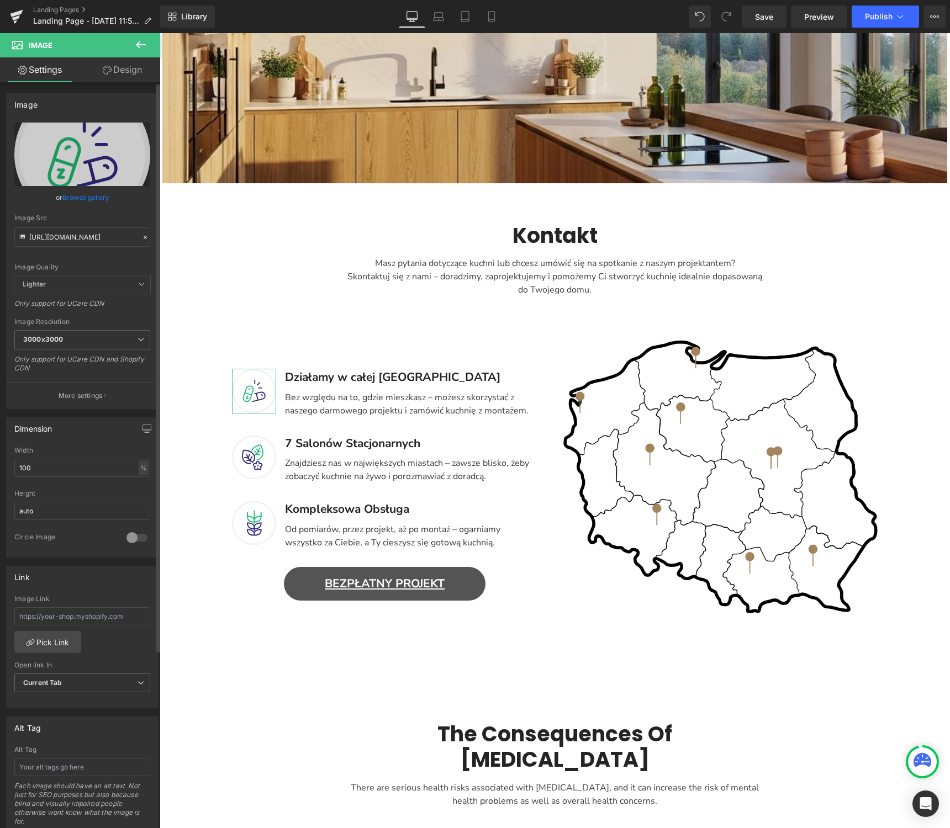
click at [93, 198] on link "Browse gallery" at bounding box center [85, 197] width 47 height 19
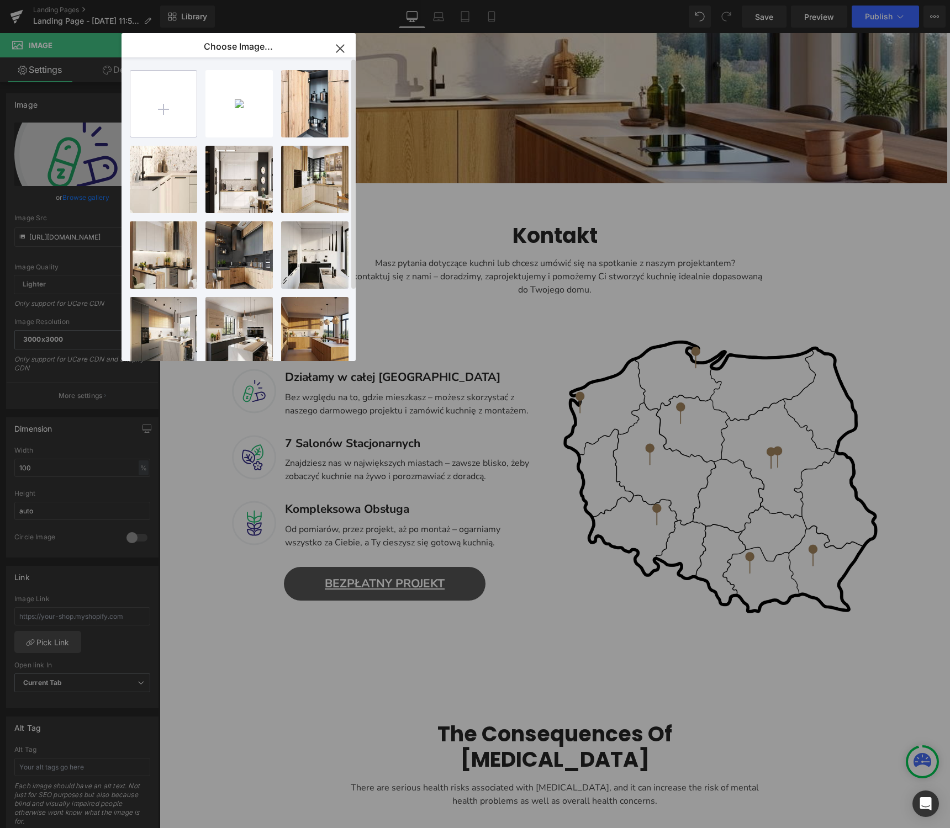
click at [168, 118] on input "file" at bounding box center [163, 104] width 66 height 66
click at [344, 45] on icon "button" at bounding box center [340, 49] width 18 height 18
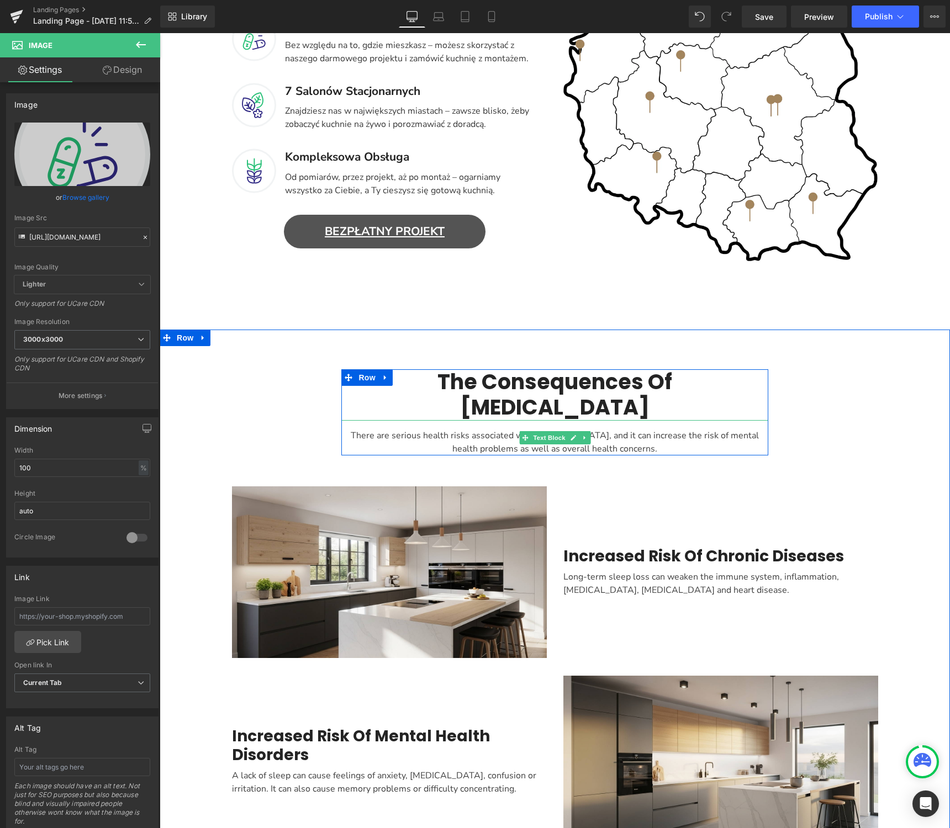
scroll to position [657, 0]
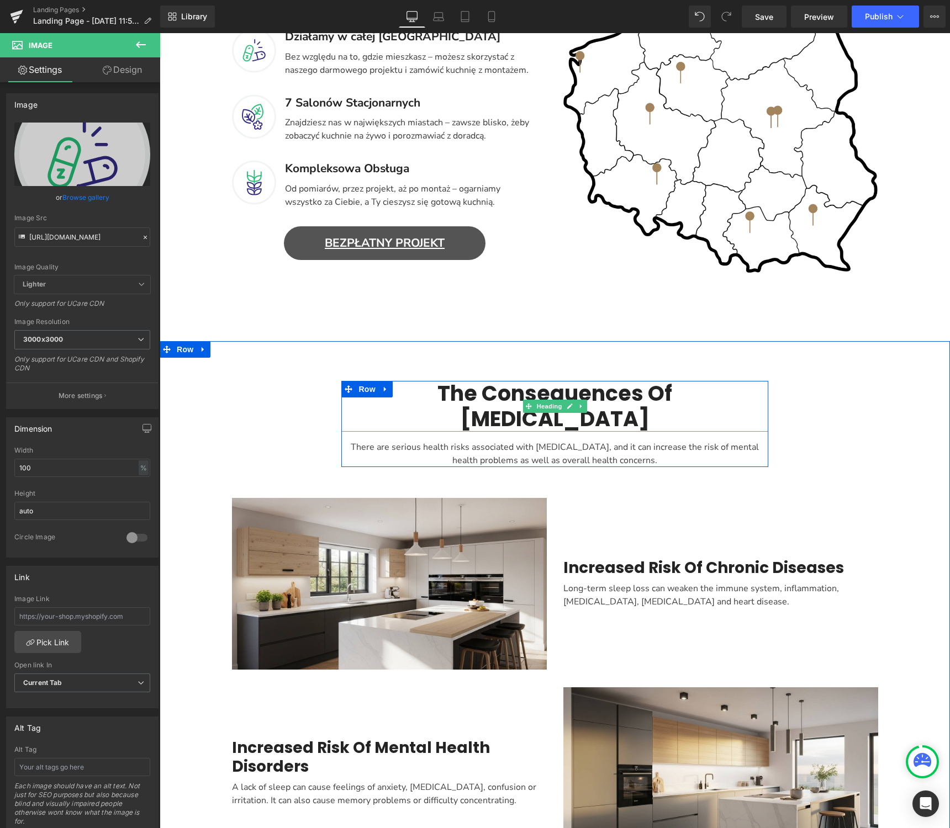
click at [689, 394] on h2 "The Consequences Of Insomnia" at bounding box center [554, 406] width 426 height 50
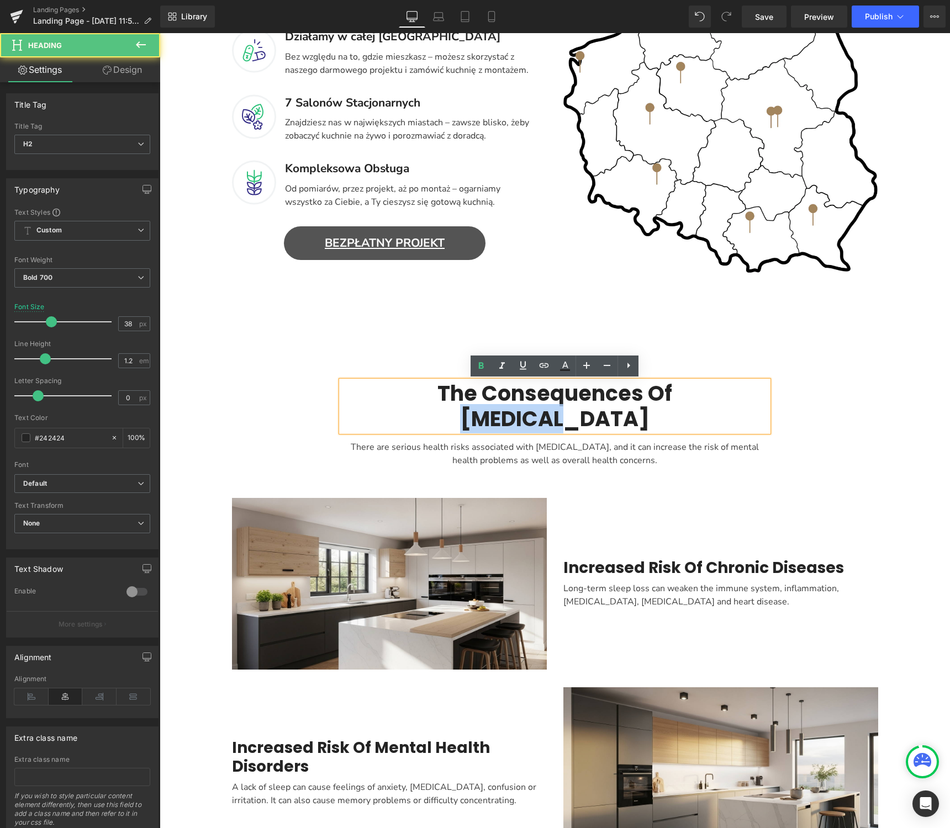
click at [689, 394] on h2 "The Consequences Of Insomnia" at bounding box center [554, 406] width 426 height 50
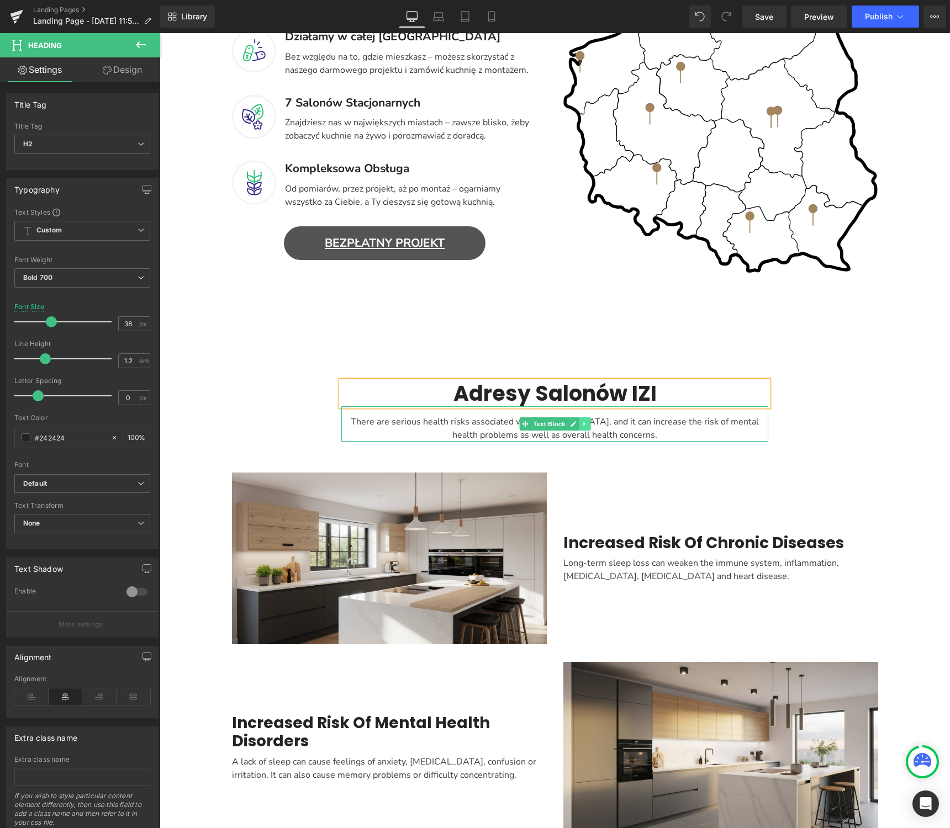
click at [585, 423] on icon "Main content" at bounding box center [584, 424] width 2 height 4
click at [591, 426] on icon "Main content" at bounding box center [590, 424] width 6 height 6
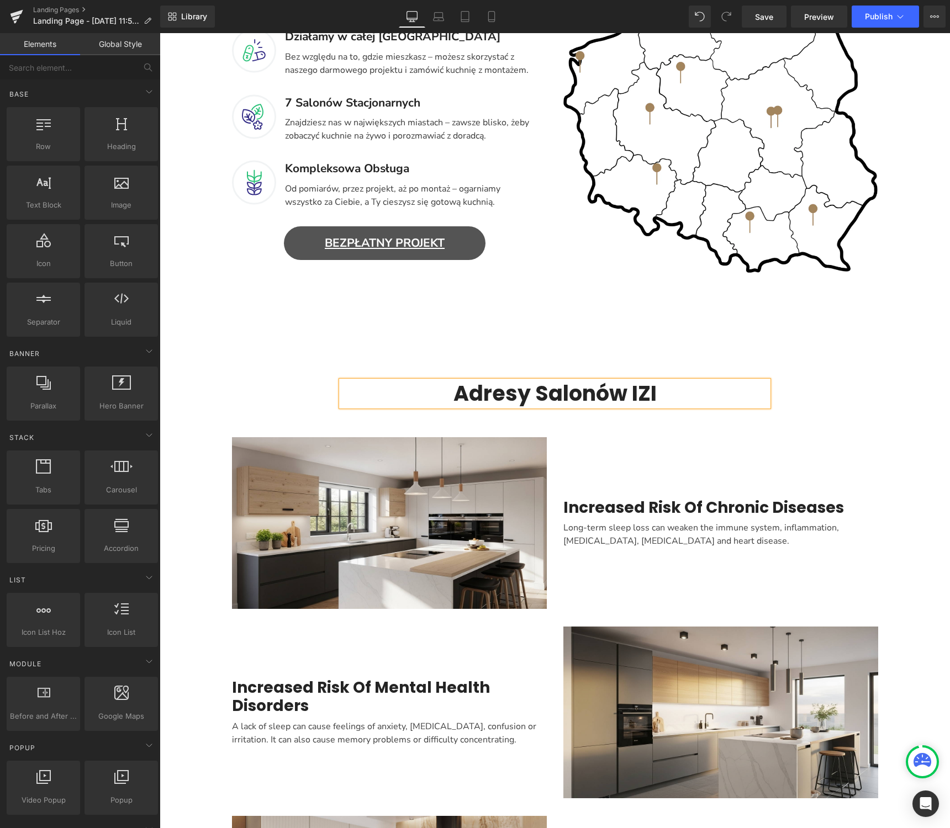
click at [863, 403] on div "Adresy Salonów IZI Heading Row" at bounding box center [555, 393] width 662 height 25
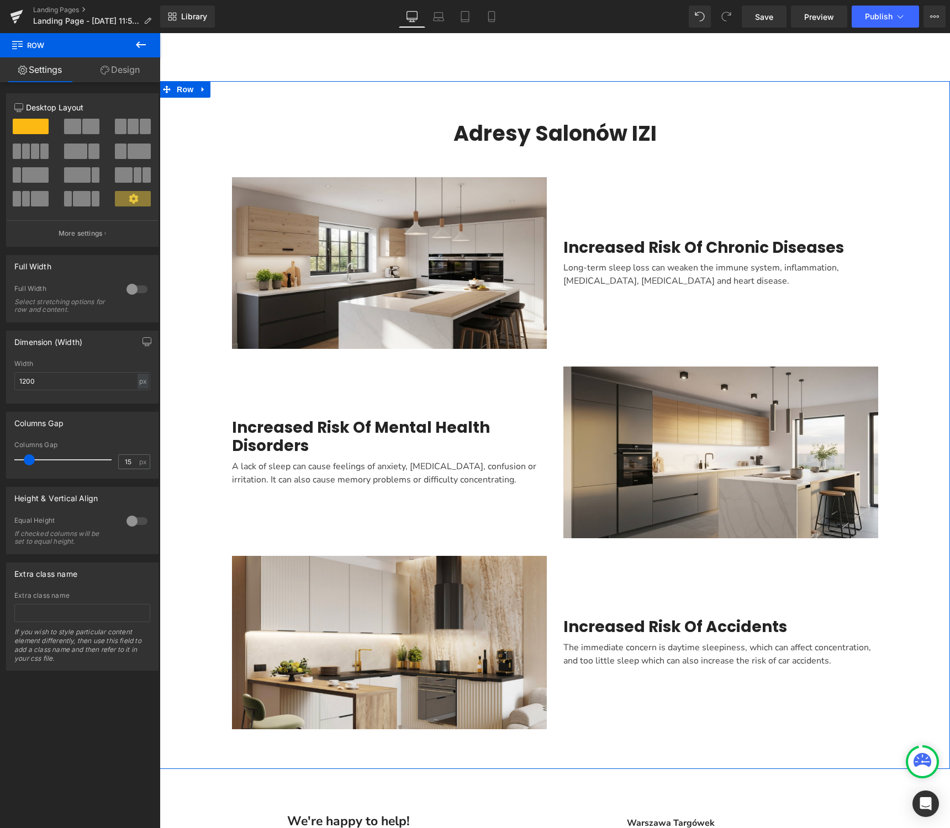
scroll to position [911, 0]
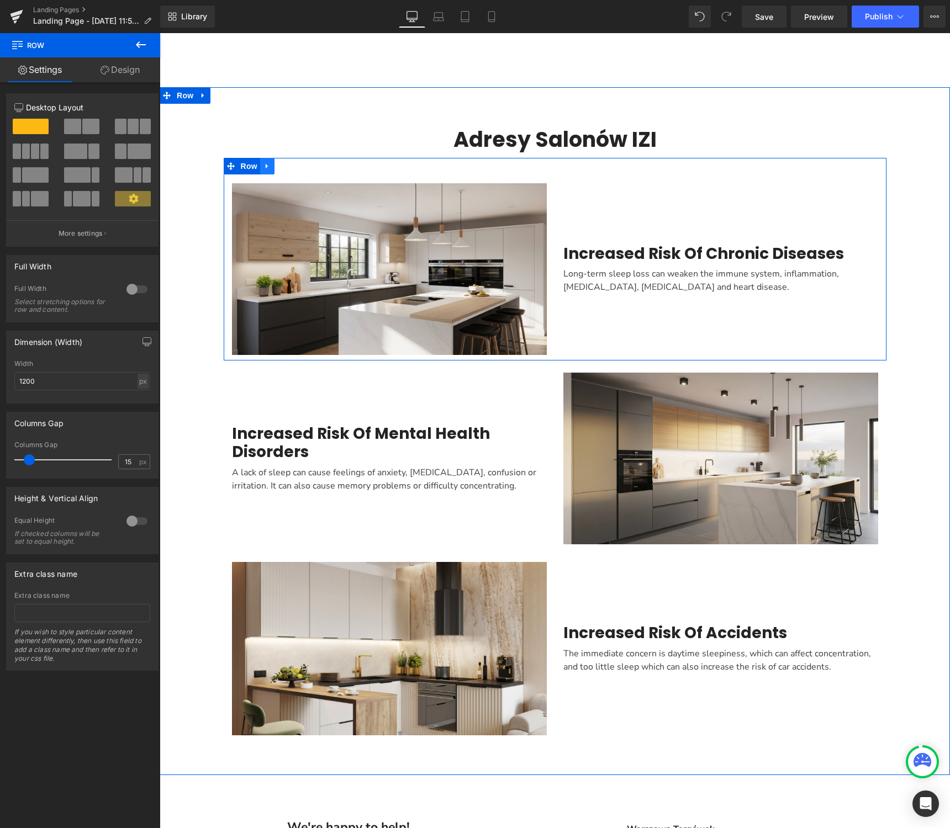
click at [268, 164] on icon "Main content" at bounding box center [267, 166] width 8 height 8
click at [702, 257] on span "Heading" at bounding box center [714, 253] width 30 height 13
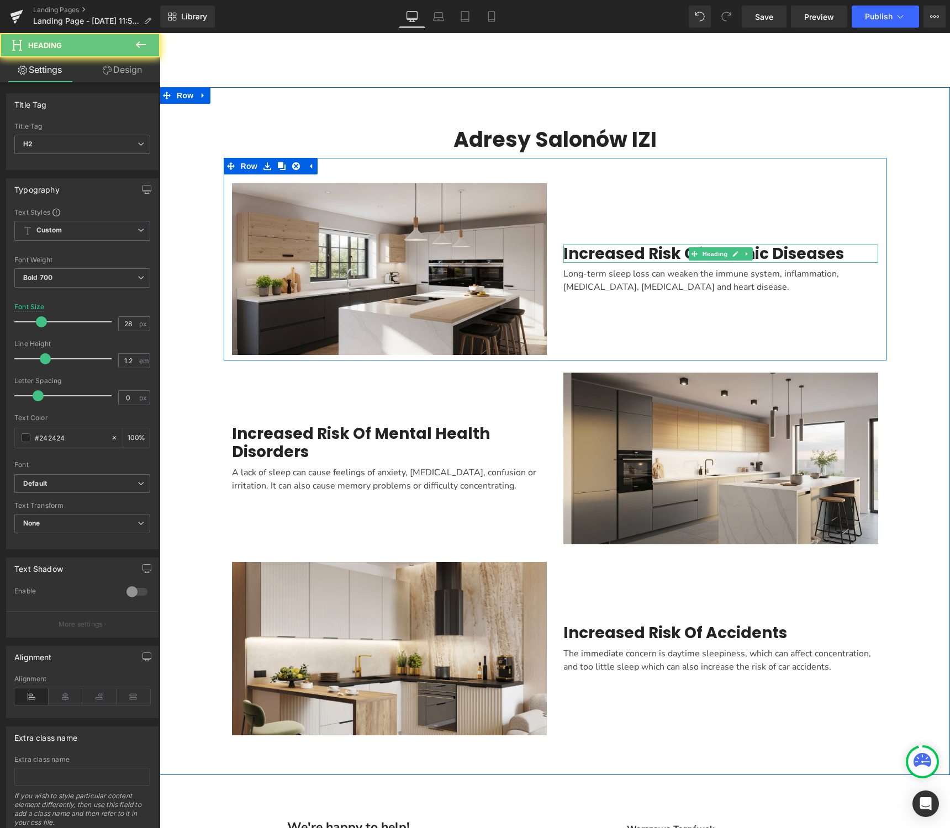
click at [660, 256] on h2 "Increased Risk Of Chronic Diseases" at bounding box center [720, 254] width 315 height 19
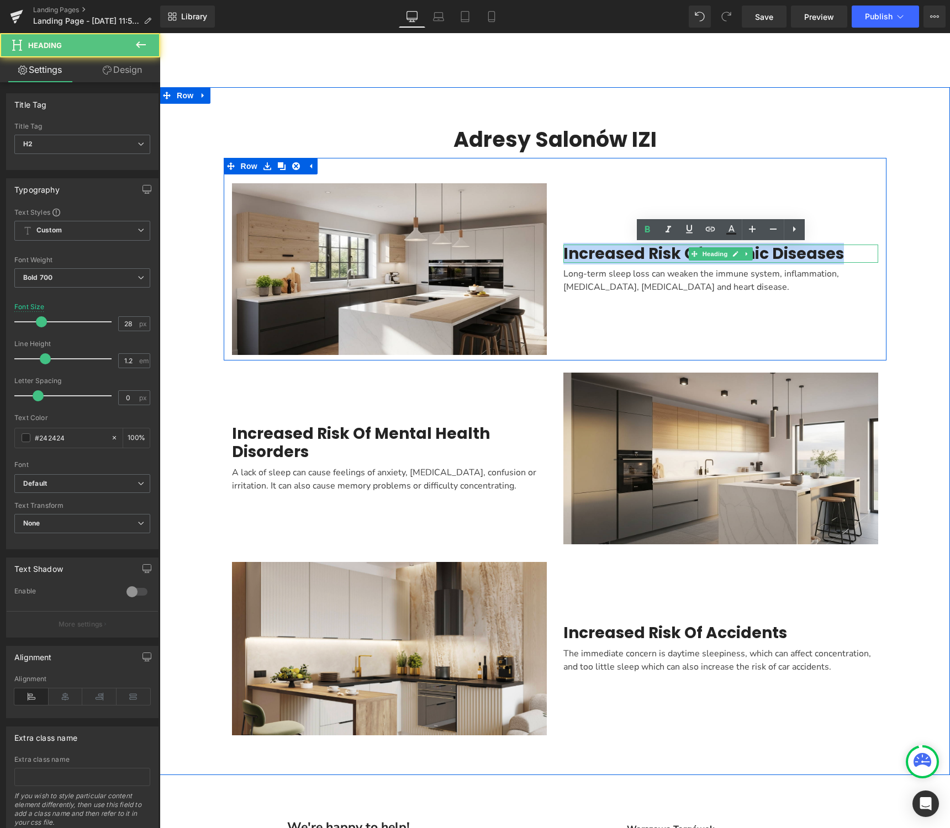
click at [660, 256] on h2 "Increased Risk Of Chronic Diseases" at bounding box center [720, 254] width 315 height 19
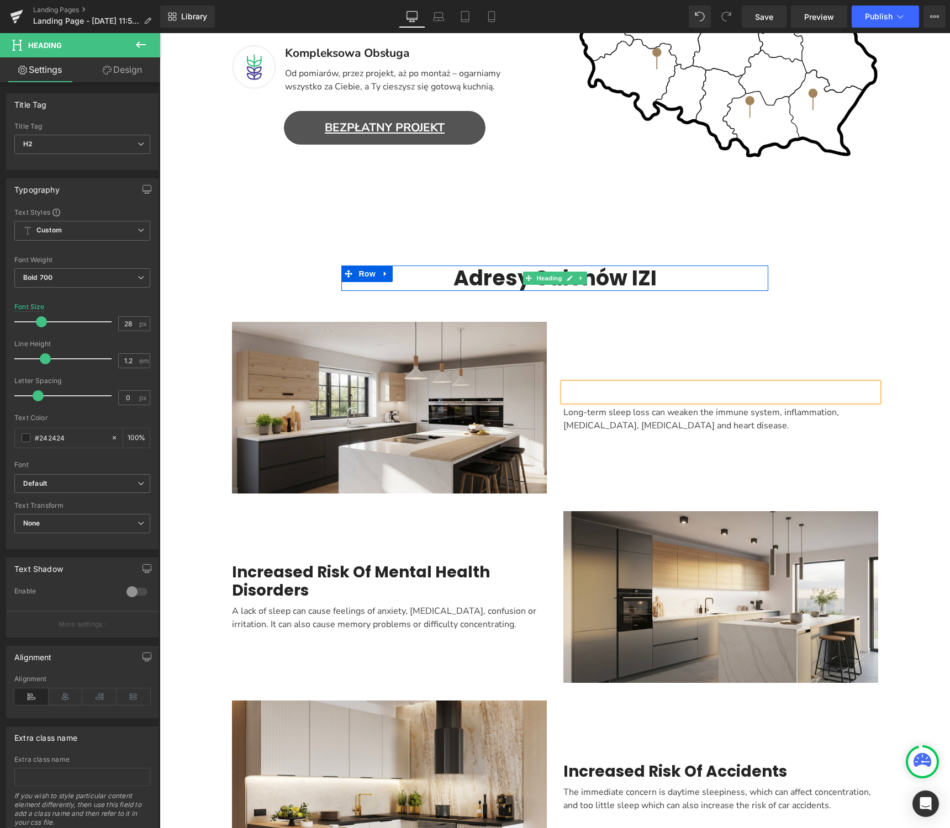
scroll to position [767, 0]
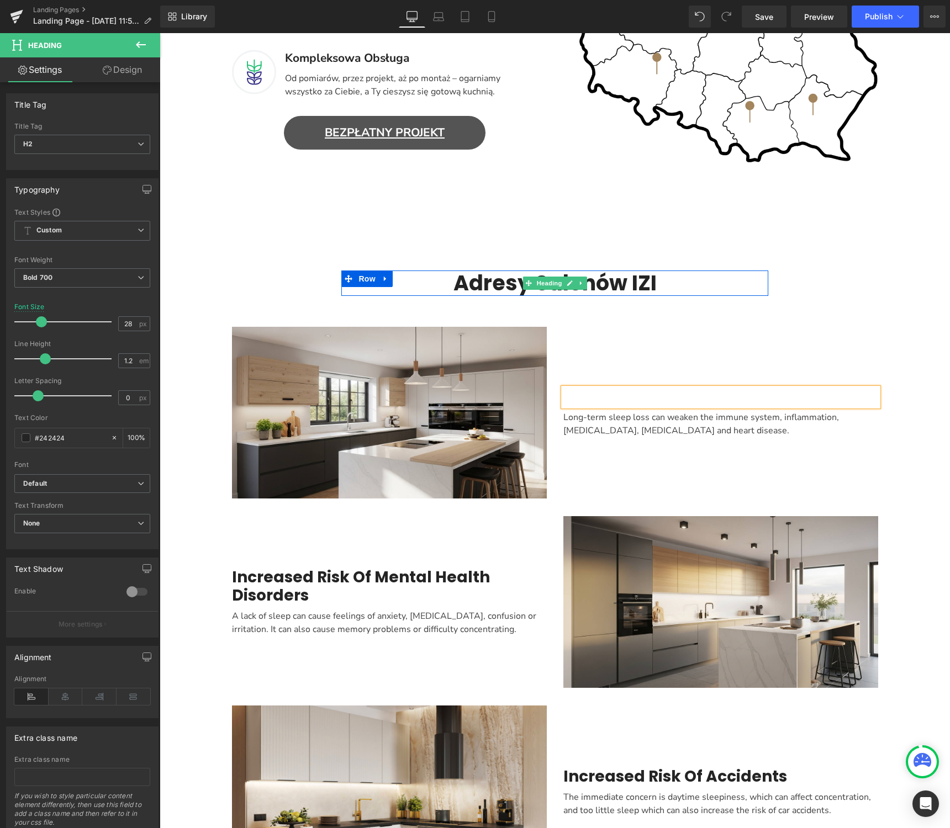
click at [635, 280] on h2 "Adresy Salonów IZI" at bounding box center [554, 282] width 426 height 25
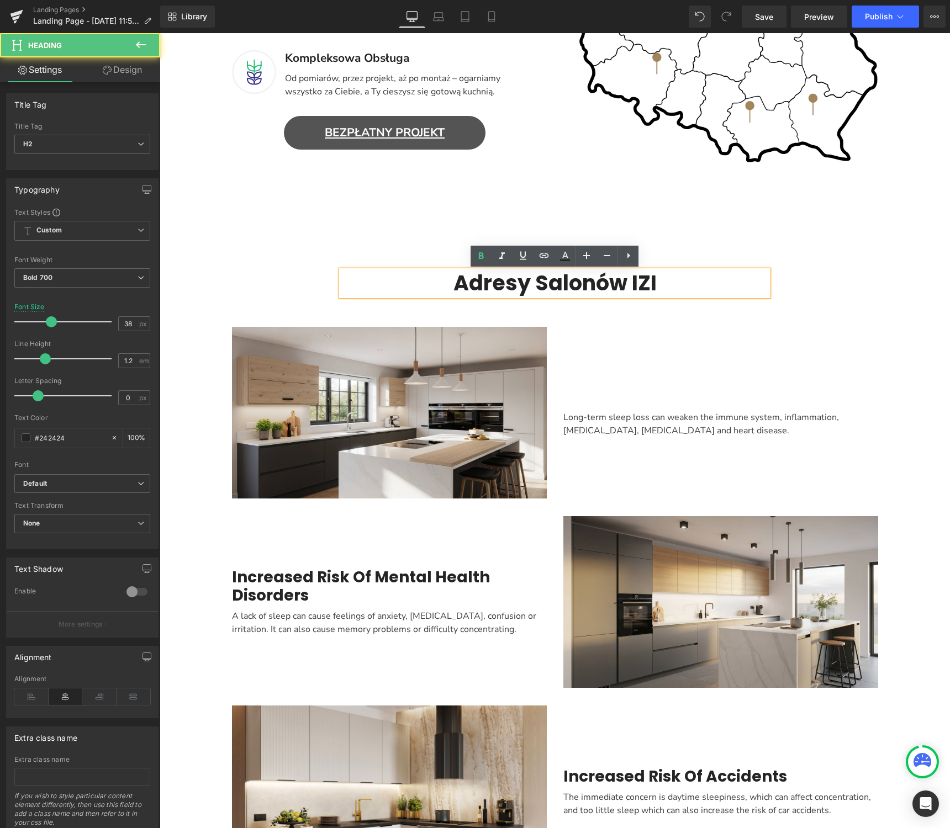
click at [665, 280] on h2 "Adresy Salonów IZI" at bounding box center [554, 282] width 426 height 25
drag, startPoint x: 540, startPoint y: 284, endPoint x: 434, endPoint y: 285, distance: 106.0
click at [434, 285] on h2 "Adresy Salonów IZI" at bounding box center [554, 282] width 426 height 25
click at [582, 283] on h2 "Salonów IZI" at bounding box center [554, 282] width 426 height 25
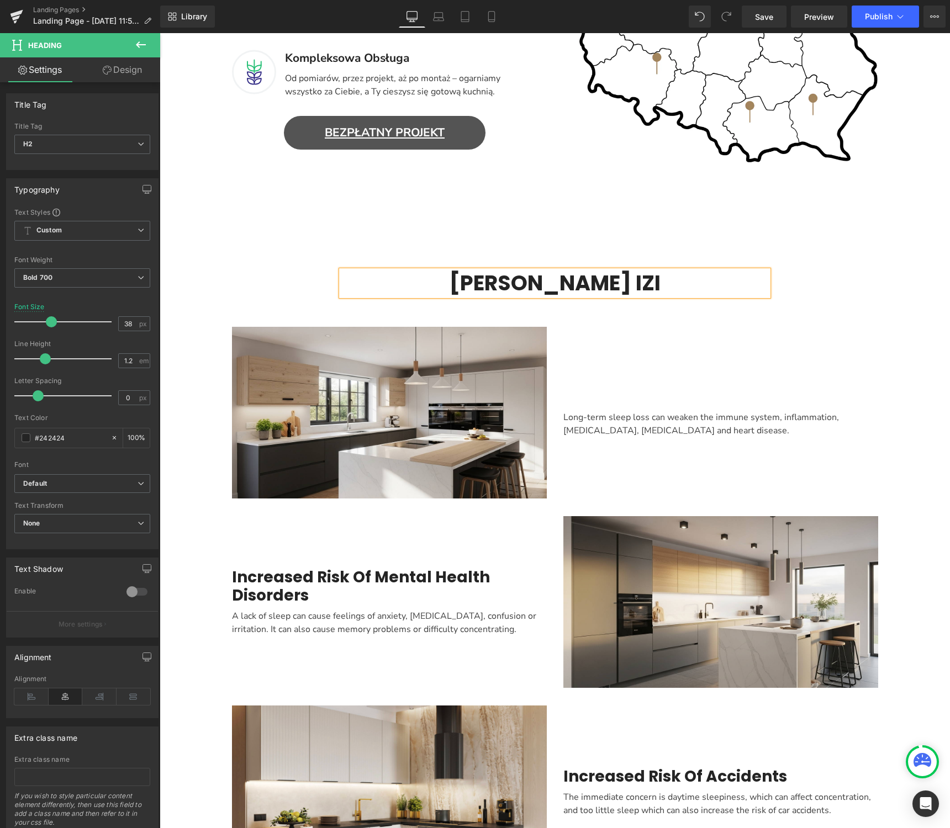
click at [638, 287] on h2 "Salony IZI" at bounding box center [554, 282] width 426 height 25
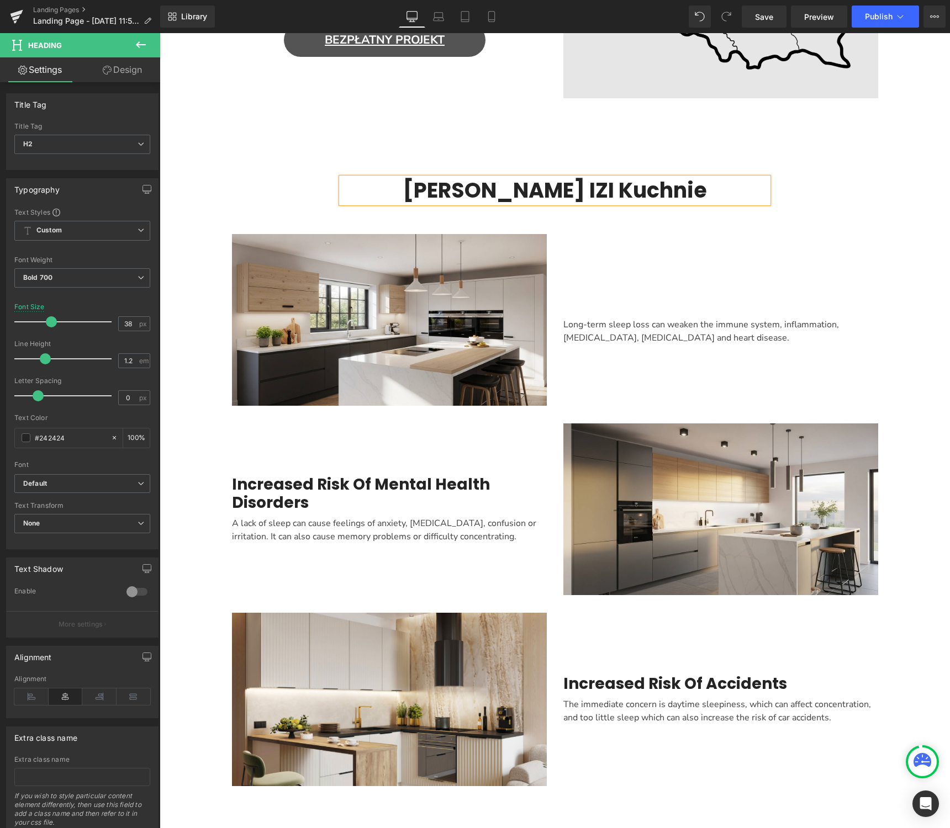
scroll to position [866, 0]
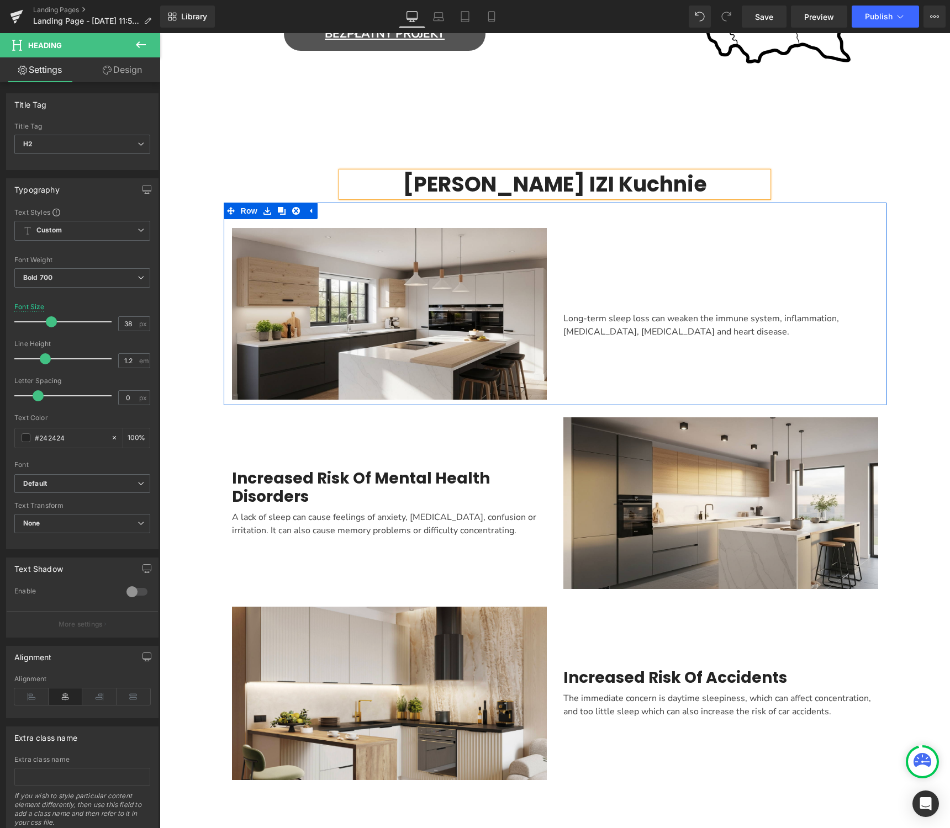
click at [713, 287] on div "Heading Long-term sleep loss can weaken the immune system, inflammation, diabet…" at bounding box center [720, 314] width 331 height 172
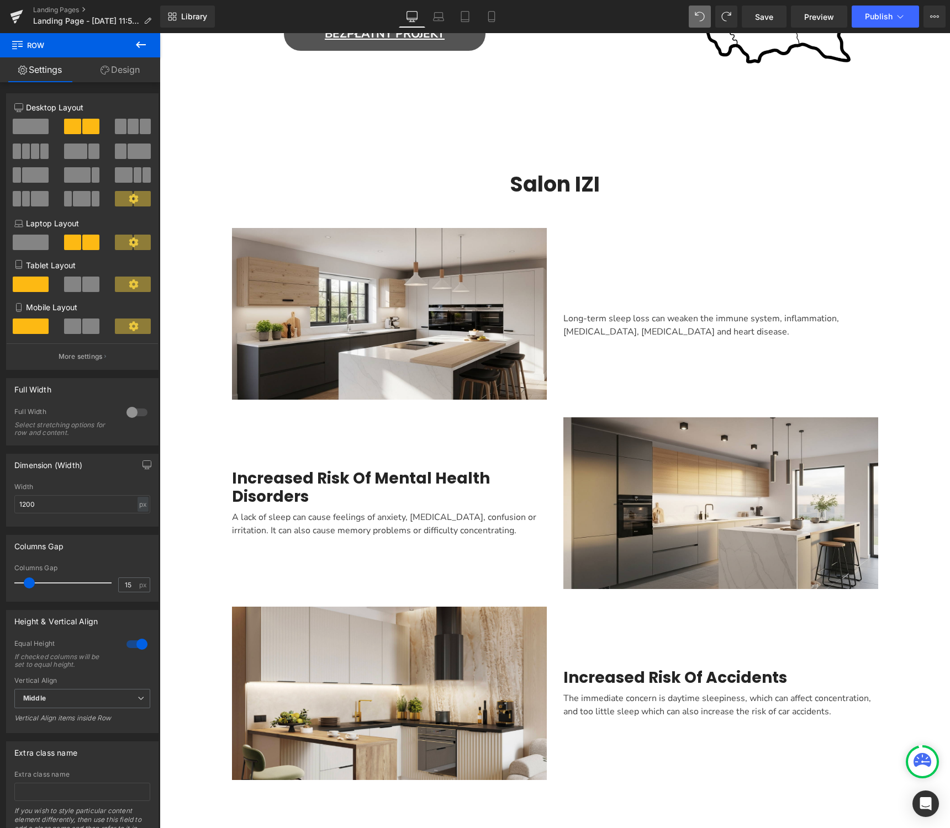
click at [696, 23] on button at bounding box center [699, 17] width 22 height 22
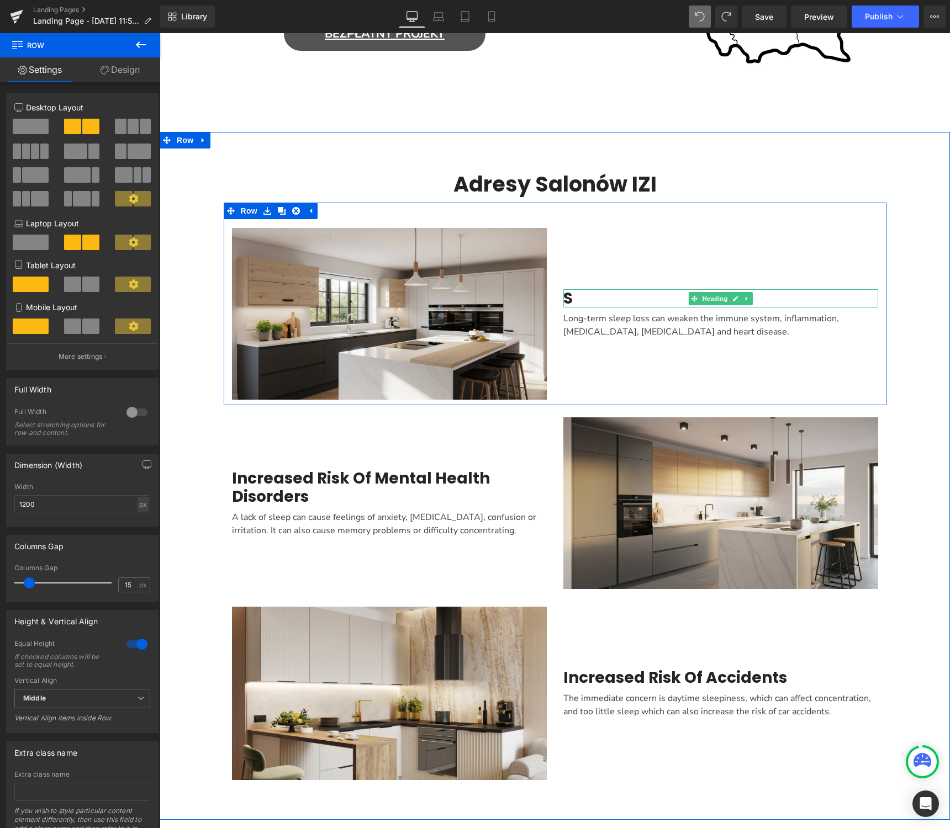
click at [576, 300] on h2 "S" at bounding box center [720, 298] width 315 height 19
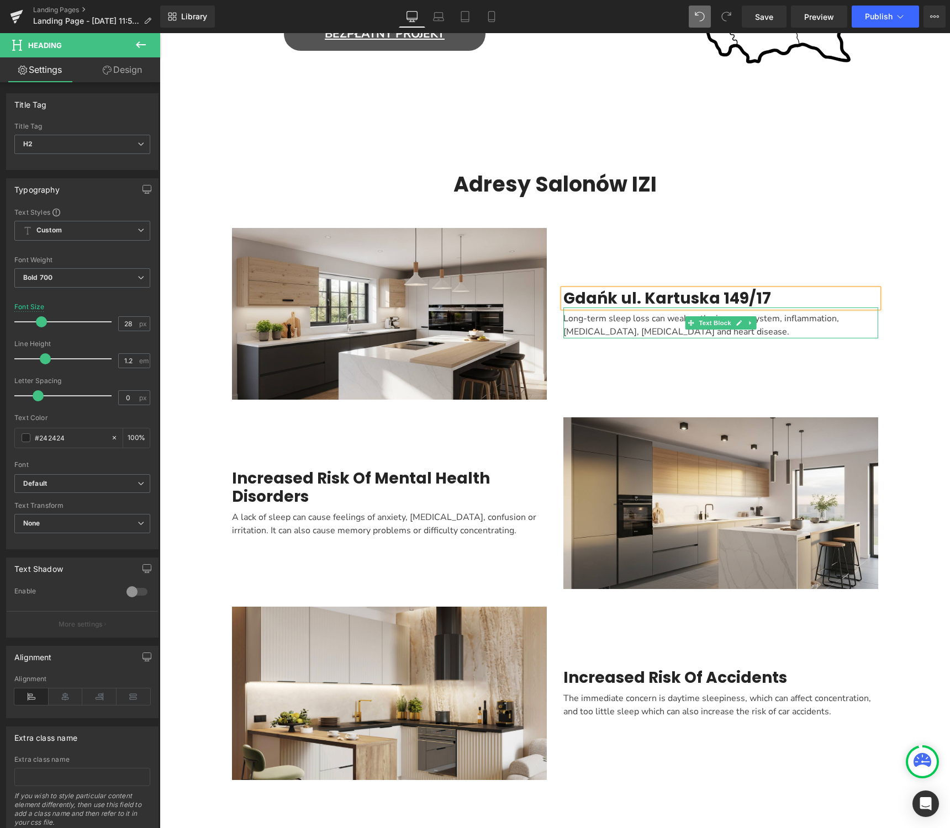
click at [720, 333] on div "Long-term sleep loss can weaken the immune system, inflammation, diabetes, high…" at bounding box center [720, 322] width 315 height 31
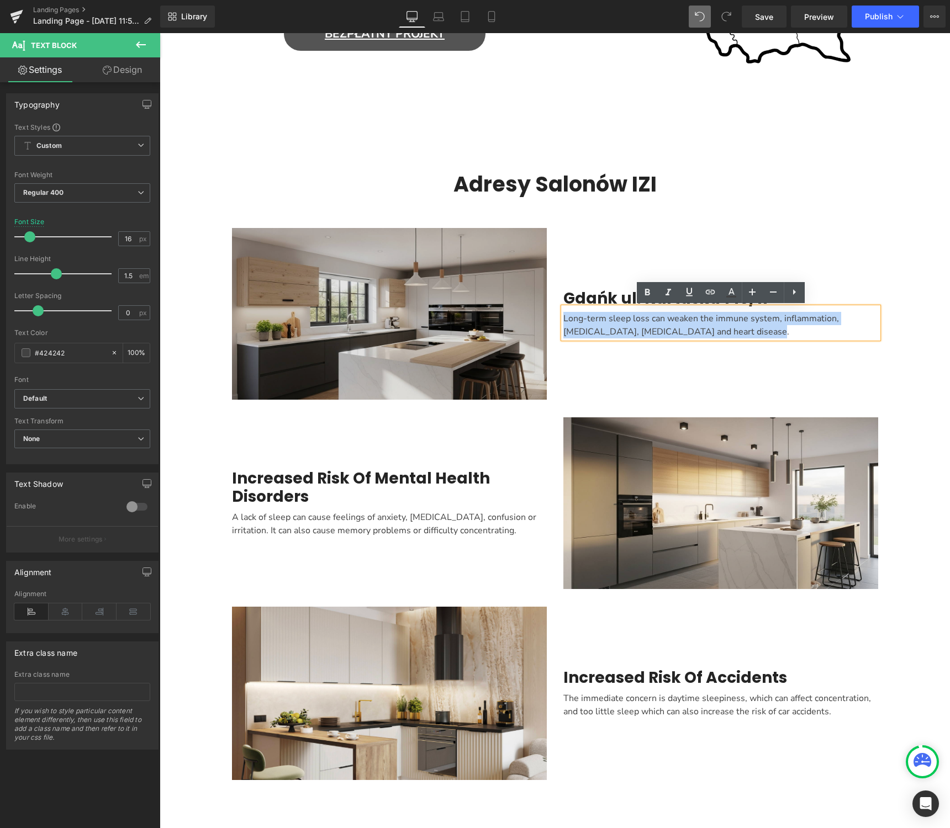
drag, startPoint x: 723, startPoint y: 334, endPoint x: 539, endPoint y: 310, distance: 185.9
click at [539, 310] on div "Image Gdańk ul. Kartuska 149/17 Heading Long-term sleep loss can weaken the imm…" at bounding box center [555, 304] width 662 height 203
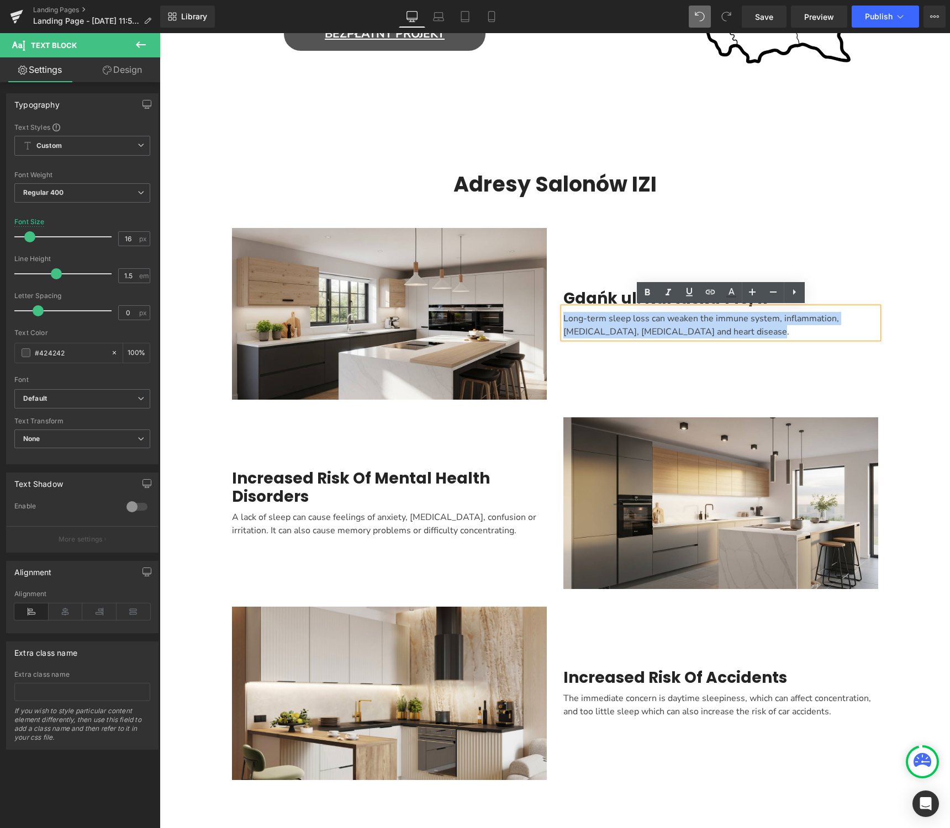
click at [823, 337] on div "Long-term sleep loss can weaken the immune system, inflammation, diabetes, high…" at bounding box center [720, 322] width 315 height 31
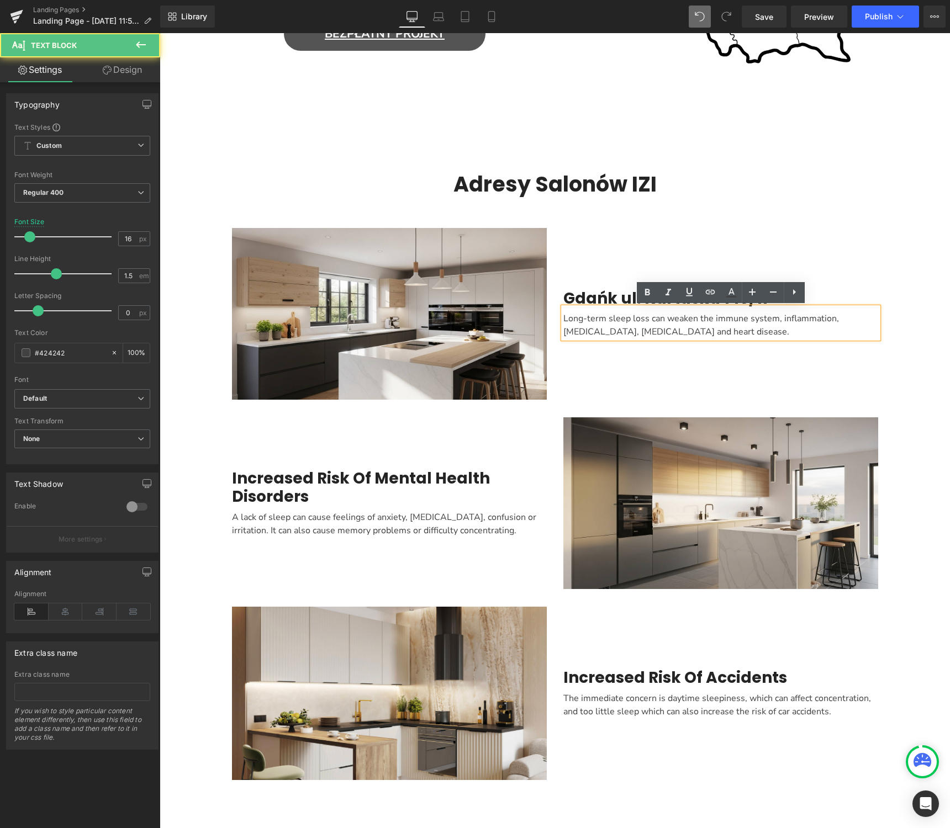
click at [814, 229] on div "Gdańk ul. Kartuska 149/17 Heading Long-term sleep loss can weaken the immune sy…" at bounding box center [720, 314] width 331 height 172
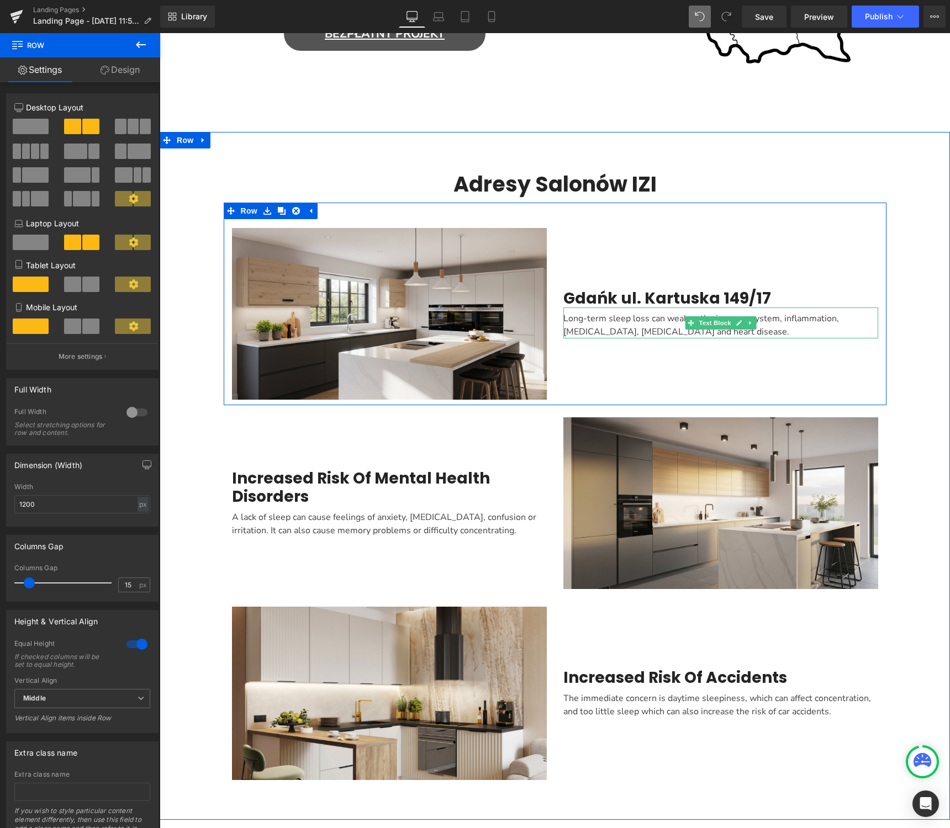
click at [723, 333] on div "Long-term sleep loss can weaken the immune system, inflammation, diabetes, high…" at bounding box center [720, 322] width 315 height 31
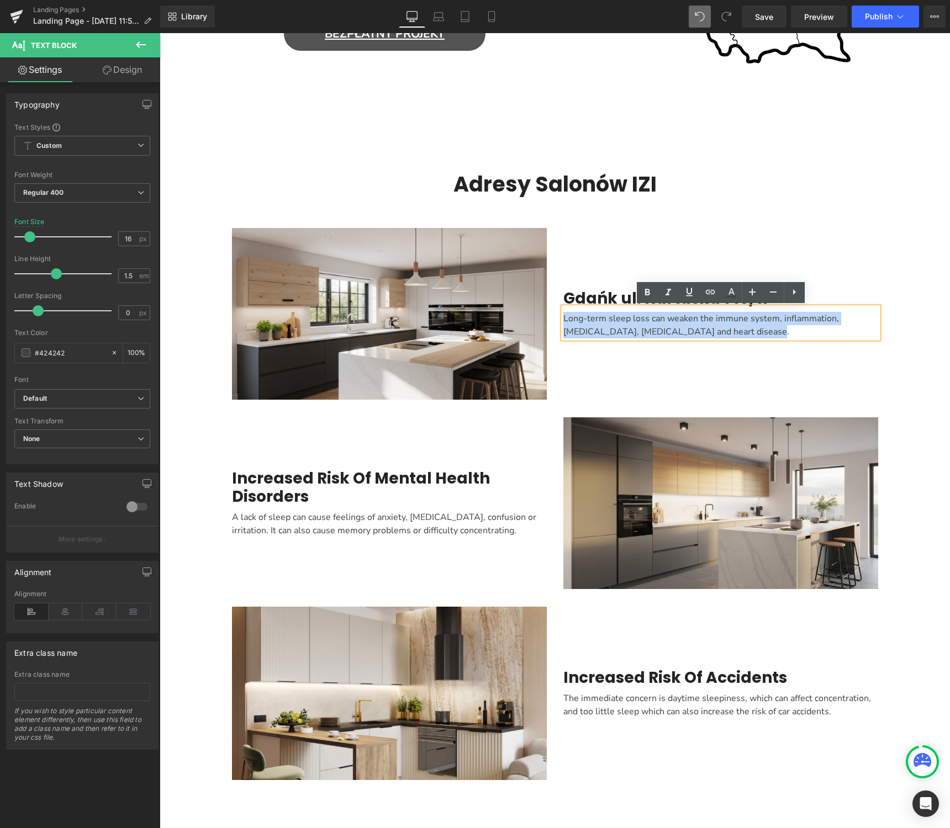
drag, startPoint x: 720, startPoint y: 333, endPoint x: 552, endPoint y: 321, distance: 168.8
click at [552, 321] on div "Image Gdańk ul. Kartuska 149/17 Heading Long-term sleep loss can weaken the imm…" at bounding box center [555, 304] width 662 height 203
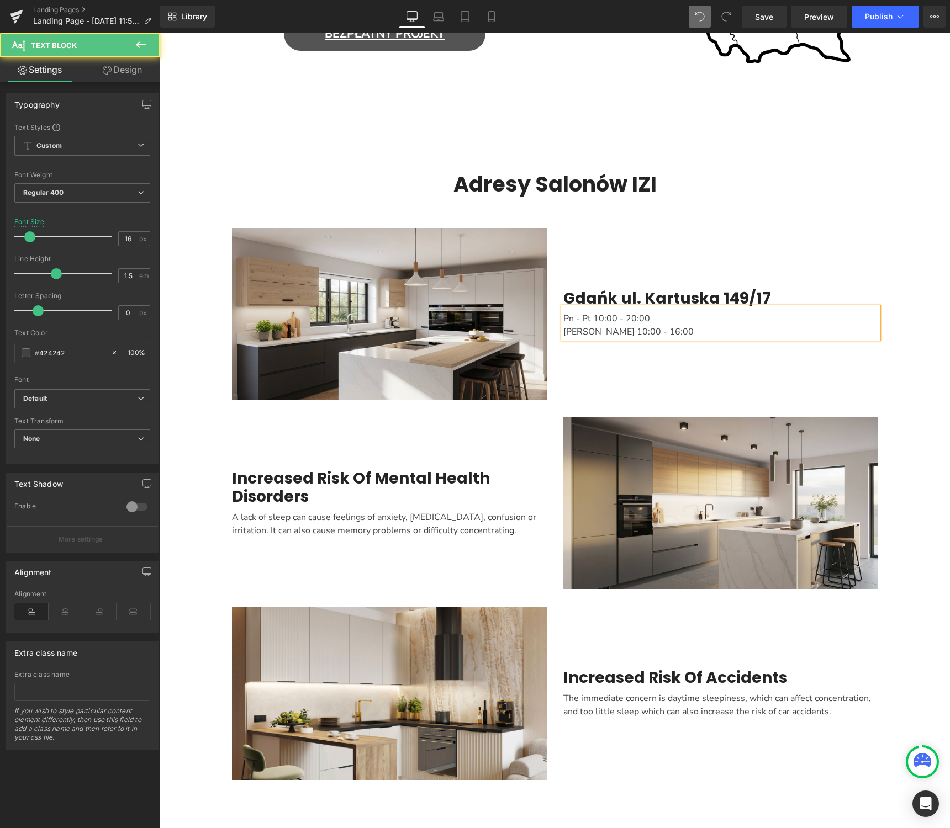
click at [590, 318] on div "Pn - Pt 10:00 - 20:00 Sobota 10:00 - 16:00" at bounding box center [720, 322] width 315 height 31
click at [676, 333] on div "Poniedziałek - Piątek 10:00 - 20:00 Sobota 10:00 - 16:00" at bounding box center [720, 322] width 315 height 31
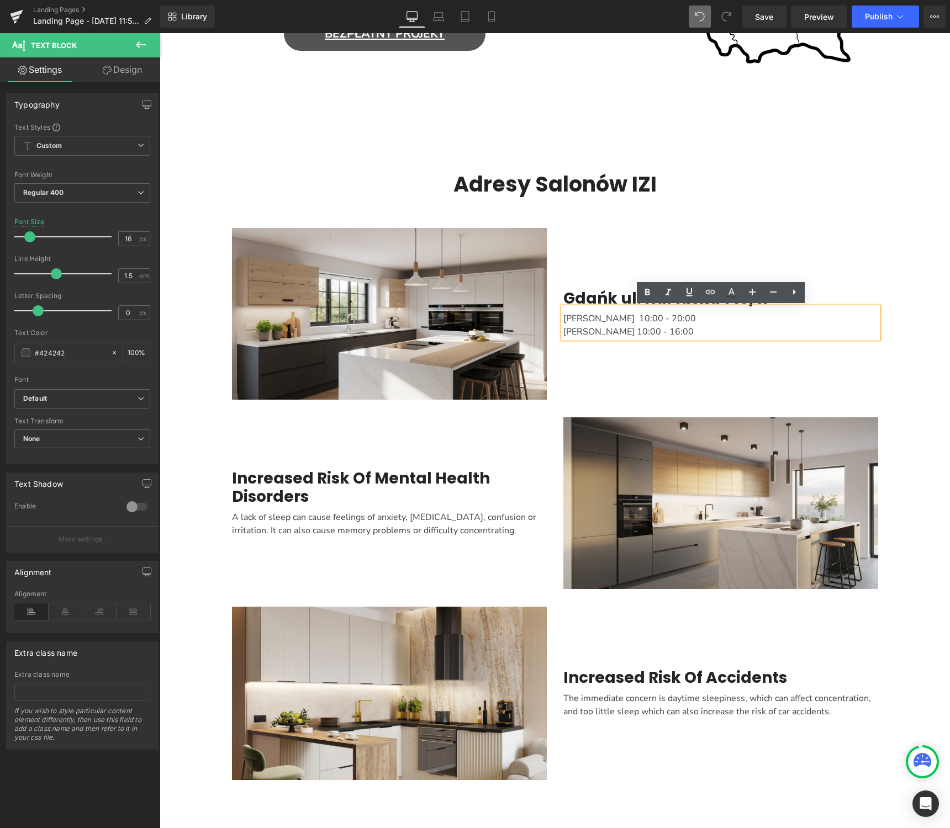
click at [697, 326] on div "Poniedziałek - Piątek 10:00 - 20:00 Sobota 10:00 - 16:00" at bounding box center [720, 322] width 315 height 31
click at [710, 317] on div "Poniedziałek - Piątek 10:00 - 20:00 Sobota 10:00 - 16:00" at bounding box center [720, 322] width 315 height 31
click at [795, 294] on icon at bounding box center [793, 291] width 13 height 13
click at [720, 333] on div "Poniedziałek - Piątek 10:00 - 20:00 Sobota 10:00 - 16:00" at bounding box center [720, 322] width 315 height 31
click at [716, 326] on div "Poniedziałek - Piątek 10:00 - 20:00 Sobota 10:00 - 16:00" at bounding box center [720, 322] width 315 height 31
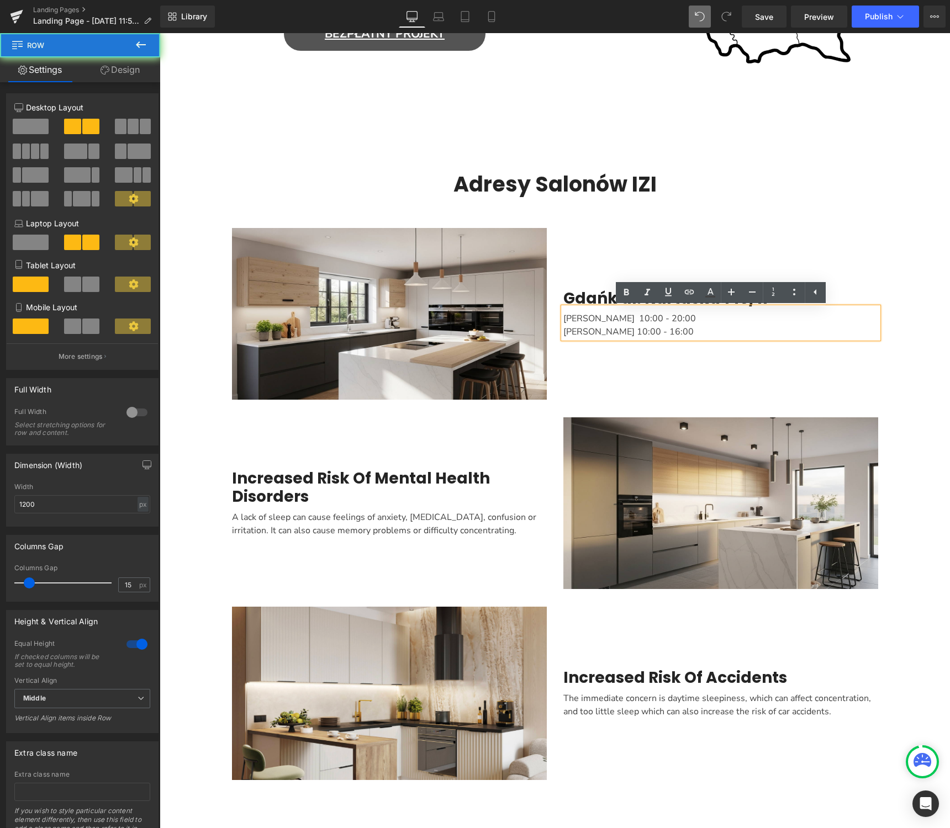
click at [801, 217] on div "Image Gdańk ul. Kartuska 149/17 Heading Poniedziałek - Piątek 10:00 - 20:00 Sob…" at bounding box center [555, 304] width 662 height 203
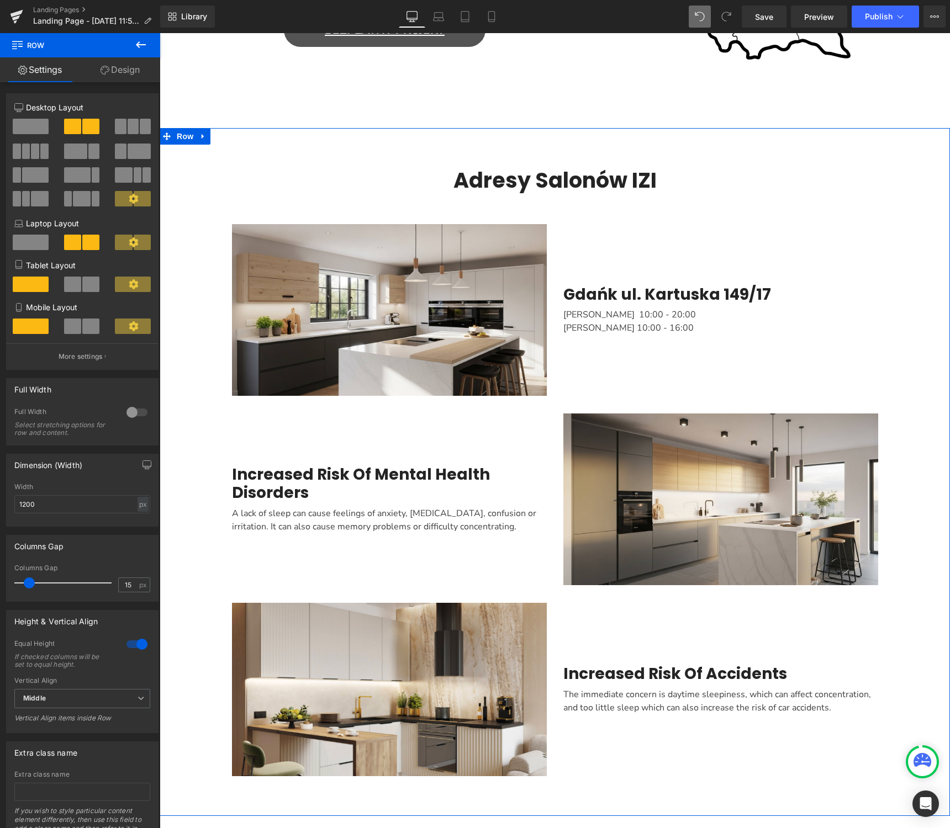
scroll to position [878, 0]
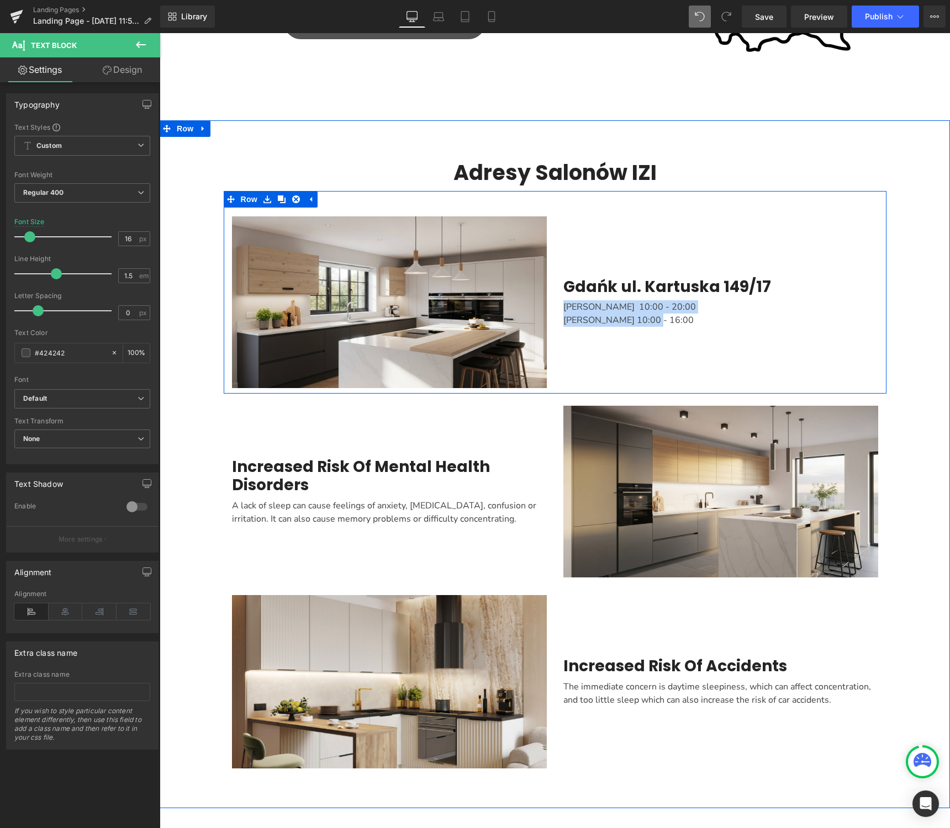
drag, startPoint x: 653, startPoint y: 320, endPoint x: 555, endPoint y: 278, distance: 107.1
click at [555, 278] on div "Gdańk ul. Kartuska 149/17 Heading Poniedziałek - Piątek 10:00 - 20:00 Sobota 10…" at bounding box center [720, 302] width 331 height 172
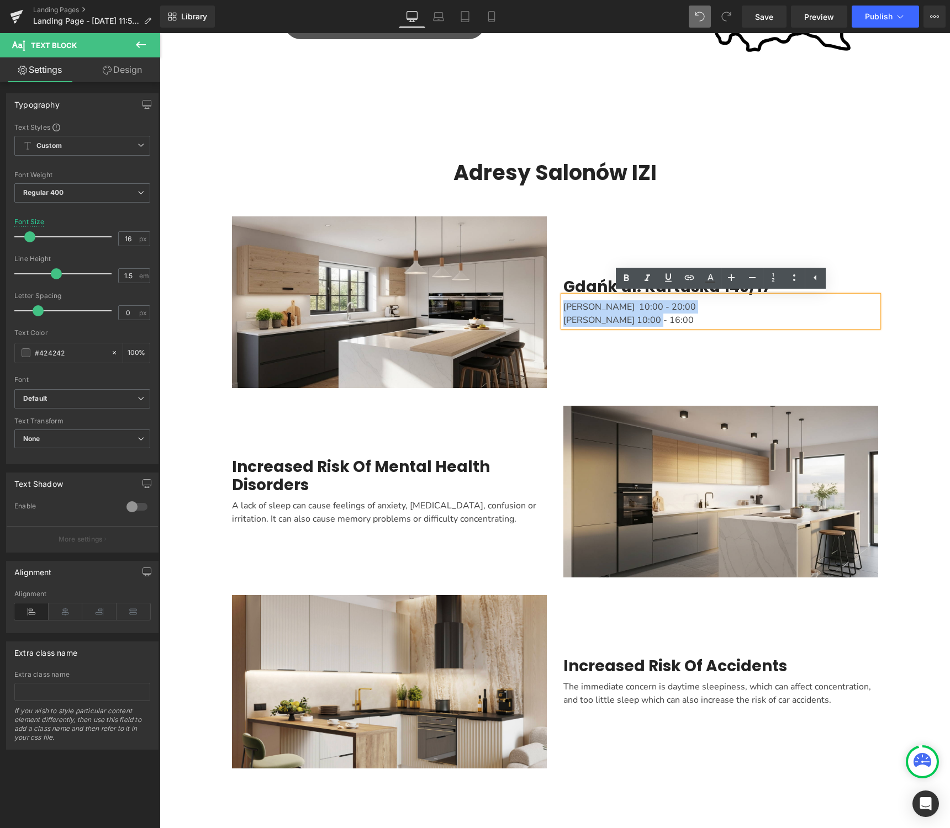
copy div "Poniedziałek - Piątek 10:00 - 20:00 Sobota 10:00 - 16:00"
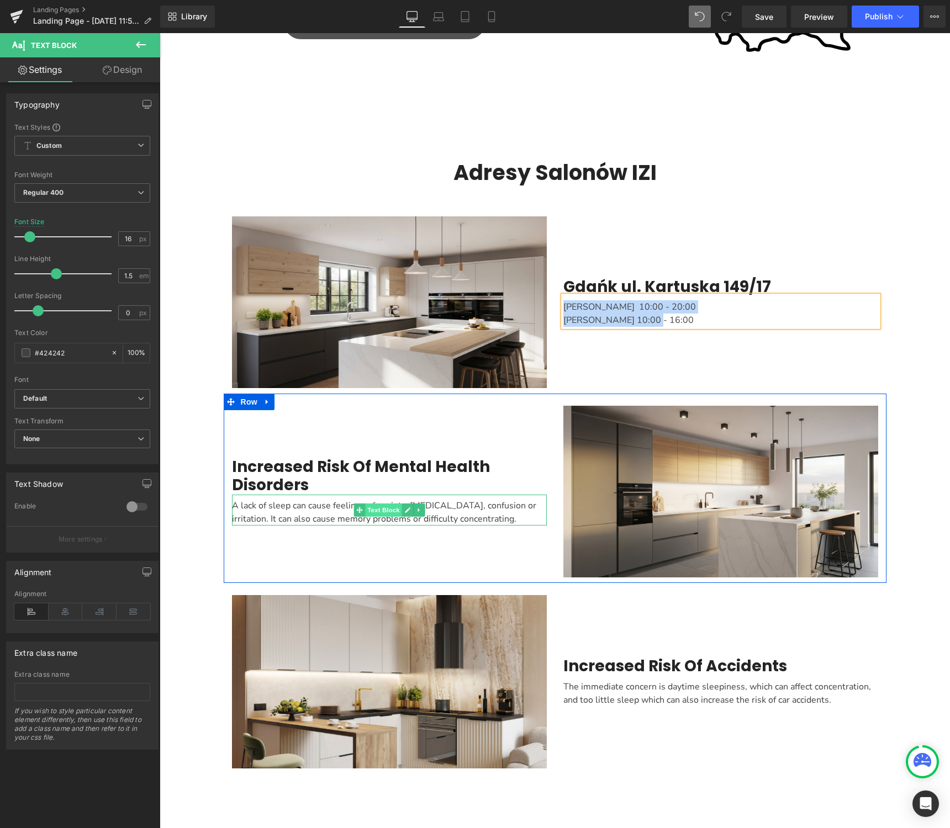
click at [385, 515] on span "Text Block" at bounding box center [383, 509] width 36 height 13
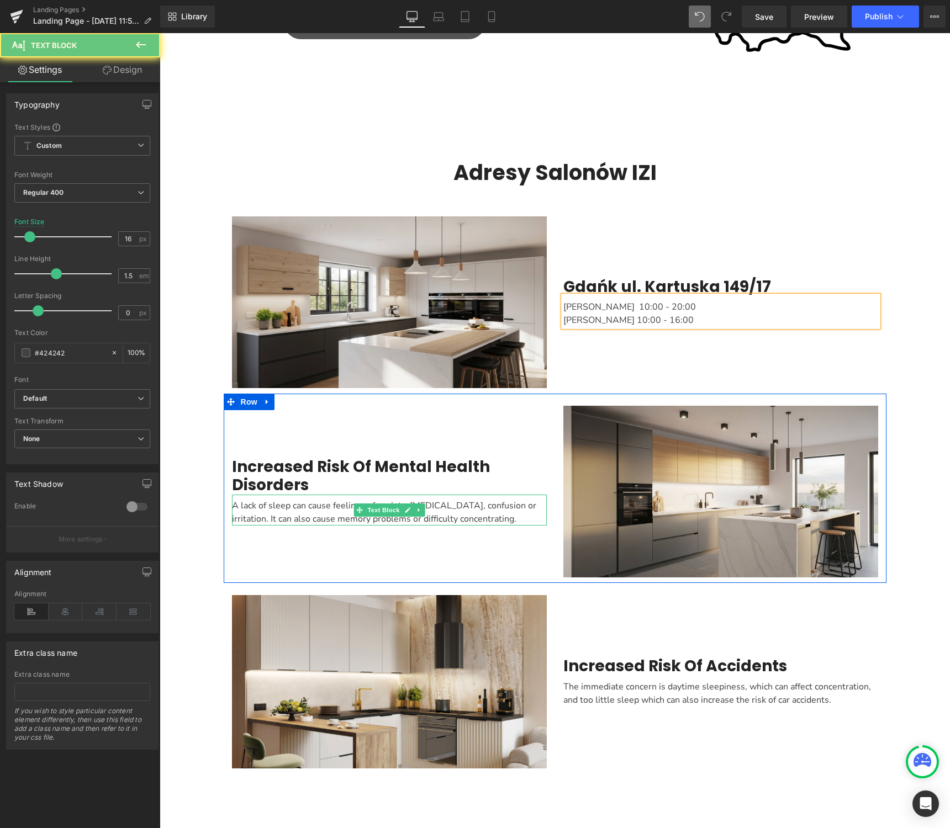
click at [320, 510] on div "A lack of sleep can cause feelings of anxiety, depression, confusion or irritat…" at bounding box center [389, 510] width 315 height 31
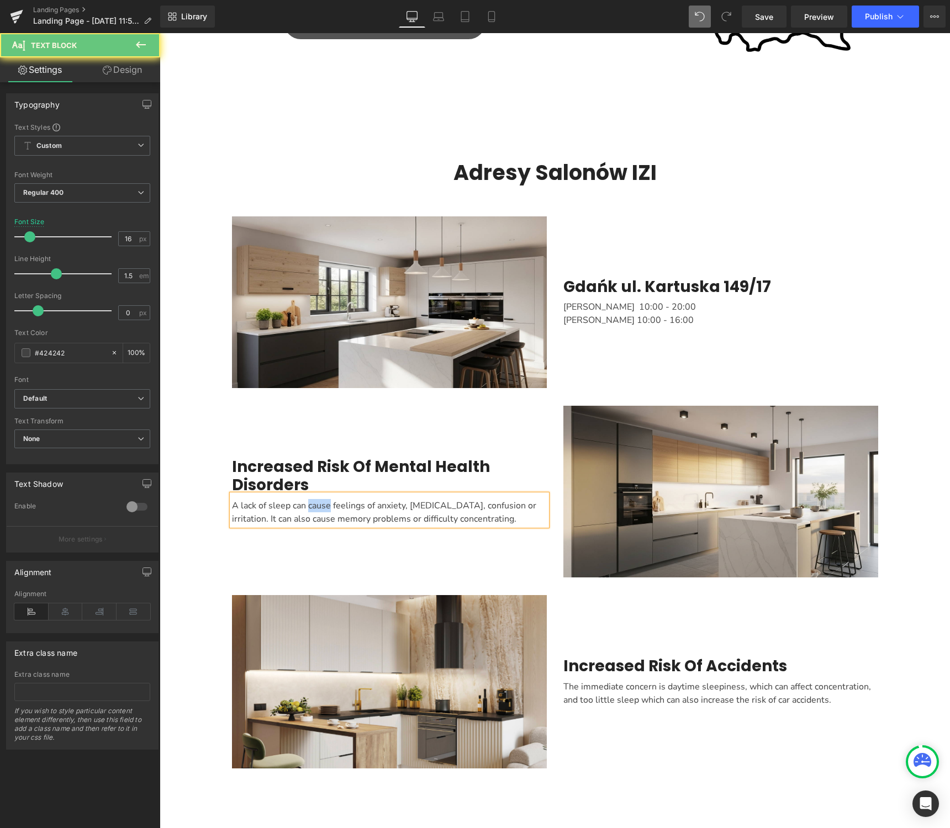
click at [320, 510] on div "A lack of sleep can cause feelings of anxiety, depression, confusion or irritat…" at bounding box center [389, 510] width 315 height 31
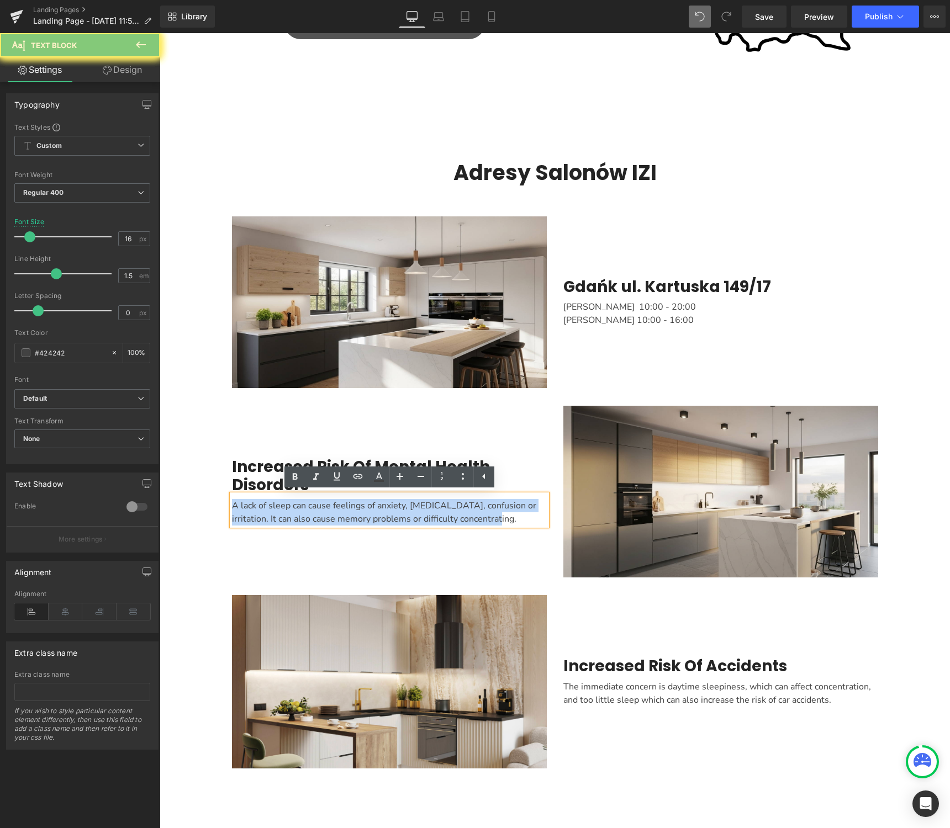
click at [320, 510] on div "A lack of sleep can cause feelings of anxiety, depression, confusion or irritat…" at bounding box center [389, 510] width 315 height 31
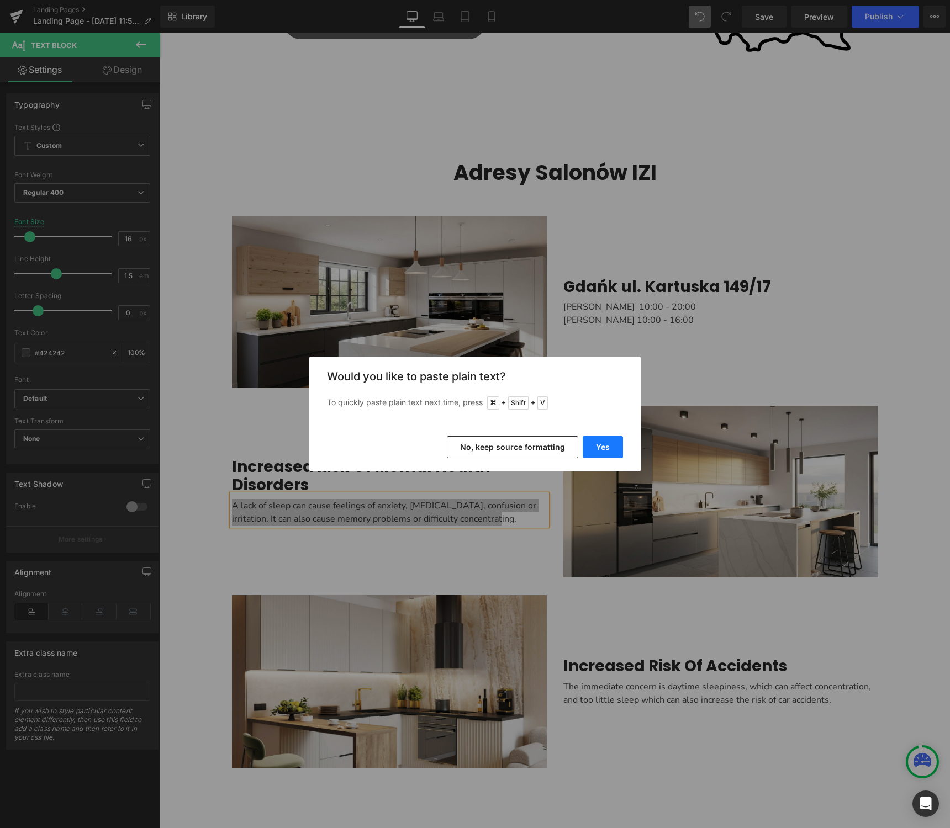
click at [611, 451] on button "Yes" at bounding box center [602, 447] width 40 height 22
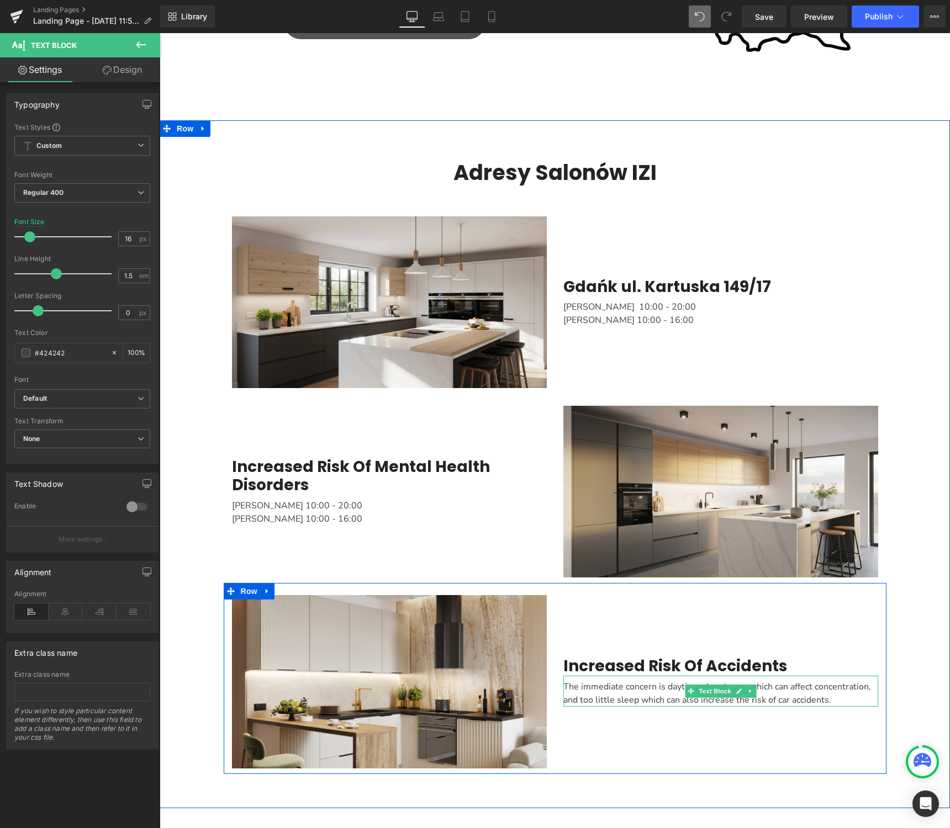
click at [599, 696] on div "The immediate concern is daytime sleepiness, which can affect concentration, an…" at bounding box center [720, 691] width 315 height 31
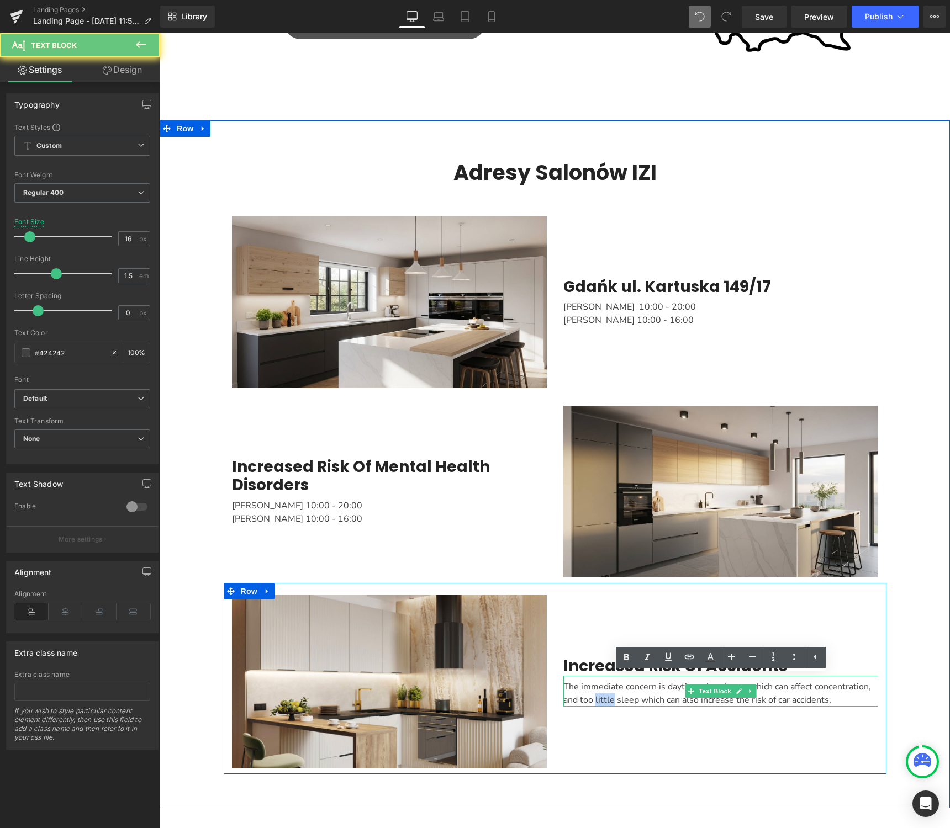
click at [599, 696] on div "The immediate concern is daytime sleepiness, which can affect concentration, an…" at bounding box center [720, 691] width 315 height 31
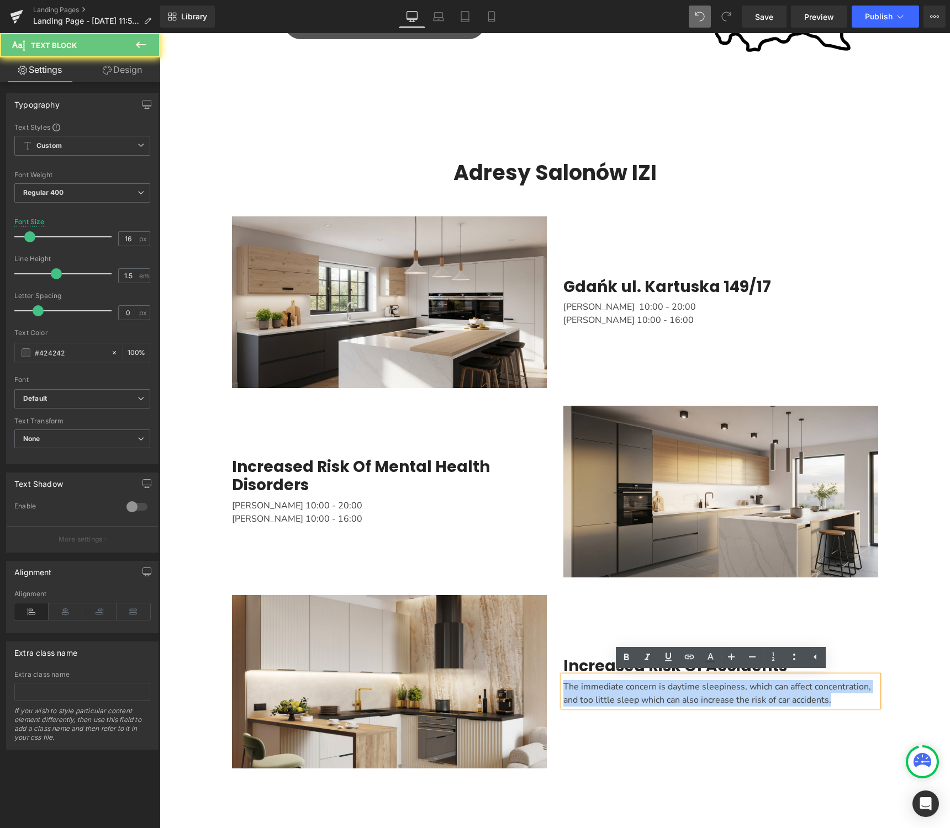
click at [599, 696] on div "The immediate concern is daytime sleepiness, which can affect concentration, an…" at bounding box center [720, 691] width 315 height 31
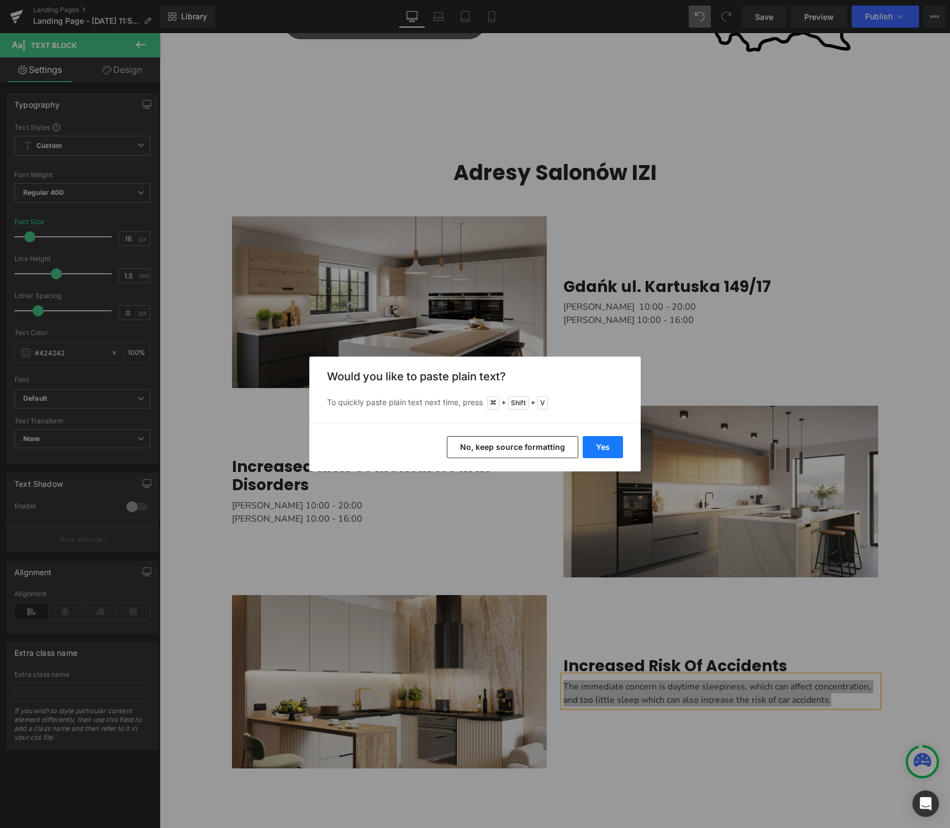
click at [604, 452] on button "Yes" at bounding box center [602, 447] width 40 height 22
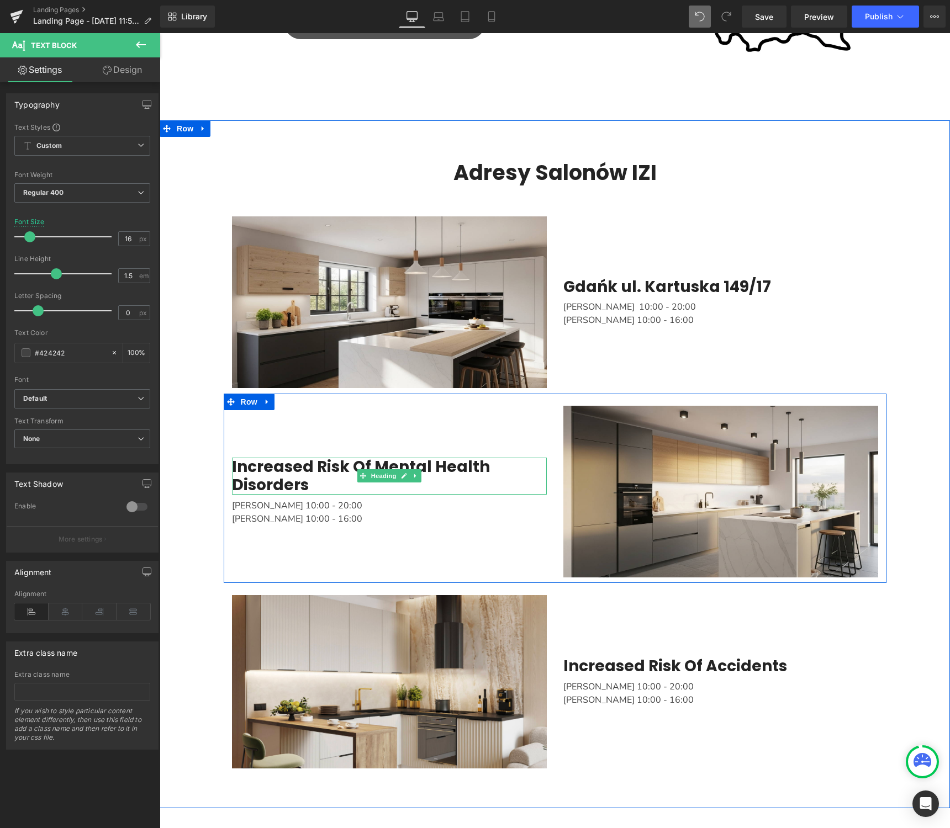
click at [306, 486] on h2 "Increased Risk Of Mental Health Disorders" at bounding box center [389, 476] width 315 height 37
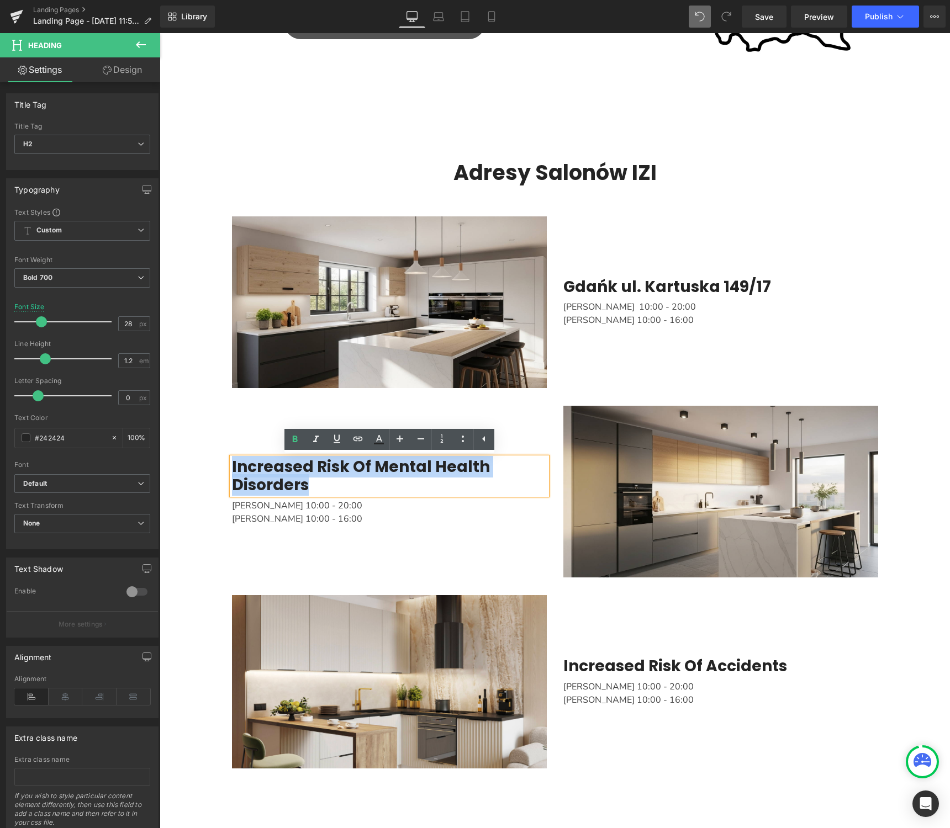
drag, startPoint x: 320, startPoint y: 486, endPoint x: 218, endPoint y: 465, distance: 103.6
click at [218, 465] on div "Adresy Salonów IZI Heading Row Row Image Gdańk ul. Kartuska 149/17 Heading Poni…" at bounding box center [555, 459] width 790 height 630
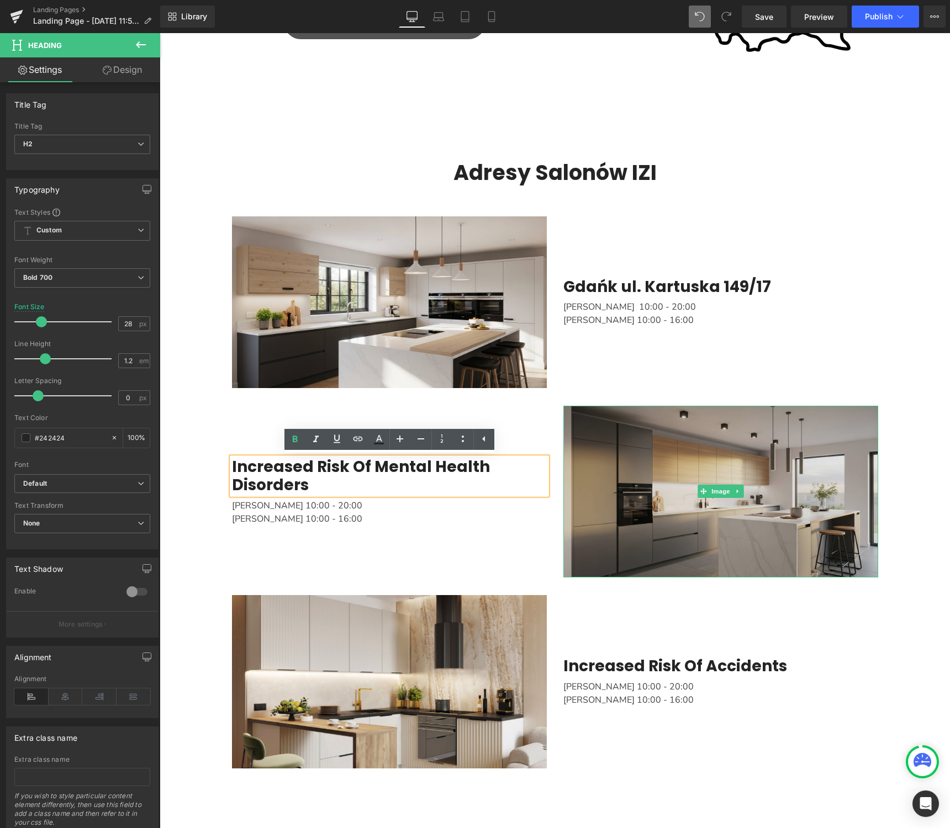
scroll to position [887, 0]
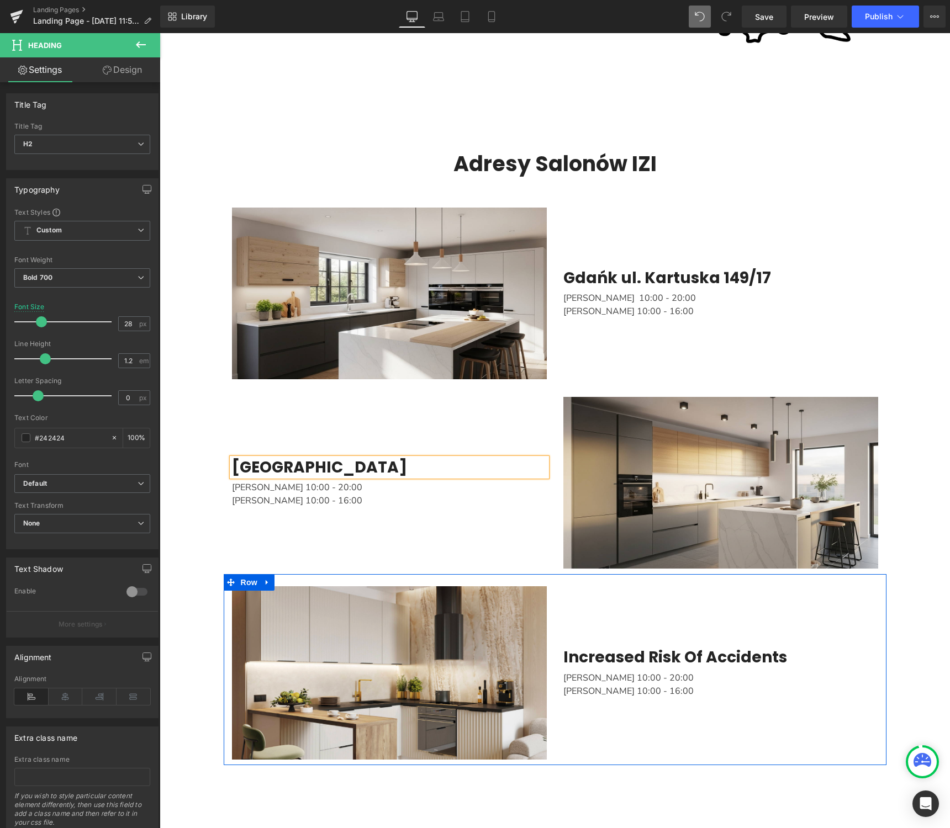
click at [160, 33] on div "Main content" at bounding box center [160, 33] width 0 height 0
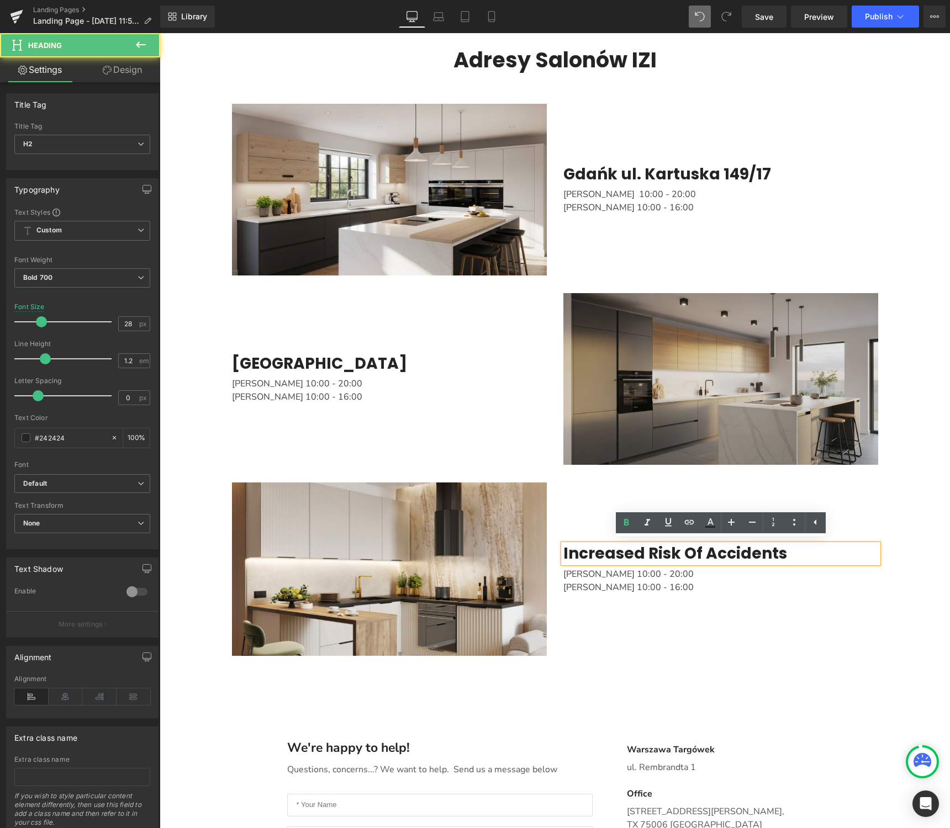
scroll to position [1001, 0]
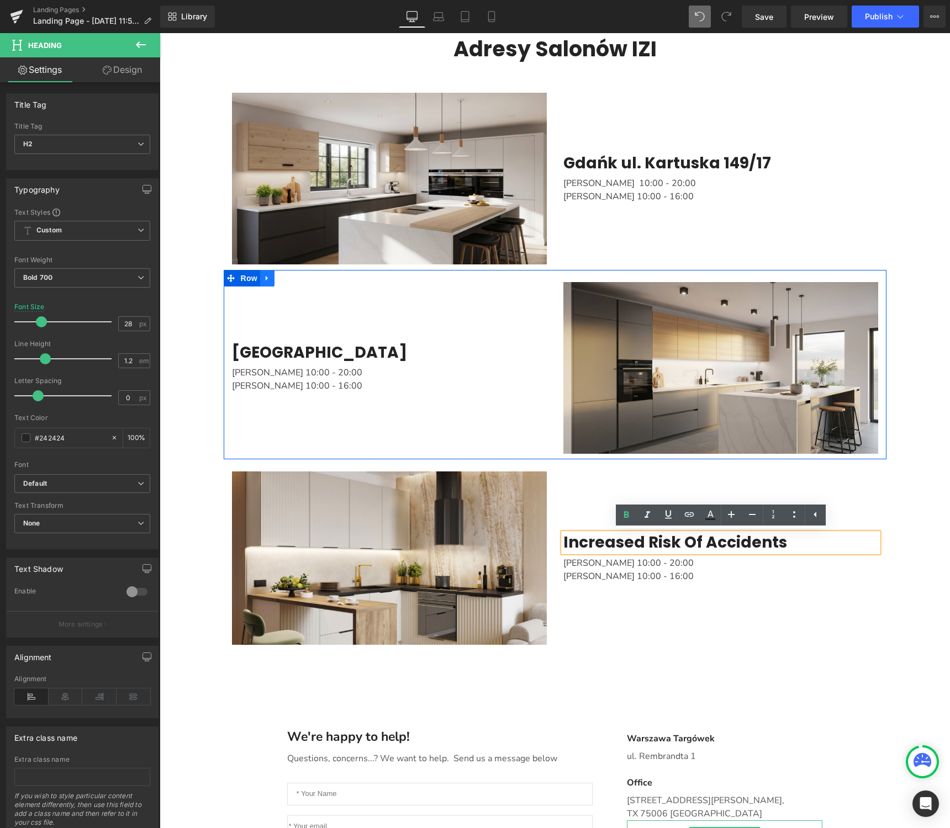
click at [272, 282] on link "Main content" at bounding box center [267, 278] width 14 height 17
click at [278, 278] on icon "Main content" at bounding box center [282, 278] width 8 height 8
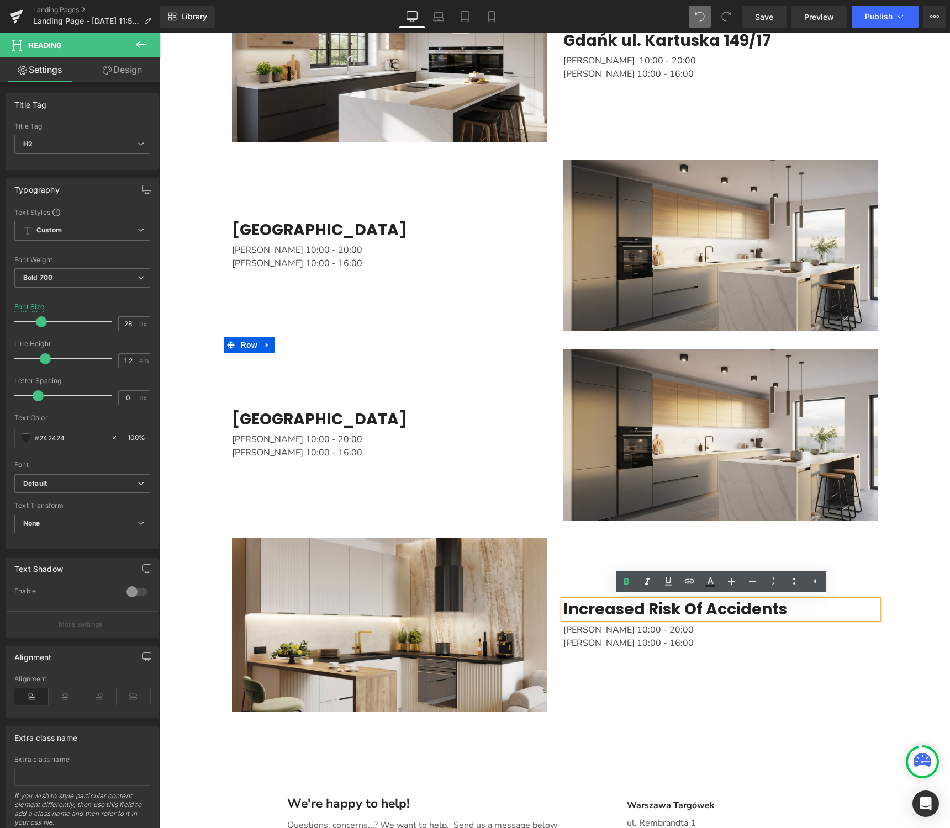
scroll to position [1182, 0]
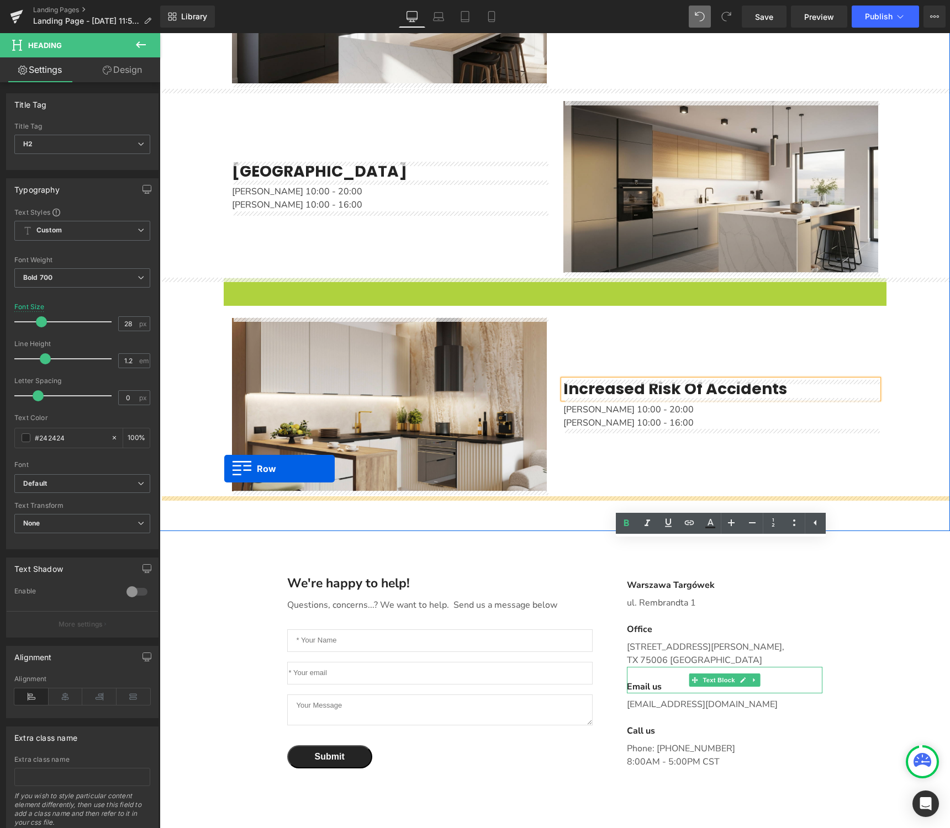
drag, startPoint x: 230, startPoint y: 285, endPoint x: 224, endPoint y: 469, distance: 183.9
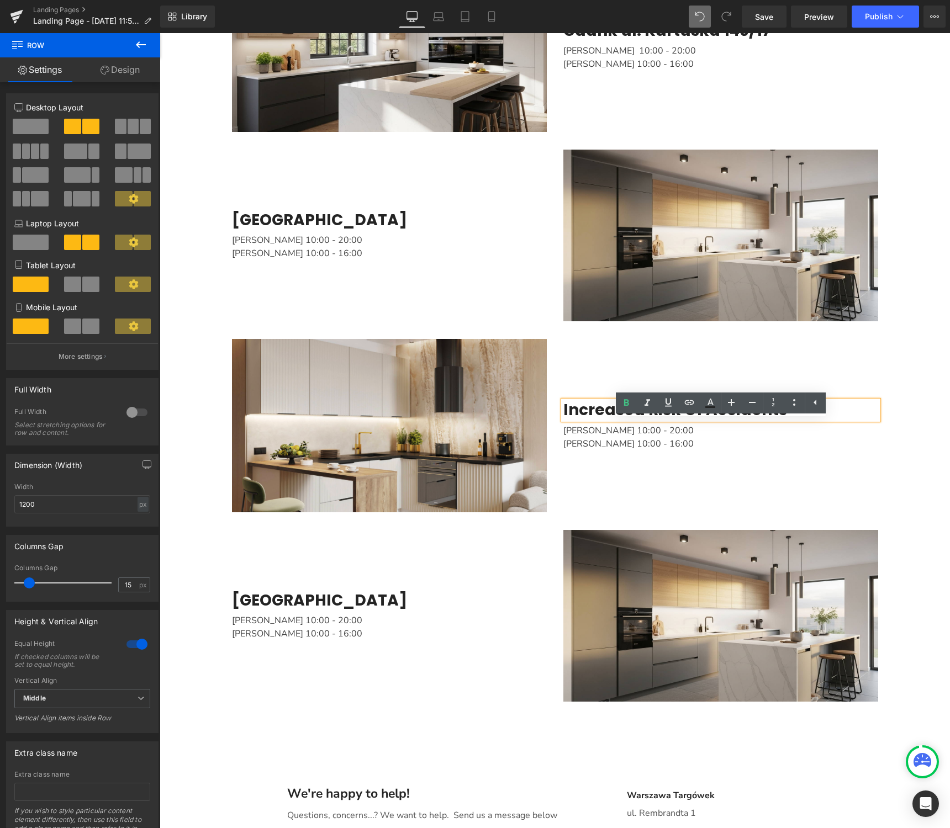
scroll to position [1145, 0]
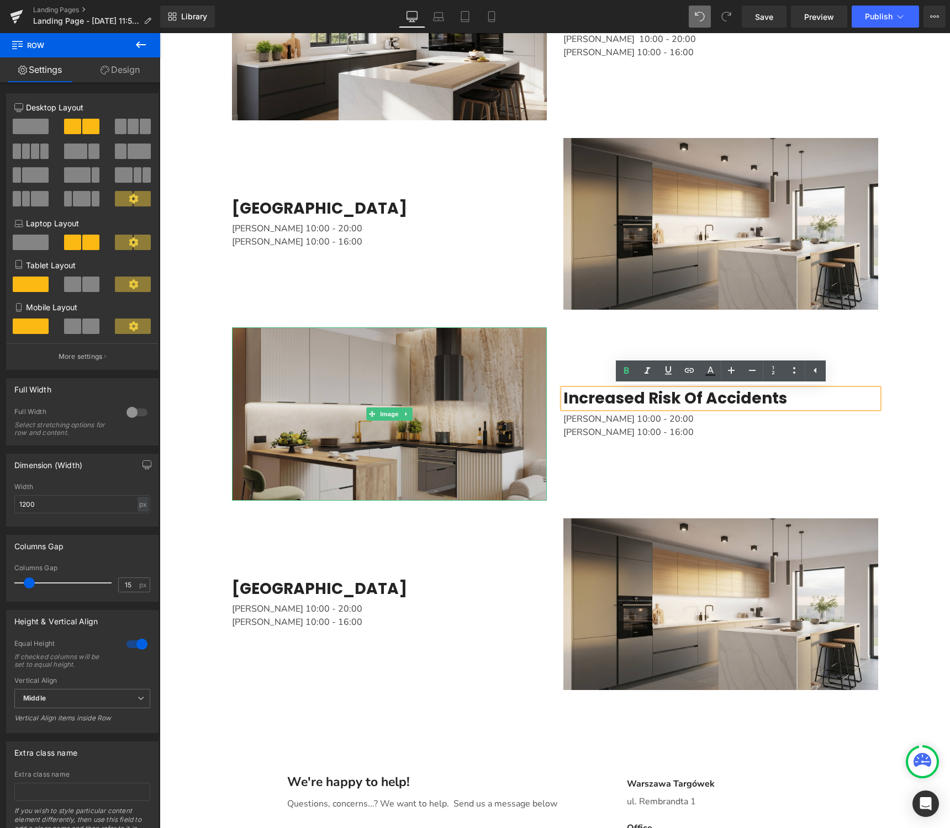
click at [280, 350] on img "Main content" at bounding box center [389, 413] width 315 height 173
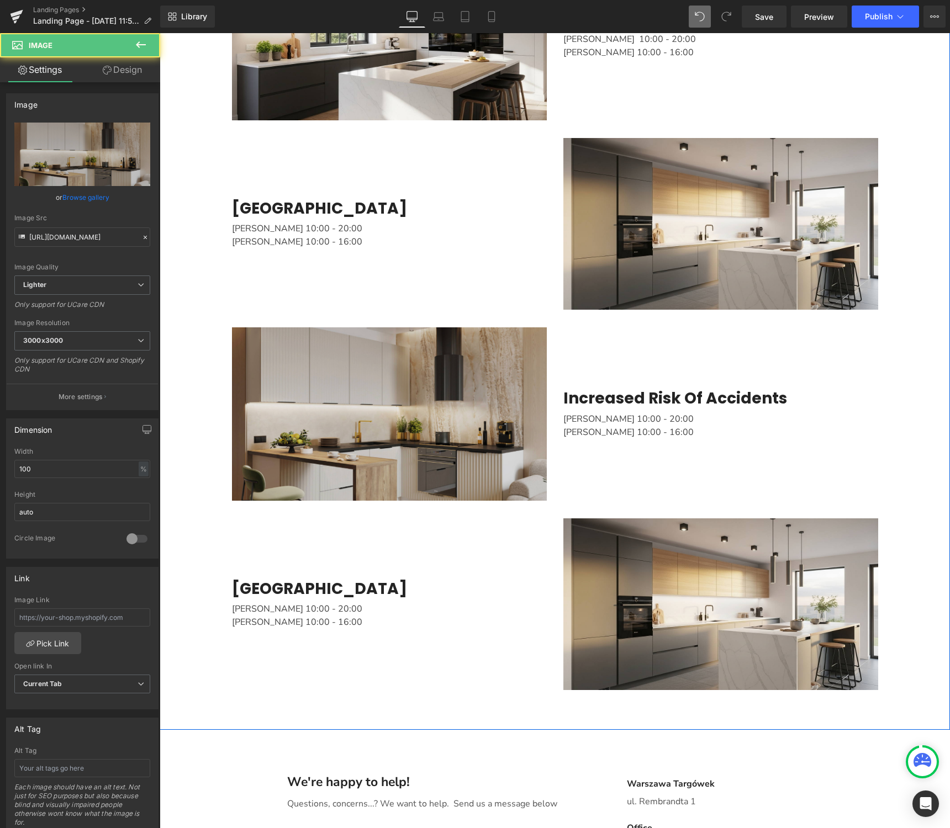
click at [270, 360] on img "Main content" at bounding box center [389, 413] width 315 height 173
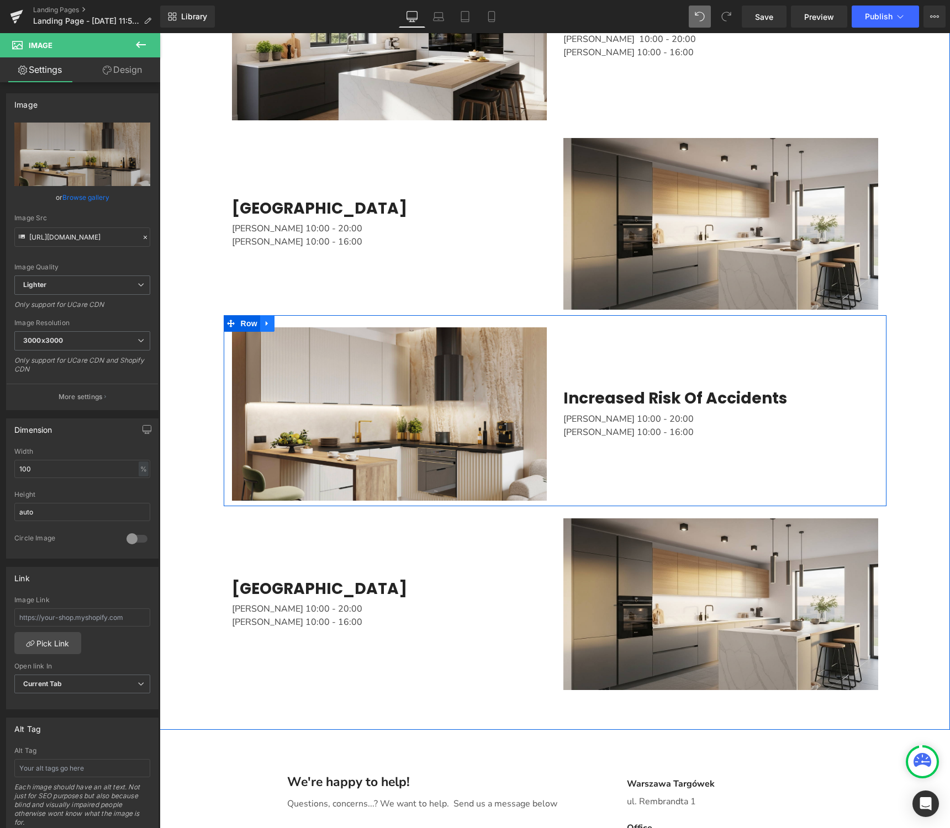
click at [264, 322] on icon "Main content" at bounding box center [267, 323] width 8 height 8
click at [282, 322] on icon "Main content" at bounding box center [282, 324] width 8 height 8
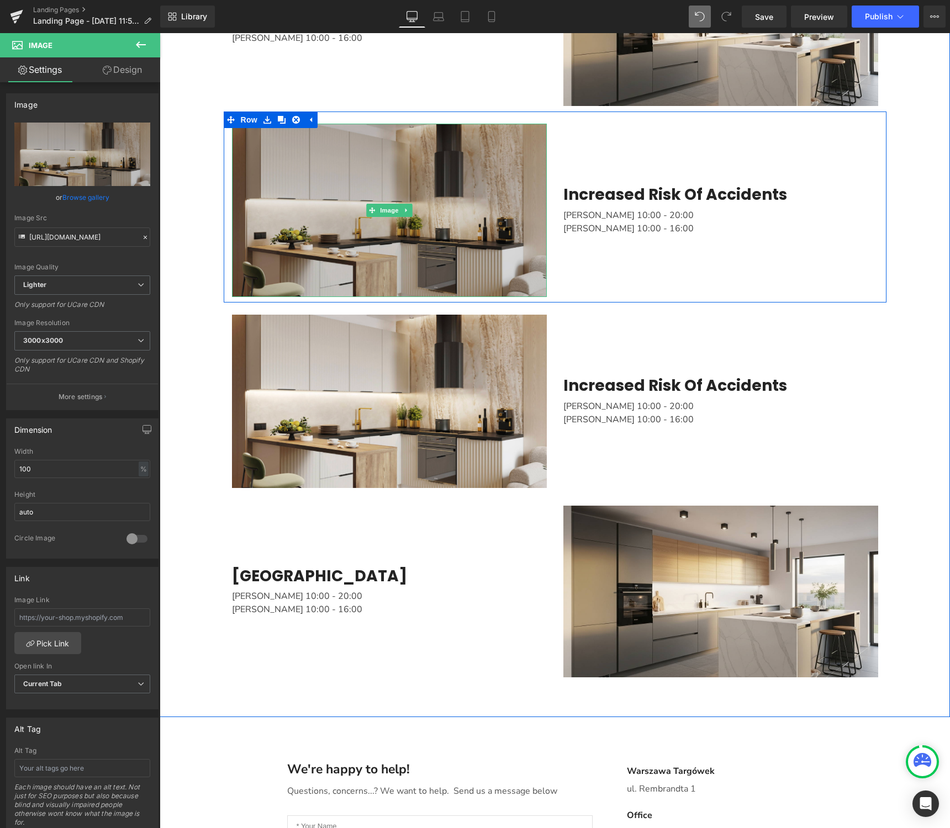
scroll to position [1353, 0]
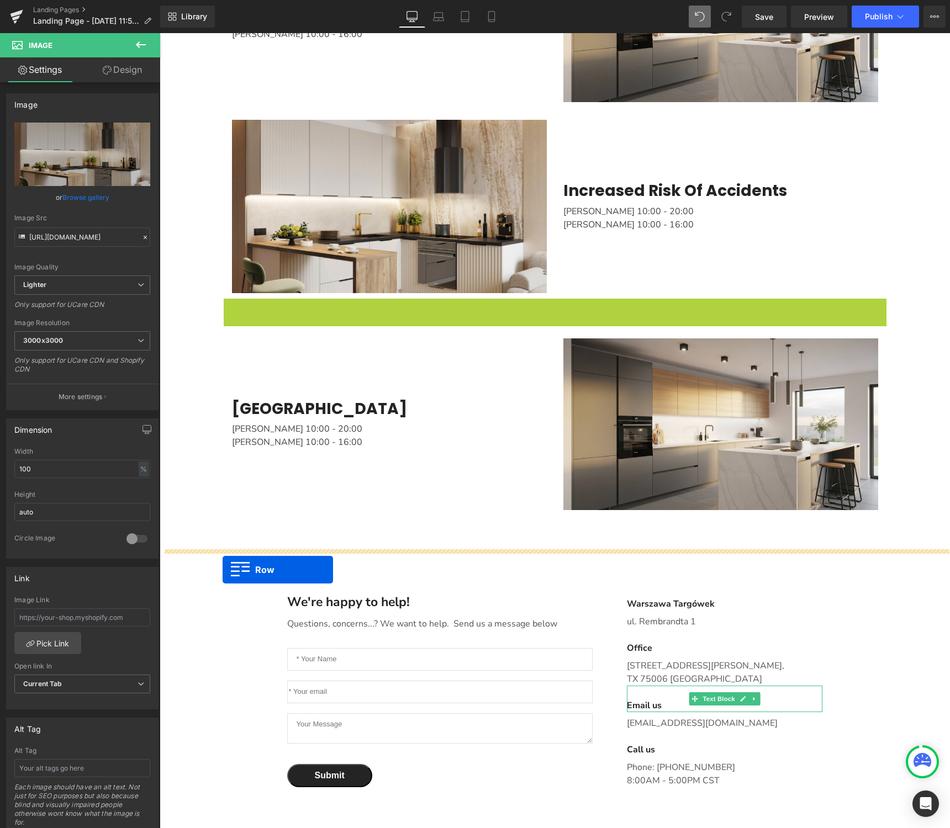
drag, startPoint x: 229, startPoint y: 307, endPoint x: 222, endPoint y: 569, distance: 262.3
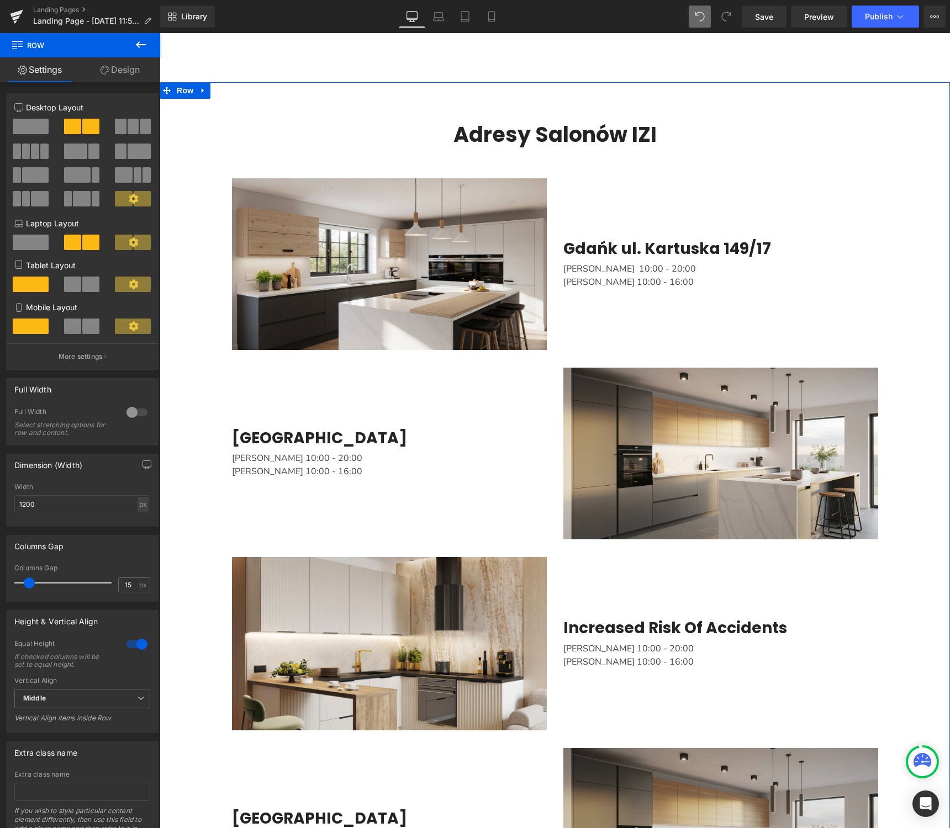
scroll to position [905, 0]
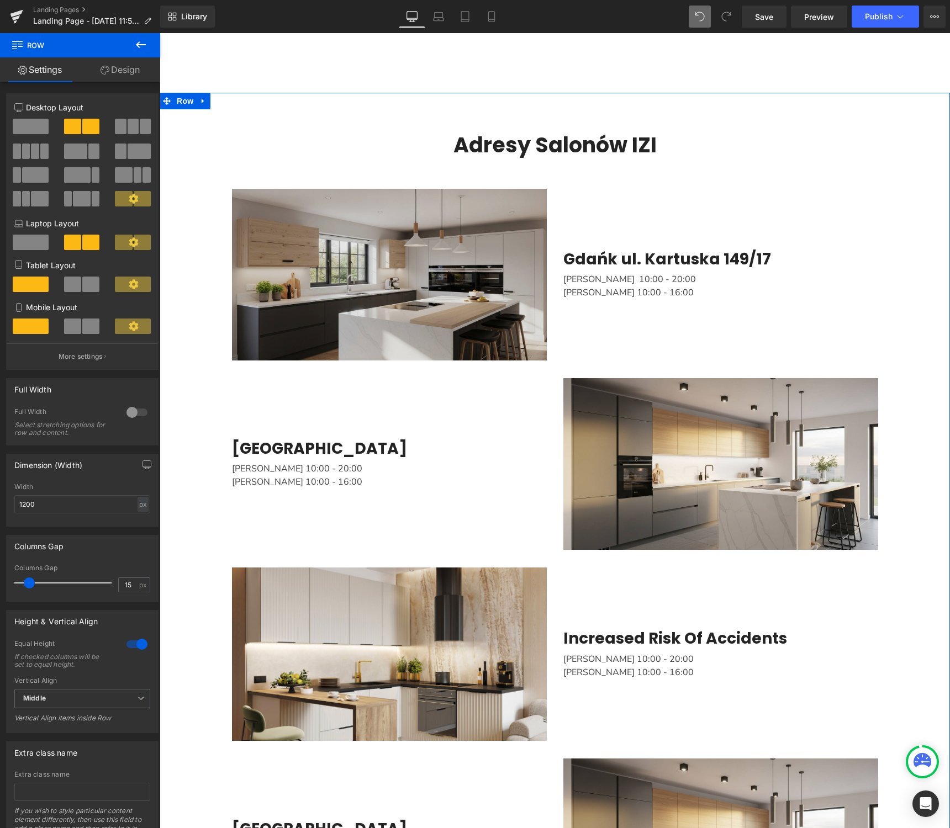
click at [449, 268] on img "Main content" at bounding box center [389, 275] width 315 height 172
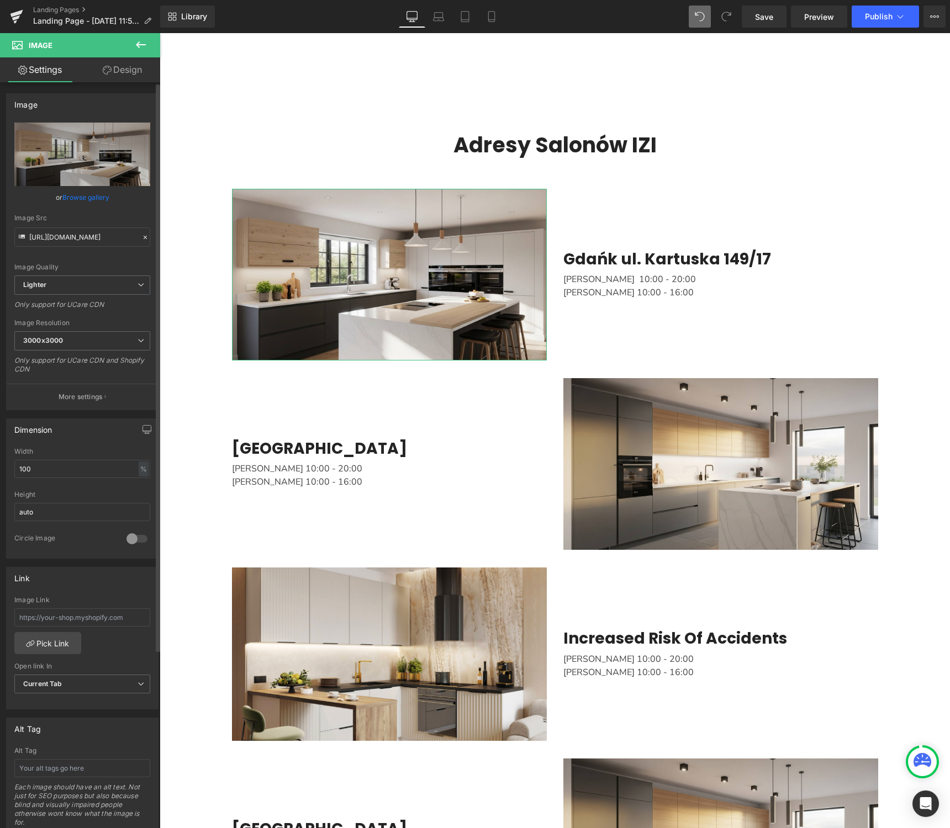
click at [91, 198] on link "Browse gallery" at bounding box center [85, 197] width 47 height 19
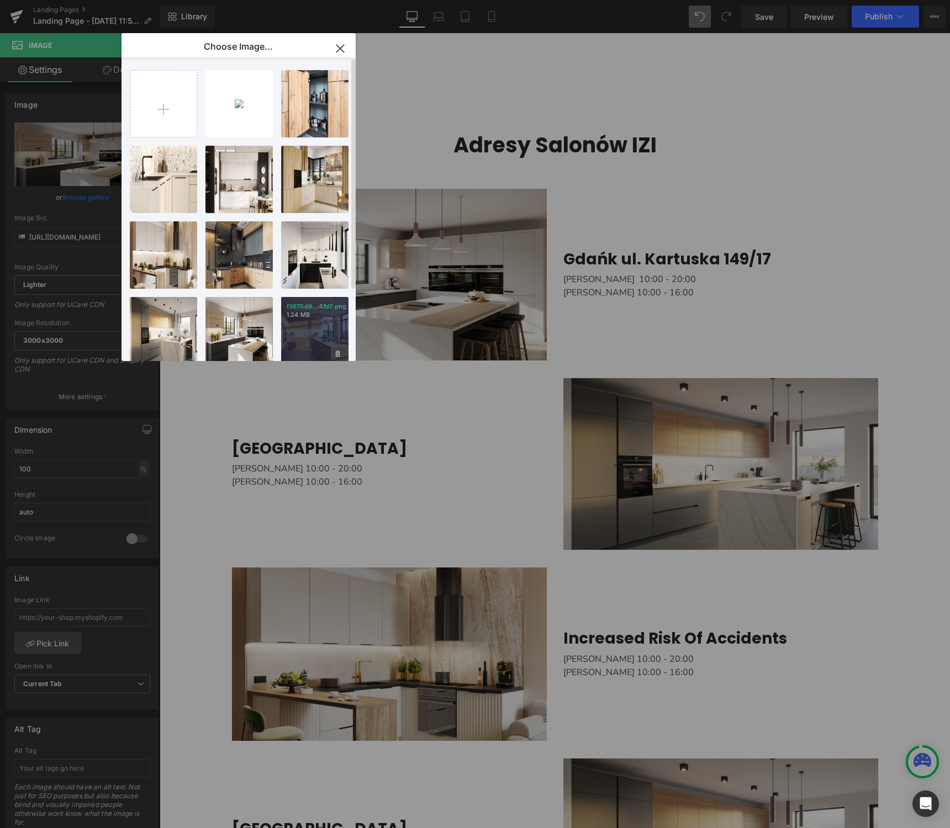
click at [333, 317] on p "1.24 MB" at bounding box center [315, 315] width 56 height 8
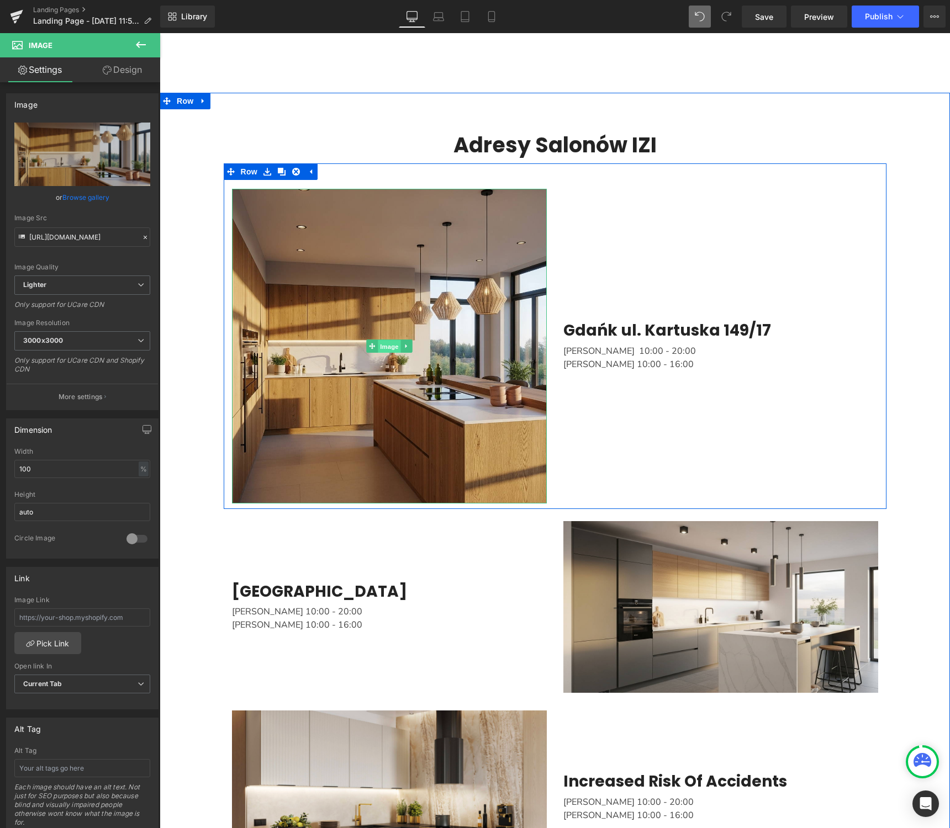
click at [387, 344] on span "Image" at bounding box center [389, 346] width 23 height 13
click at [391, 345] on span "Image" at bounding box center [389, 346] width 23 height 13
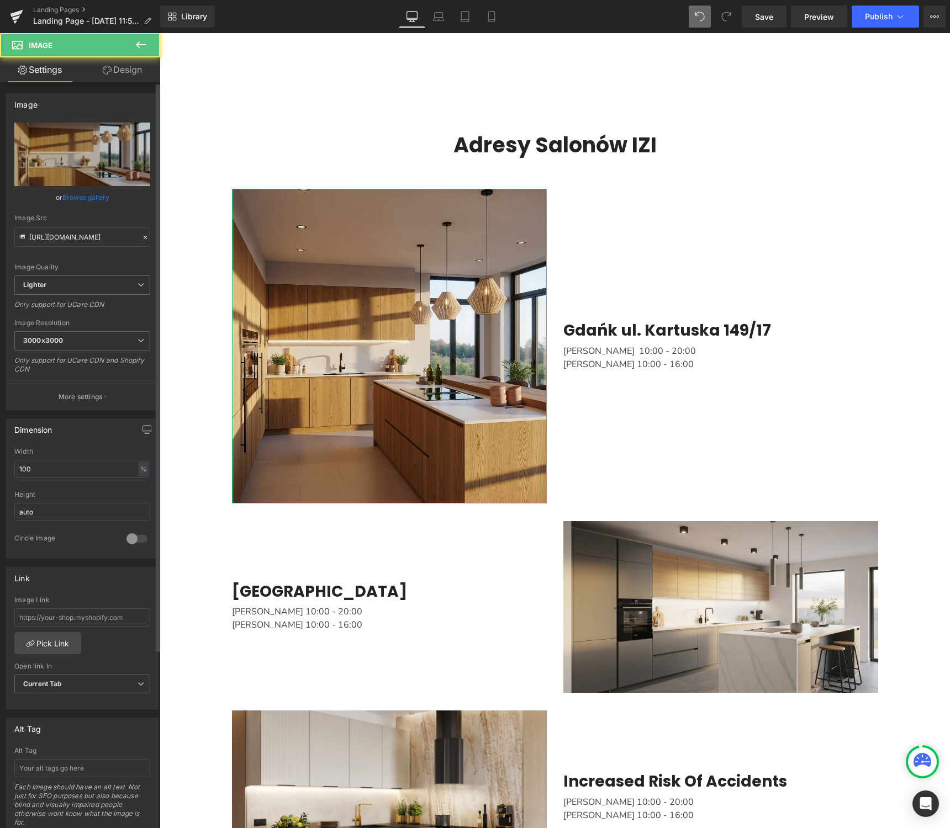
click at [83, 198] on link "Browse gallery" at bounding box center [85, 197] width 47 height 19
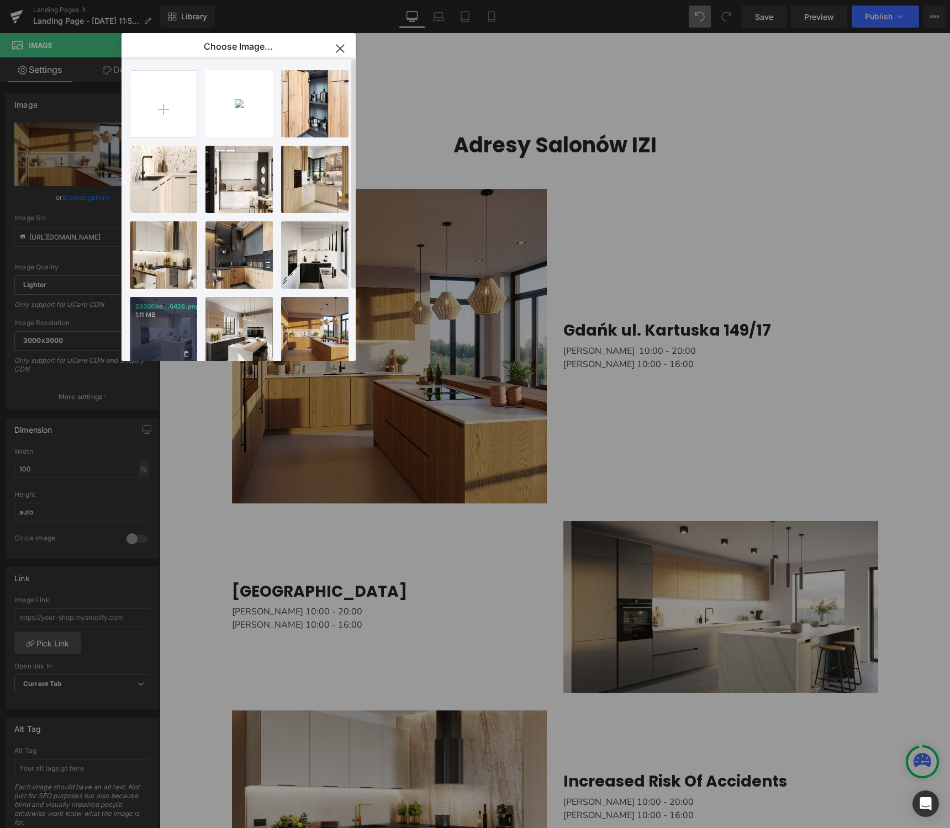
click at [164, 332] on div "23306be...6426.png 1.11 MB" at bounding box center [163, 330] width 67 height 67
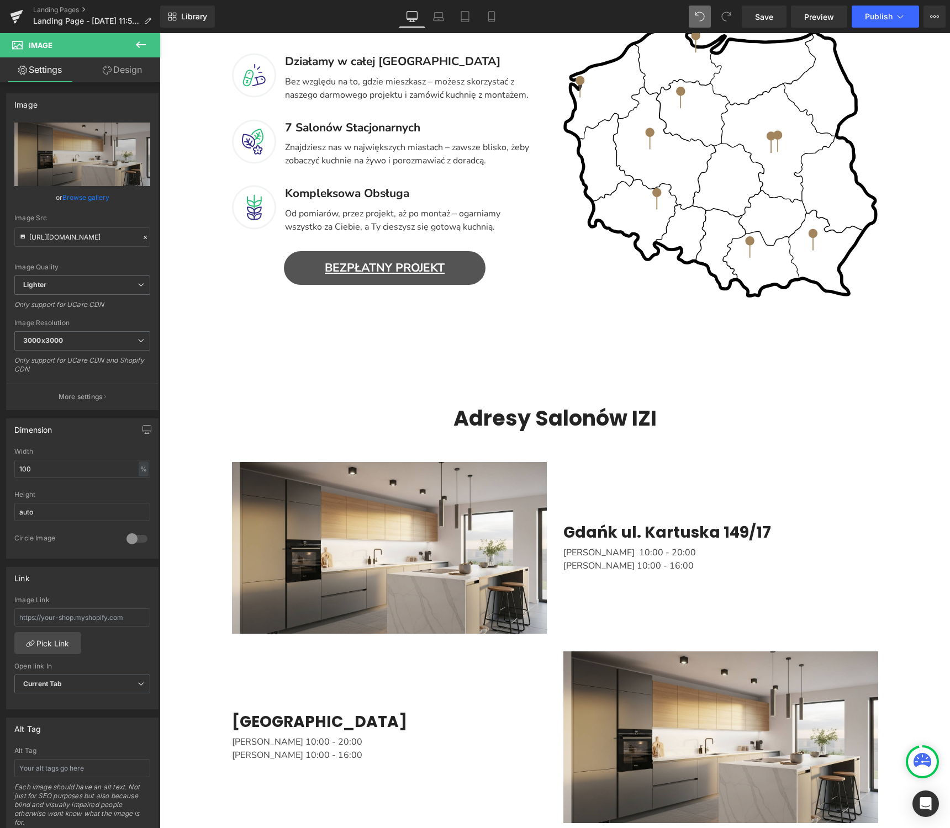
scroll to position [641, 0]
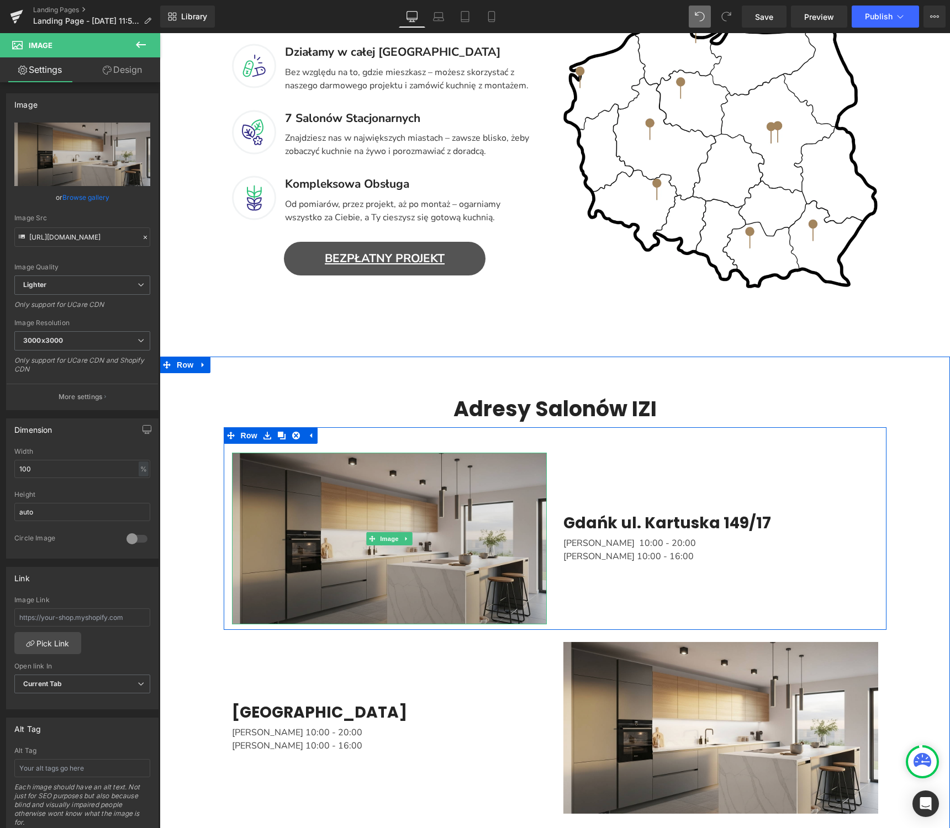
click at [468, 530] on img "Main content" at bounding box center [389, 539] width 315 height 172
click at [424, 573] on img "Main content" at bounding box center [389, 539] width 315 height 172
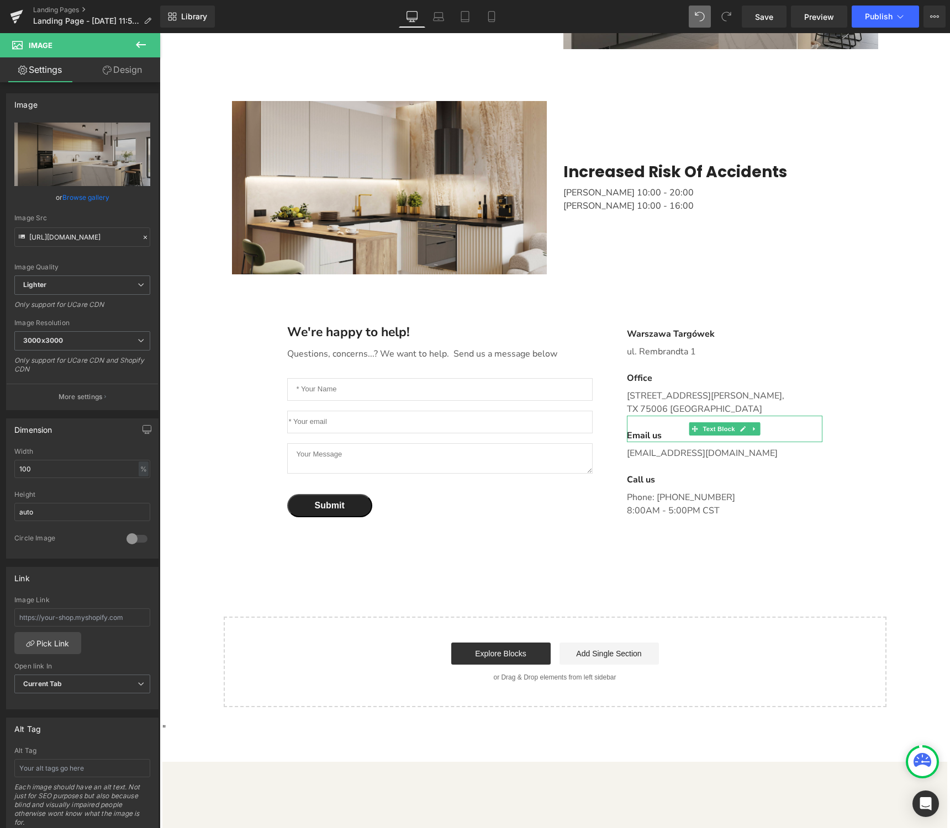
scroll to position [1837, 0]
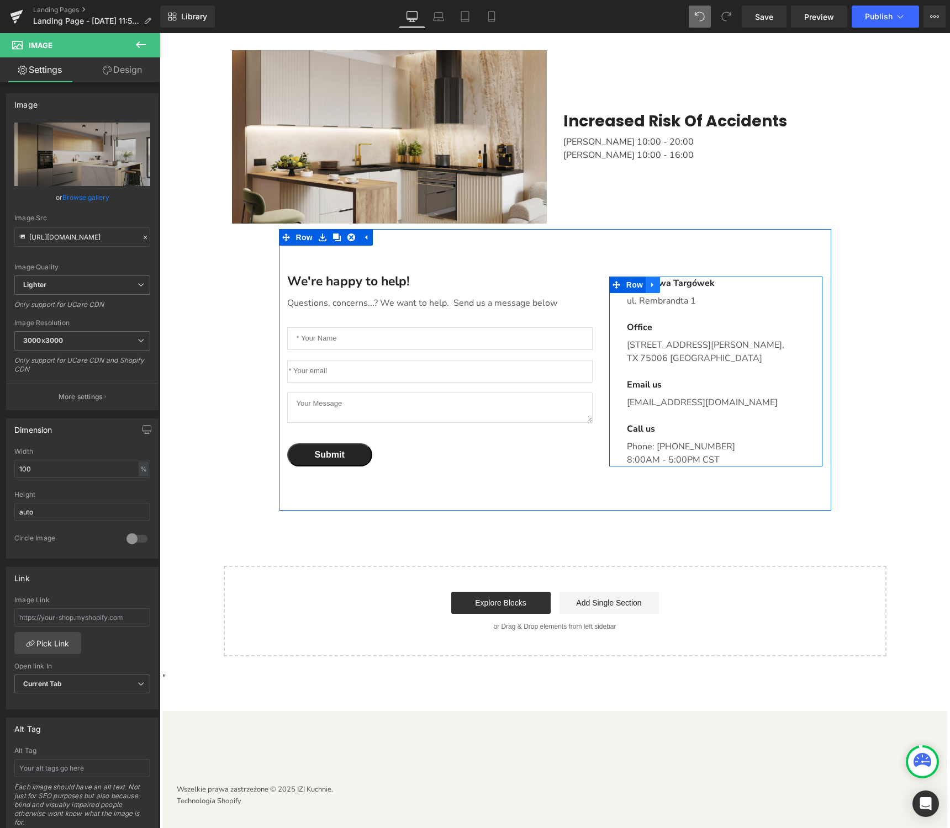
click at [651, 284] on icon "Main content" at bounding box center [652, 285] width 2 height 5
click at [670, 289] on link "Main content" at bounding box center [667, 285] width 14 height 17
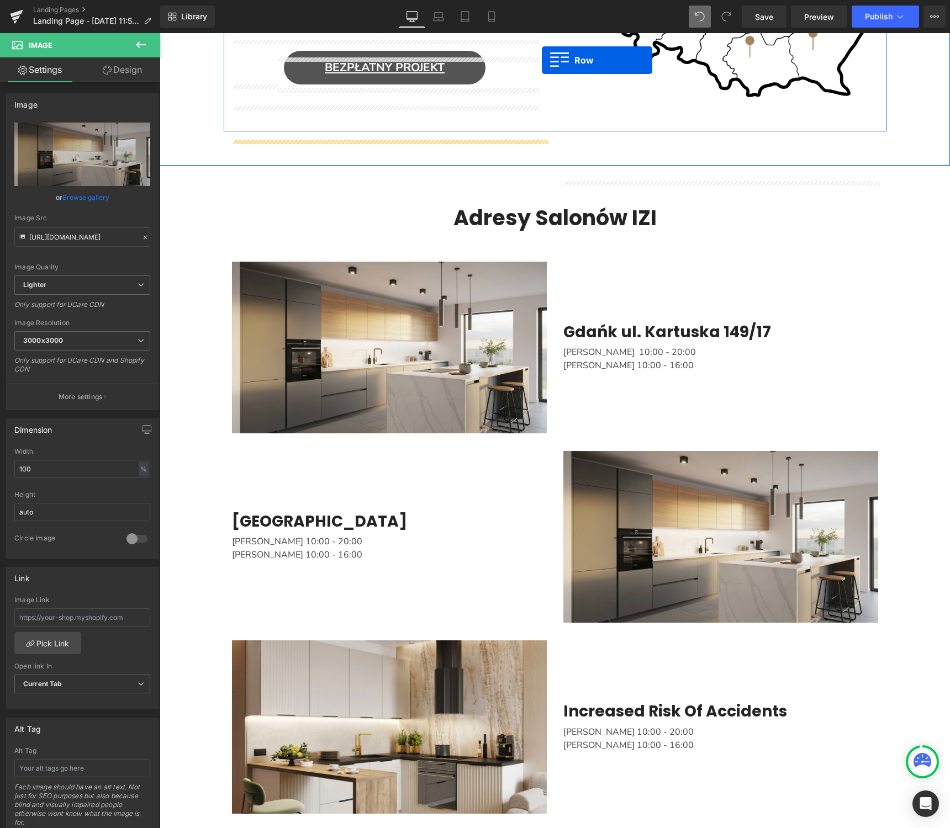
scroll to position [755, 0]
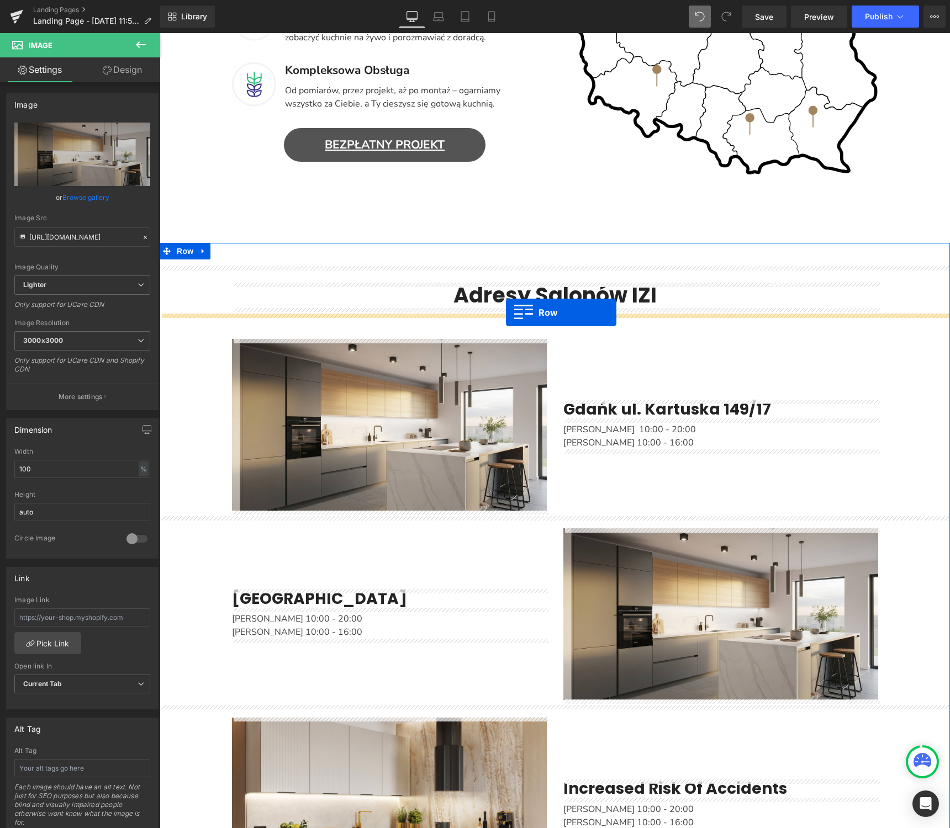
drag, startPoint x: 617, startPoint y: 282, endPoint x: 506, endPoint y: 312, distance: 115.0
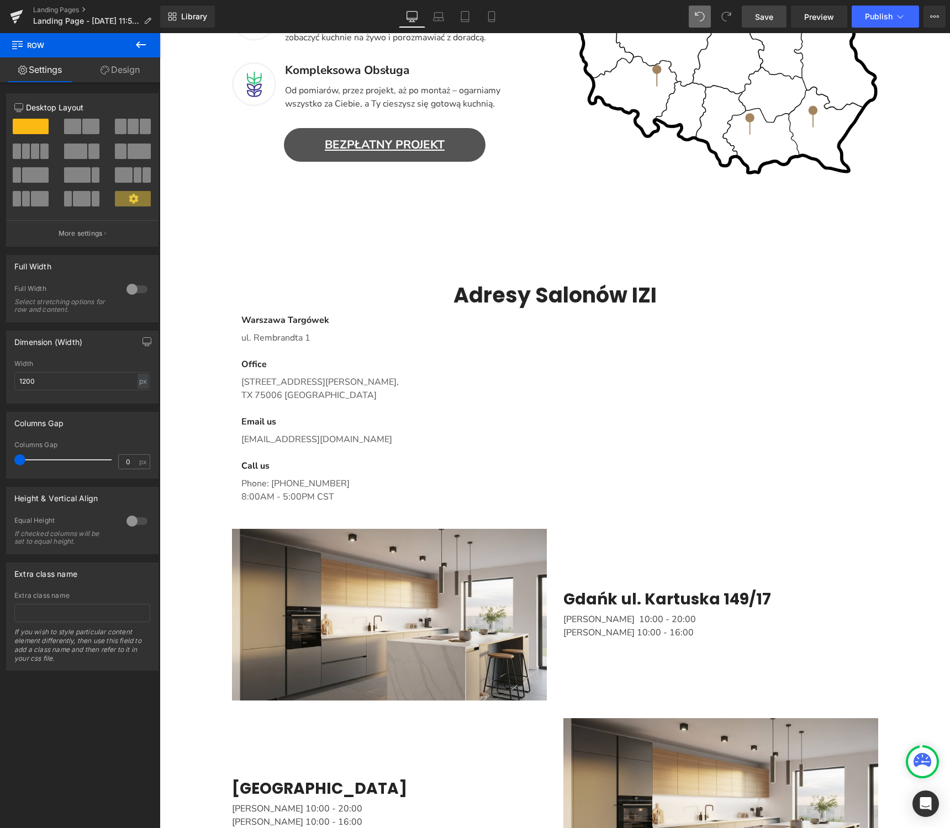
click at [774, 14] on link "Save" at bounding box center [763, 17] width 45 height 22
click at [80, 11] on link "Landing Pages" at bounding box center [96, 10] width 127 height 9
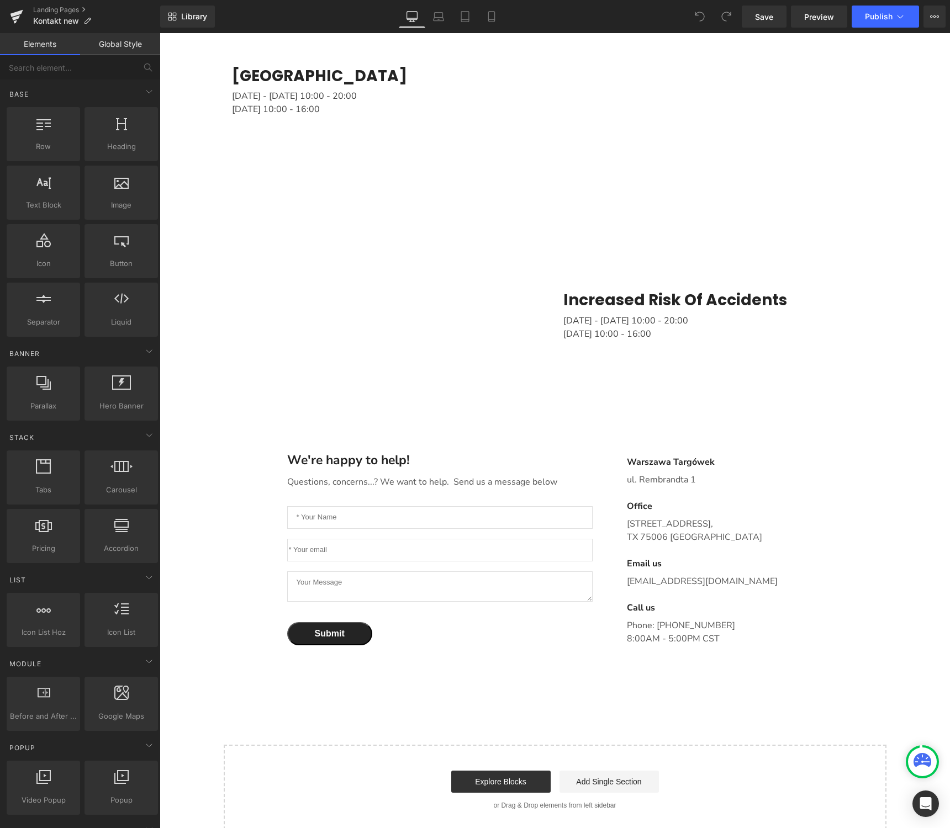
scroll to position [2008, 0]
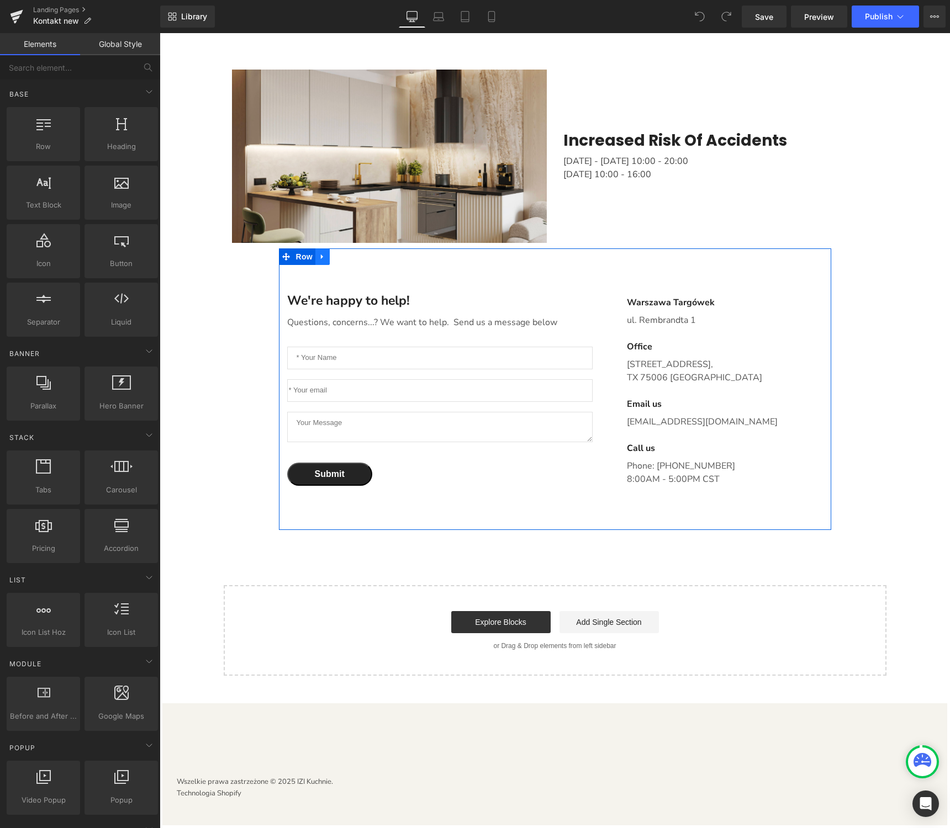
click at [327, 259] on link "Main content" at bounding box center [322, 256] width 14 height 17
click at [353, 256] on icon "Main content" at bounding box center [351, 257] width 8 height 8
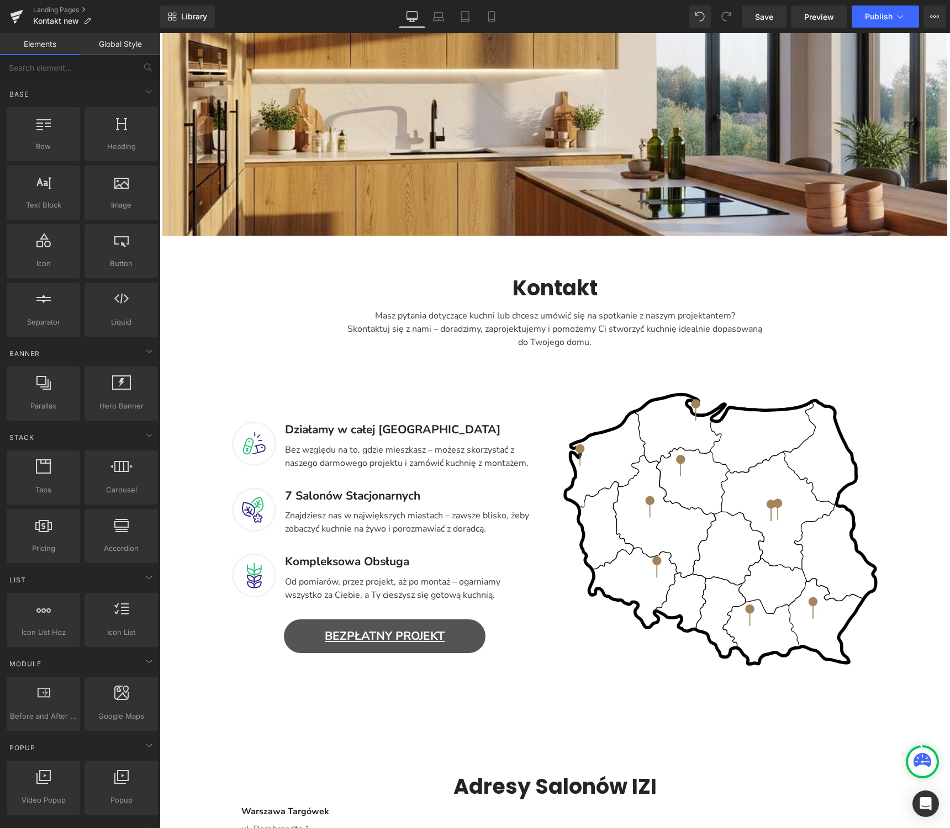
scroll to position [385, 0]
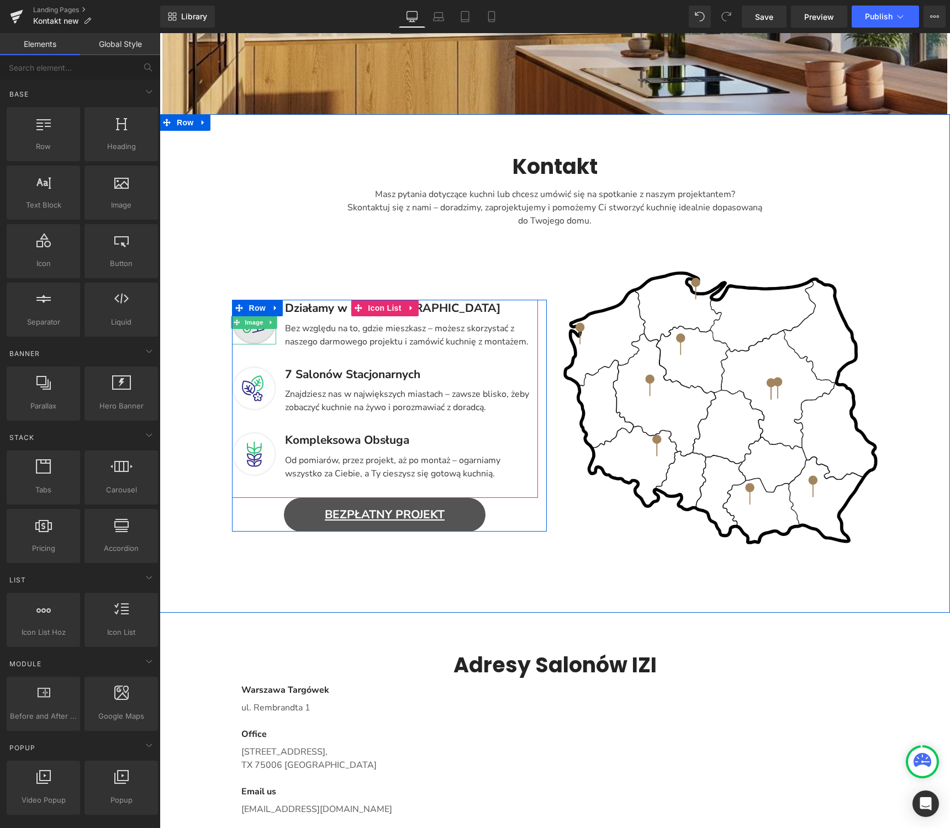
click at [256, 335] on img "Main content" at bounding box center [254, 322] width 44 height 45
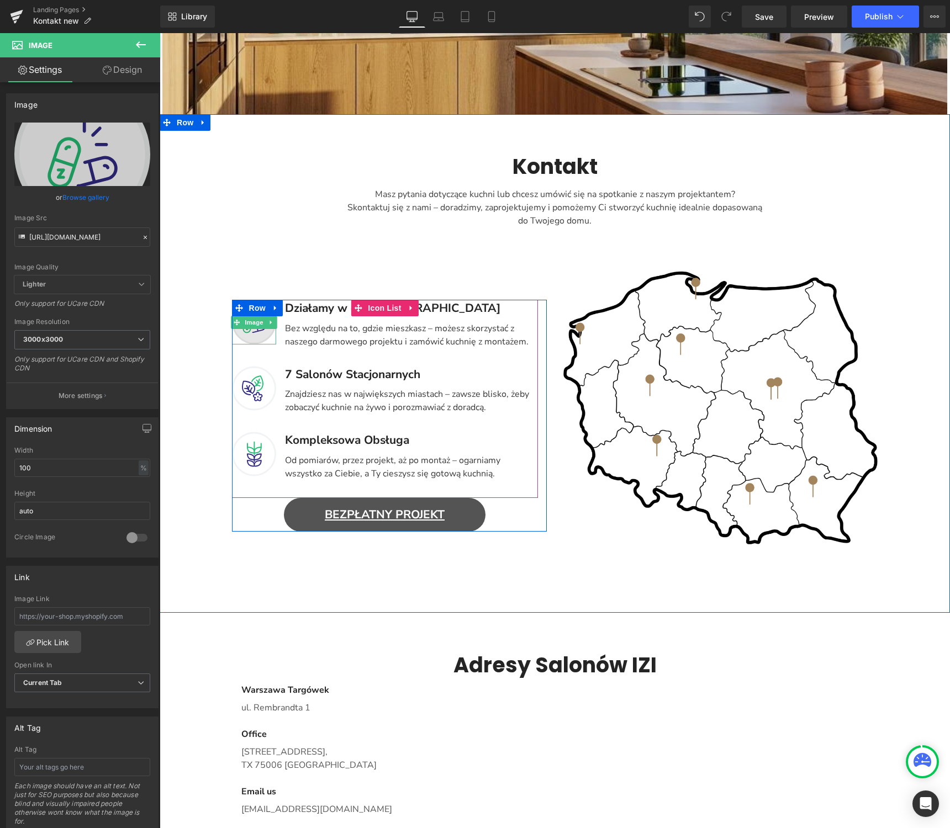
click at [254, 335] on img "Main content" at bounding box center [254, 322] width 44 height 45
click at [270, 323] on icon "Main content" at bounding box center [270, 323] width 2 height 4
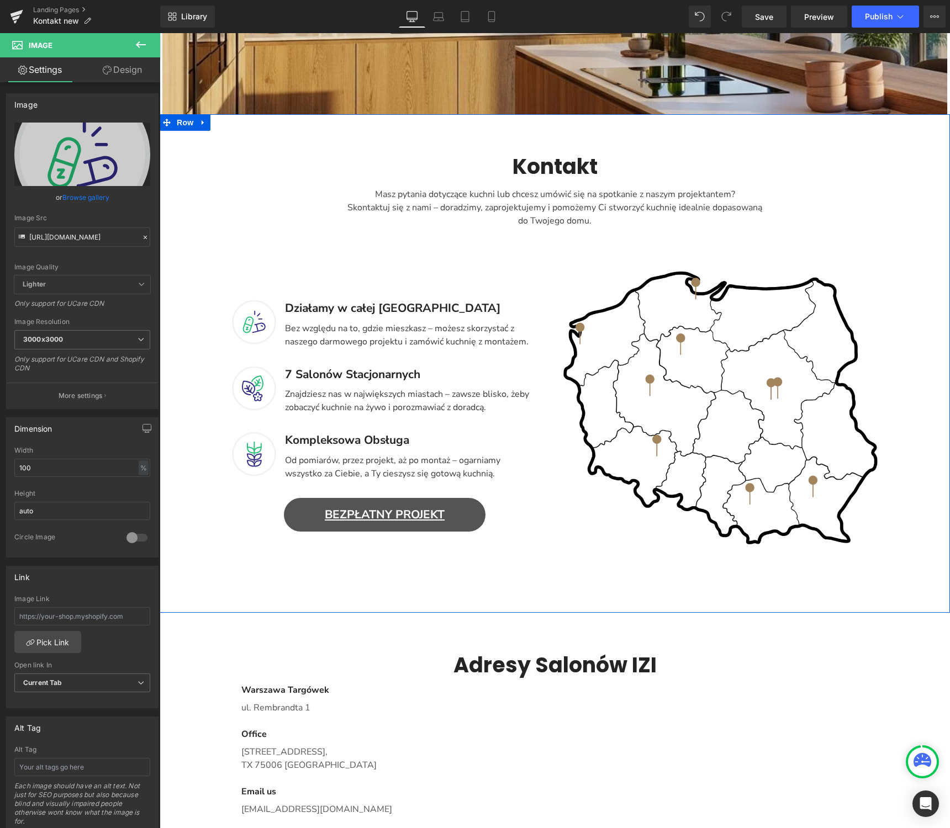
click at [863, 607] on div "Kontakt Heading Masz pytania dotyczące kuchni lub chcesz umówić się na spotkani…" at bounding box center [555, 363] width 790 height 499
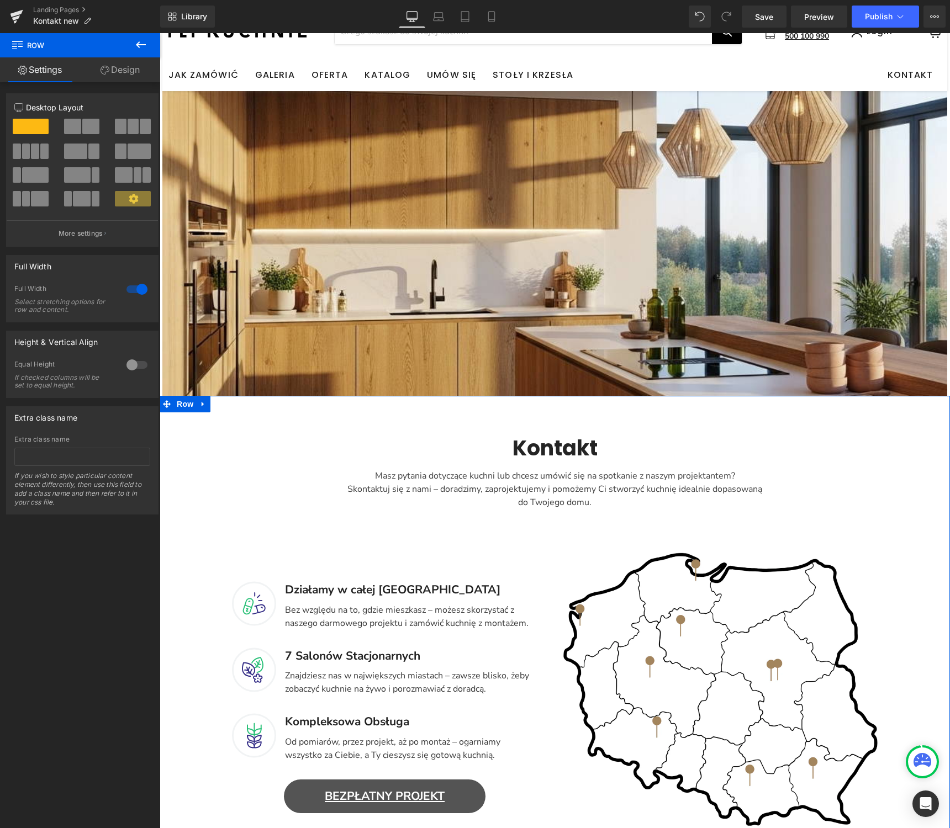
scroll to position [0, 0]
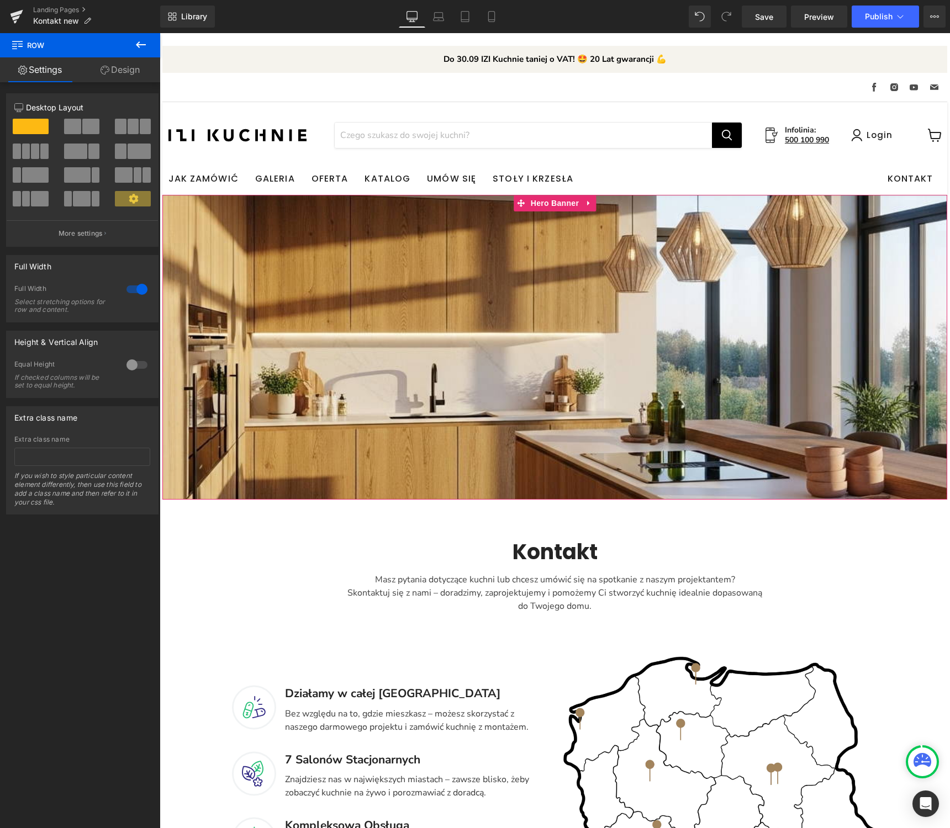
click at [794, 342] on span "Heading Text Block Row" at bounding box center [554, 341] width 784 height 77
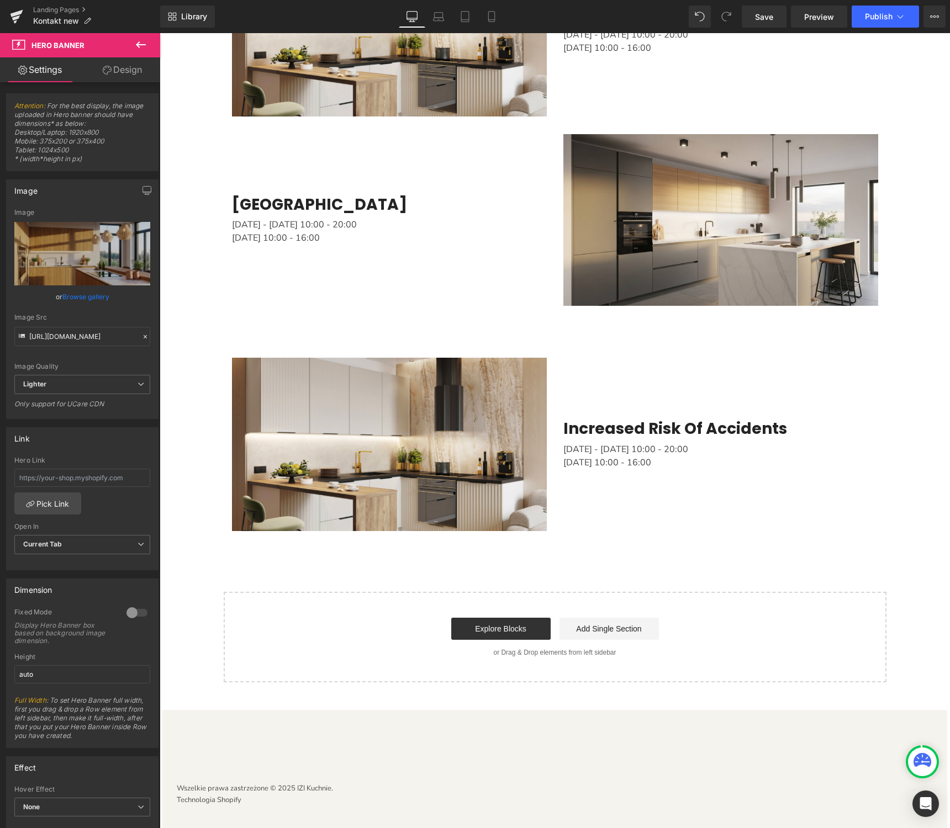
scroll to position [1726, 0]
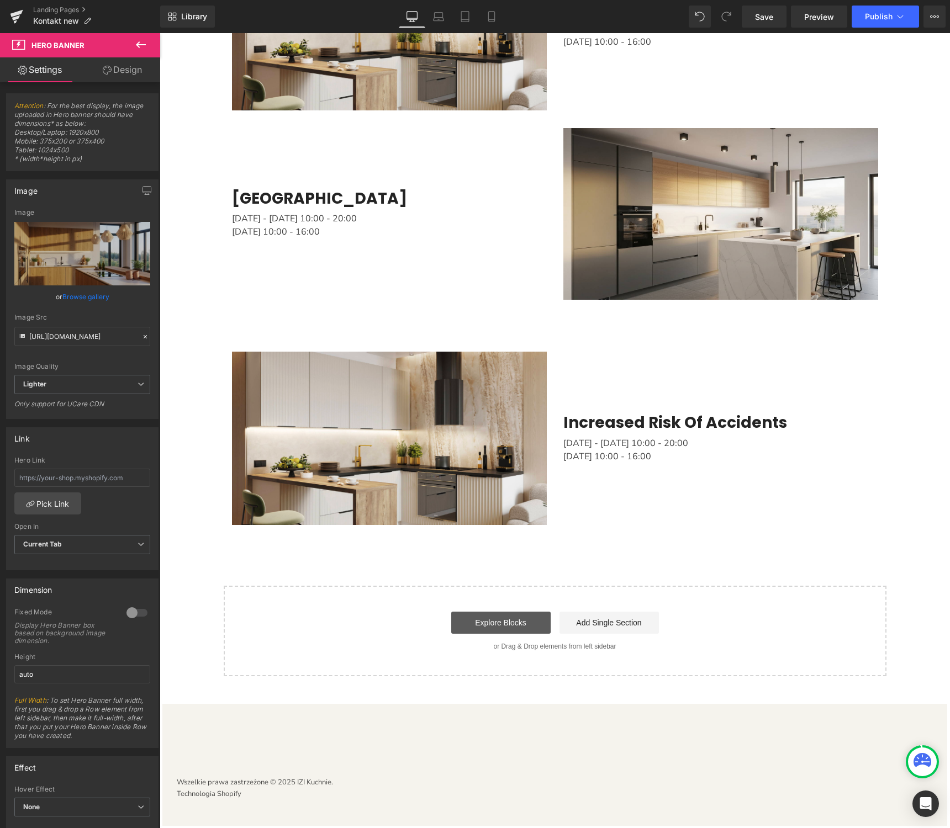
click at [522, 619] on link "Explore Blocks" at bounding box center [500, 623] width 99 height 22
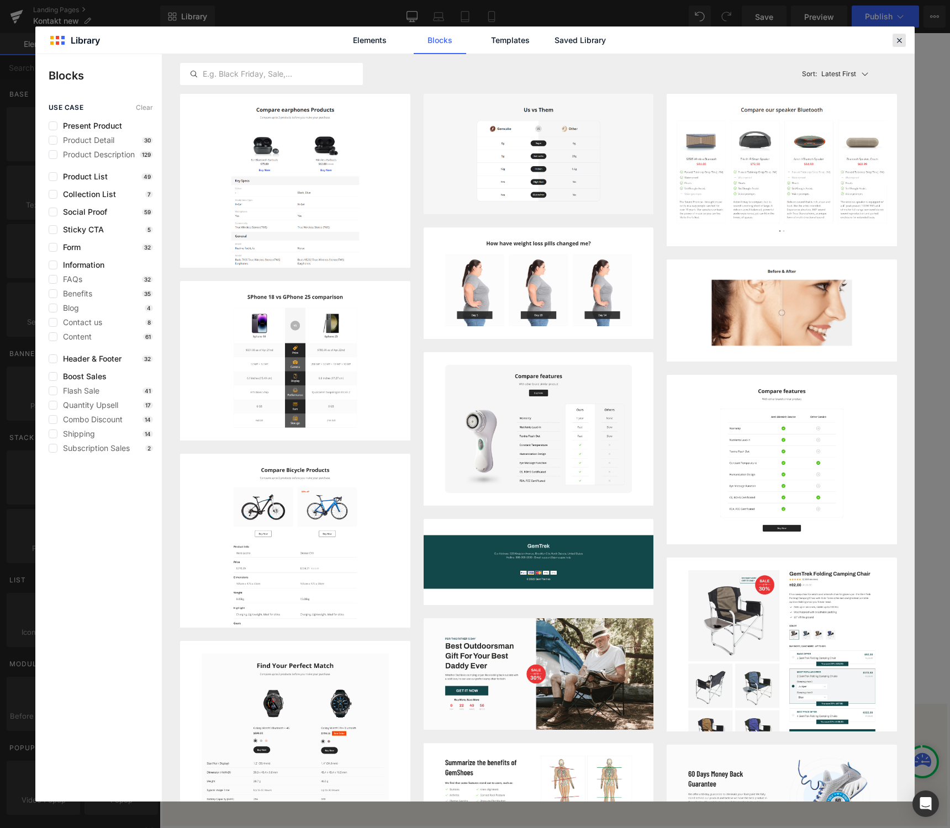
click at [898, 39] on icon at bounding box center [899, 40] width 10 height 10
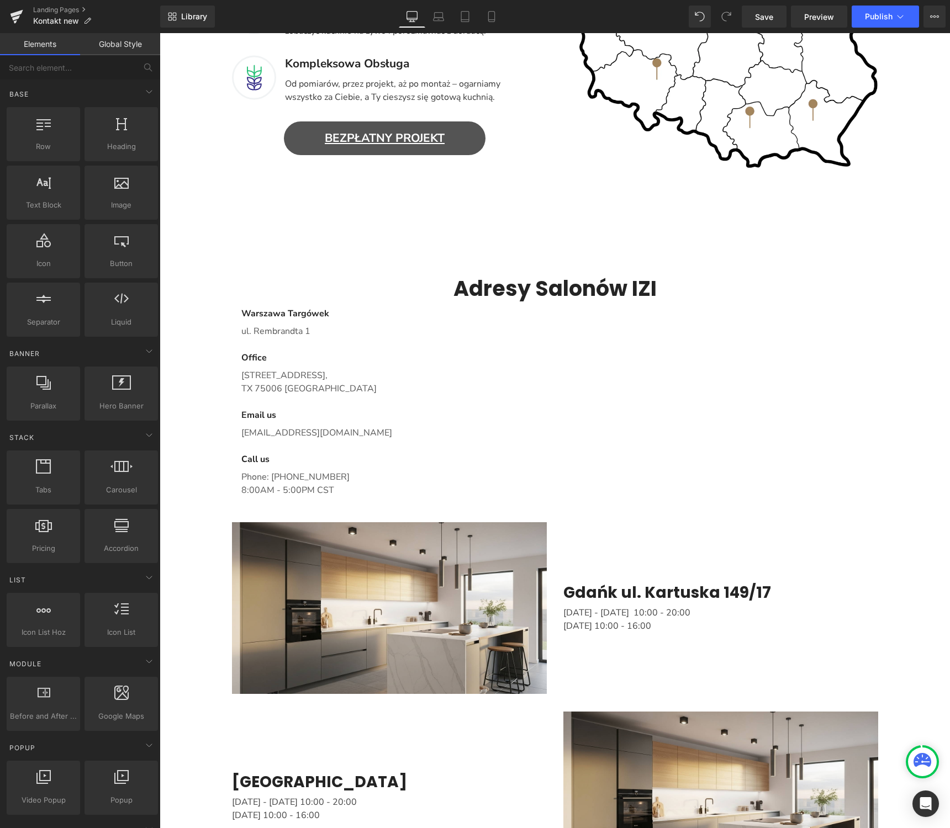
scroll to position [748, 0]
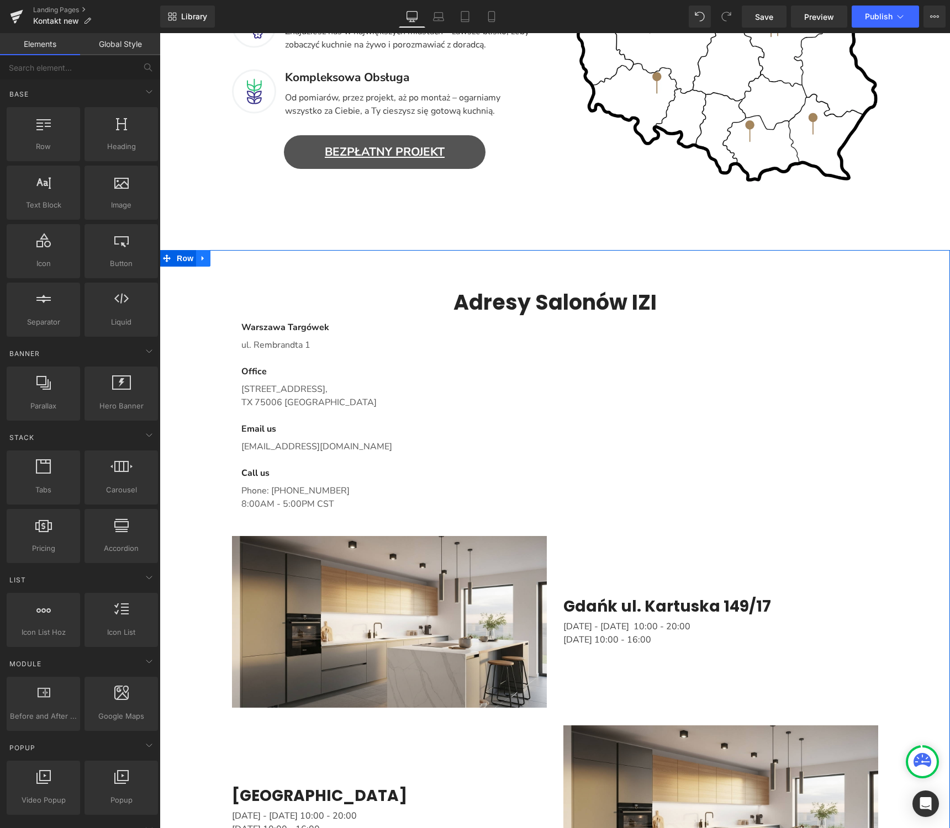
click at [203, 261] on icon "Main content" at bounding box center [203, 258] width 8 height 8
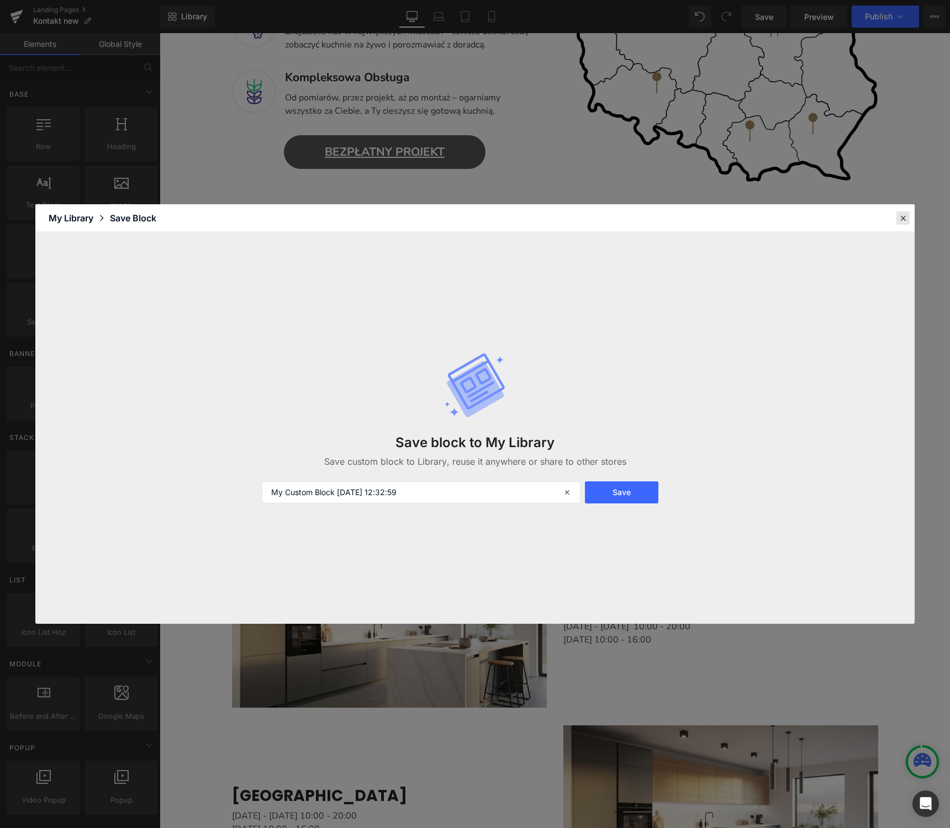
click at [902, 212] on div at bounding box center [902, 217] width 13 height 13
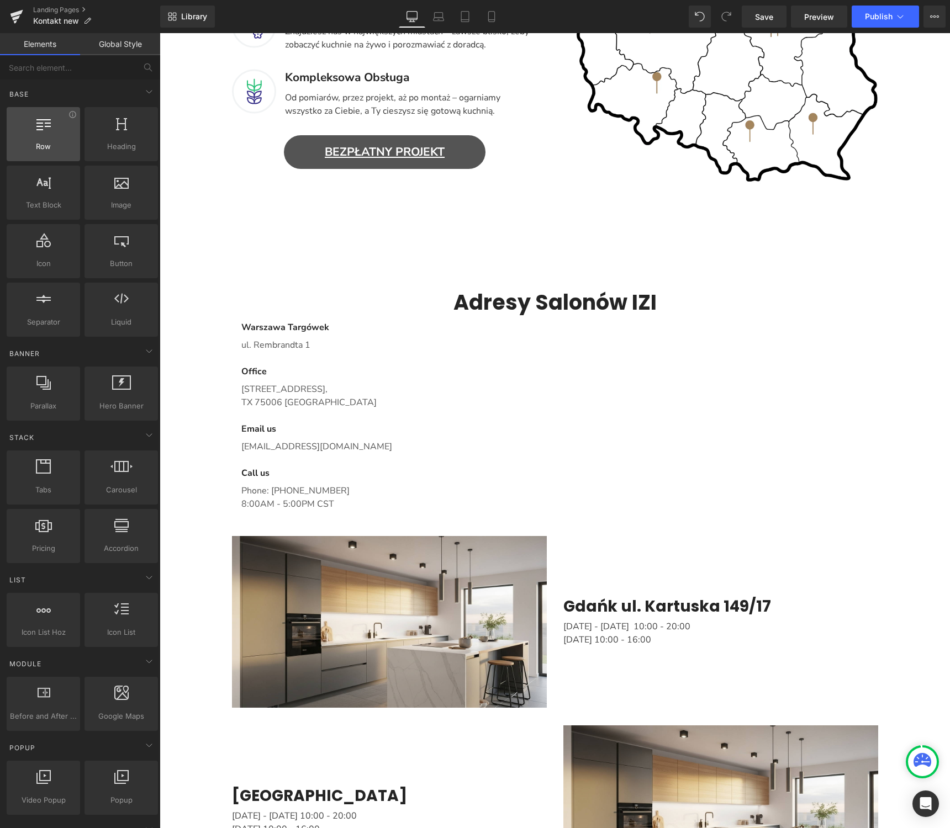
click at [57, 145] on span "Row" at bounding box center [43, 147] width 67 height 12
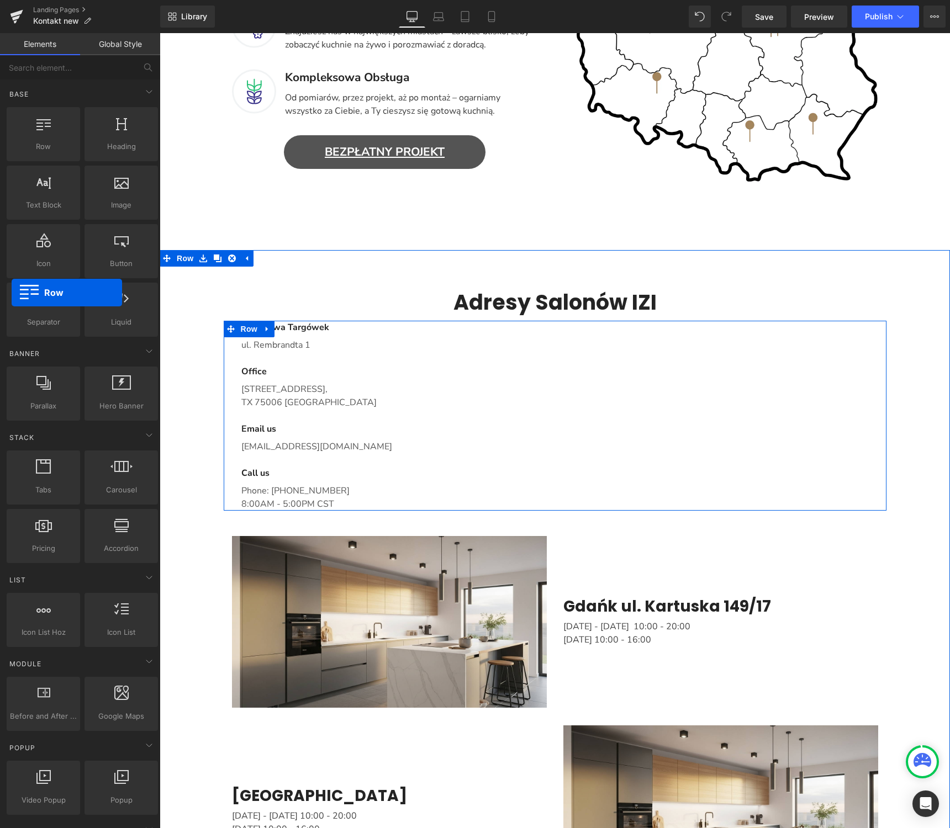
drag, startPoint x: 50, startPoint y: 143, endPoint x: -41, endPoint y: 278, distance: 162.6
click at [0, 278] on html "Row You are previewing how the will restyle your page. You can not edit Element…" at bounding box center [475, 414] width 950 height 828
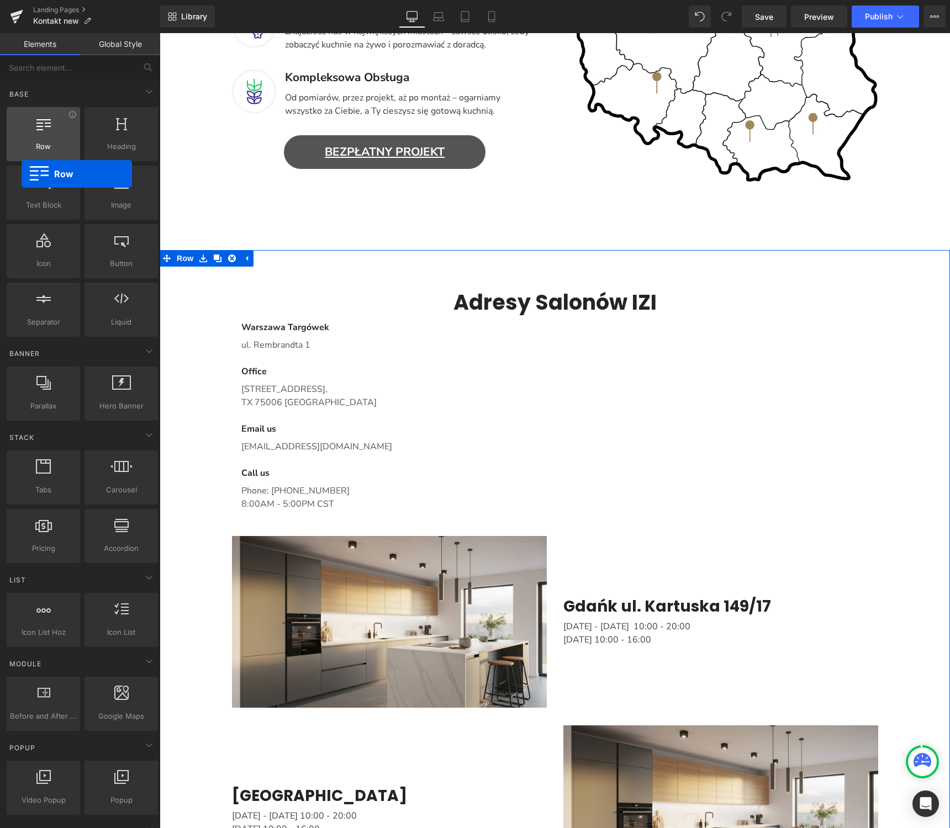
click at [17, 124] on div at bounding box center [43, 128] width 67 height 25
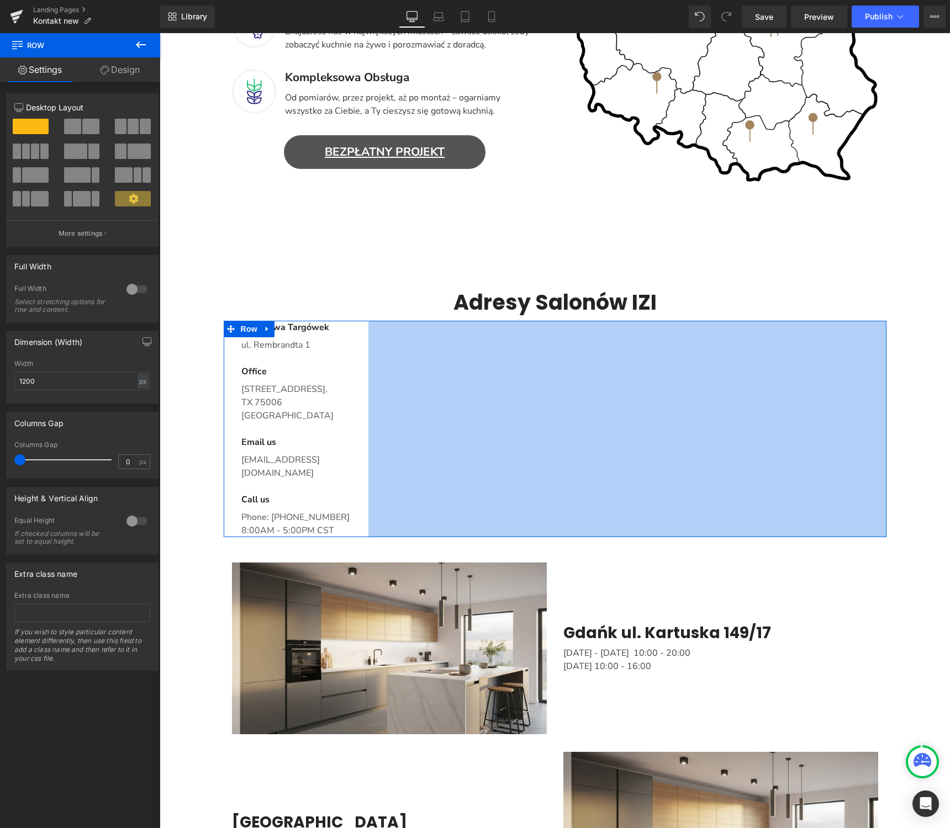
drag, startPoint x: 884, startPoint y: 500, endPoint x: 367, endPoint y: 500, distance: 517.8
click at [367, 500] on div "Warszawa Targówek Text Block ul. Rembrandta 1 Text Block Office Text Block [STR…" at bounding box center [555, 429] width 662 height 216
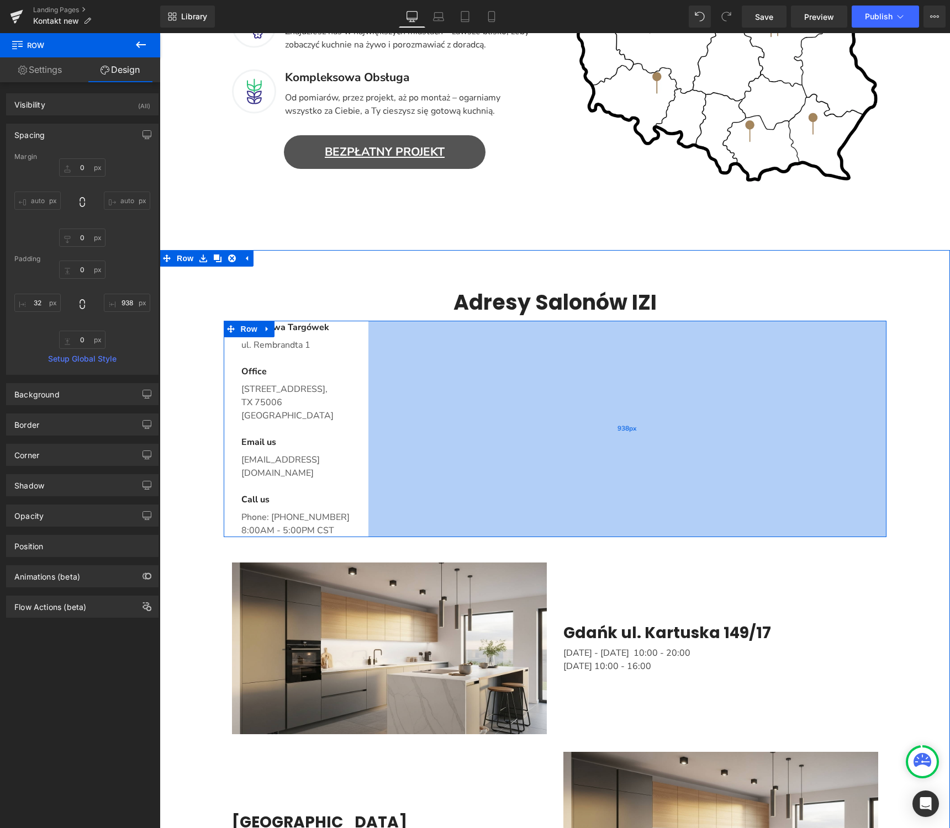
click at [627, 425] on span "938px" at bounding box center [626, 429] width 19 height 8
click at [442, 400] on div "938px" at bounding box center [627, 429] width 518 height 216
click at [444, 365] on div "938px" at bounding box center [627, 429] width 518 height 216
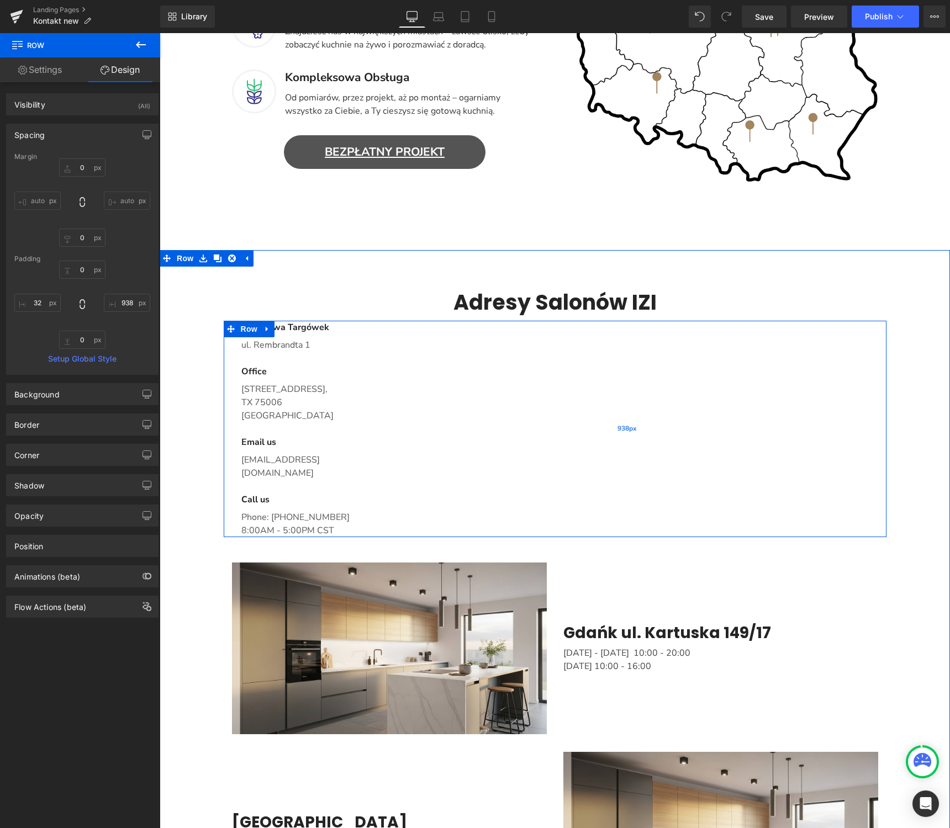
type input "938px"
click at [648, 406] on div "938px" at bounding box center [627, 429] width 518 height 216
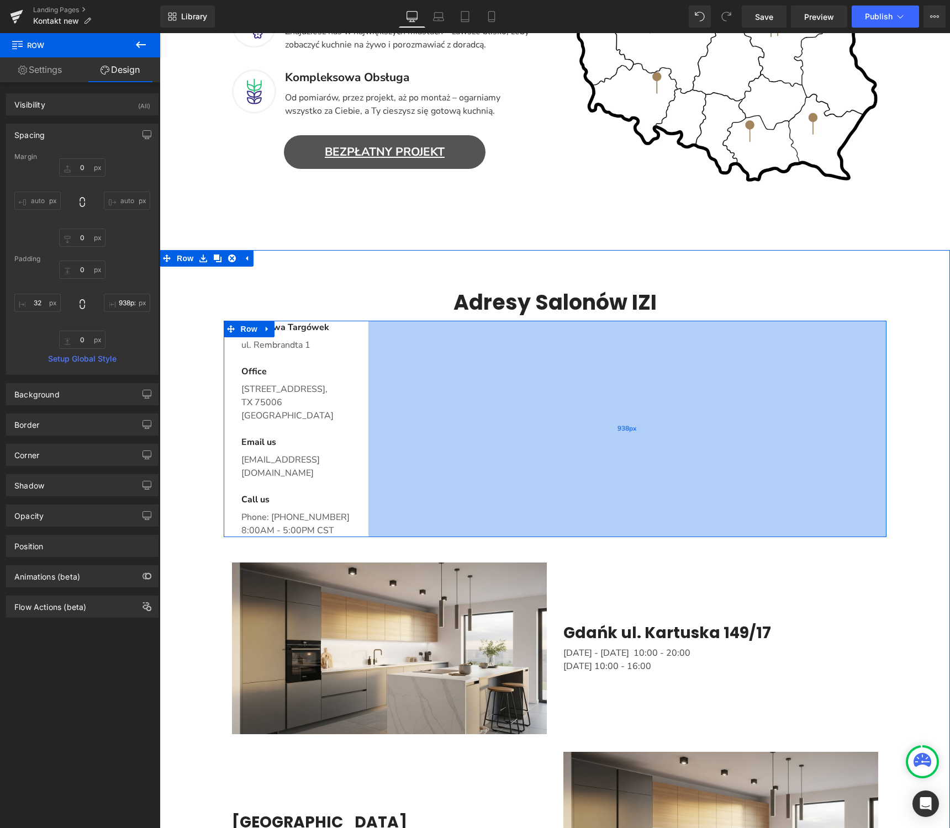
click at [648, 406] on div "938px" at bounding box center [627, 429] width 518 height 216
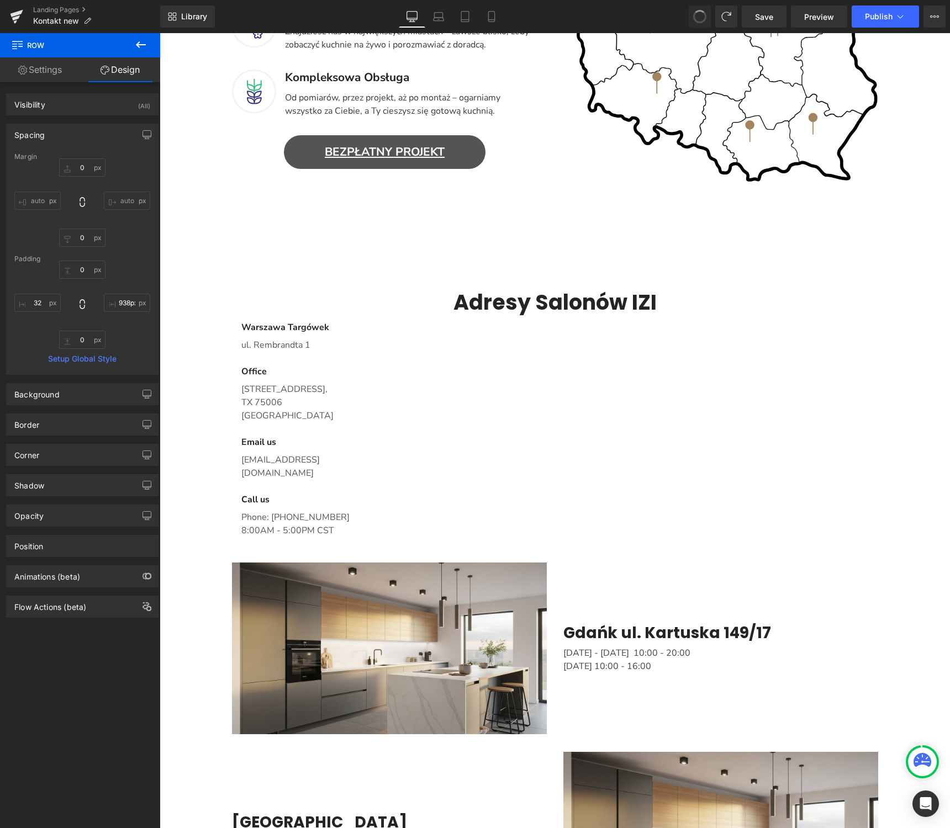
type input "0"
type input "938"
type input "0"
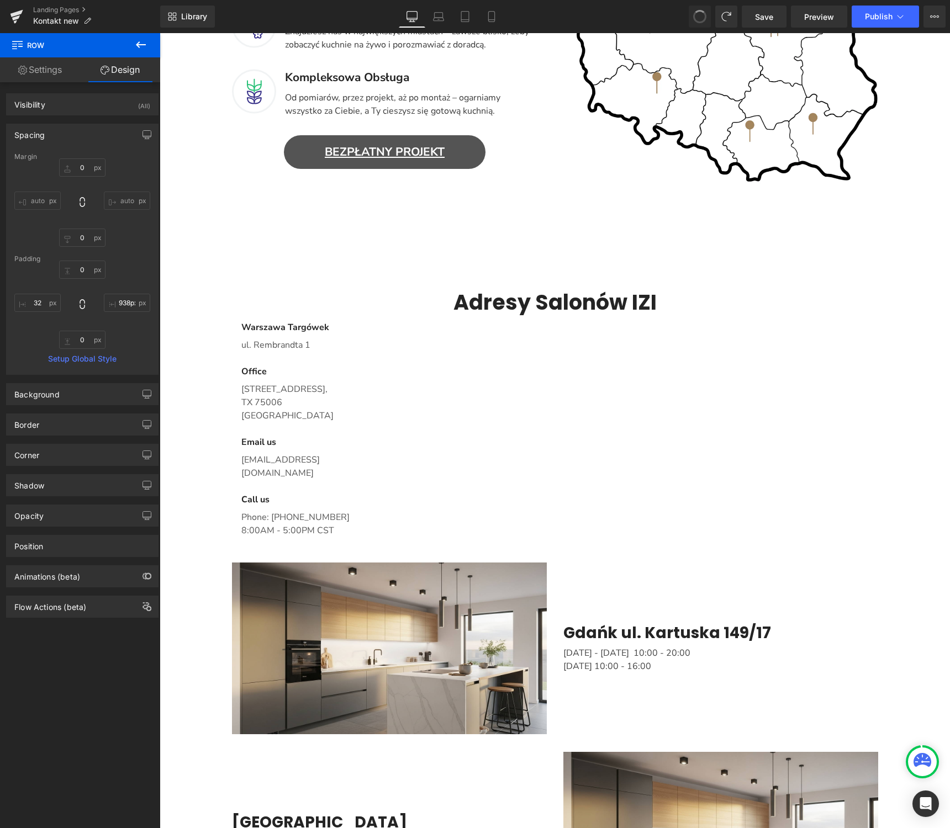
type input "32"
type input "0"
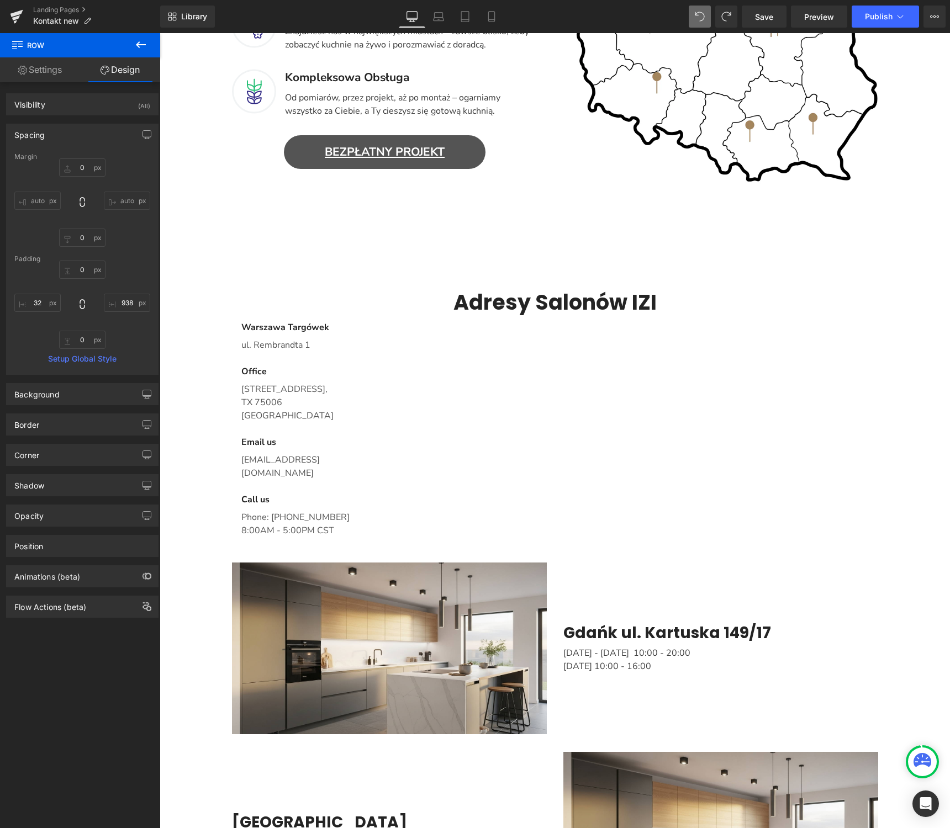
type input "0"
type input "32"
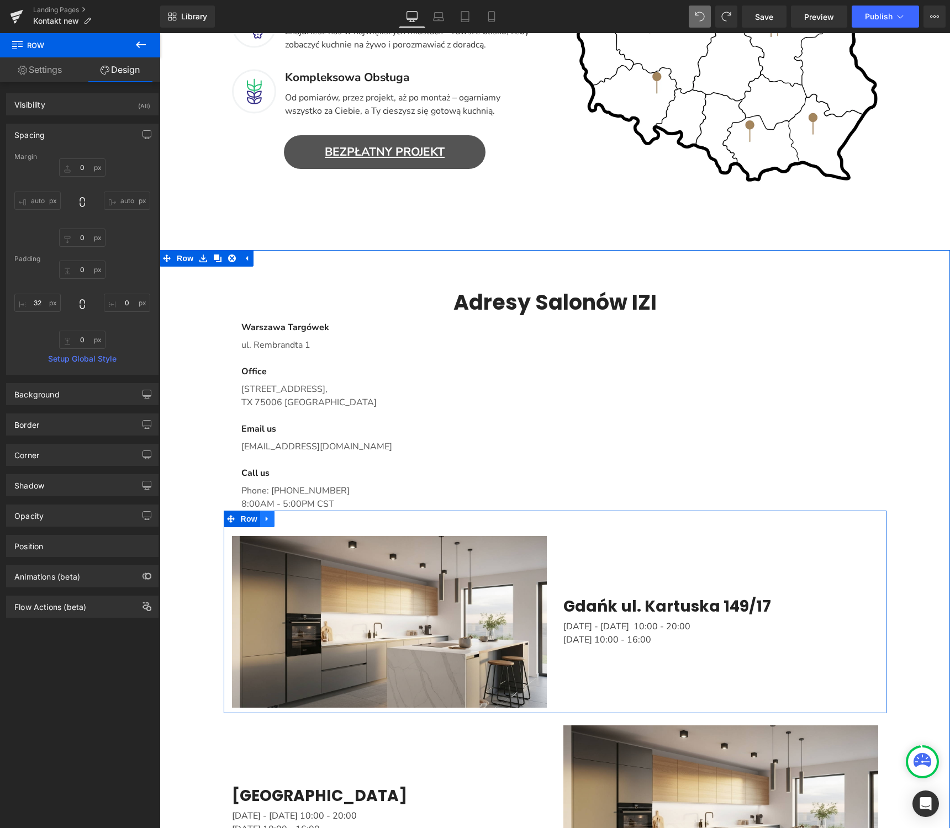
click at [268, 524] on link "Main content" at bounding box center [267, 519] width 14 height 17
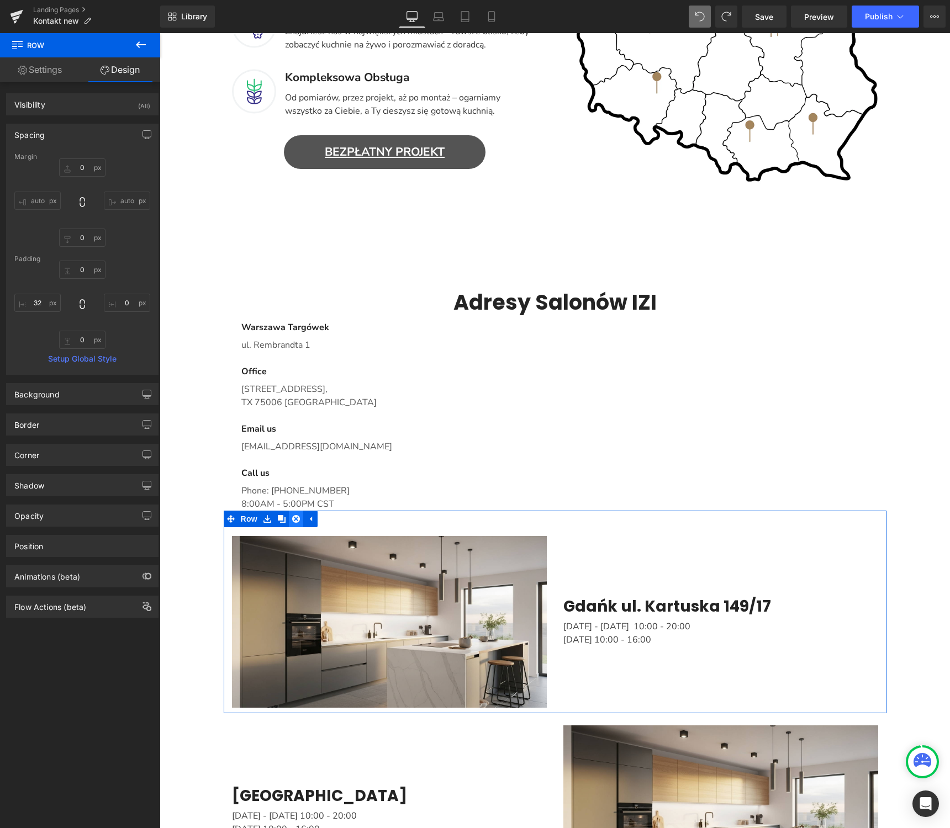
click at [294, 521] on icon "Main content" at bounding box center [296, 519] width 8 height 8
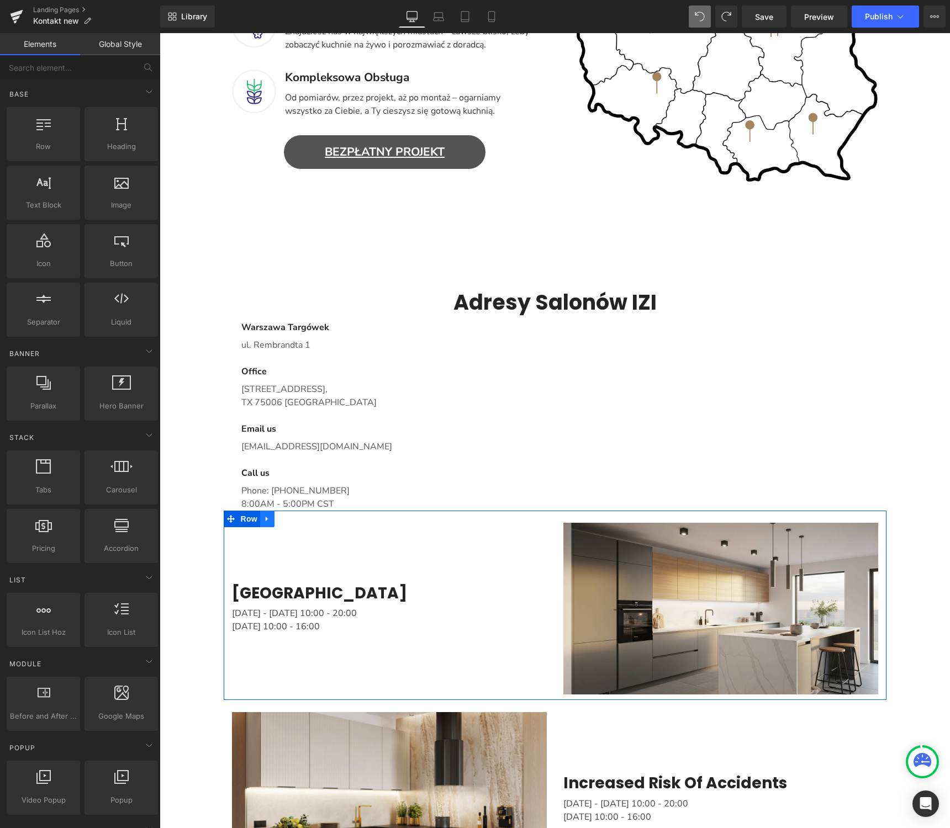
click at [267, 518] on icon "Main content" at bounding box center [267, 519] width 2 height 5
click at [295, 520] on icon "Main content" at bounding box center [296, 519] width 8 height 8
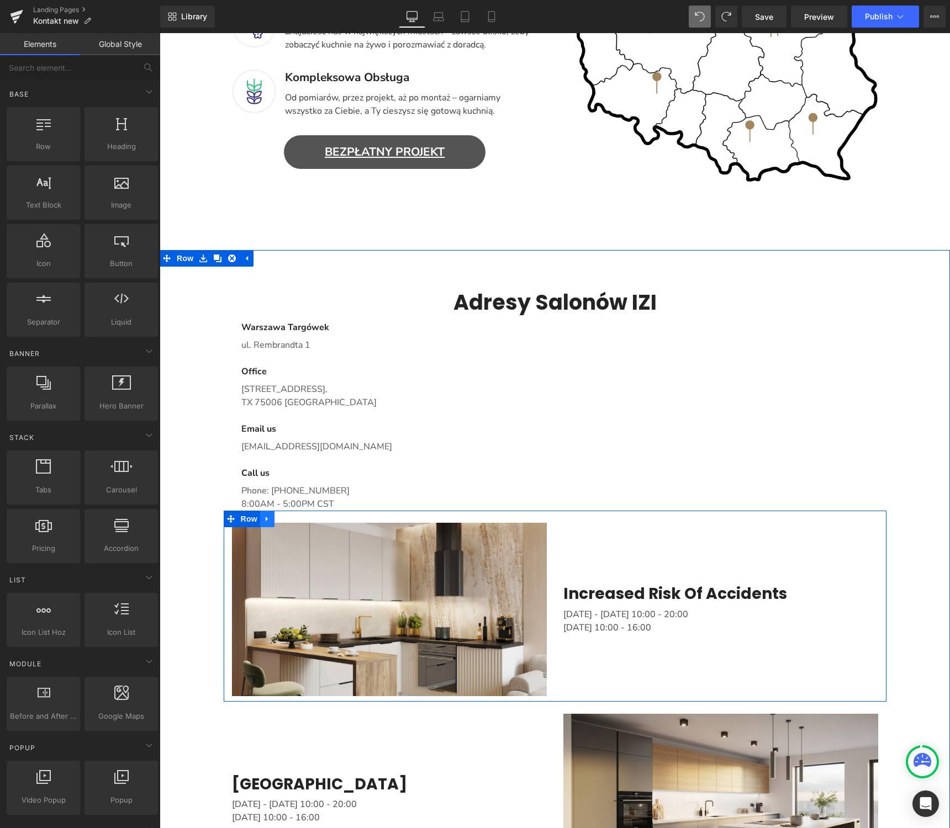
click at [263, 518] on link "Main content" at bounding box center [267, 519] width 14 height 17
click at [295, 522] on icon "Main content" at bounding box center [296, 519] width 8 height 8
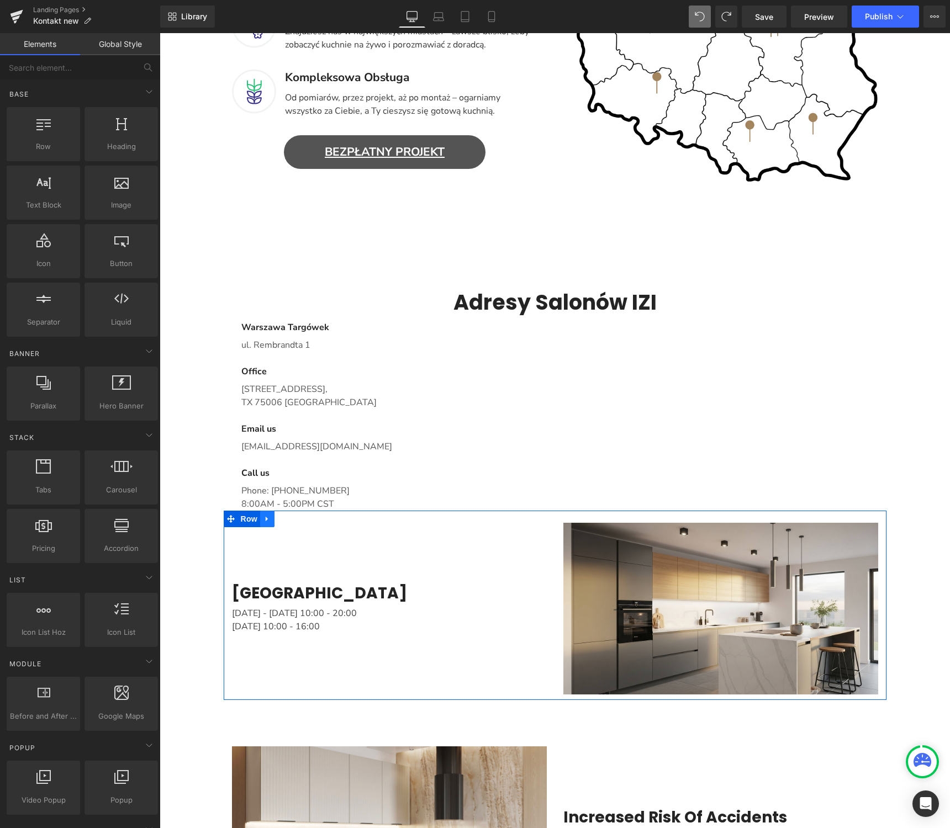
click at [267, 521] on icon "Main content" at bounding box center [267, 519] width 8 height 8
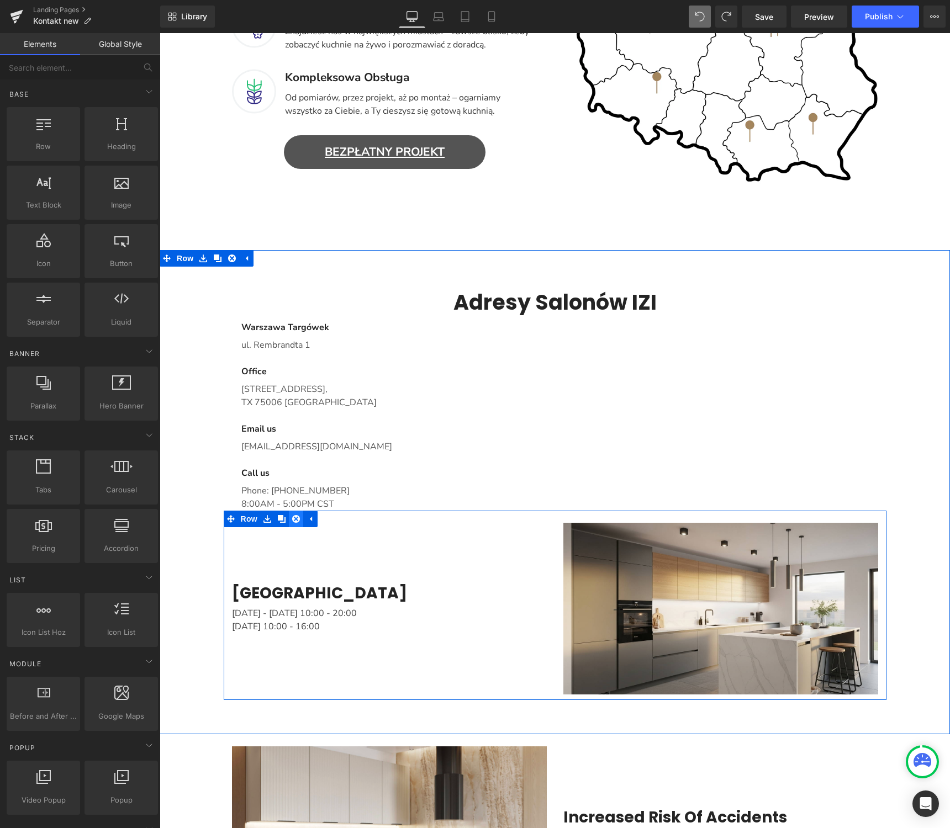
click at [292, 520] on icon "Main content" at bounding box center [296, 519] width 8 height 8
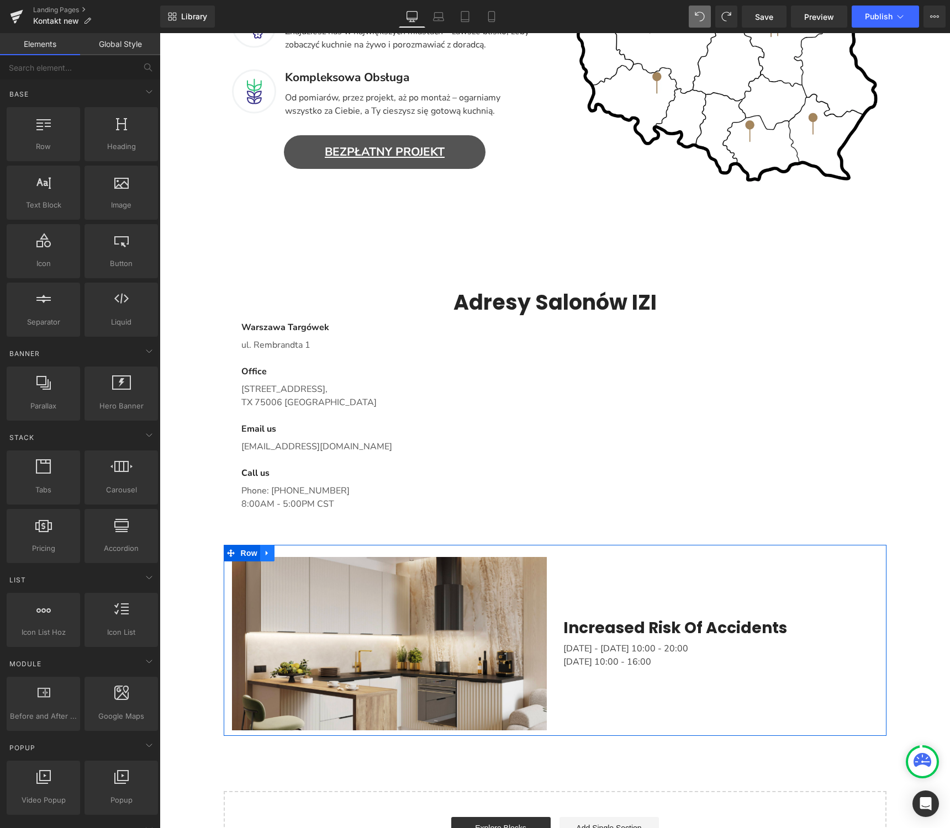
click at [266, 554] on icon "Main content" at bounding box center [267, 553] width 2 height 5
click at [300, 555] on link "Main content" at bounding box center [296, 553] width 14 height 17
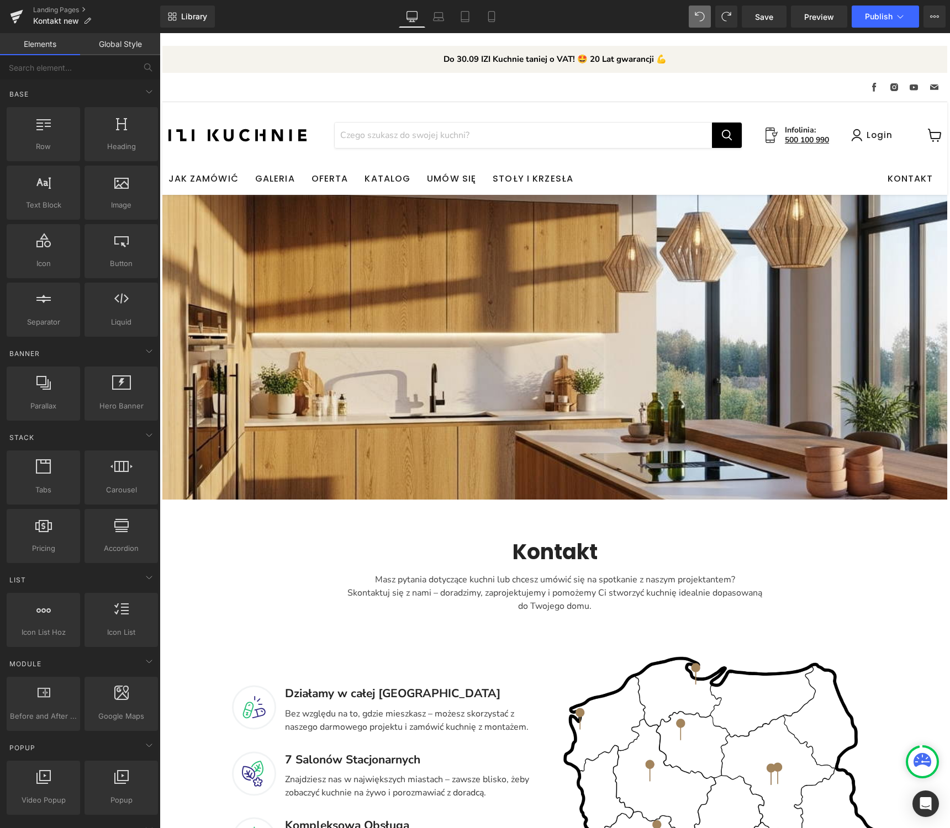
scroll to position [570, 0]
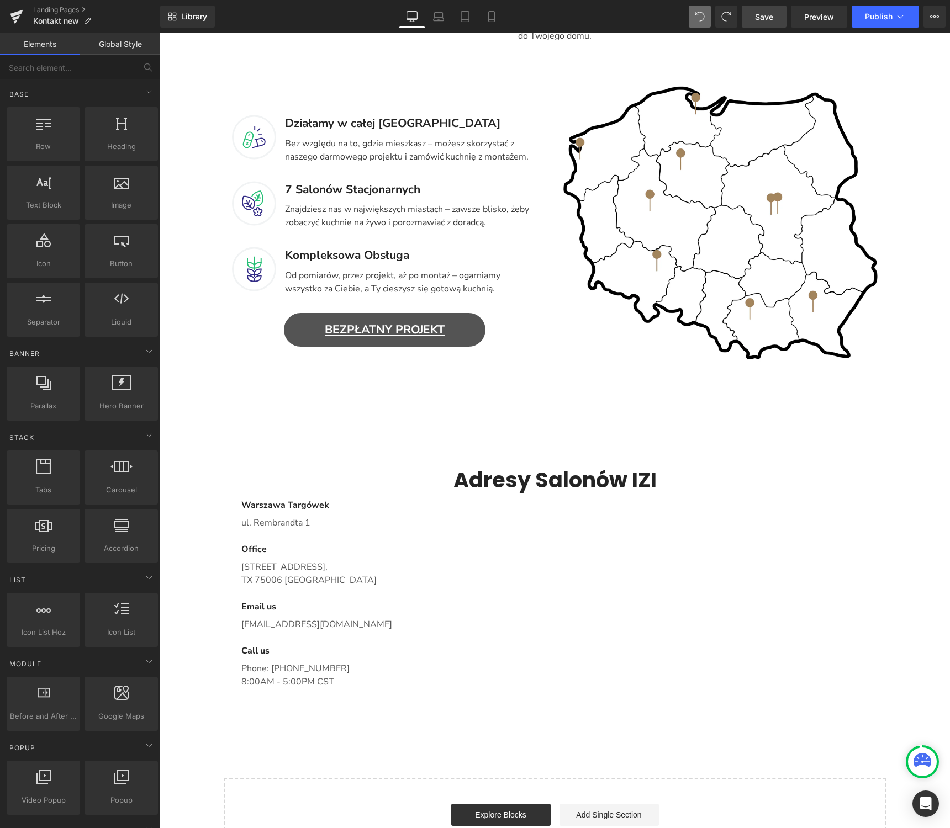
click at [770, 24] on link "Save" at bounding box center [763, 17] width 45 height 22
click at [58, 8] on link "Landing Pages" at bounding box center [96, 10] width 127 height 9
click at [767, 13] on span "Save" at bounding box center [764, 17] width 18 height 12
click at [65, 7] on link "Landing Pages" at bounding box center [96, 10] width 127 height 9
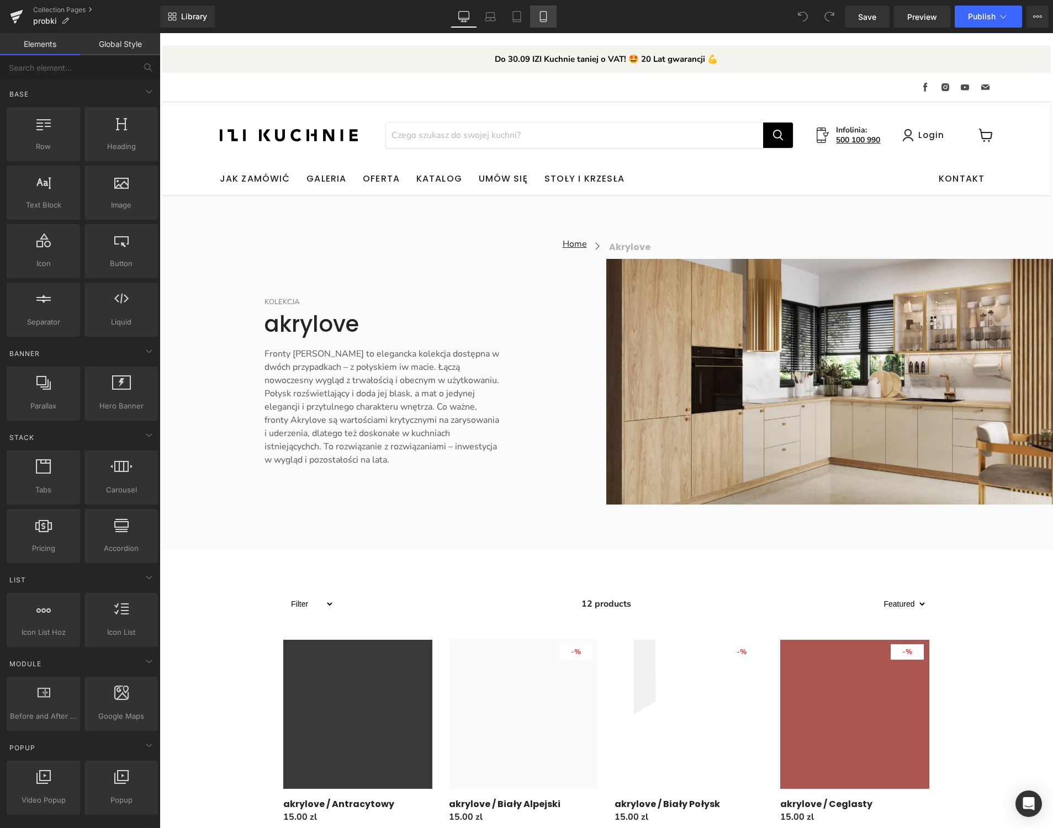
click at [548, 14] on icon at bounding box center [543, 16] width 11 height 11
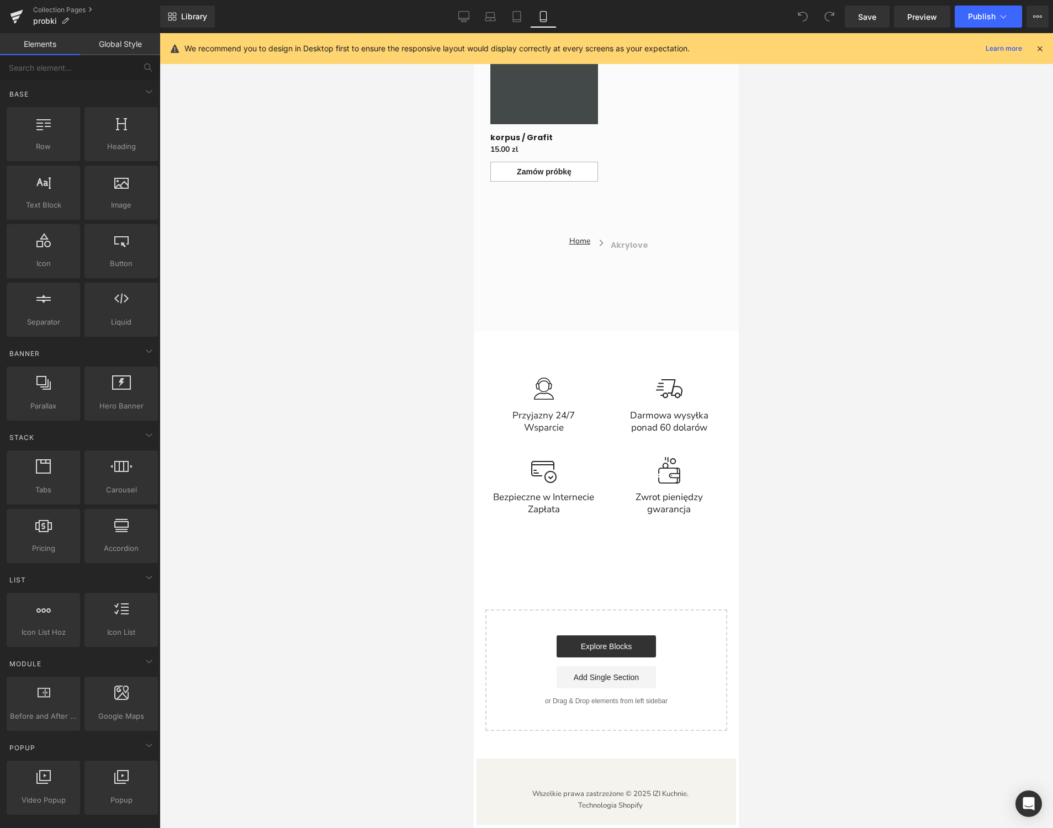
scroll to position [8615, 0]
drag, startPoint x: 101, startPoint y: 535, endPoint x: -1, endPoint y: 597, distance: 119.4
click at [0, 597] on html "Accordion You are previewing how the will restyle your page. You can not edit E…" at bounding box center [526, 414] width 1053 height 828
click at [114, 520] on icon at bounding box center [121, 525] width 14 height 14
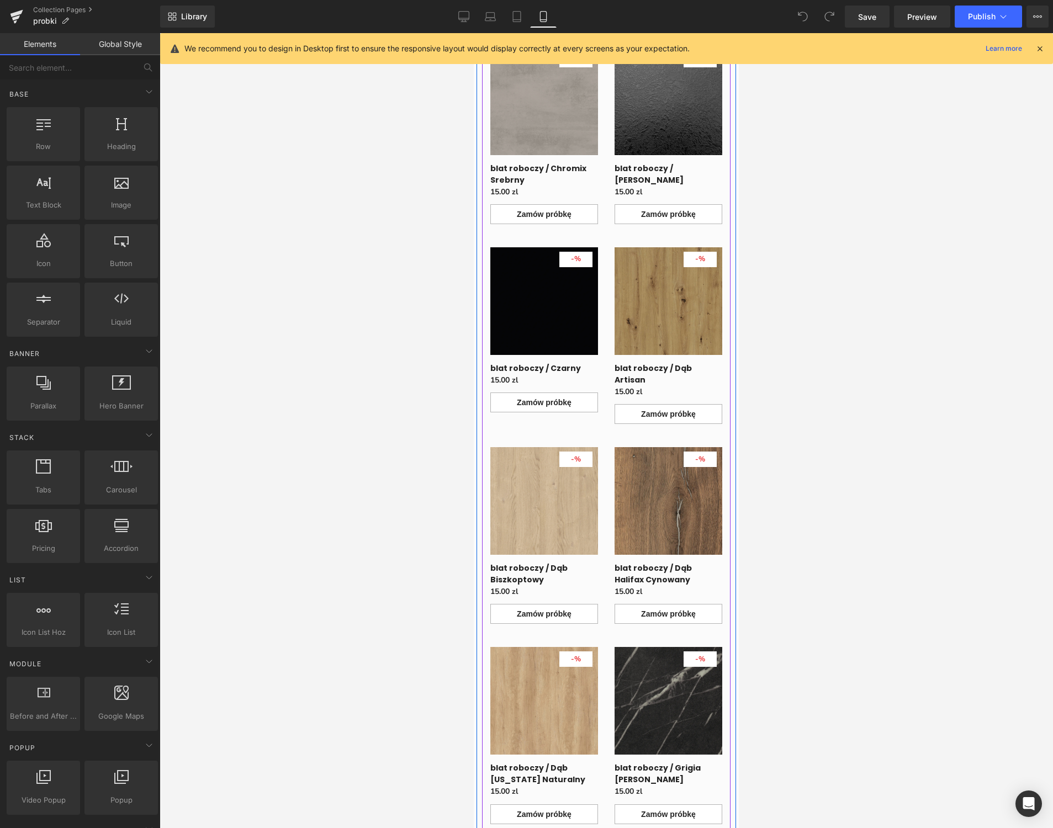
scroll to position [6249, 0]
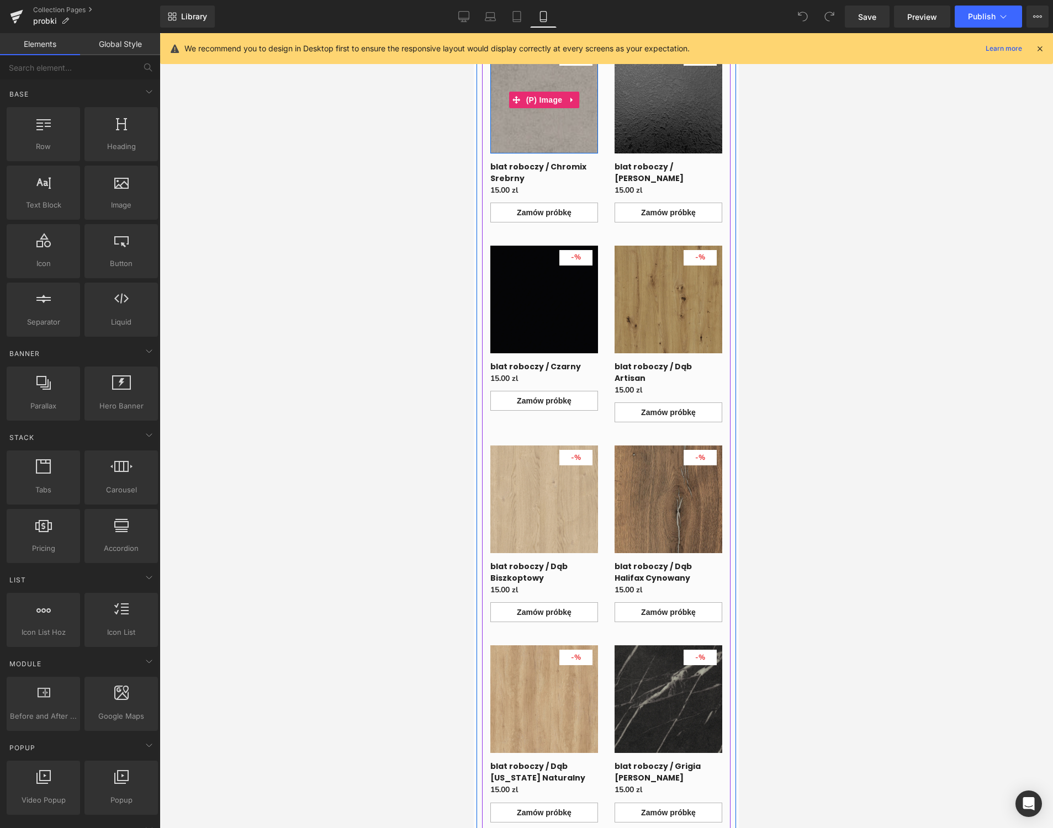
click at [581, 66] on div "- 1500 %" at bounding box center [575, 57] width 33 height 15
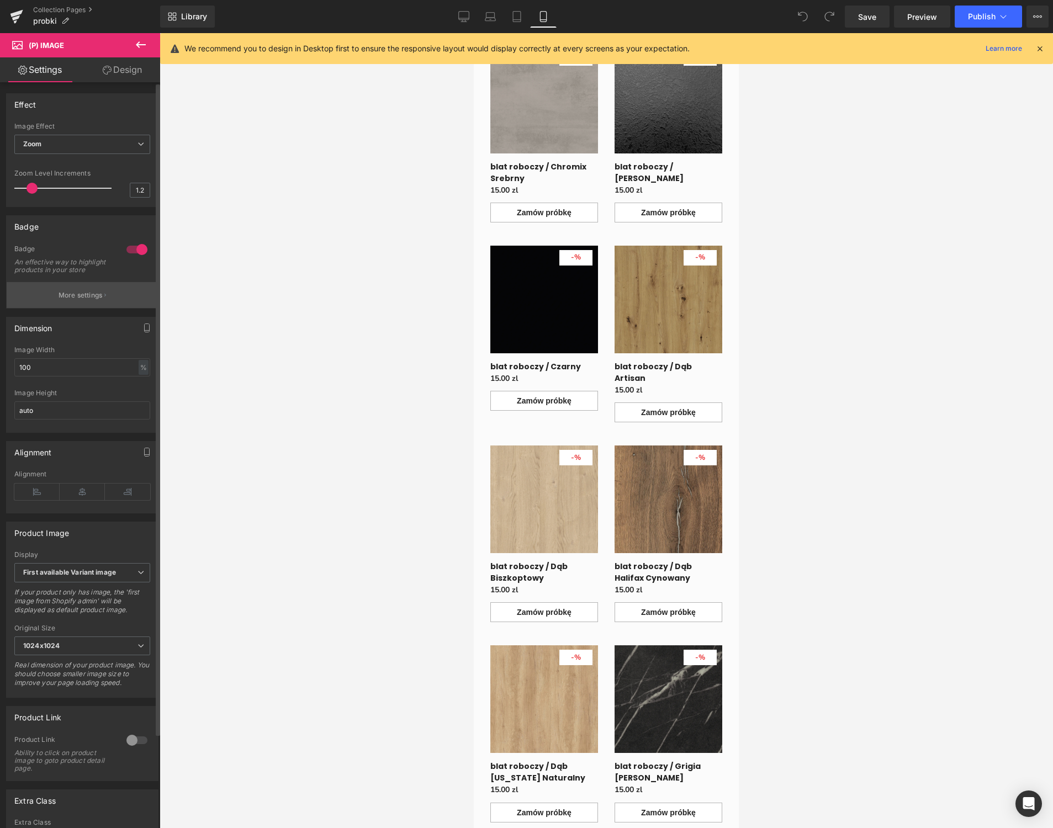
click at [65, 300] on p "More settings" at bounding box center [81, 295] width 44 height 10
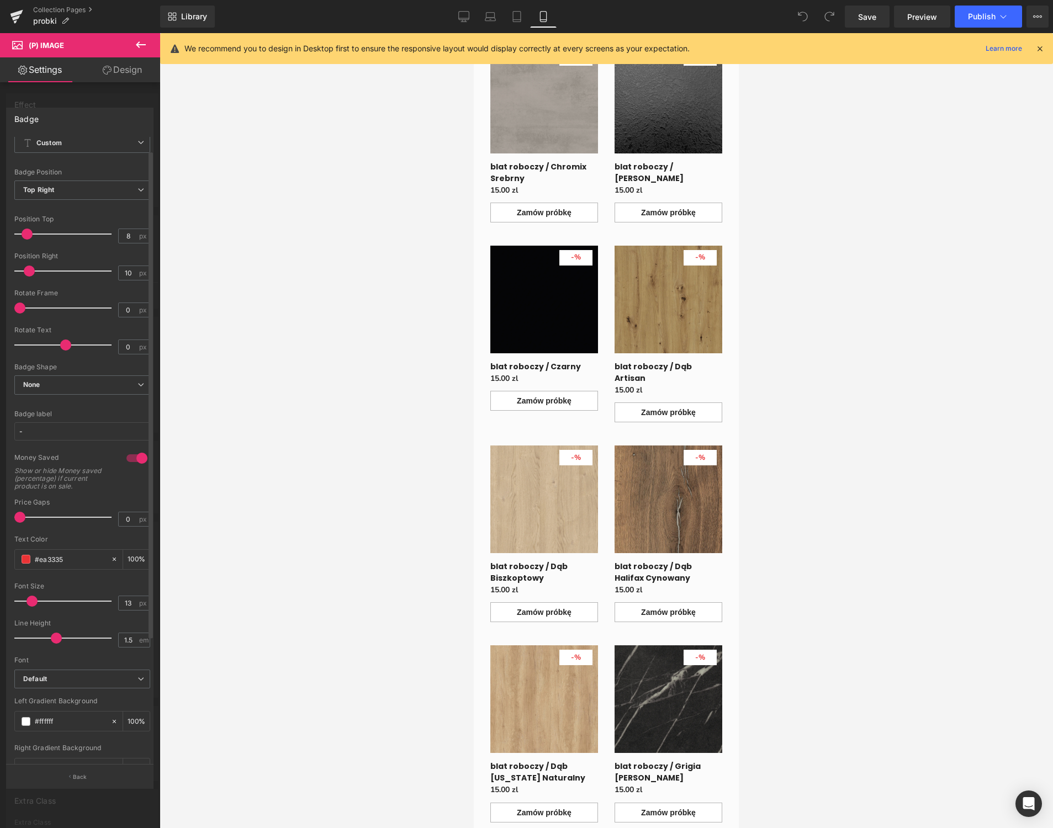
scroll to position [0, 0]
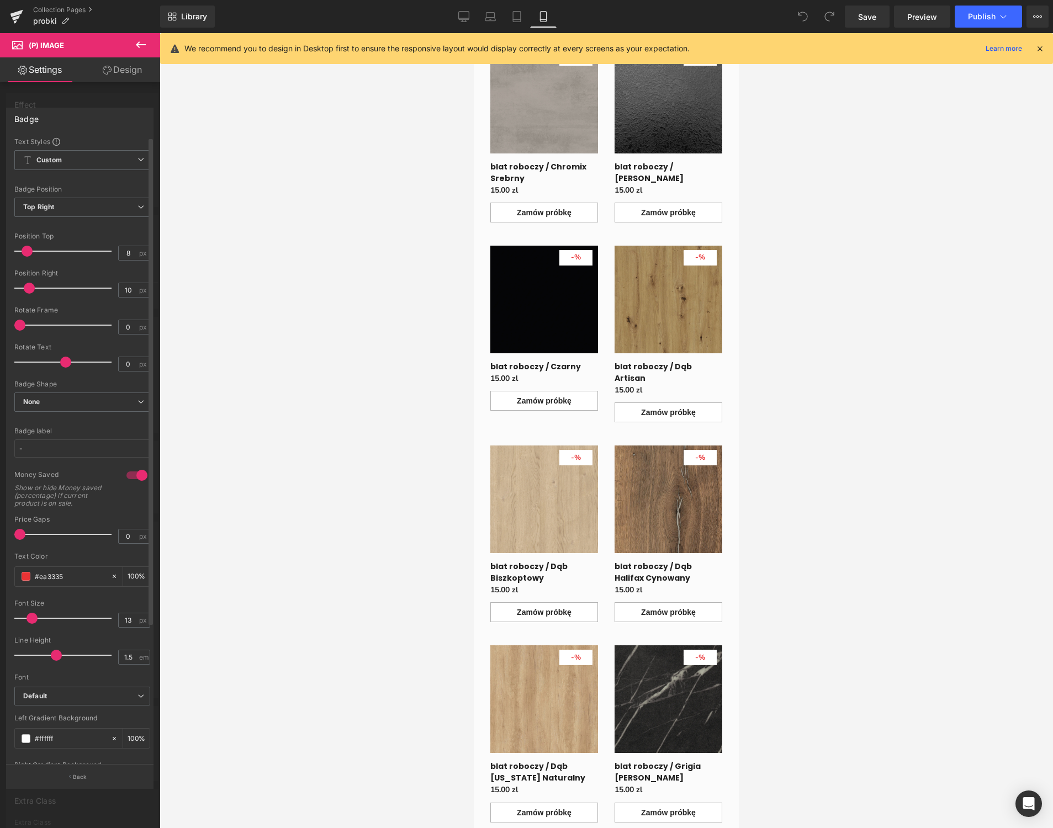
click at [138, 475] on div at bounding box center [137, 475] width 26 height 18
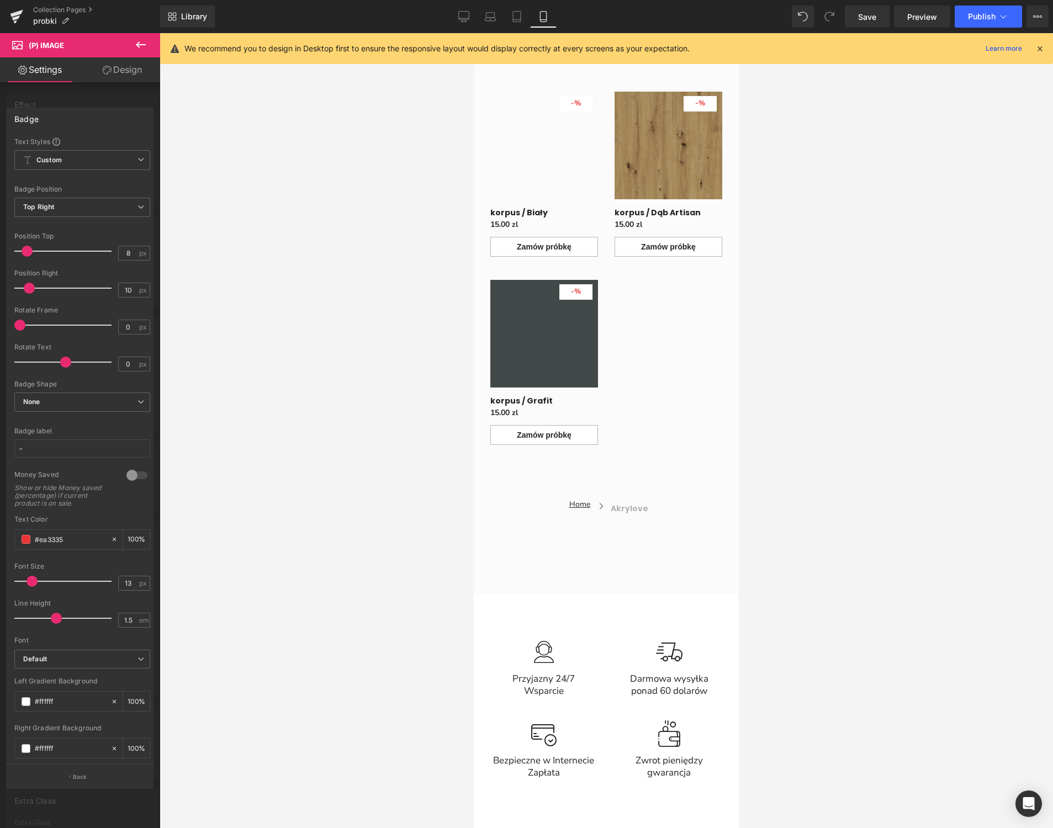
scroll to position [8108, 0]
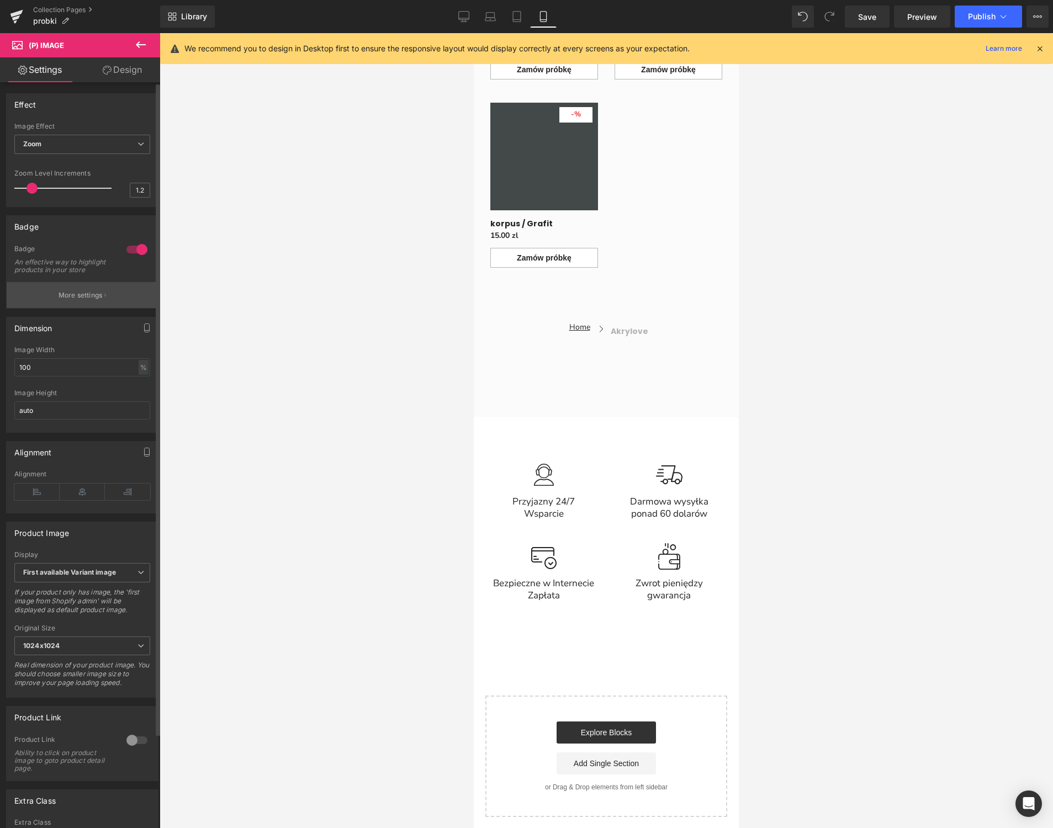
click at [91, 308] on button "More settings" at bounding box center [82, 295] width 151 height 26
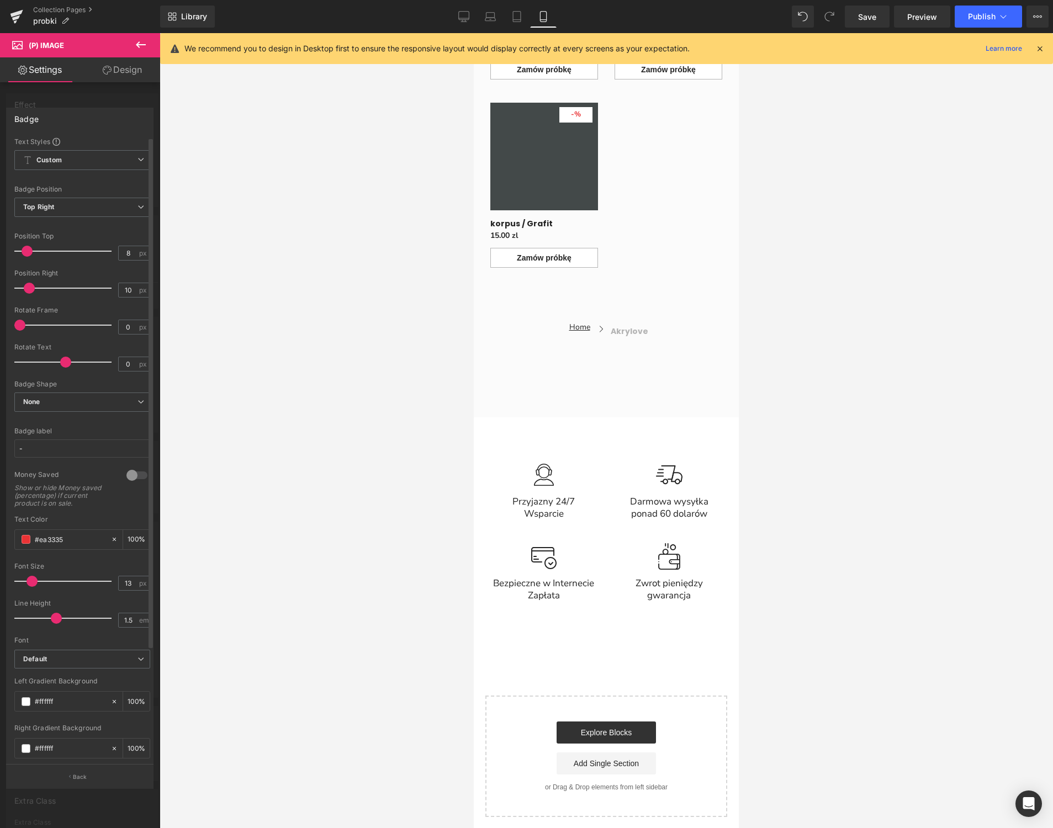
click at [125, 476] on div at bounding box center [137, 475] width 26 height 18
click at [137, 476] on div at bounding box center [137, 475] width 26 height 18
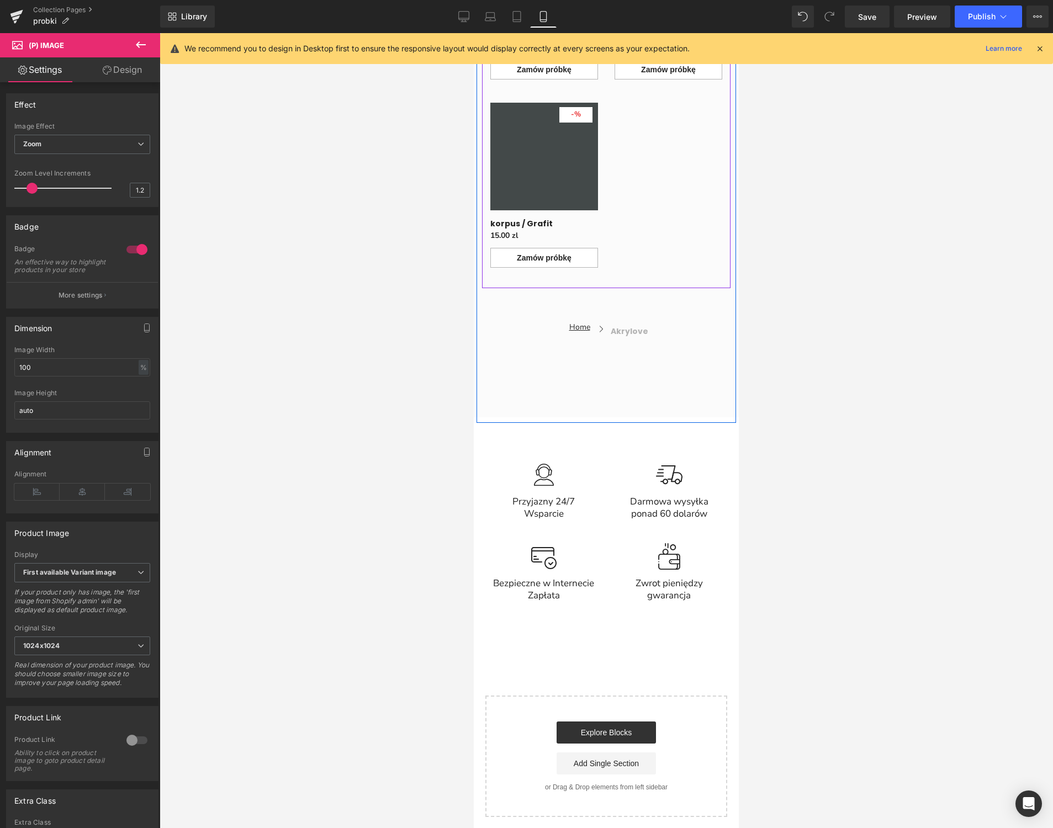
click at [133, 253] on div at bounding box center [137, 250] width 26 height 18
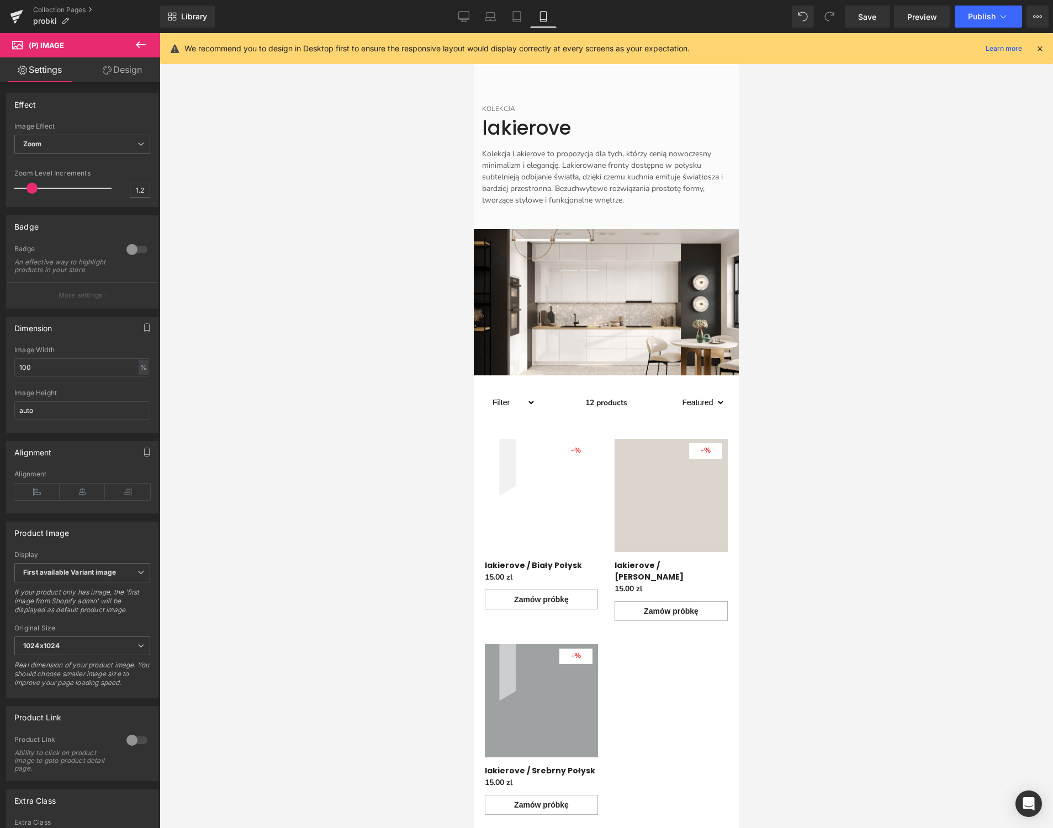
scroll to position [4969, 0]
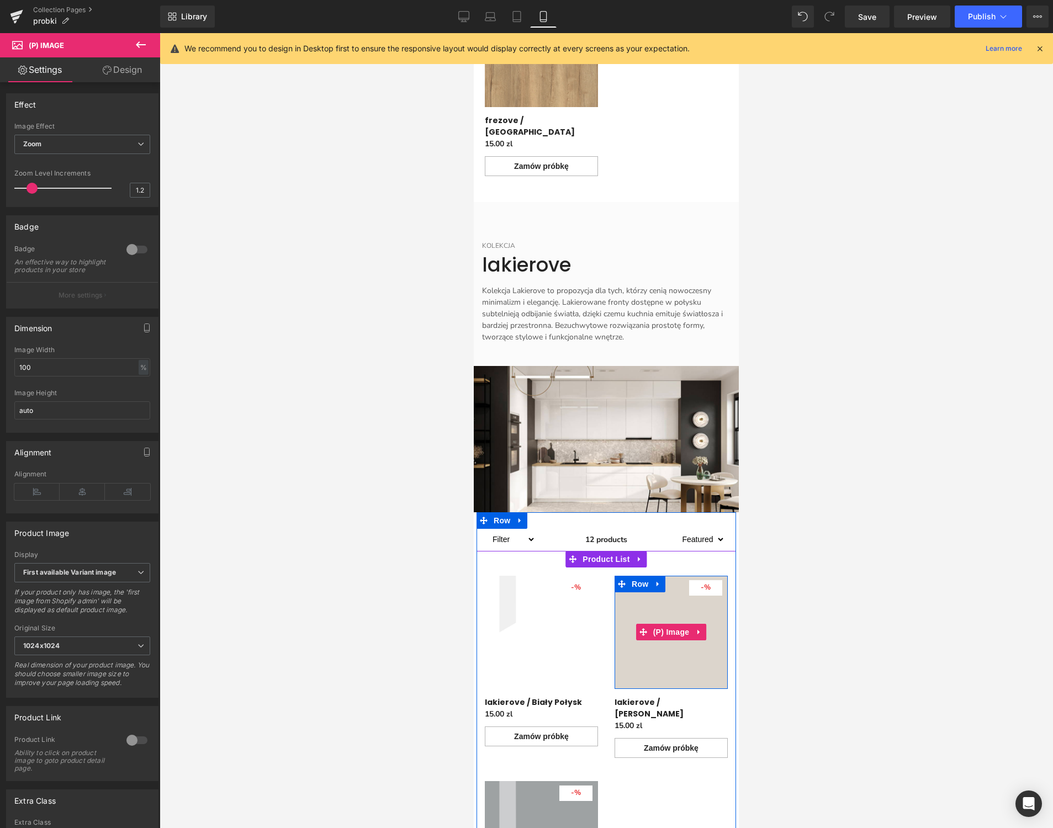
click at [689, 596] on div "- 1500 %" at bounding box center [705, 587] width 33 height 15
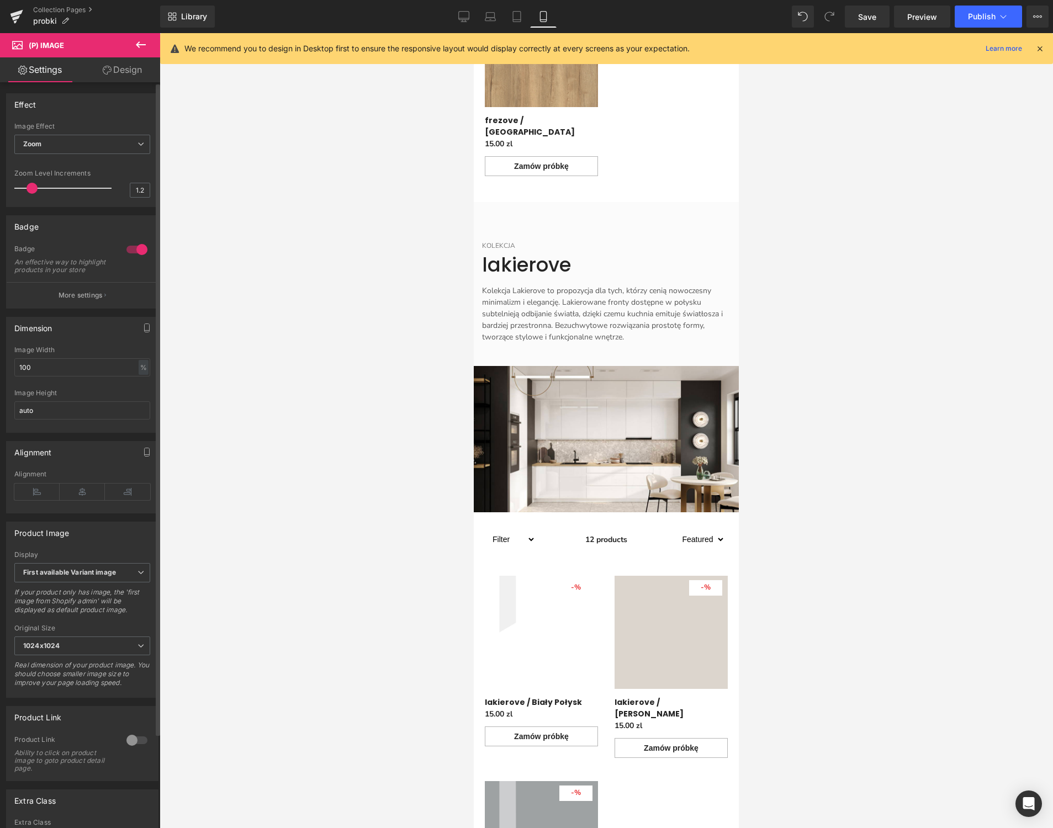
click at [131, 250] on div at bounding box center [137, 250] width 26 height 18
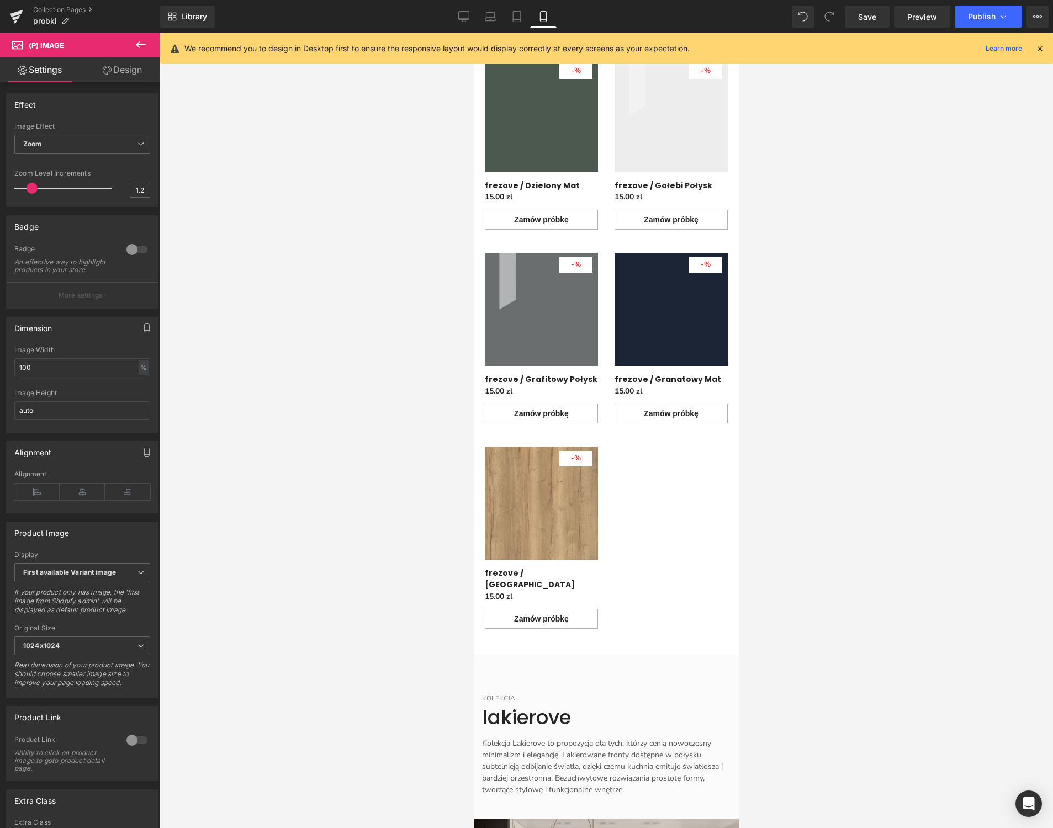
scroll to position [4467, 0]
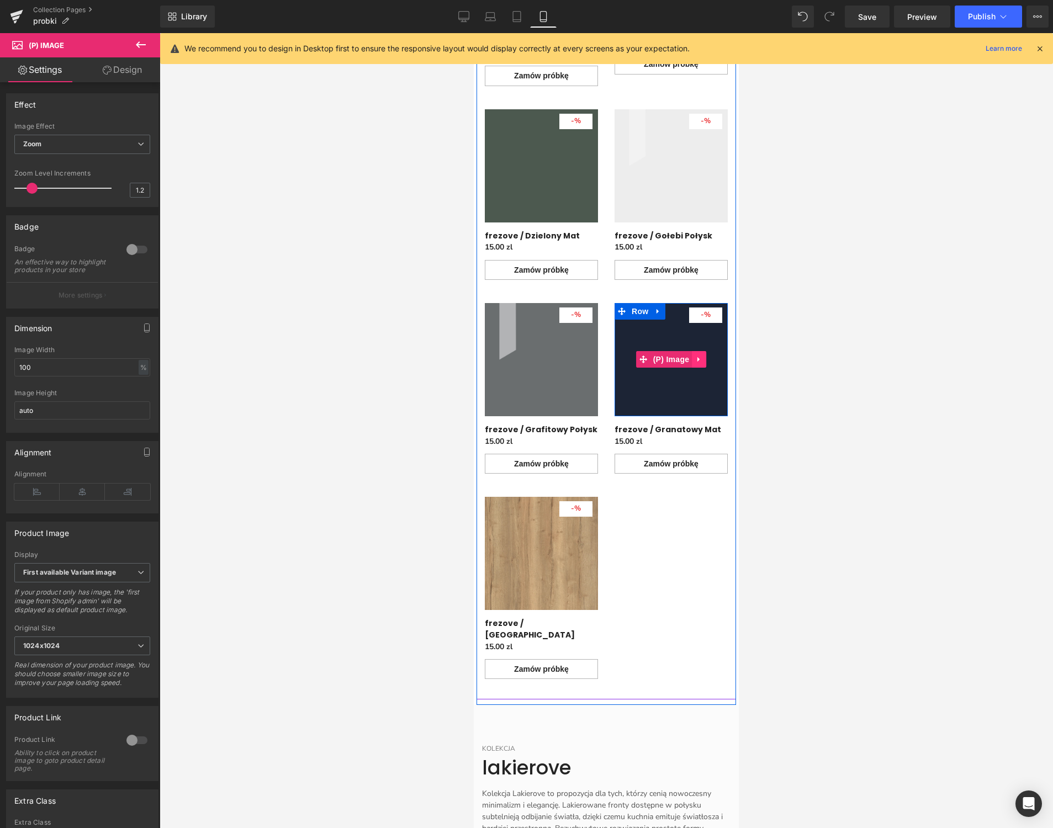
click at [697, 362] on icon "Main content" at bounding box center [698, 359] width 2 height 5
click at [675, 406] on img "Main content" at bounding box center [642, 511] width 795 height 795
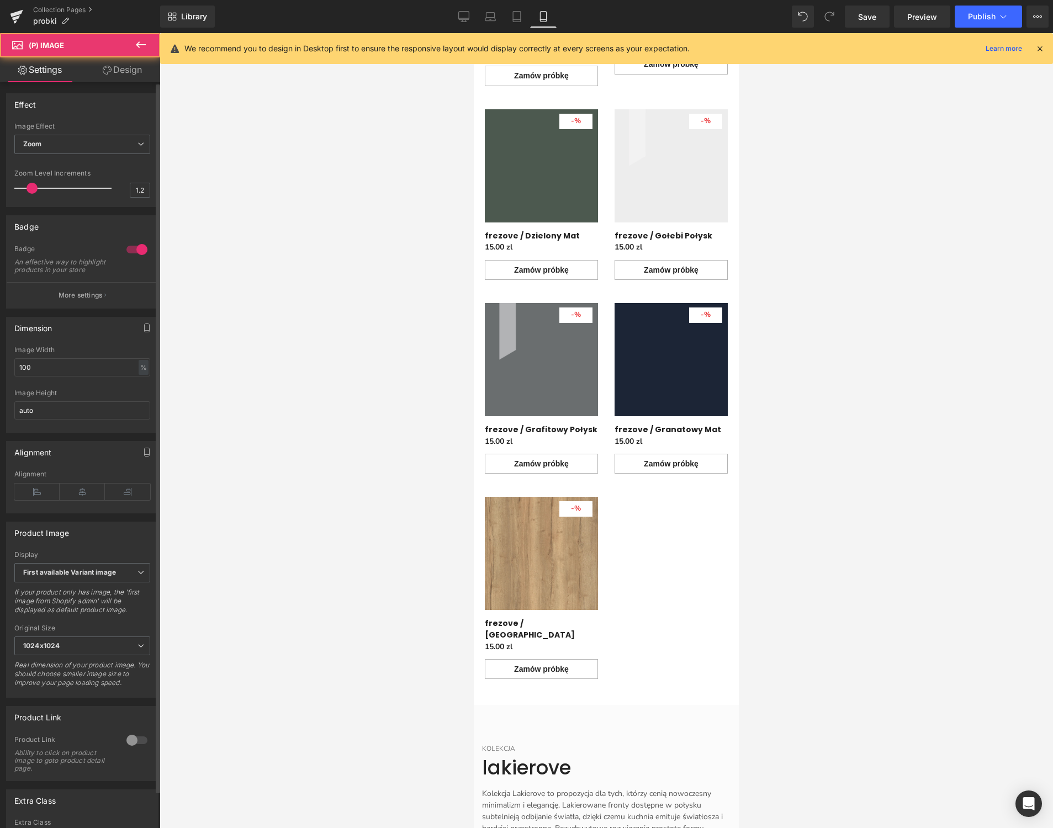
click at [137, 247] on div at bounding box center [137, 250] width 26 height 18
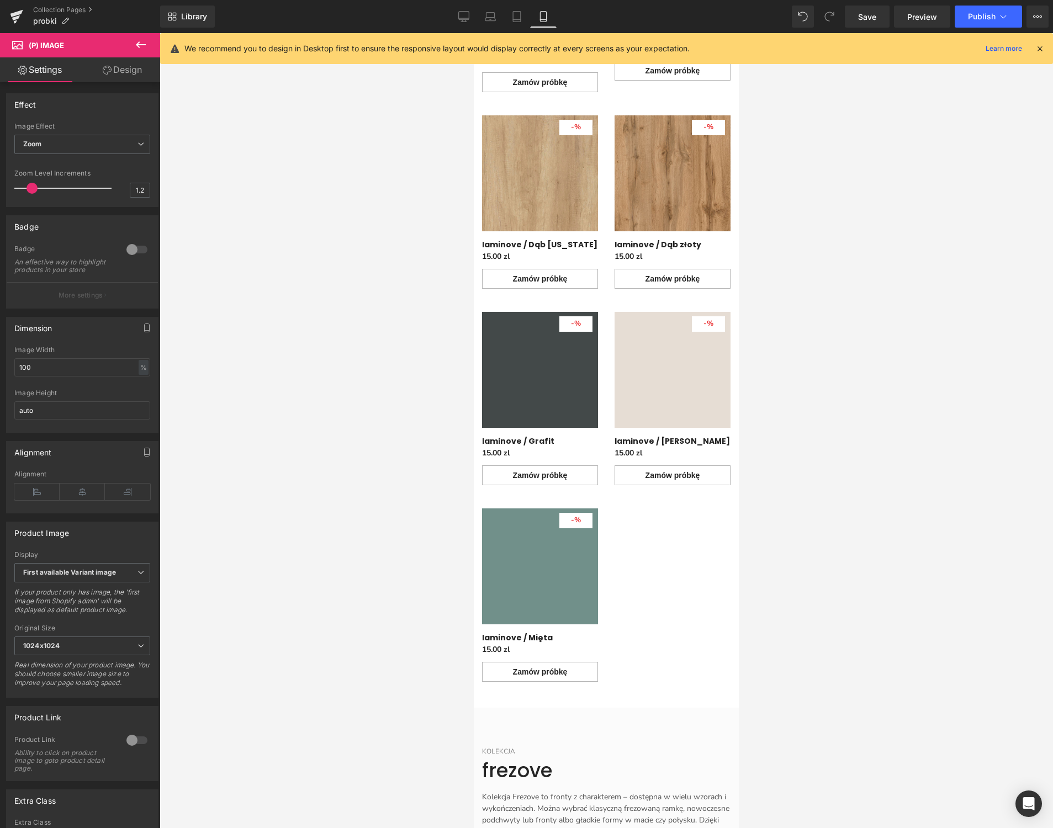
scroll to position [2797, 0]
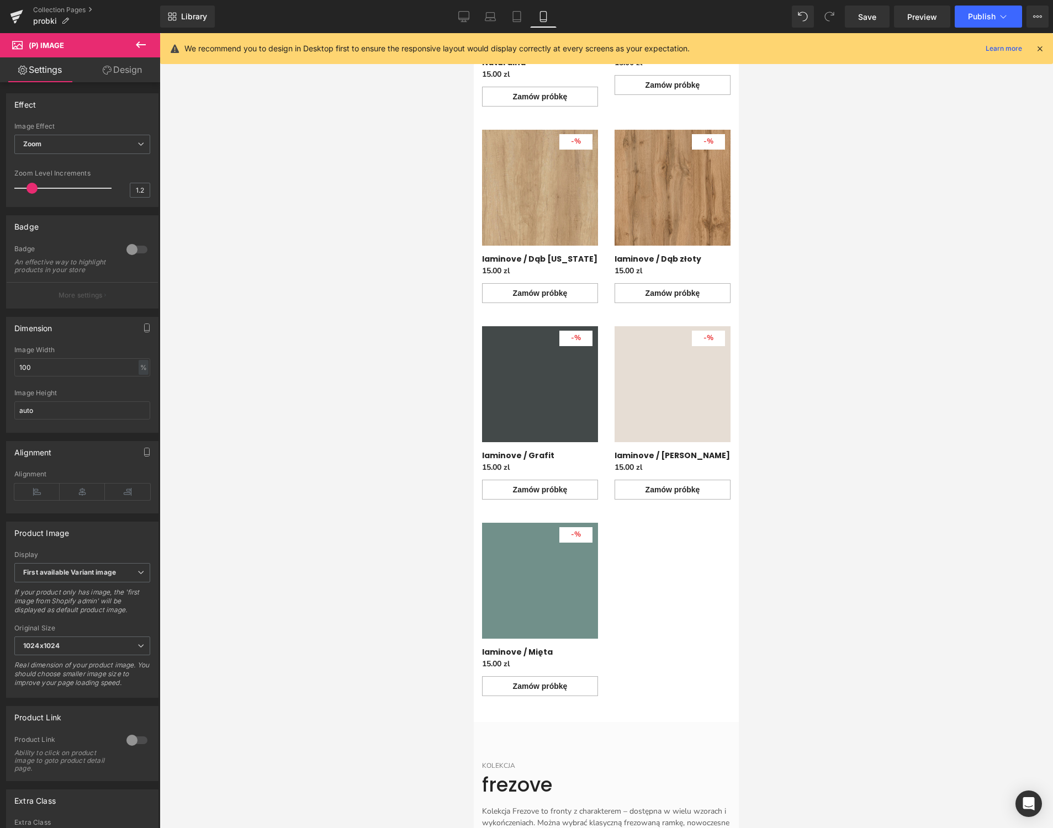
click at [579, 333] on span "%" at bounding box center [577, 338] width 7 height 10
click at [131, 248] on div at bounding box center [137, 250] width 26 height 18
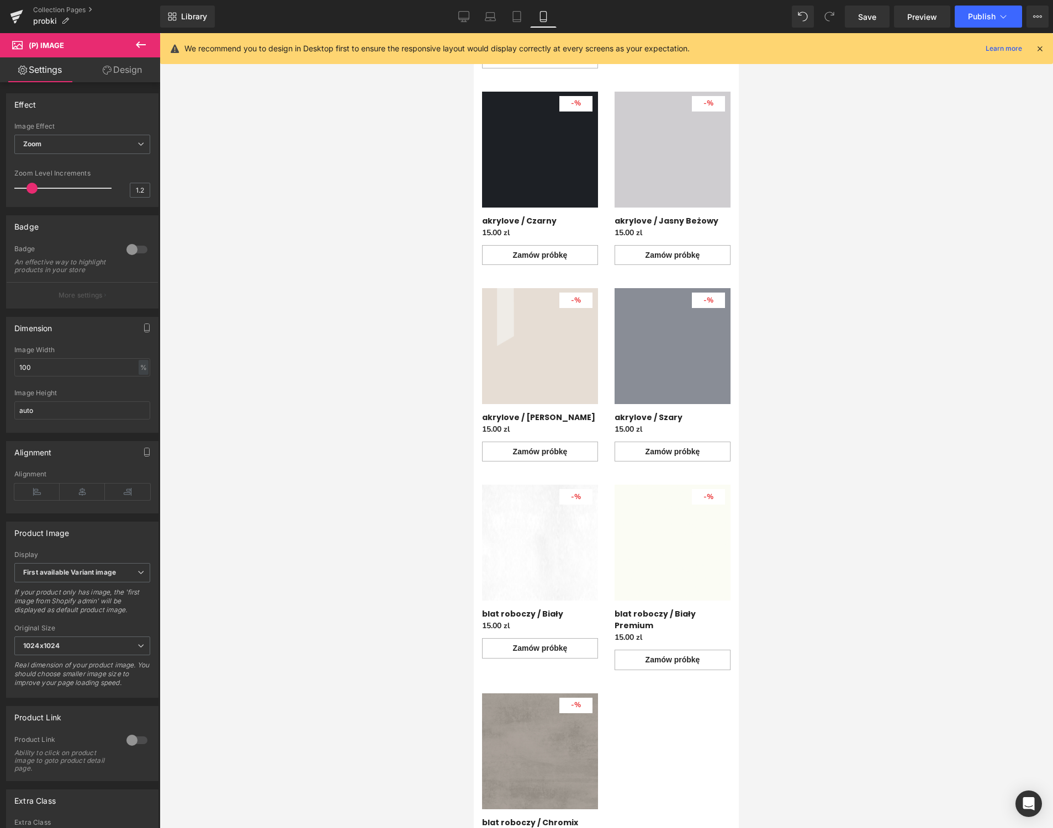
scroll to position [1070, 0]
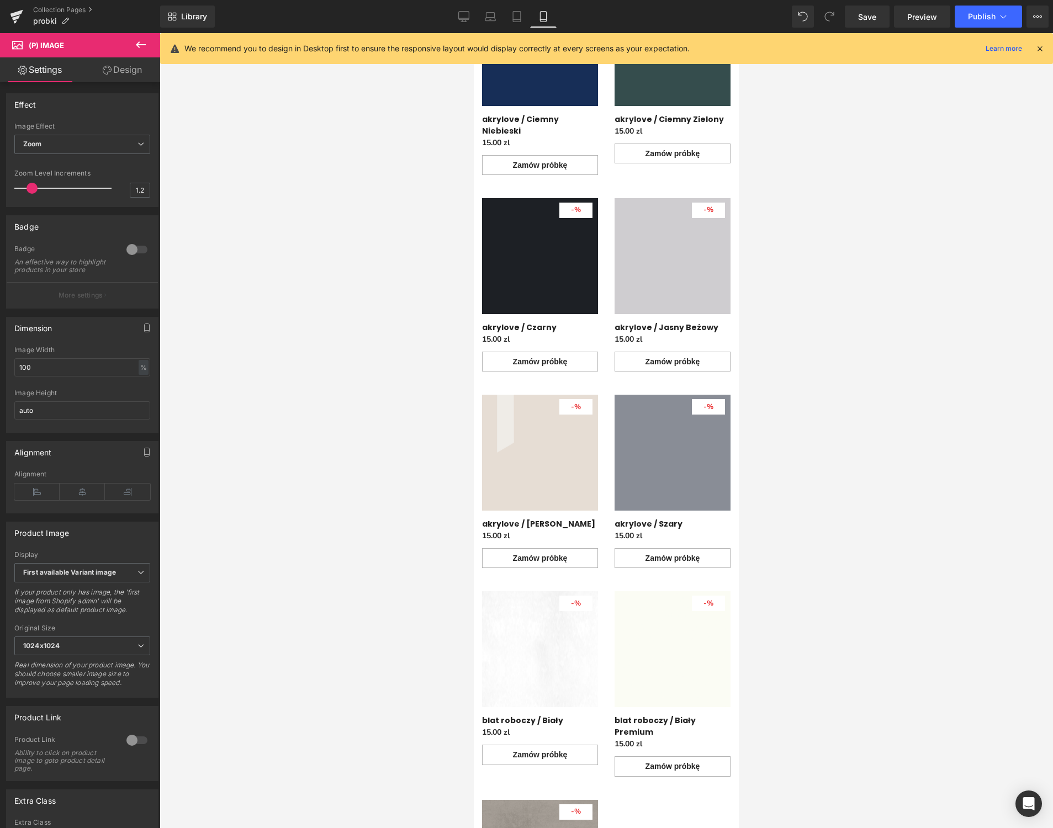
click at [683, 412] on img "Main content" at bounding box center [633, 550] width 795 height 795
click at [141, 250] on div at bounding box center [137, 250] width 26 height 18
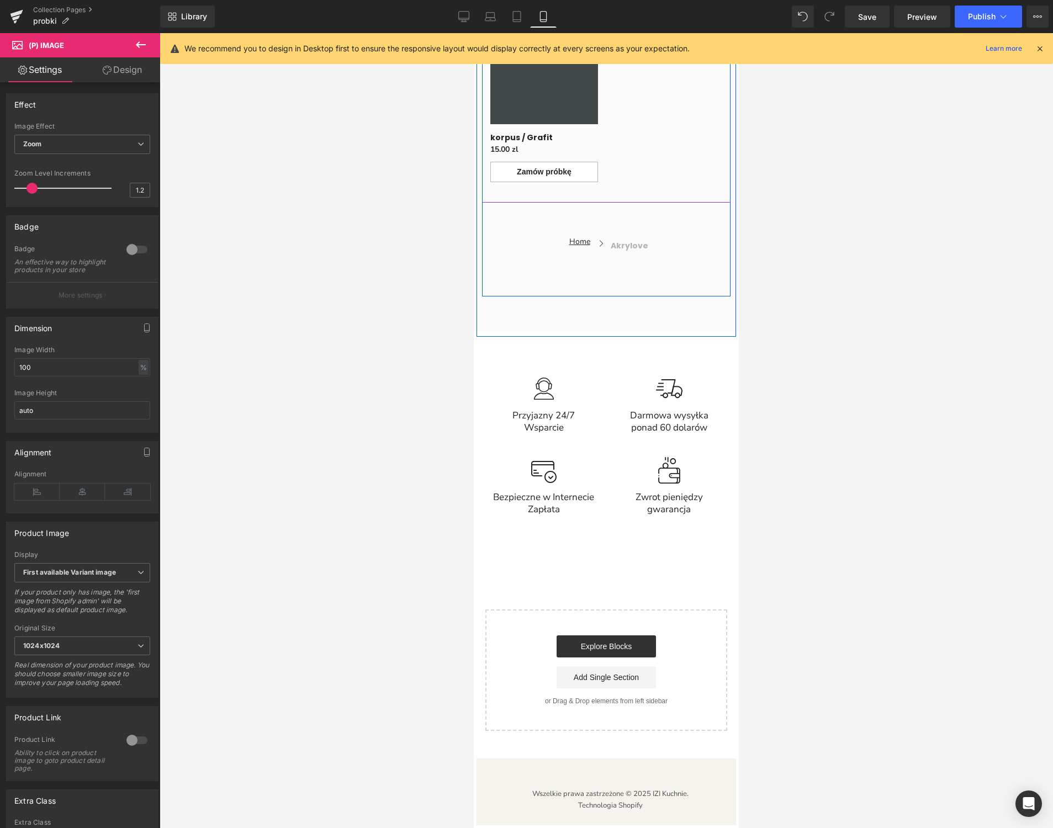
scroll to position [8463, 0]
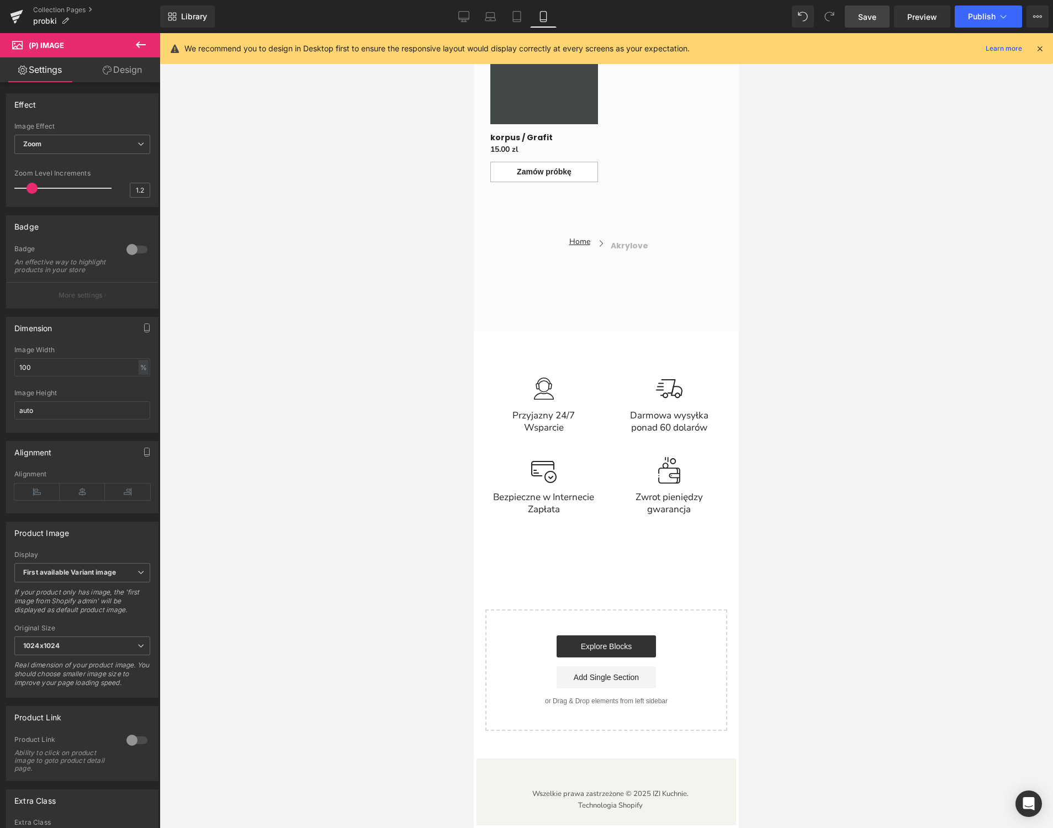
click at [872, 20] on span "Save" at bounding box center [867, 17] width 18 height 12
click at [915, 16] on span "Preview" at bounding box center [922, 17] width 30 height 12
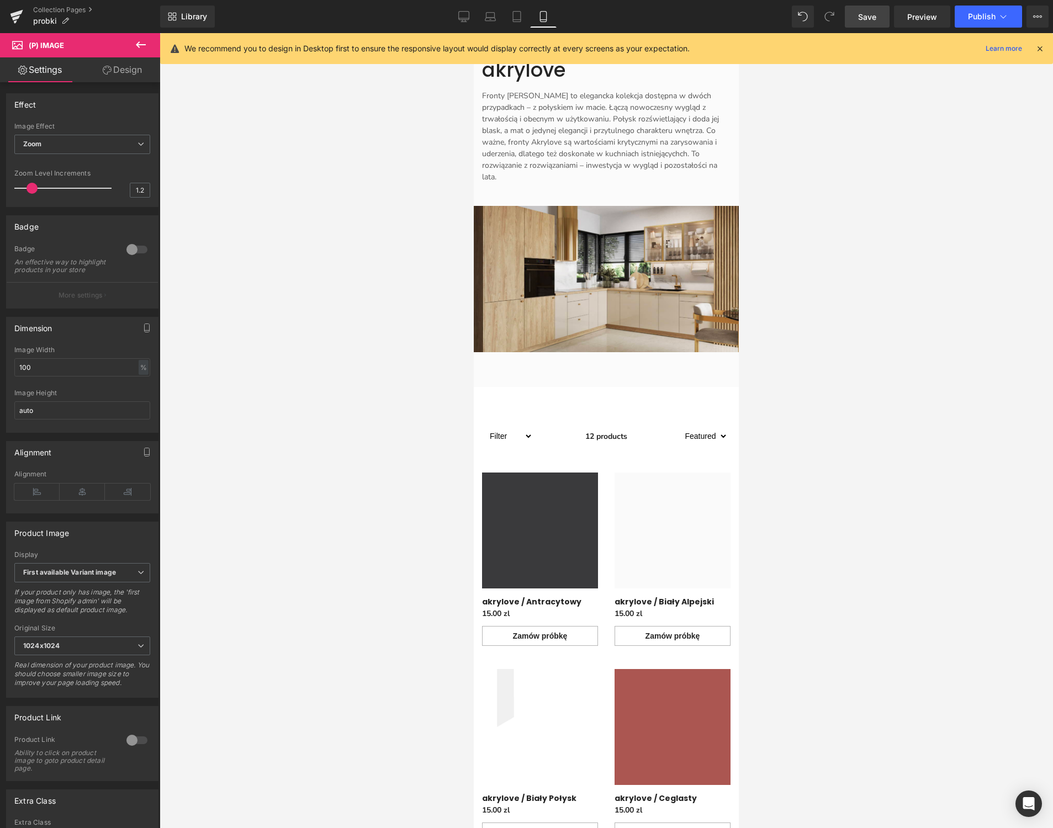
scroll to position [205, 0]
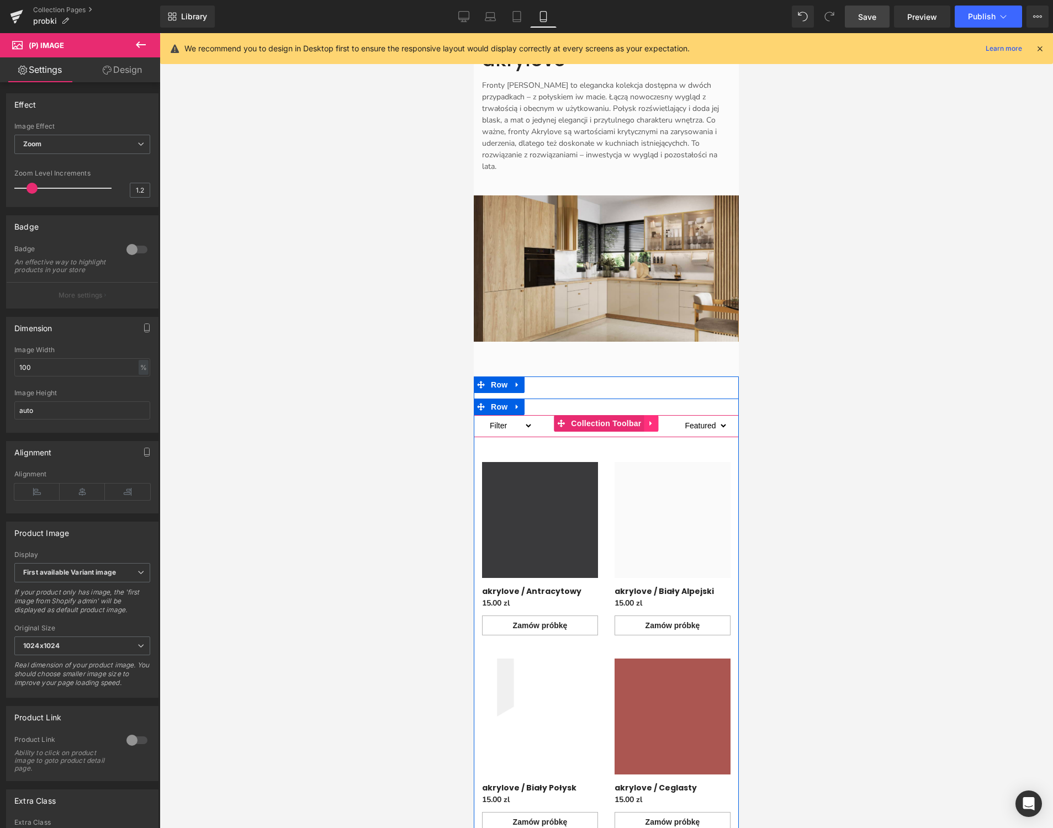
click at [654, 419] on icon "Main content" at bounding box center [652, 423] width 8 height 8
click at [659, 420] on icon "Main content" at bounding box center [659, 424] width 8 height 8
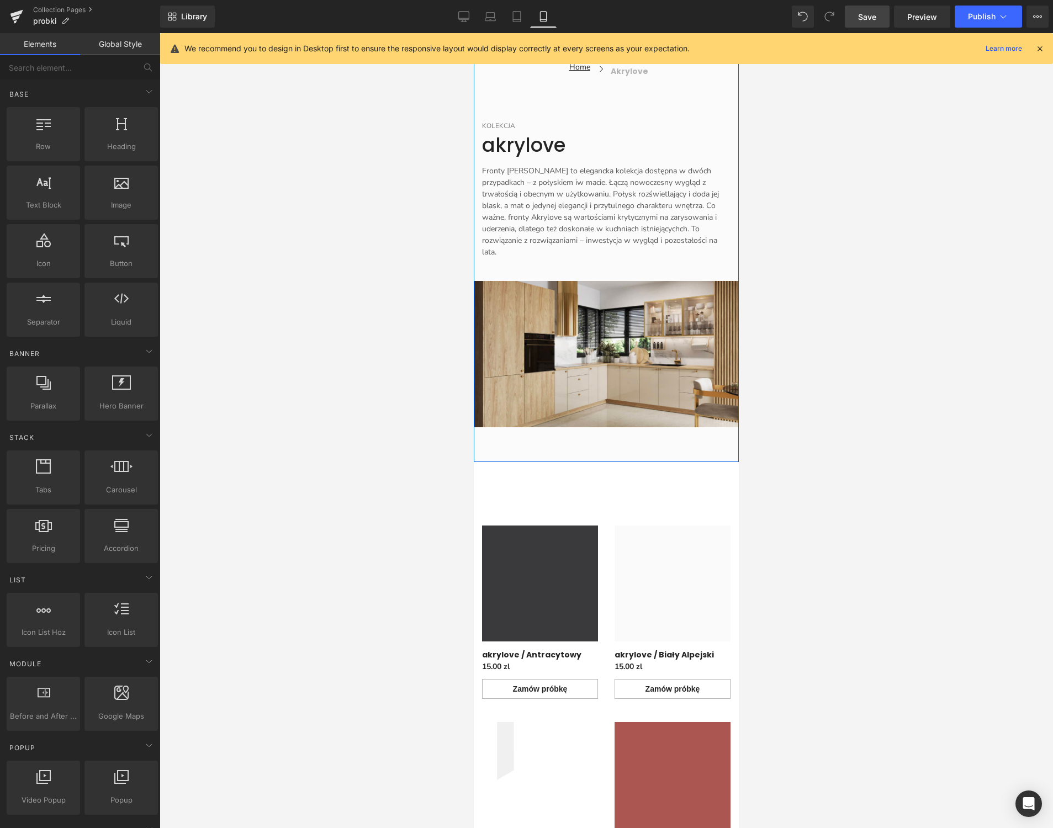
scroll to position [139, 0]
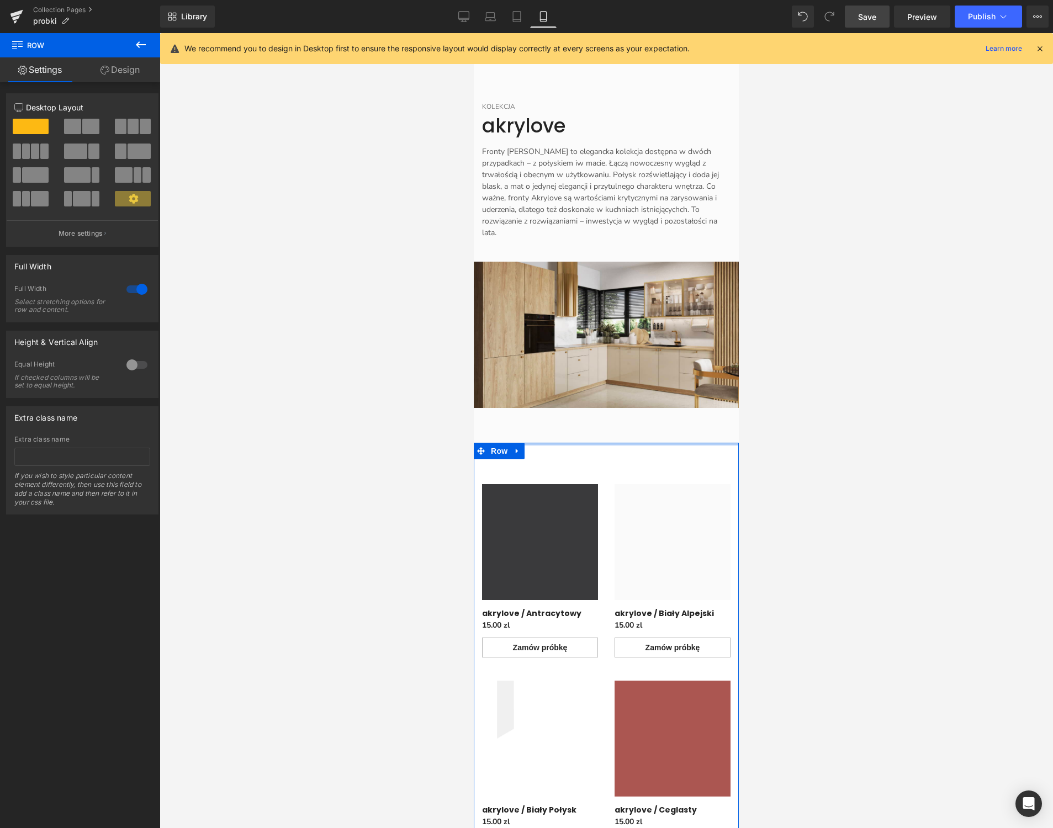
drag, startPoint x: 667, startPoint y: 451, endPoint x: 668, endPoint y: 423, distance: 27.6
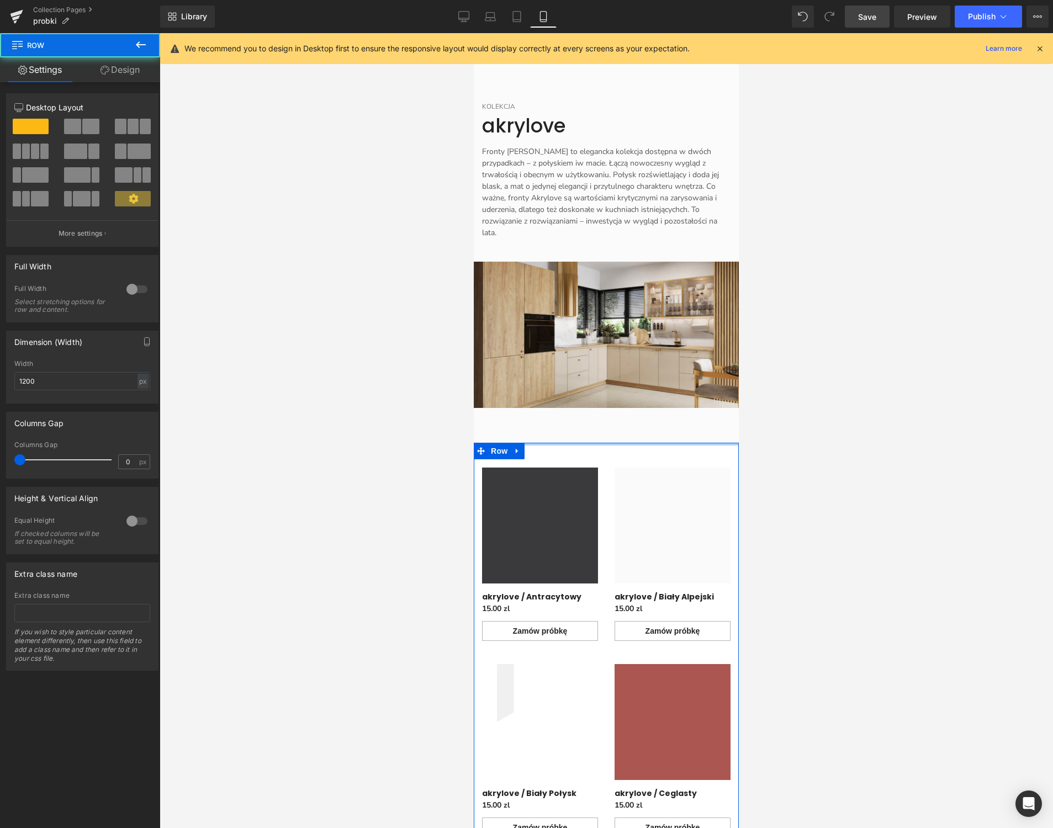
drag, startPoint x: 665, startPoint y: 446, endPoint x: 666, endPoint y: 426, distance: 20.4
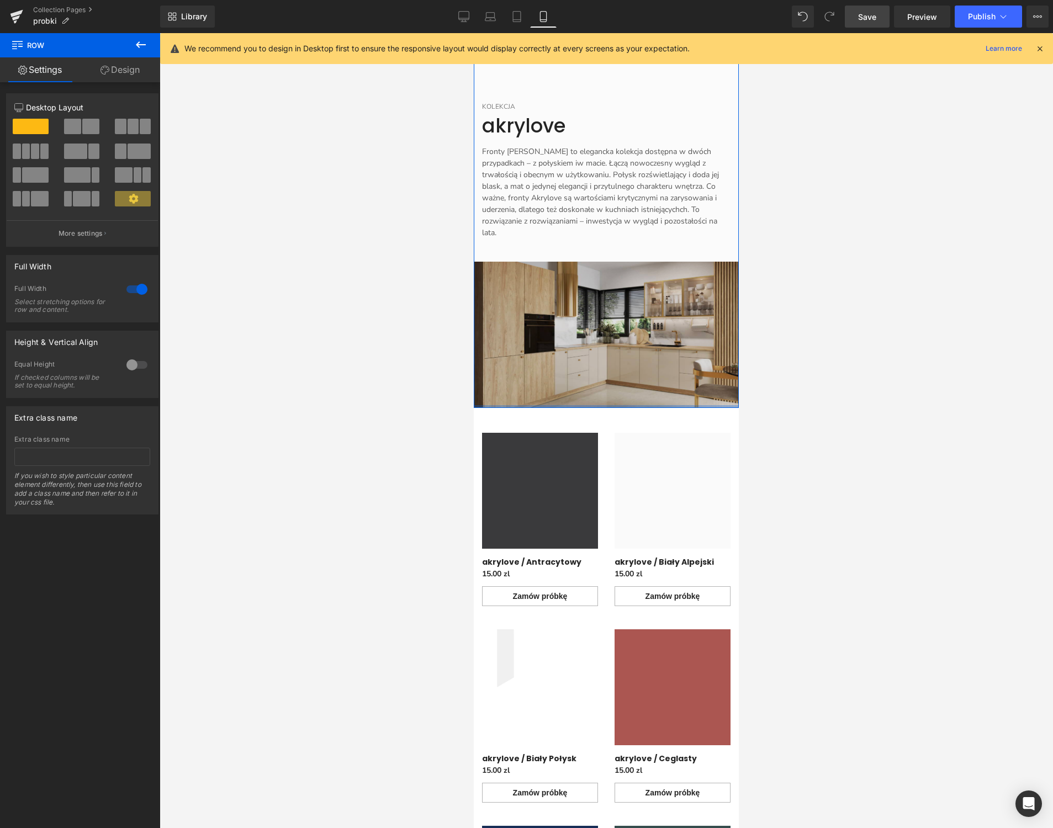
drag, startPoint x: 632, startPoint y: 426, endPoint x: 633, endPoint y: 388, distance: 38.7
click at [633, 388] on div "Home Button Icon akrylove Collection Title Icon List Icon List KOLEKCJA Text Bl…" at bounding box center [606, 208] width 265 height 399
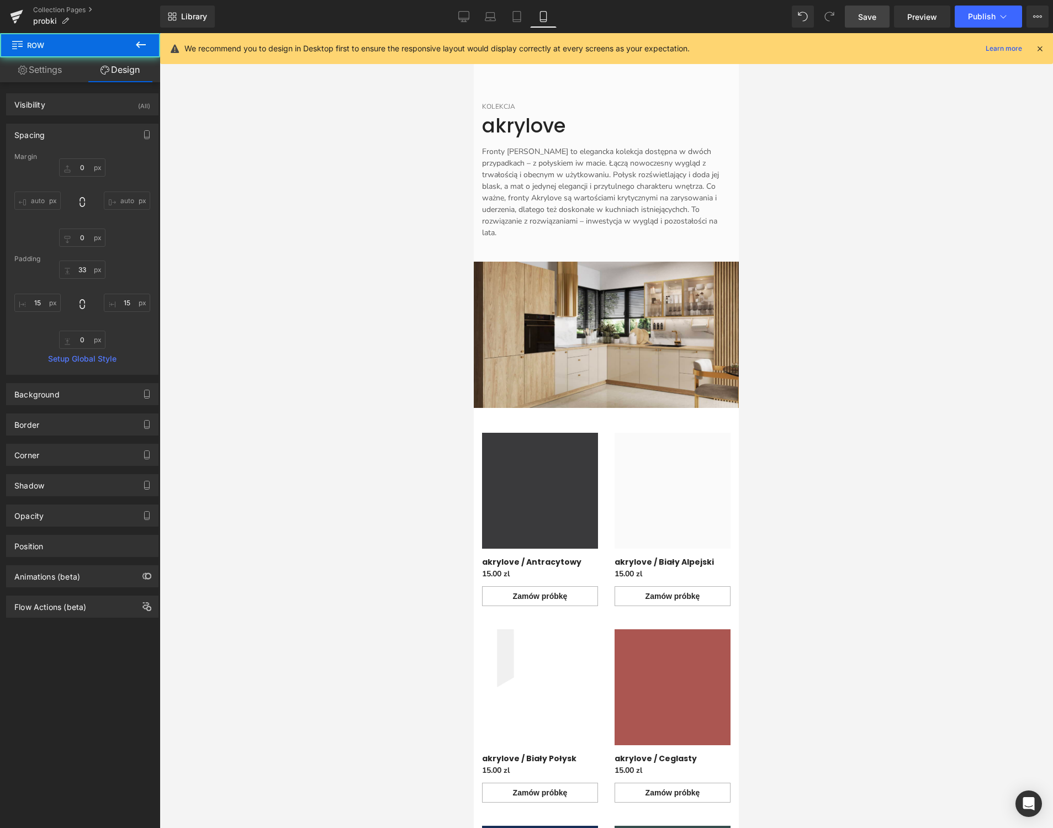
click at [872, 396] on div at bounding box center [606, 430] width 893 height 795
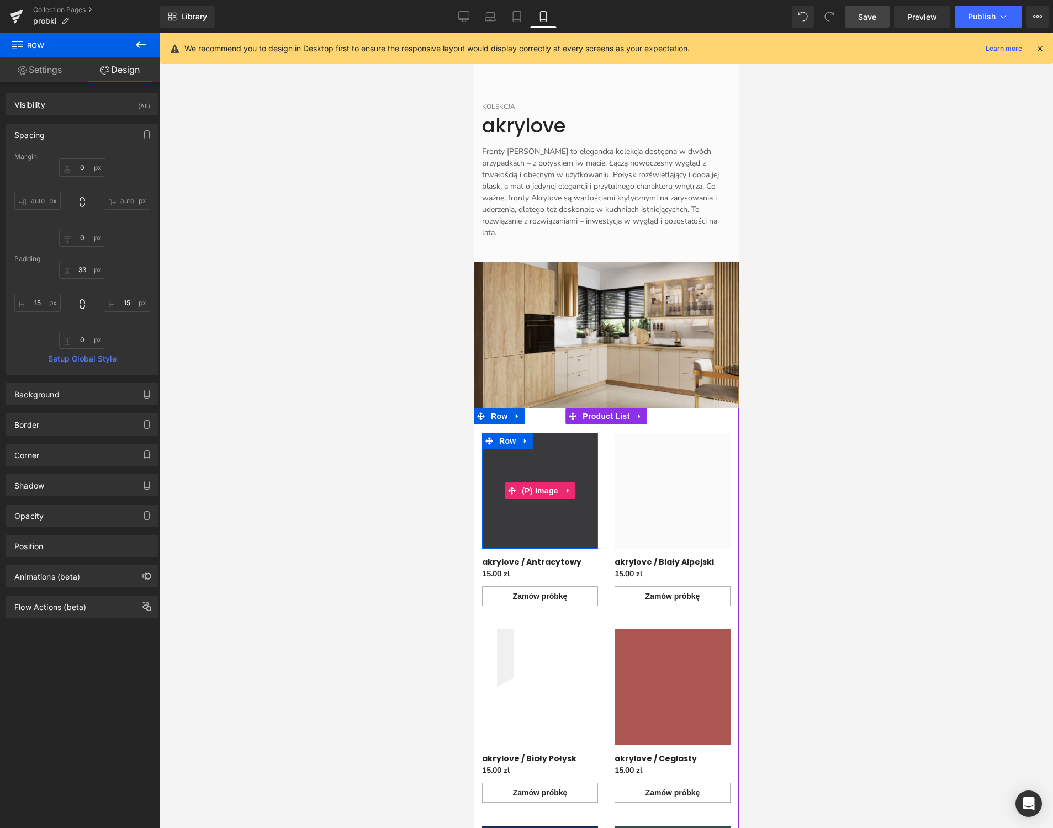
click at [549, 505] on img "Main content" at bounding box center [488, 337] width 795 height 795
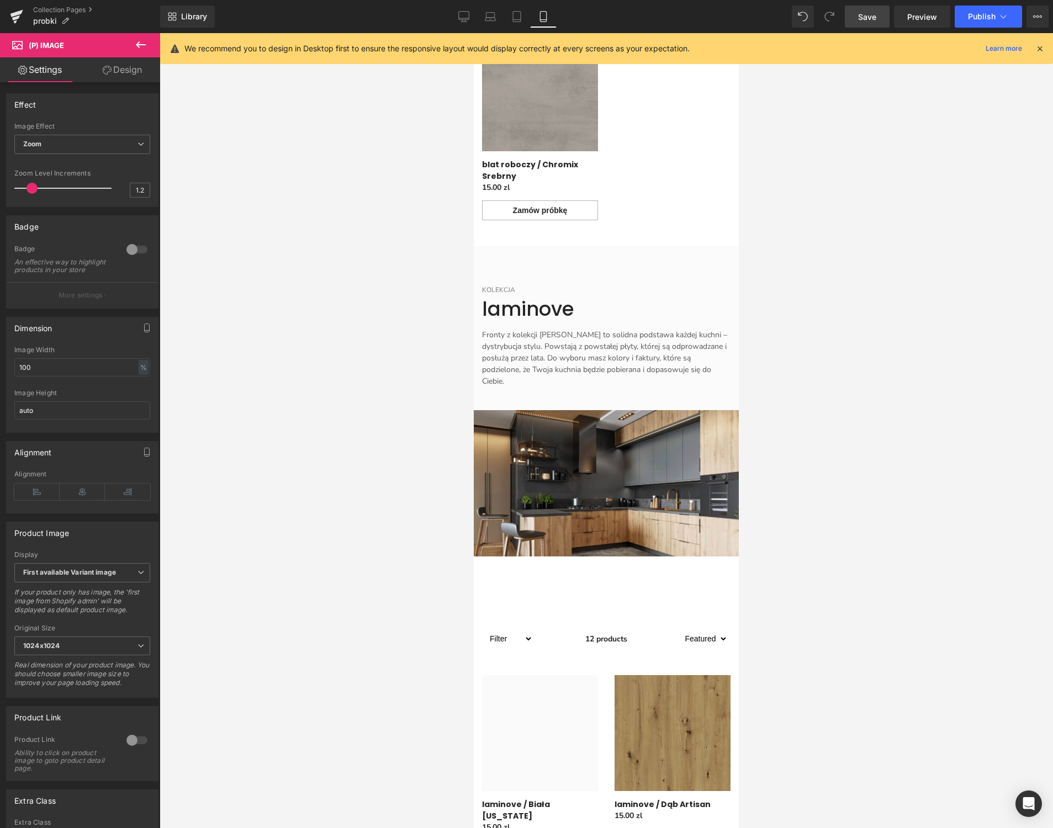
scroll to position [1741, 0]
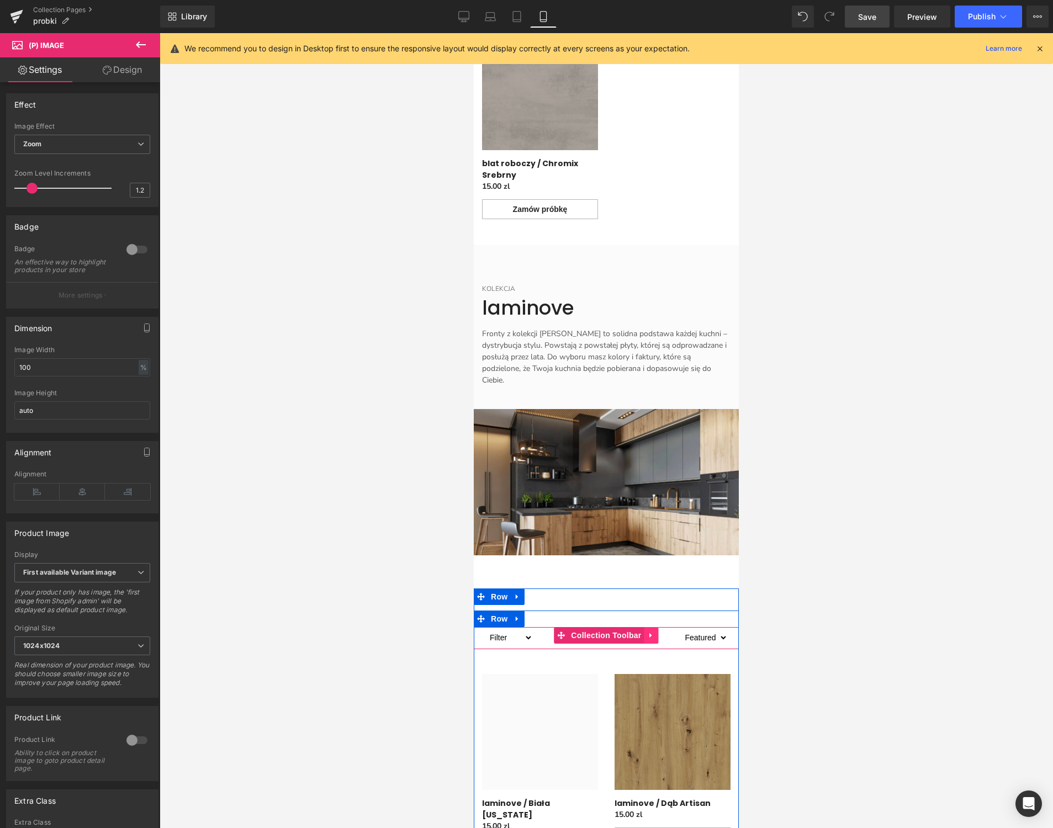
click at [656, 627] on link "Main content" at bounding box center [651, 635] width 14 height 17
click at [660, 632] on icon "Main content" at bounding box center [659, 636] width 8 height 8
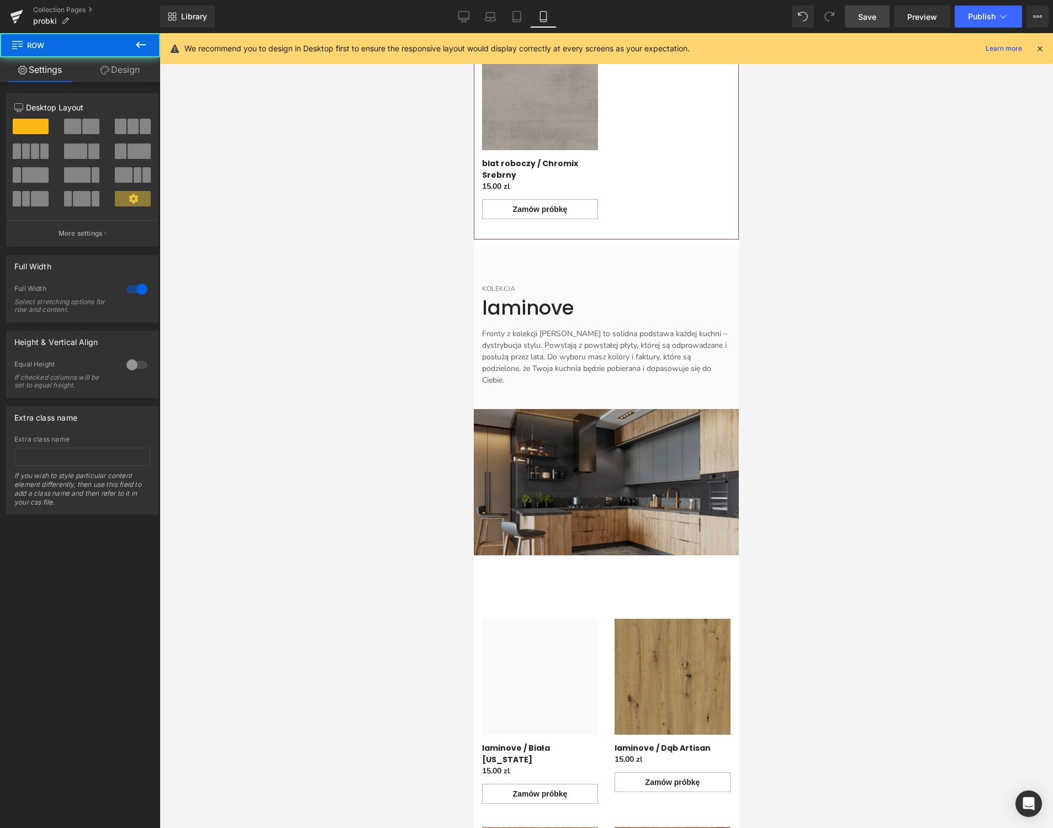
drag, startPoint x: 616, startPoint y: 550, endPoint x: 616, endPoint y: 499, distance: 50.8
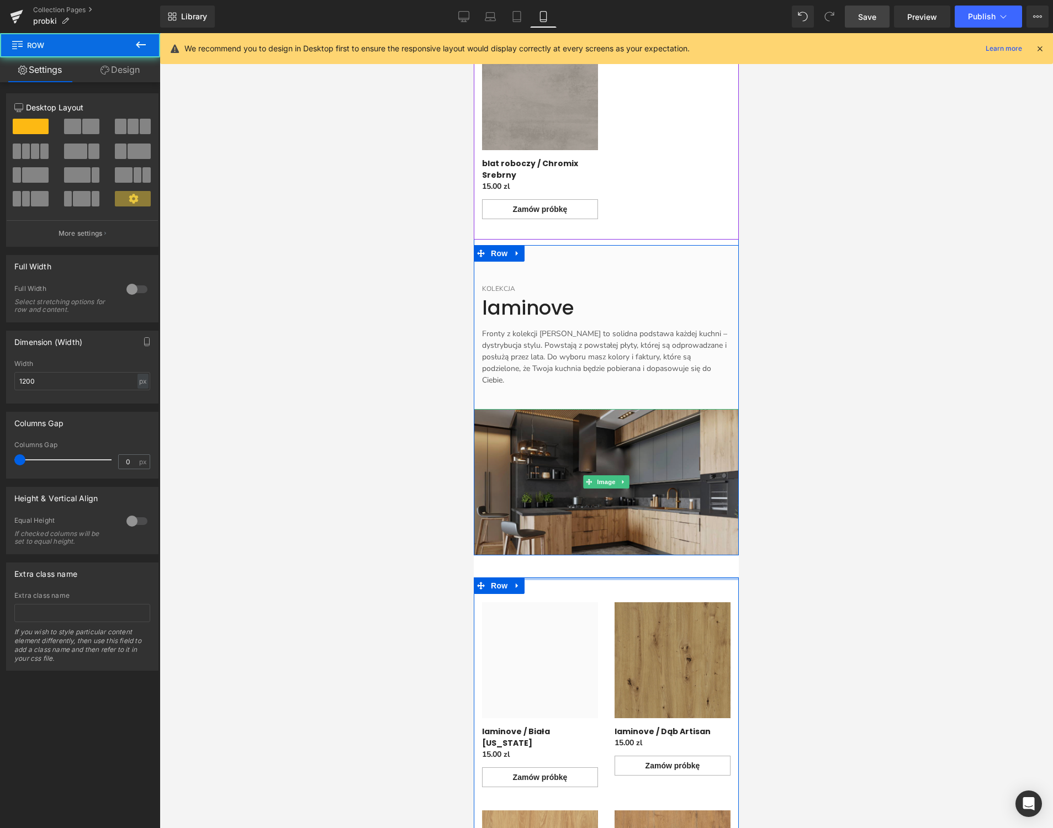
drag, startPoint x: 616, startPoint y: 539, endPoint x: 617, endPoint y: 502, distance: 37.0
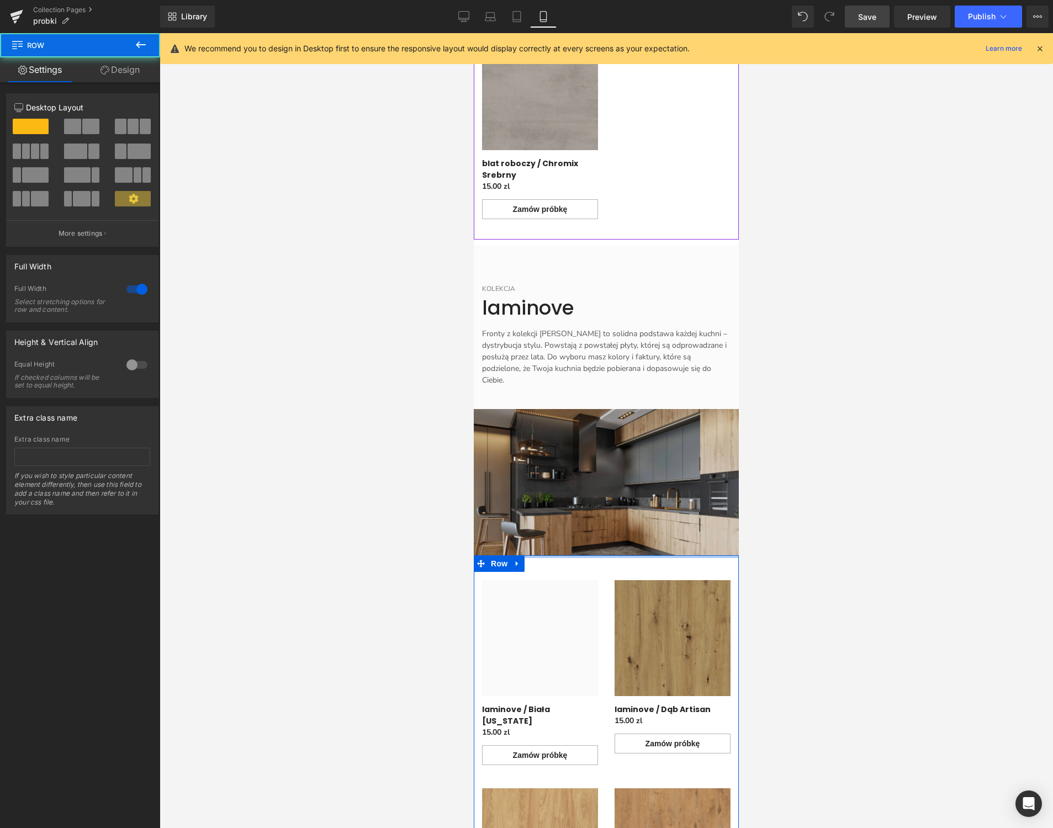
drag, startPoint x: 608, startPoint y: 534, endPoint x: 608, endPoint y: 503, distance: 31.5
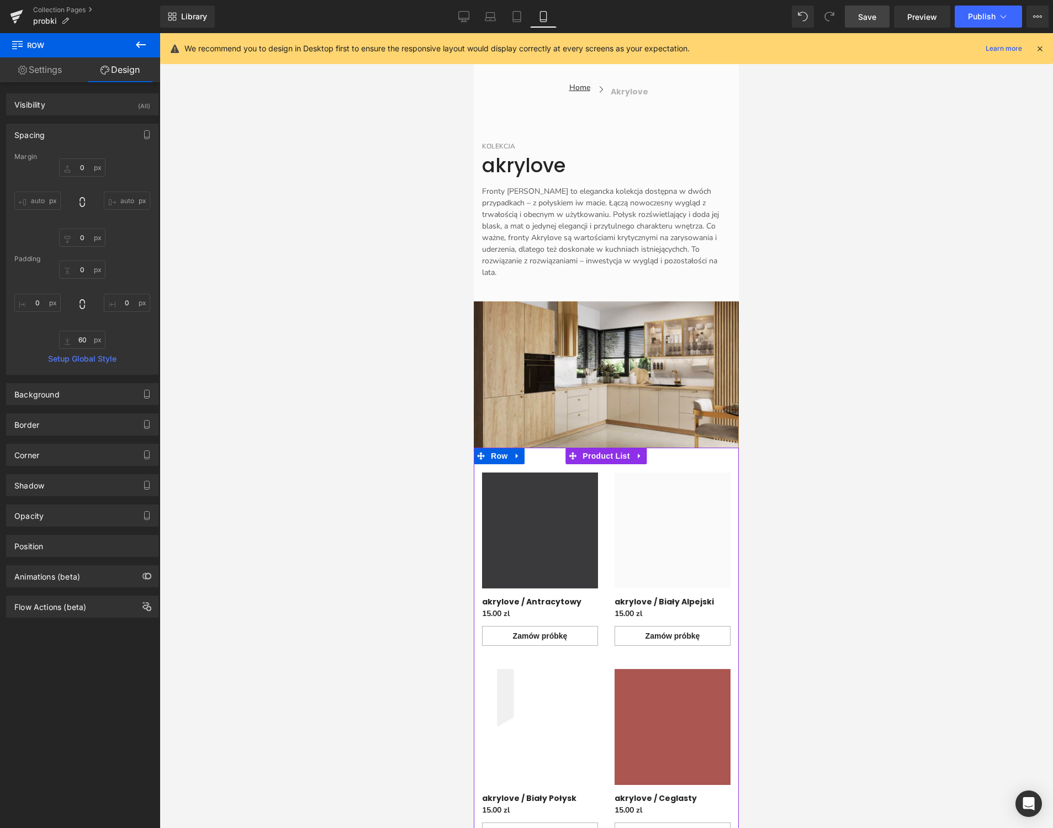
scroll to position [0, 0]
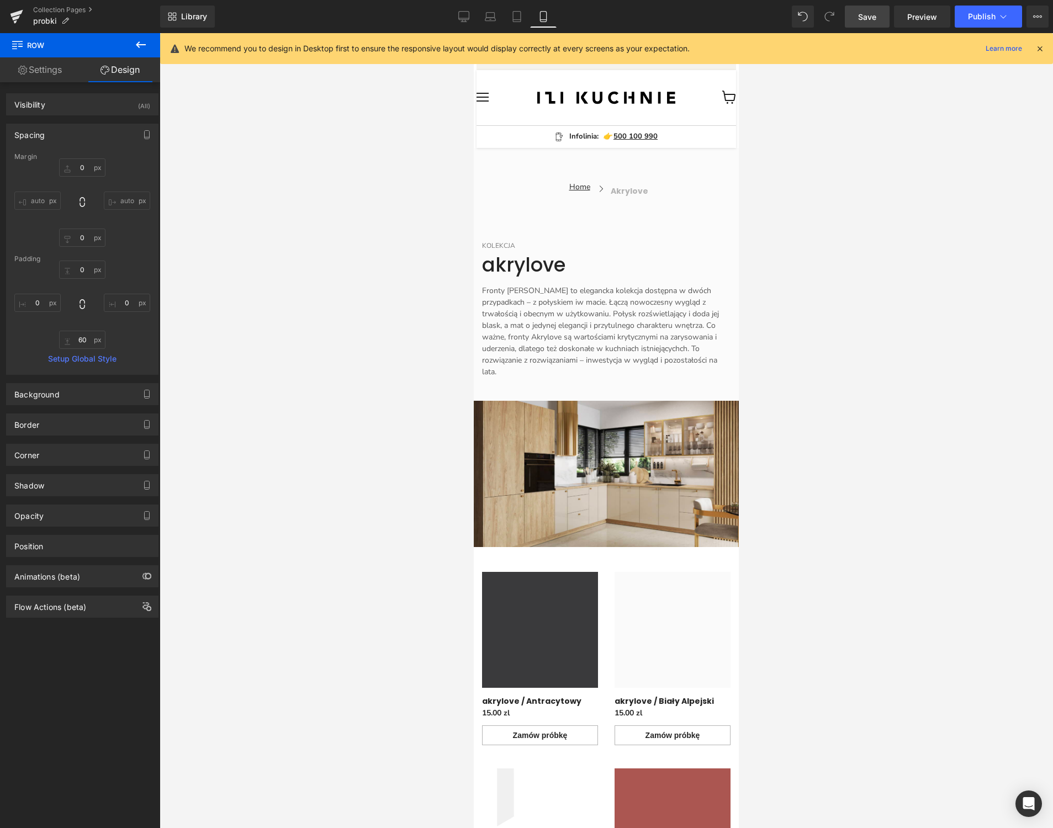
click at [879, 16] on link "Save" at bounding box center [867, 17] width 45 height 22
click at [484, 23] on link "Laptop" at bounding box center [490, 17] width 26 height 22
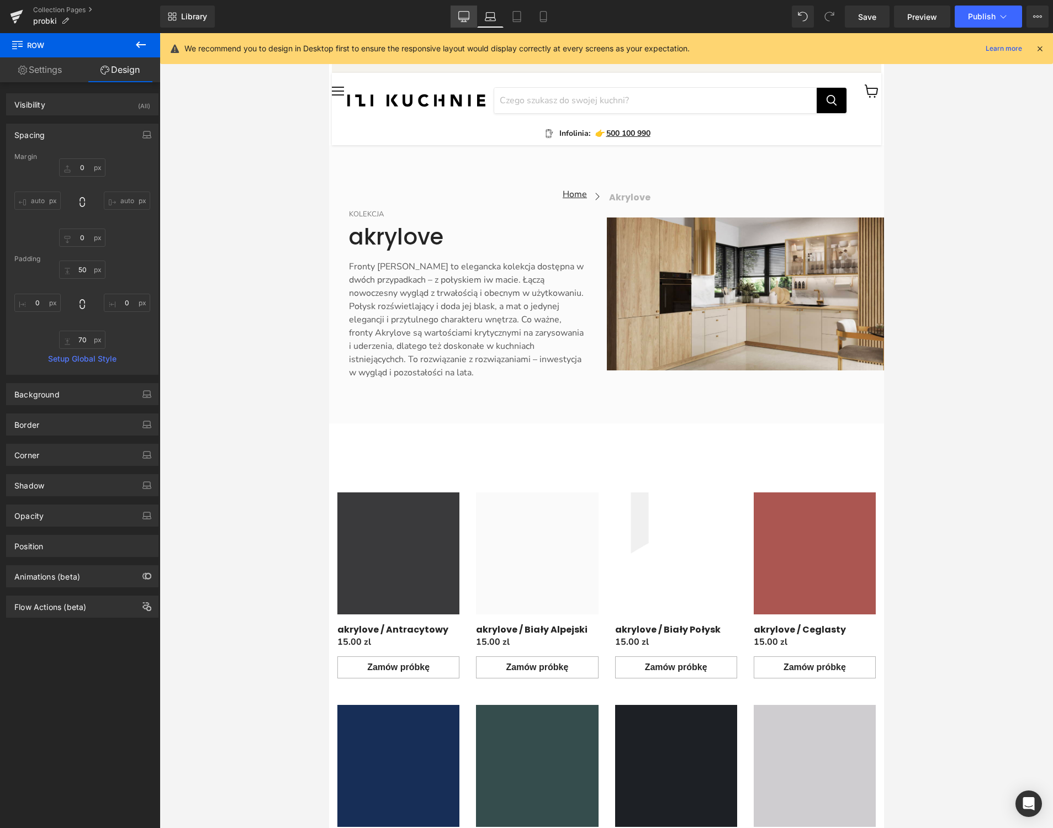
click at [468, 20] on icon at bounding box center [463, 16] width 11 height 11
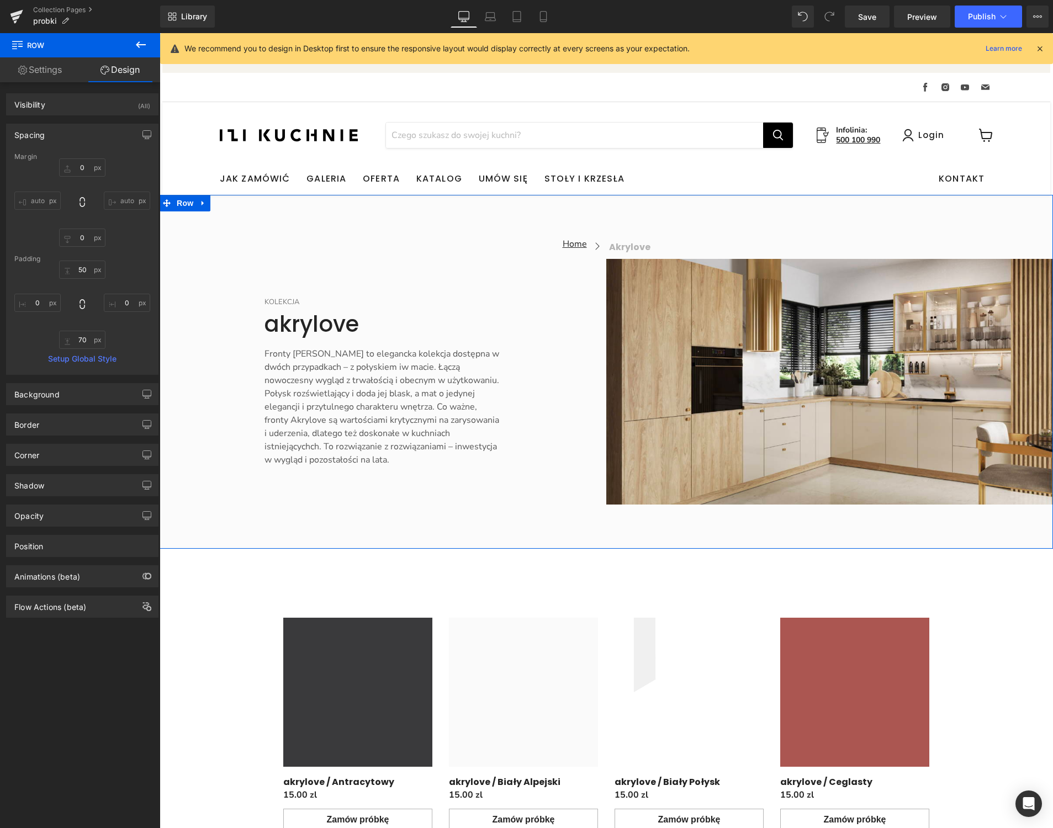
click at [646, 527] on div "Home Button Icon akrylove Collection Title Icon List Icon List KOLEKCJA Text Bl…" at bounding box center [606, 372] width 893 height 354
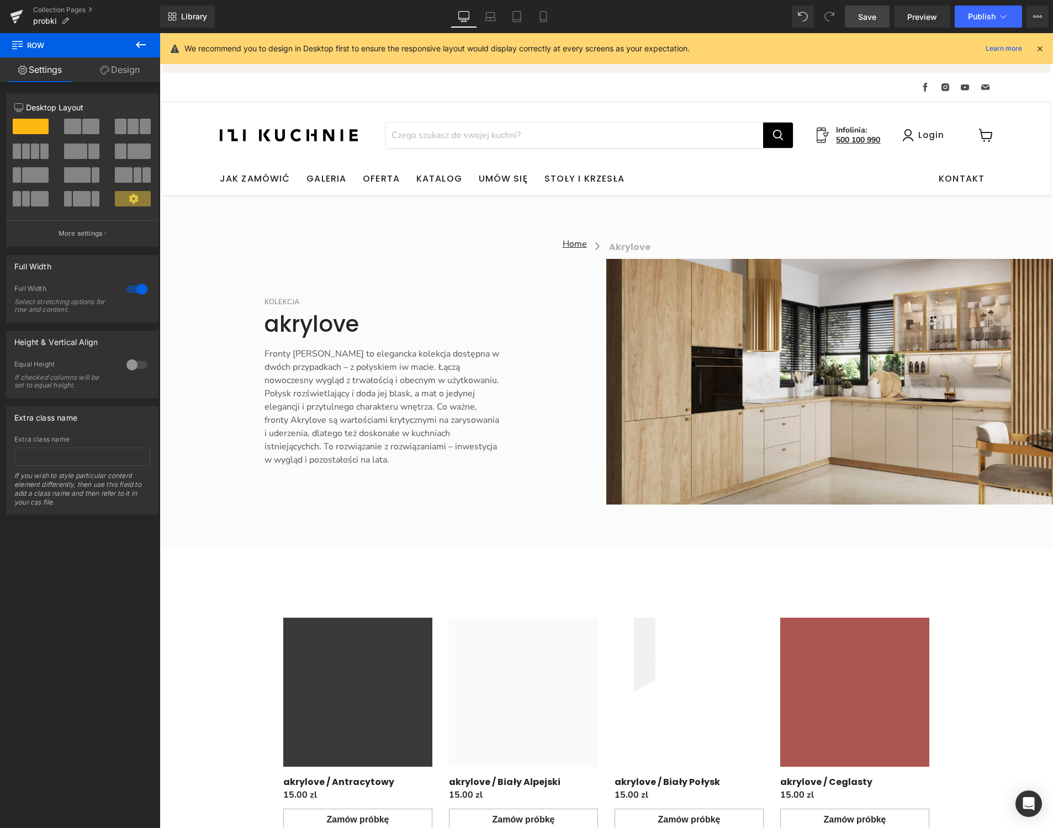
click at [874, 21] on span "Save" at bounding box center [867, 17] width 18 height 12
